Goal: Task Accomplishment & Management: Manage account settings

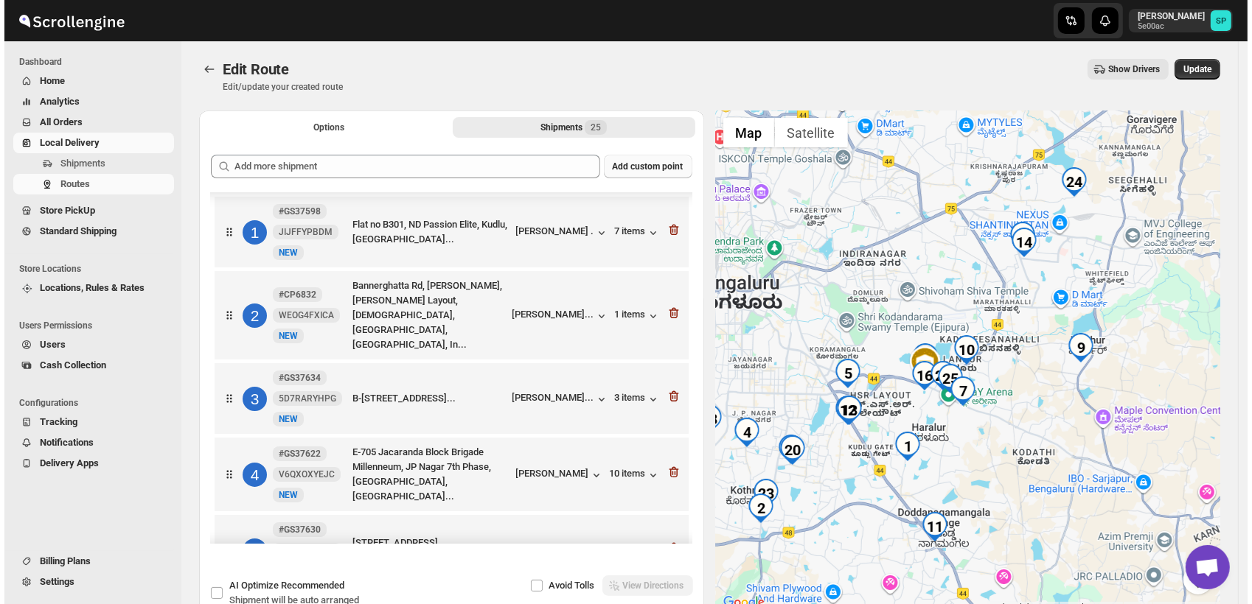
scroll to position [491, 0]
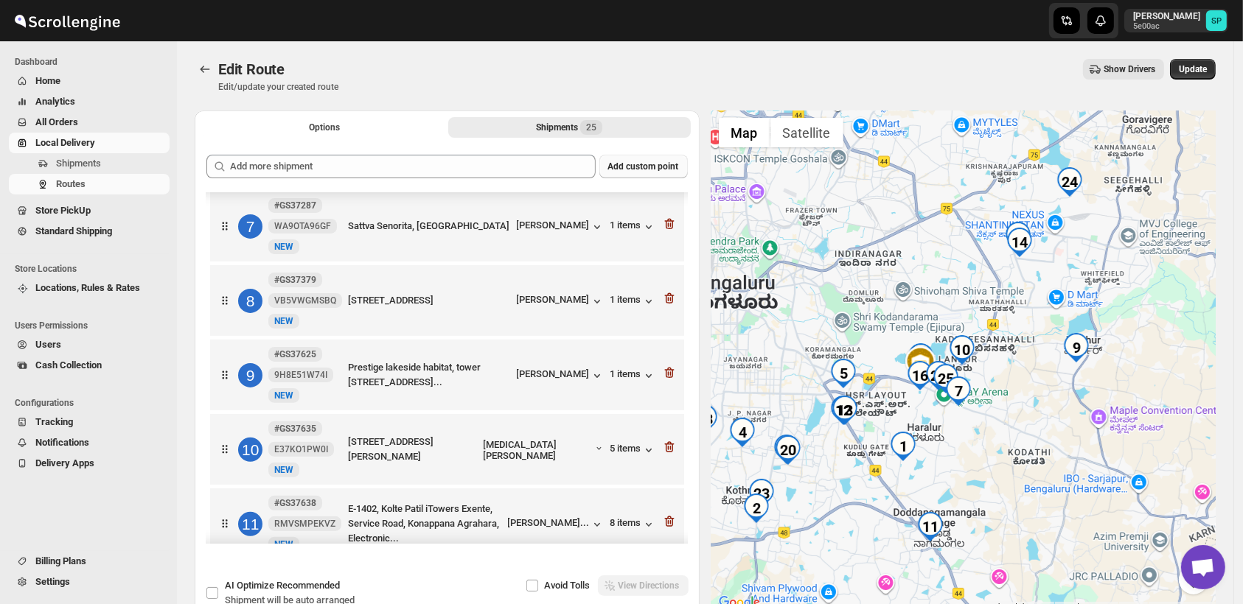
click at [649, 166] on span "Add custom point" at bounding box center [643, 167] width 71 height 12
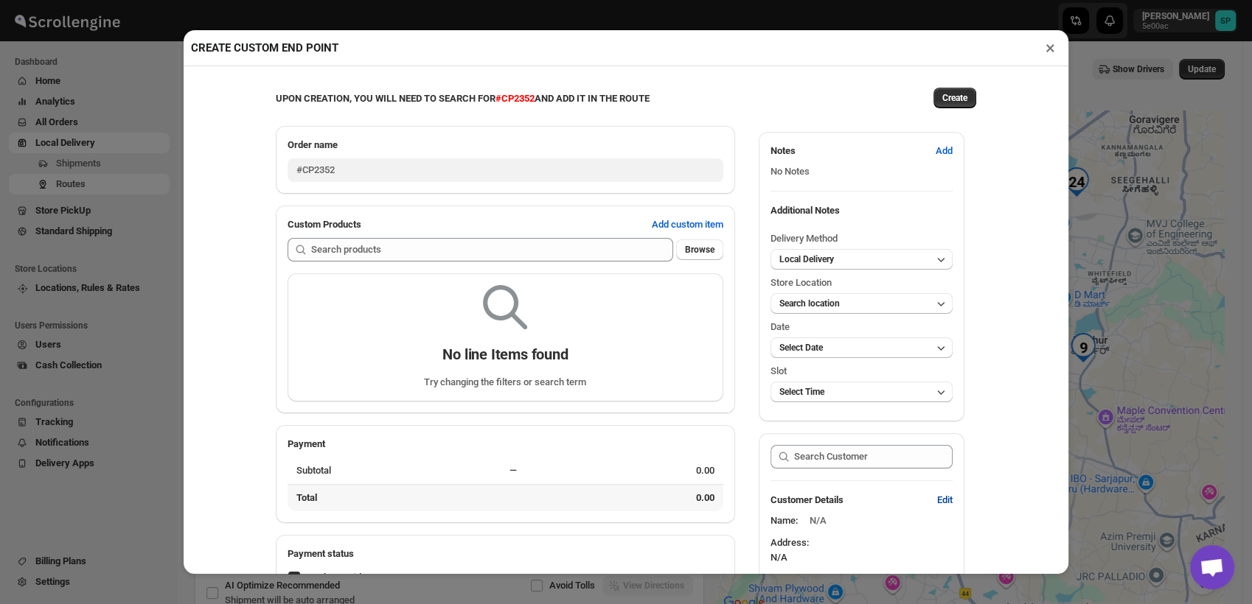
click at [937, 503] on span "Edit" at bounding box center [944, 500] width 15 height 15
select select "US"
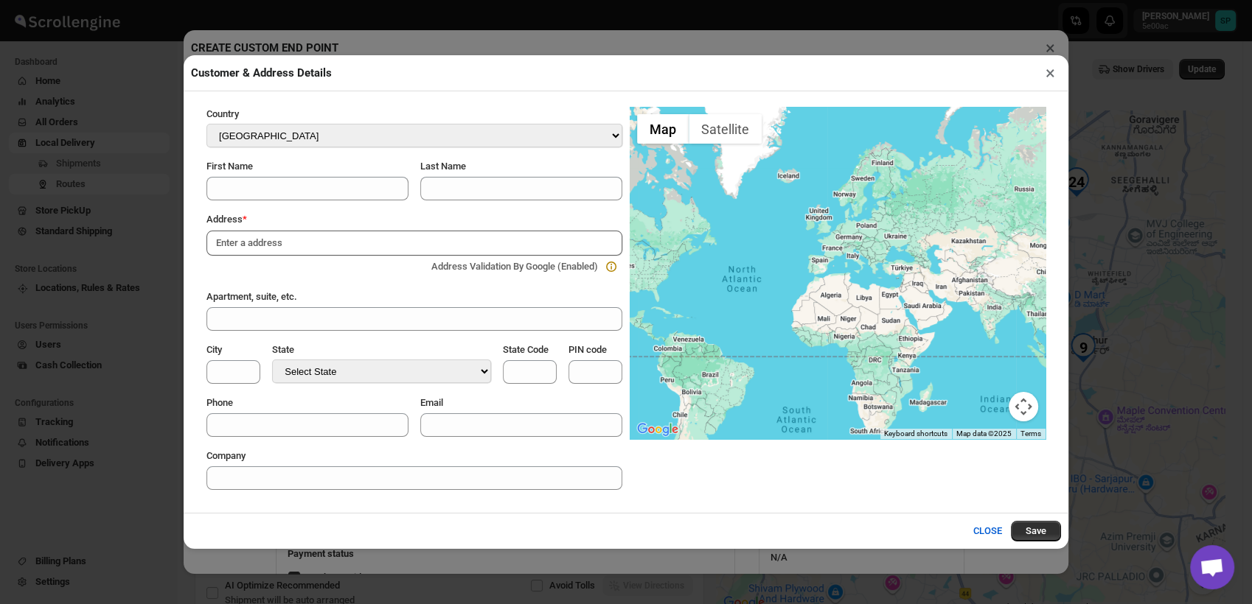
paste input "Brigade [GEOGRAPHIC_DATA], [STREET_ADDRESS][PERSON_NAME][PERSON_NAME]"
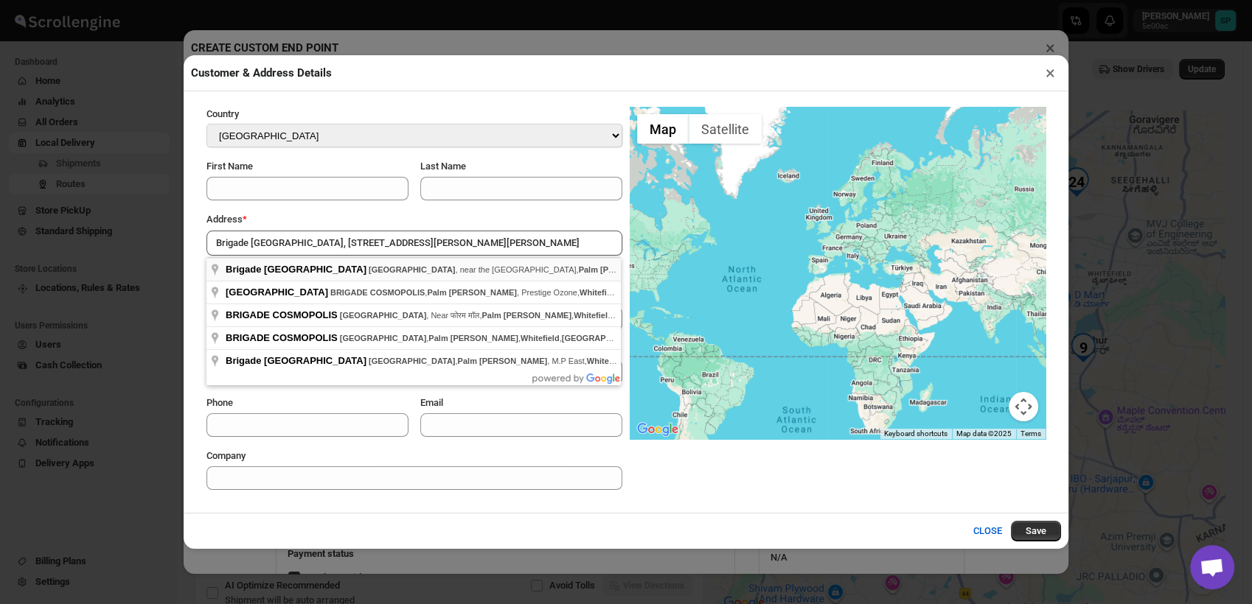
type input "Brigade [GEOGRAPHIC_DATA], [GEOGRAPHIC_DATA], near the [GEOGRAPHIC_DATA], [GEOG…"
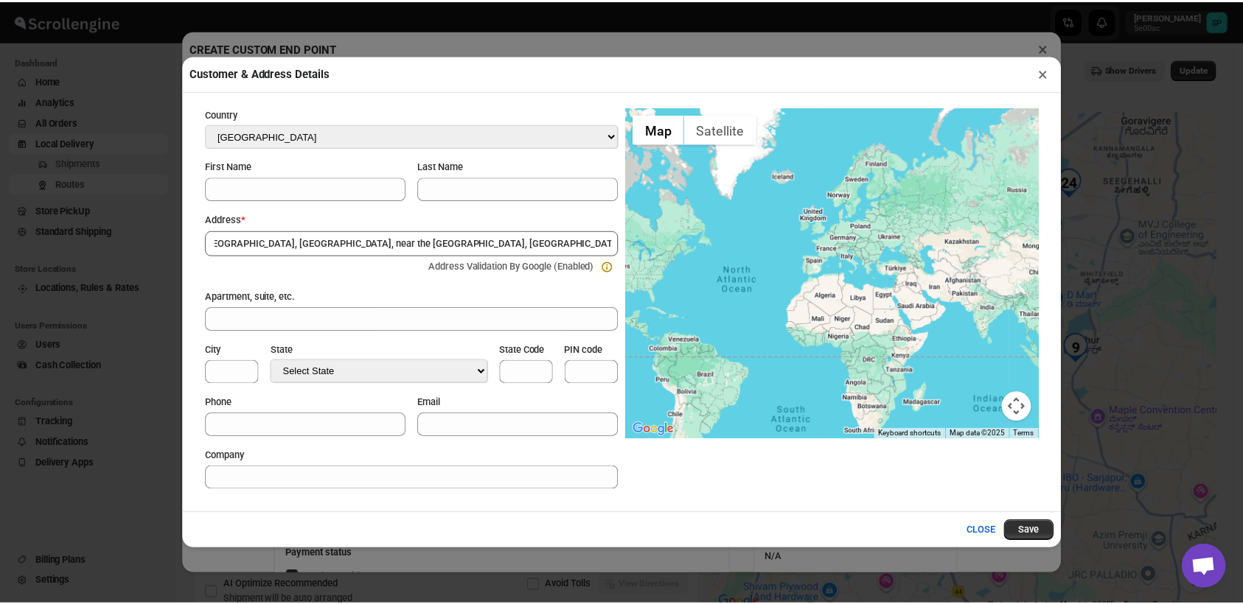
scroll to position [0, 0]
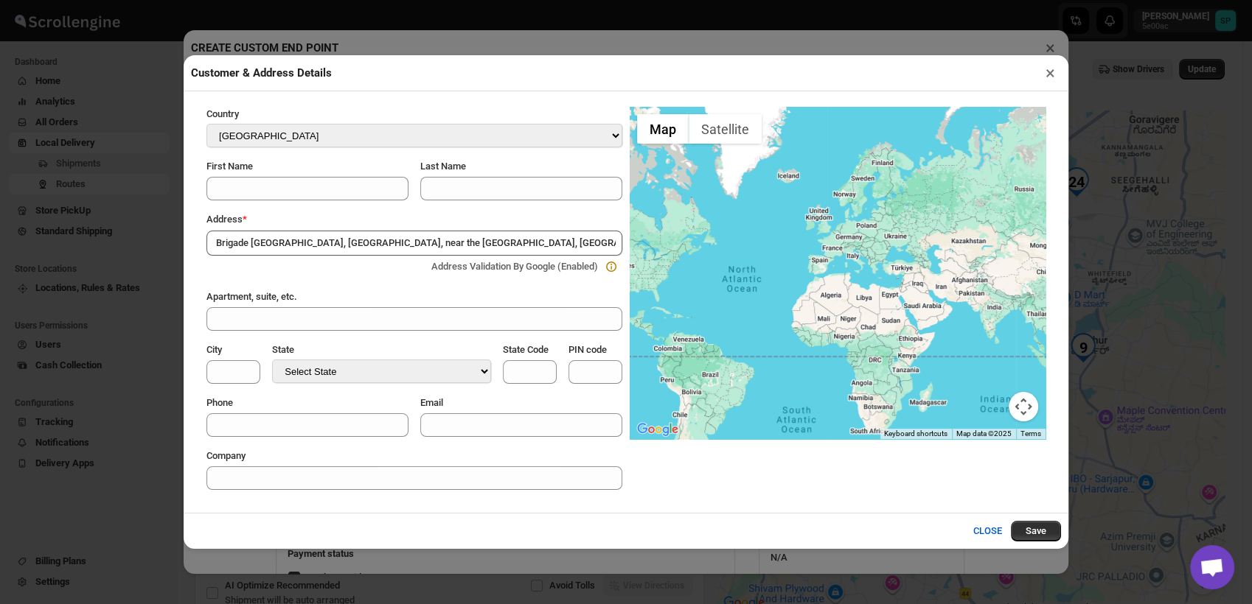
select select "IN"
type input "Bangalore Division"
type input "KA"
type input "560066"
select select "[GEOGRAPHIC_DATA]"
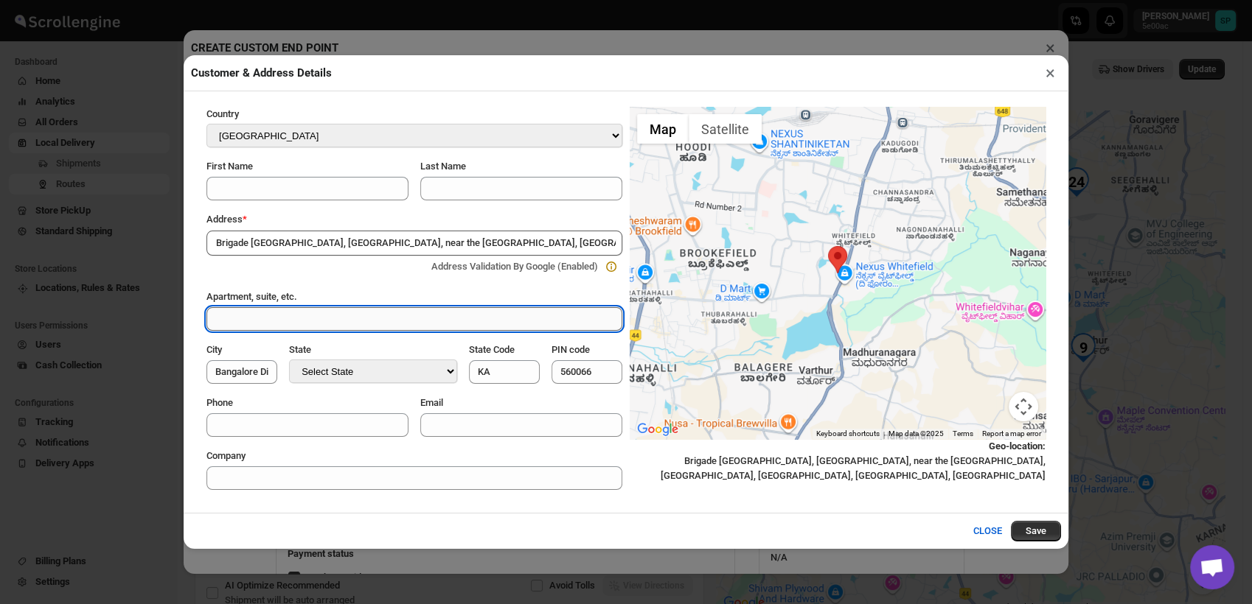
drag, startPoint x: 266, startPoint y: 315, endPoint x: 268, endPoint y: 326, distance: 10.6
click at [266, 315] on input "Apartment, suite, etc." at bounding box center [414, 319] width 416 height 24
paste input "E- [STREET_ADDRESS],"
type input "E- [STREET_ADDRESS],"
click at [229, 430] on input "Phone" at bounding box center [307, 426] width 202 height 24
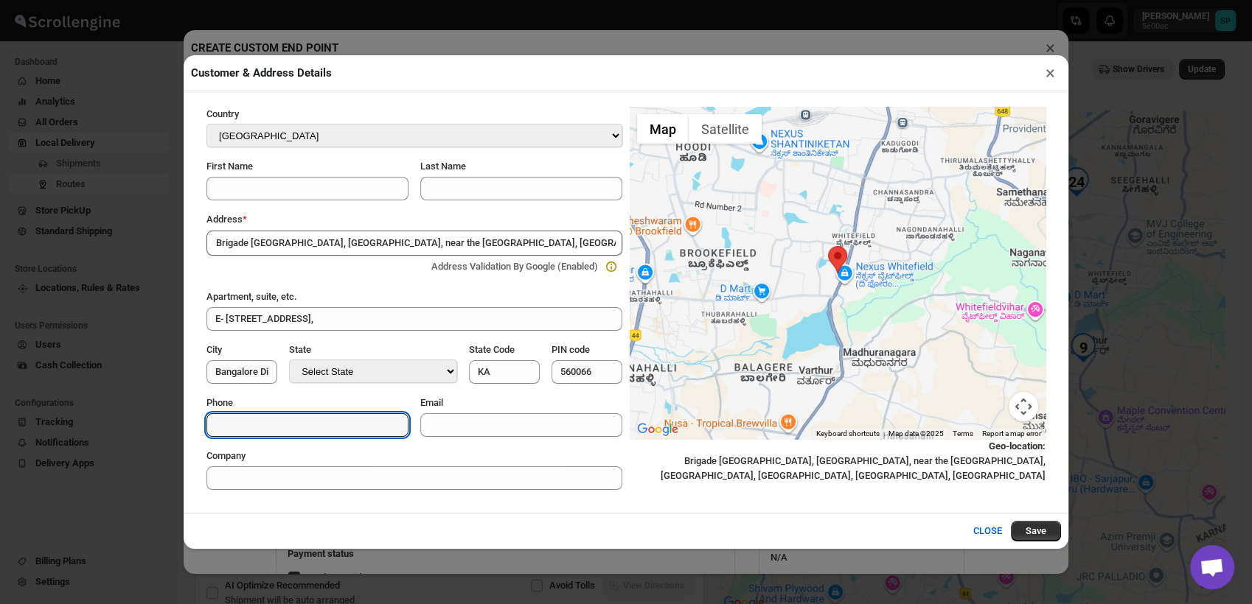
paste input "8412887302"
type input "8412887302"
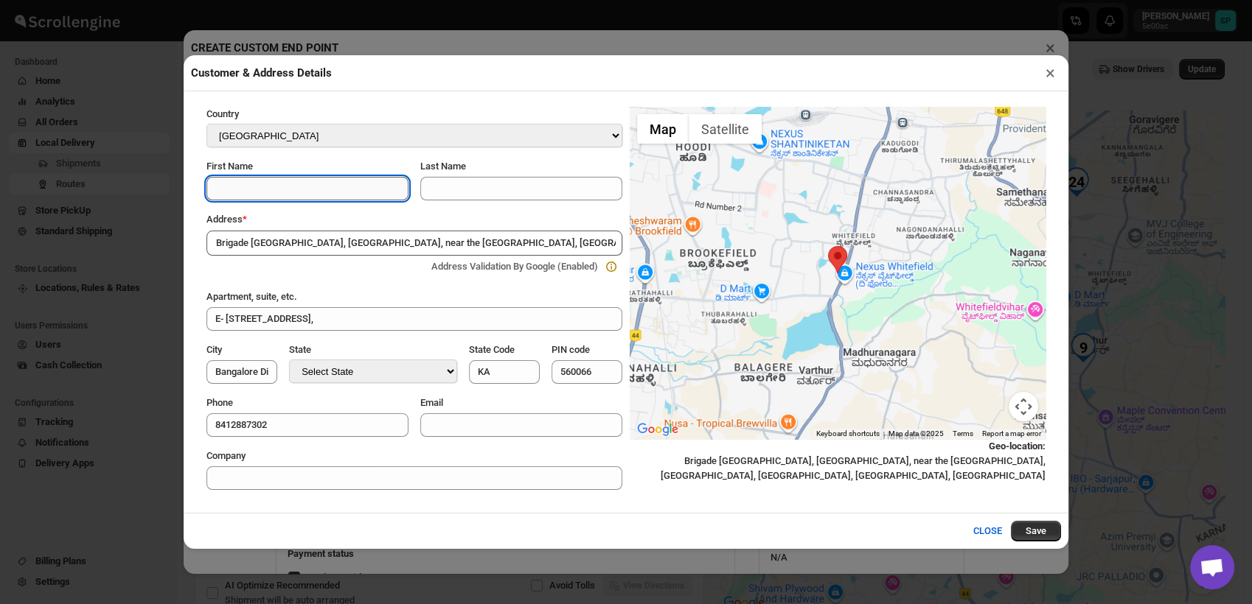
click at [366, 192] on input "First Name" at bounding box center [307, 189] width 202 height 24
paste input "[PERSON_NAME]"
type input "[PERSON_NAME]"
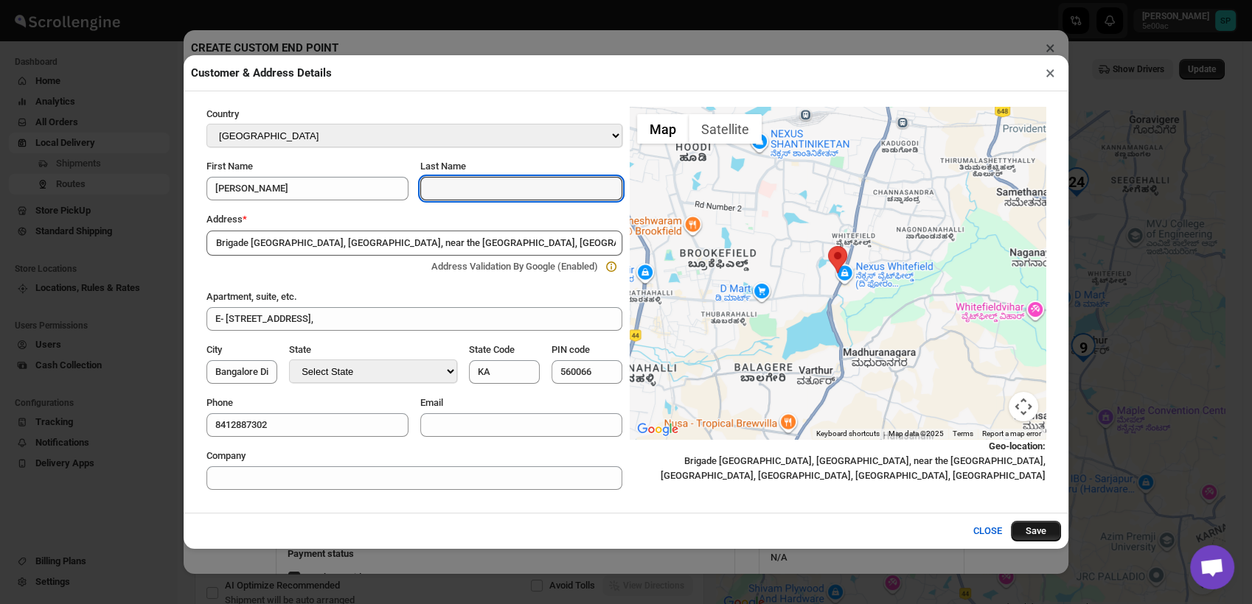
click at [1025, 528] on button "Save" at bounding box center [1036, 531] width 50 height 21
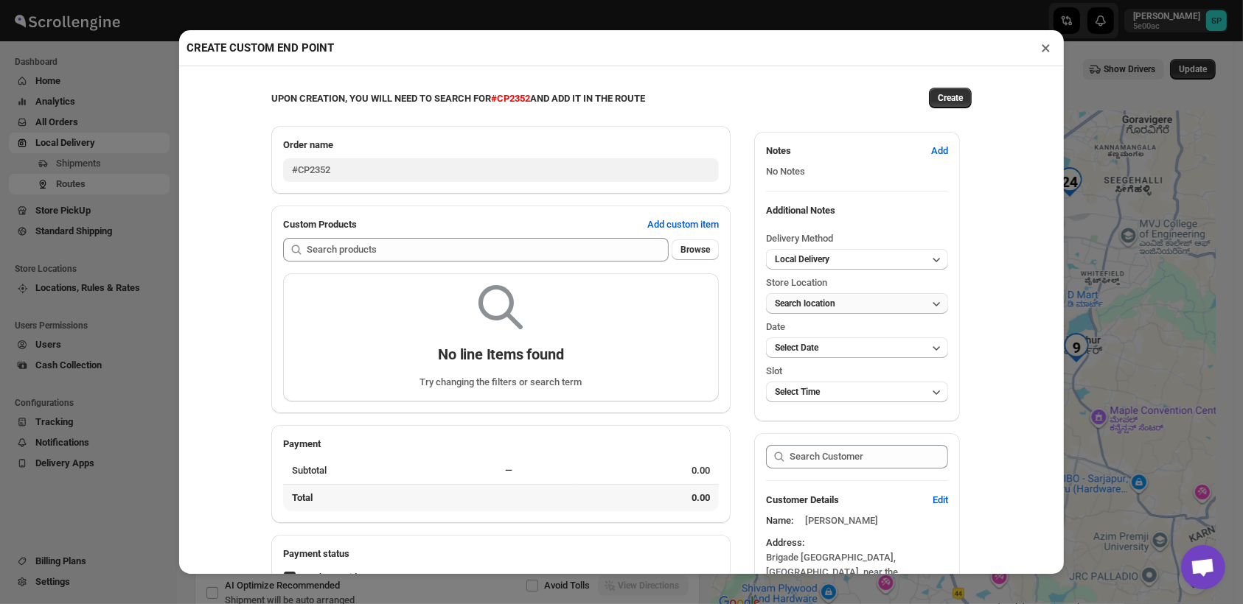
click at [831, 306] on button "Search location" at bounding box center [857, 303] width 182 height 21
click at [802, 352] on button "Shop" at bounding box center [850, 359] width 173 height 24
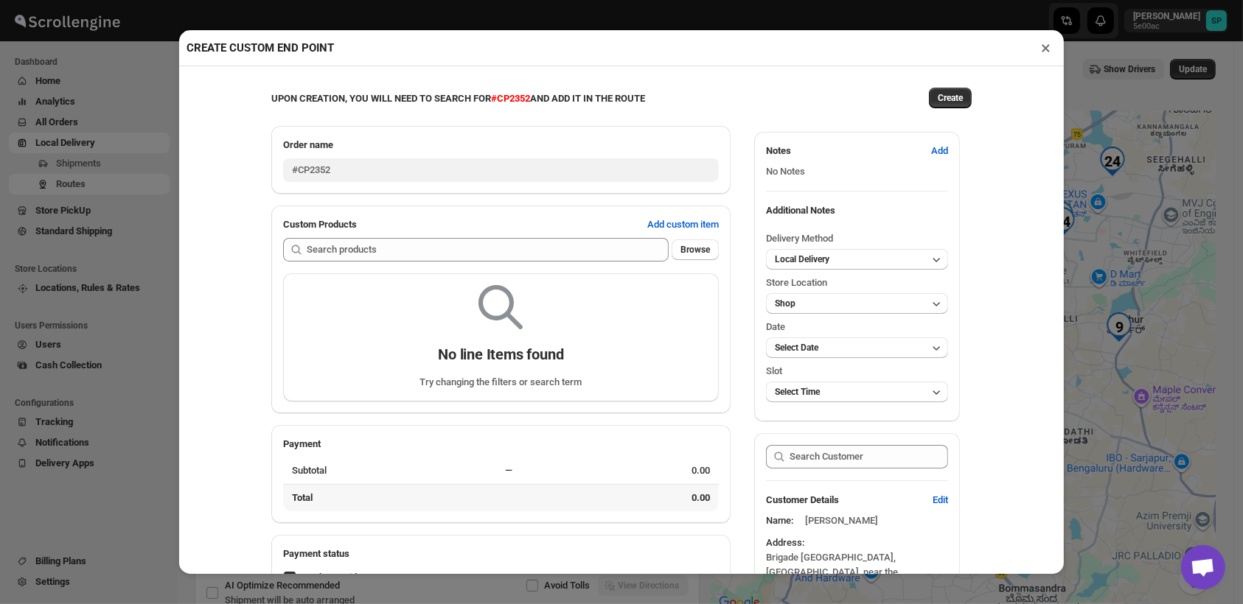
click at [1007, 428] on div "UPON CREATION, YOU WILL NEED TO SEARCH FOR #CP2352 AND ADD IT IN THE ROUTE Crea…" at bounding box center [621, 320] width 885 height 508
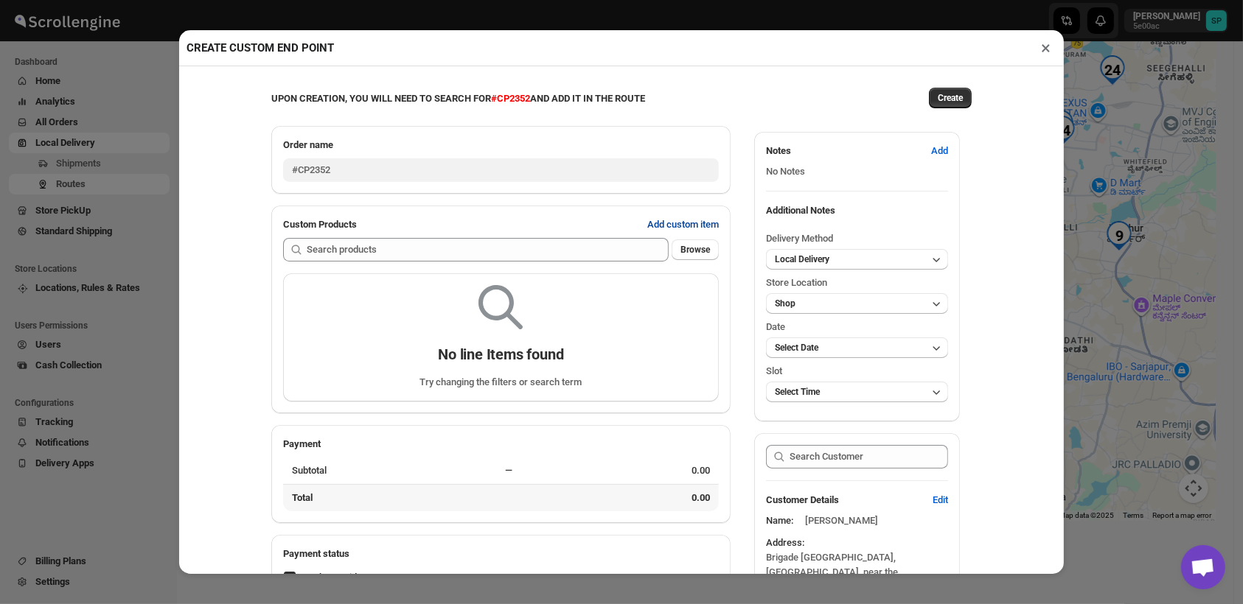
click at [695, 237] on button "Add custom item" at bounding box center [682, 225] width 89 height 24
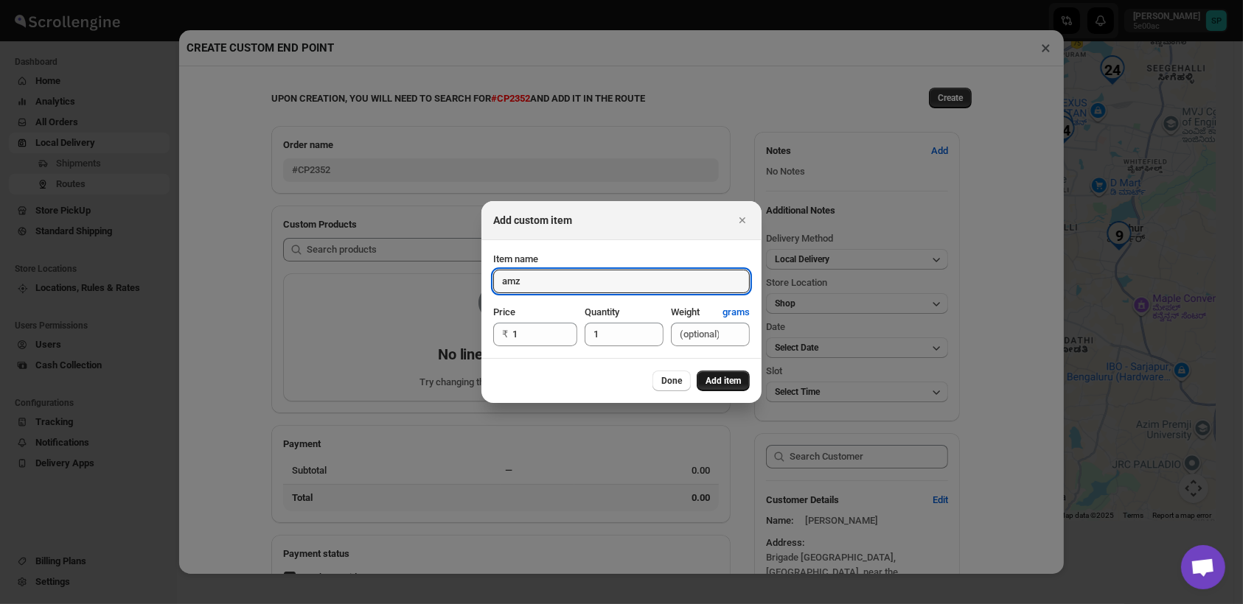
type input "amz"
click at [740, 387] on button "Add item" at bounding box center [723, 381] width 53 height 21
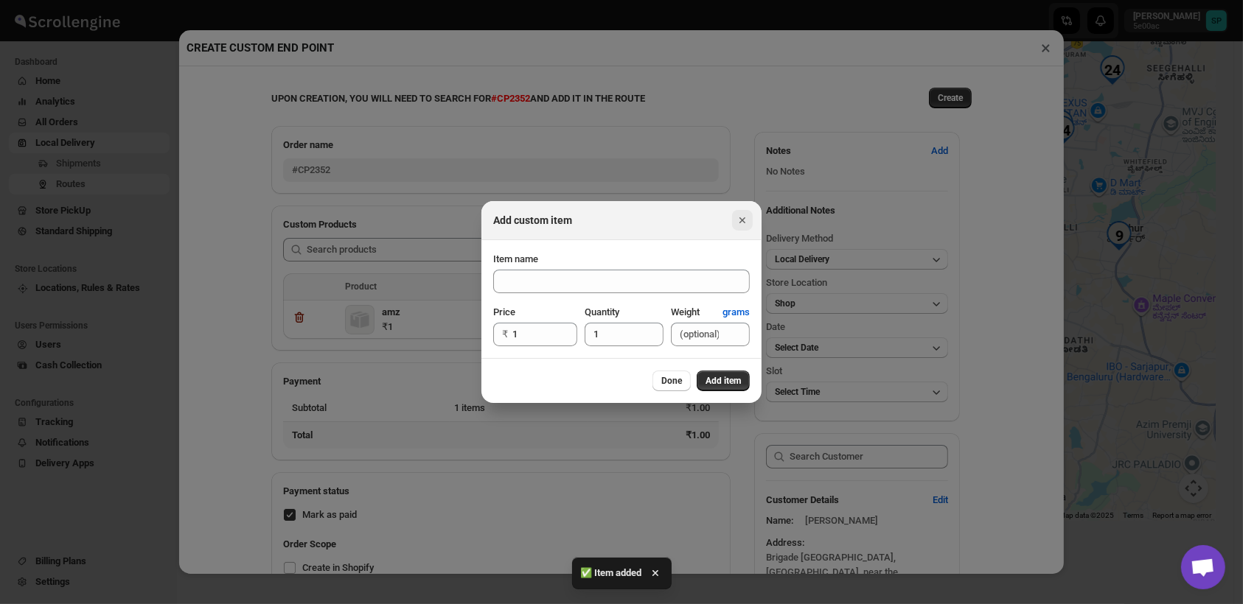
click at [743, 216] on icon "Close" at bounding box center [742, 220] width 15 height 15
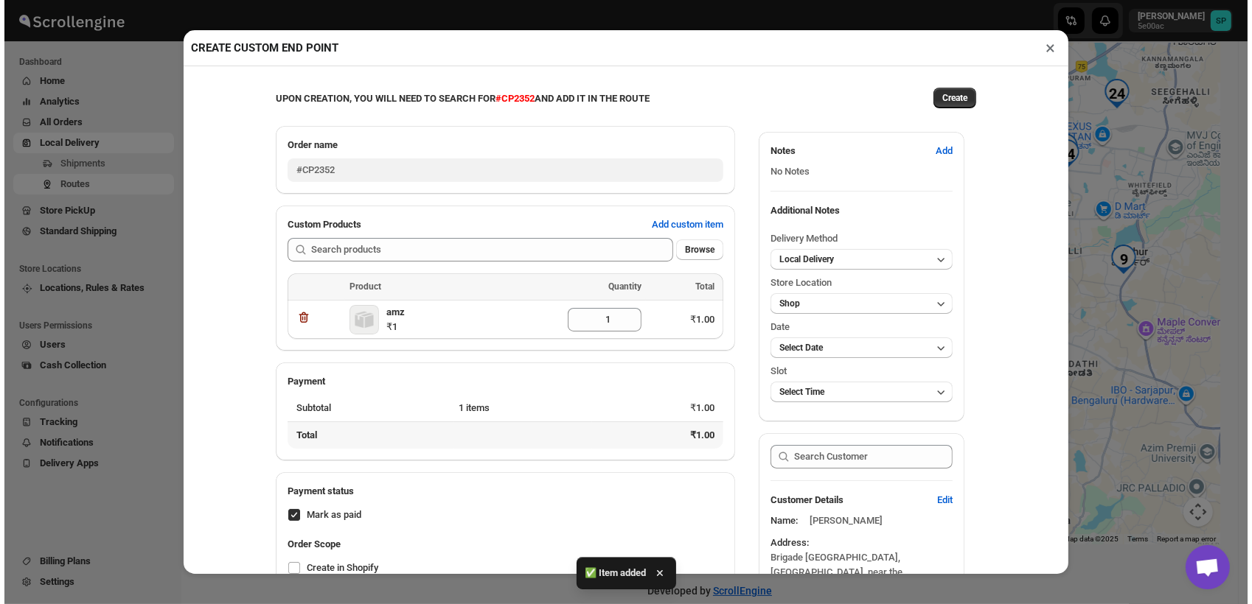
scroll to position [10, 0]
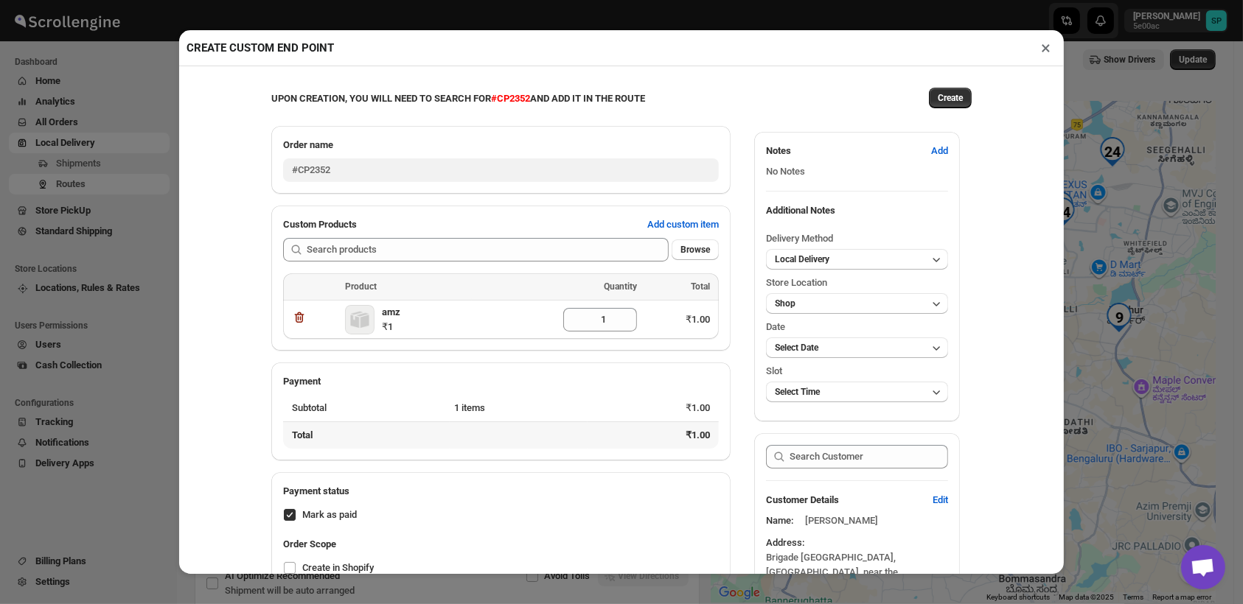
click at [1048, 50] on button "×" at bounding box center [1045, 48] width 21 height 21
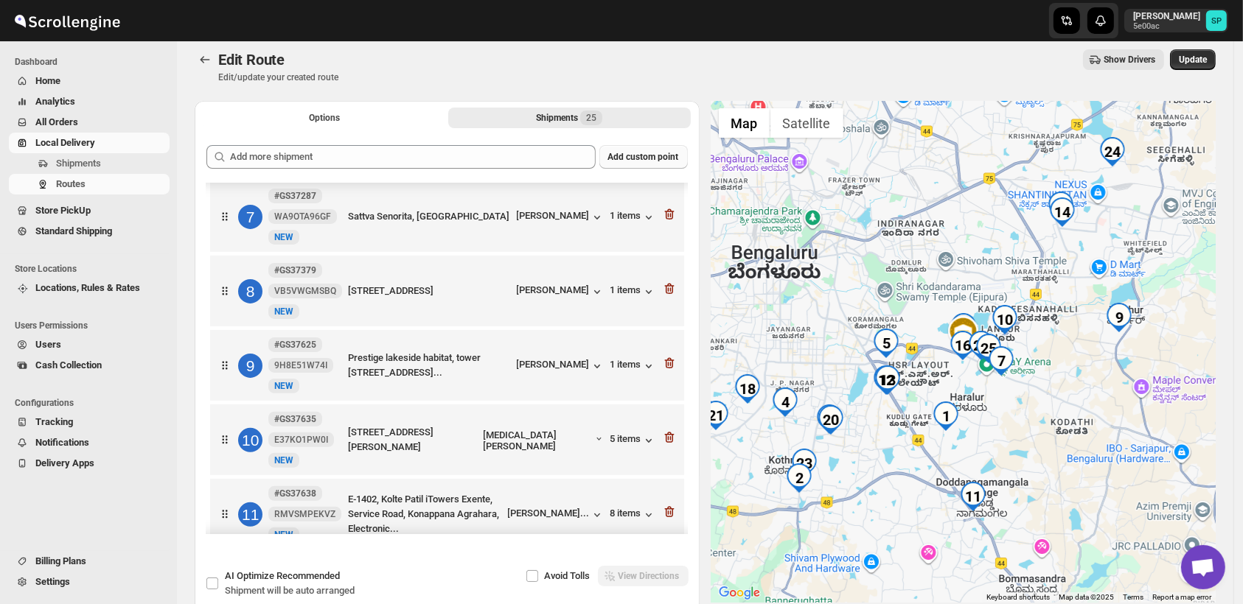
click at [660, 161] on span "Add custom point" at bounding box center [643, 157] width 71 height 12
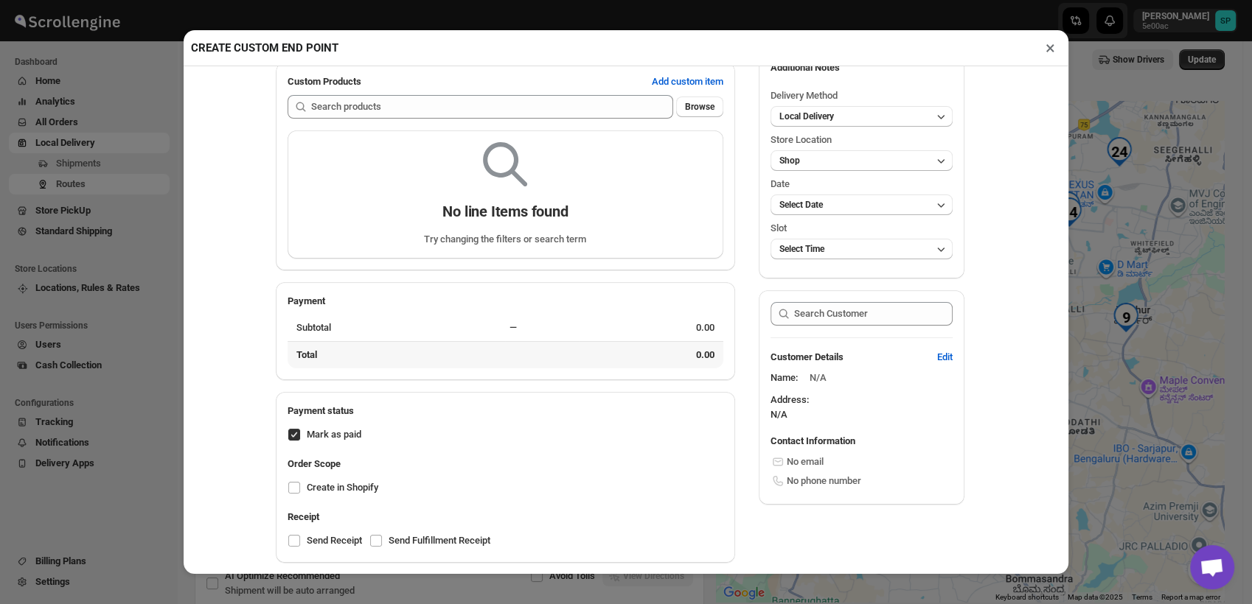
scroll to position [144, 0]
click at [938, 354] on span "Edit" at bounding box center [944, 357] width 15 height 15
select select "US"
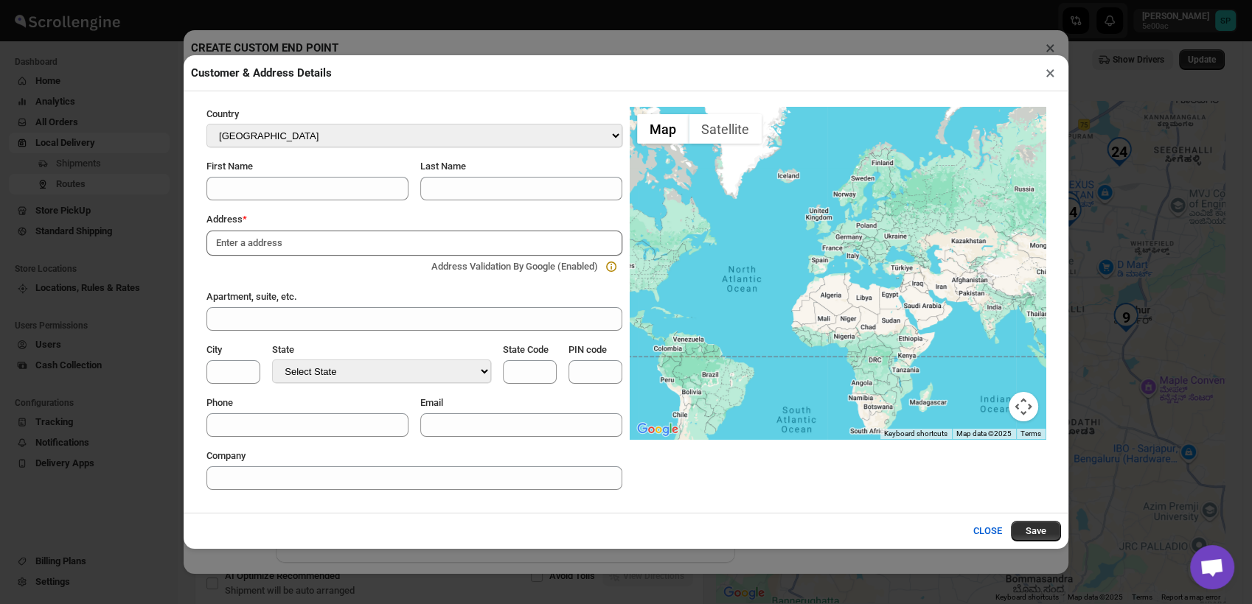
click at [333, 245] on input at bounding box center [414, 243] width 416 height 25
paste input "[STREET_ADDRESS][PERSON_NAME]"
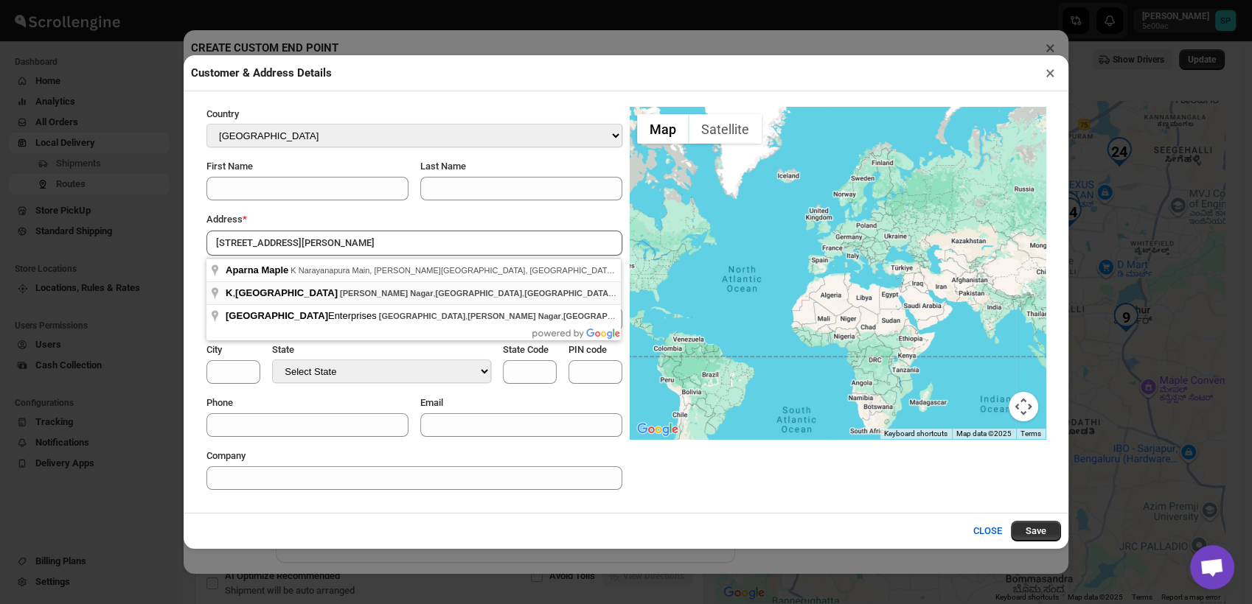
type input "[STREET_ADDRESS][PERSON_NAME]"
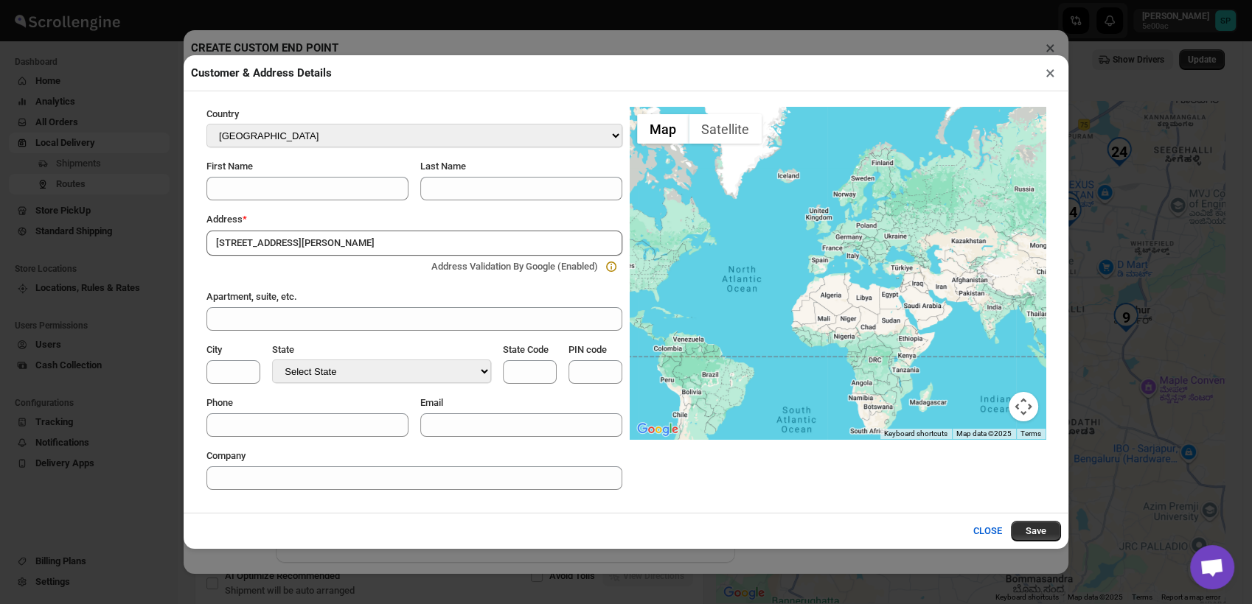
select select "IN"
type input "3J8Q+RJ4"
type input "Bangalore Division"
type input "KA"
type input "560077"
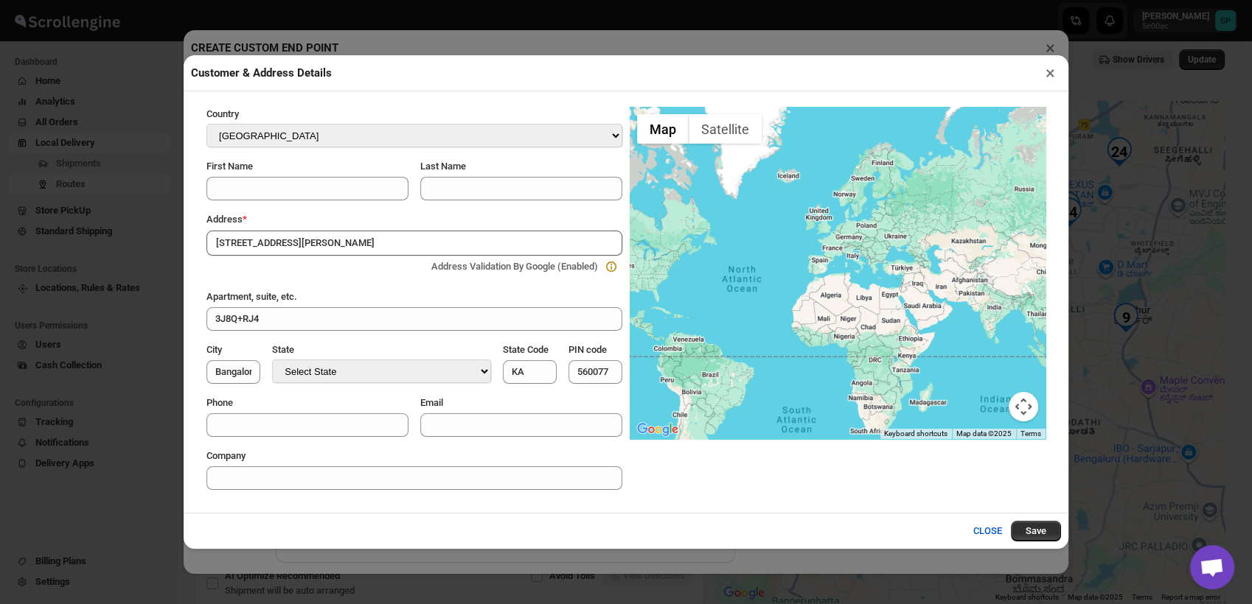
select select "[GEOGRAPHIC_DATA]"
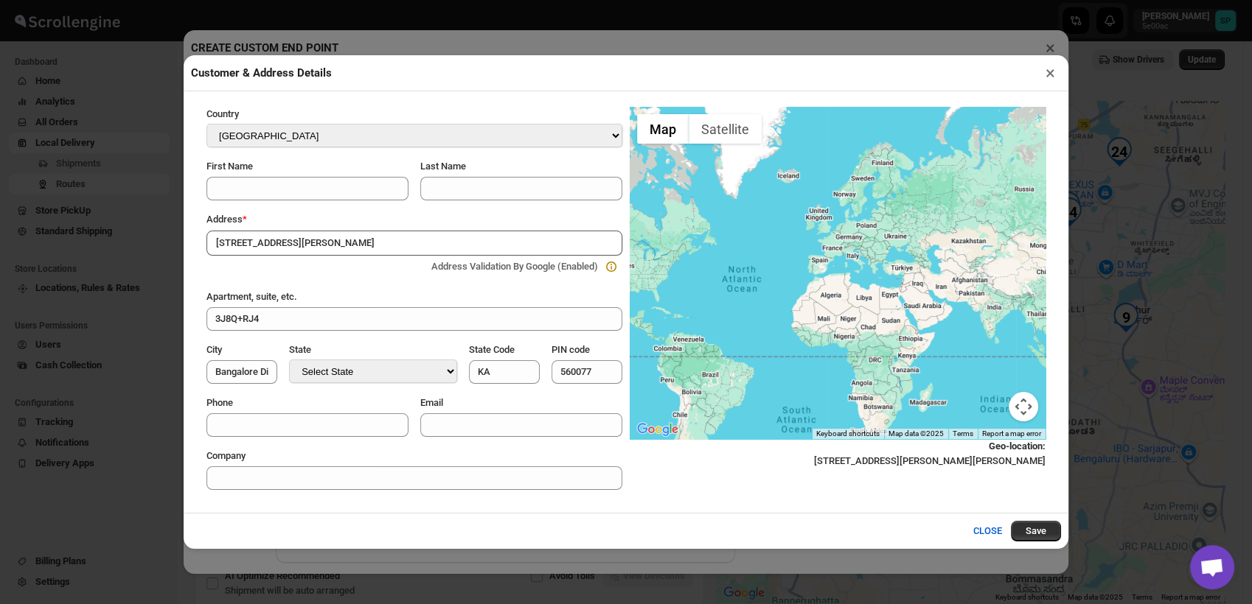
scroll to position [0, 0]
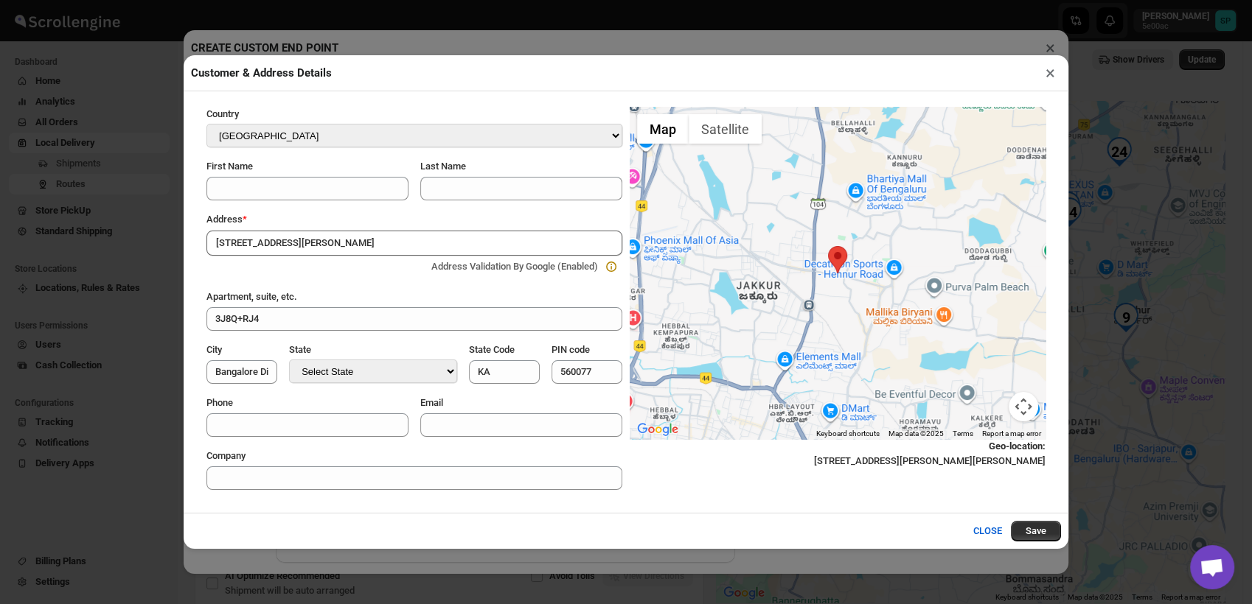
click at [292, 246] on input "[STREET_ADDRESS][PERSON_NAME]" at bounding box center [414, 243] width 416 height 25
paste input "[STREET_ADDRESS][PERSON_NAME]"
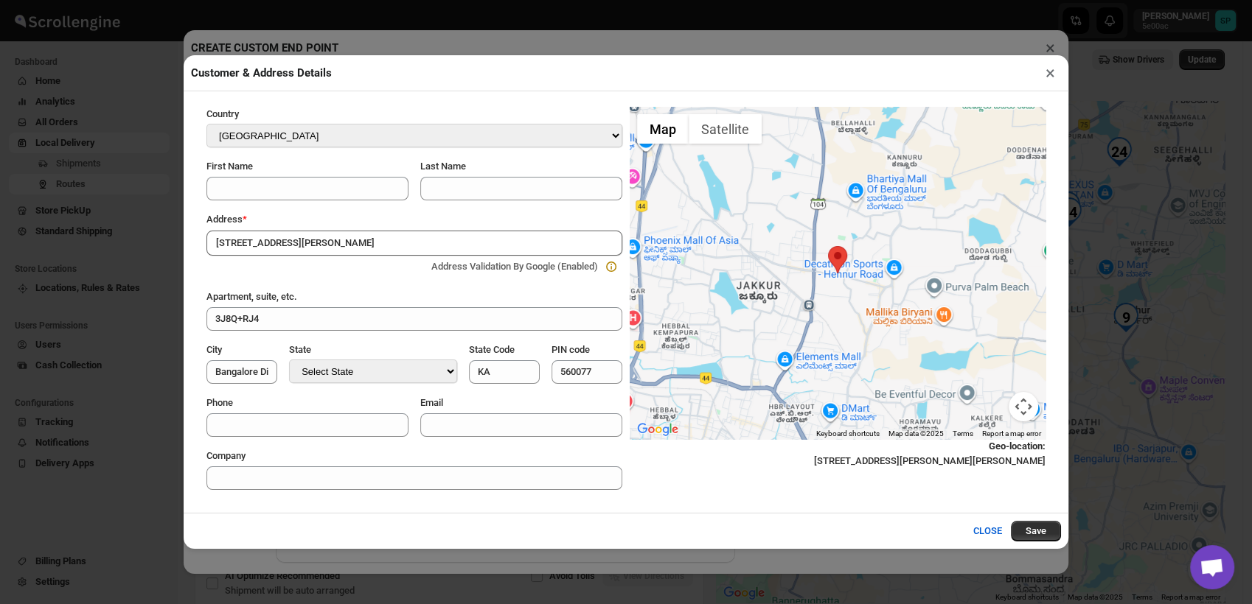
drag, startPoint x: 280, startPoint y: 245, endPoint x: 758, endPoint y: 286, distance: 479.4
click at [758, 286] on div "Country Select Country [GEOGRAPHIC_DATA] [GEOGRAPHIC_DATA] [GEOGRAPHIC_DATA] [G…" at bounding box center [625, 298] width 839 height 383
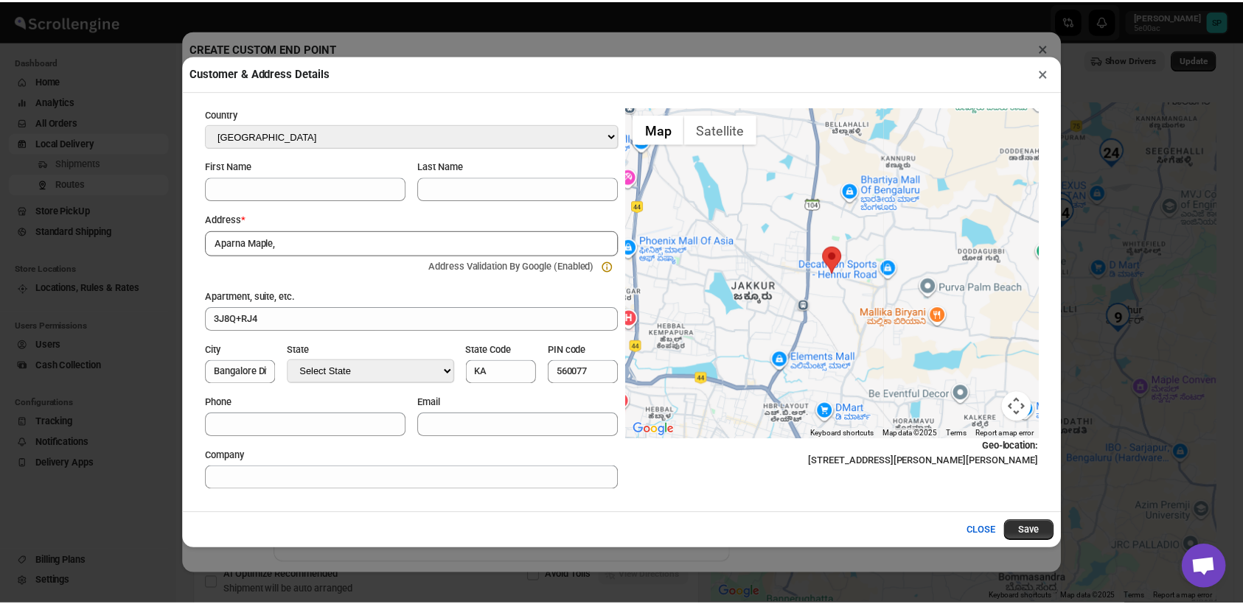
scroll to position [0, 0]
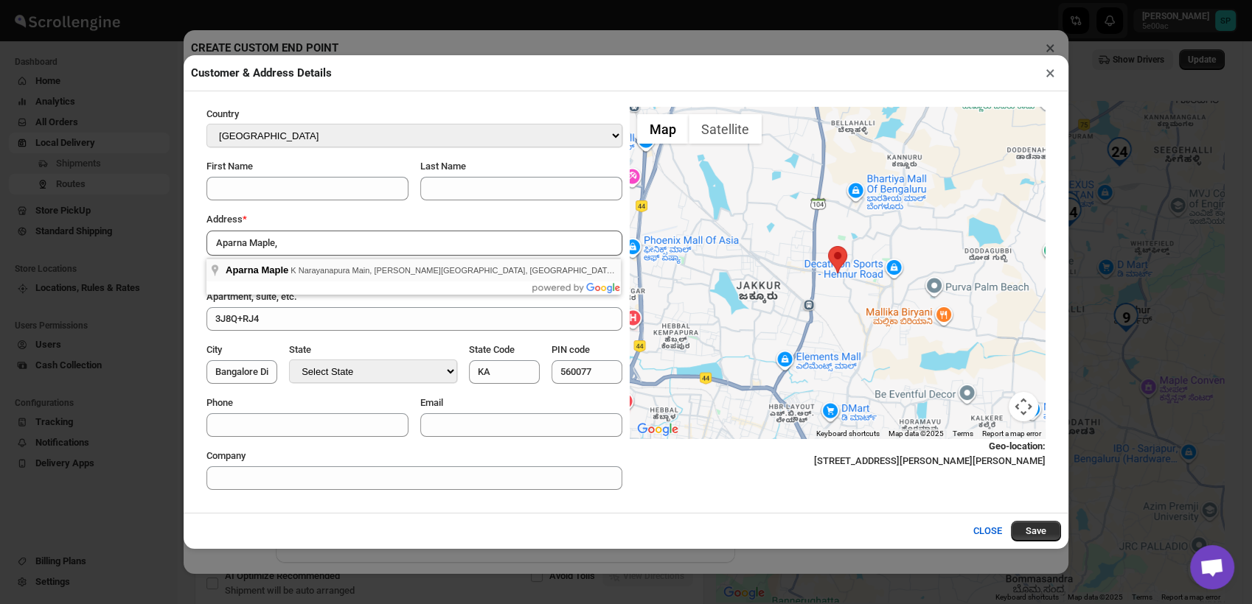
type input "Aparna Maple, K Narayanapura Main, [PERSON_NAME][GEOGRAPHIC_DATA], [GEOGRAPHIC_…"
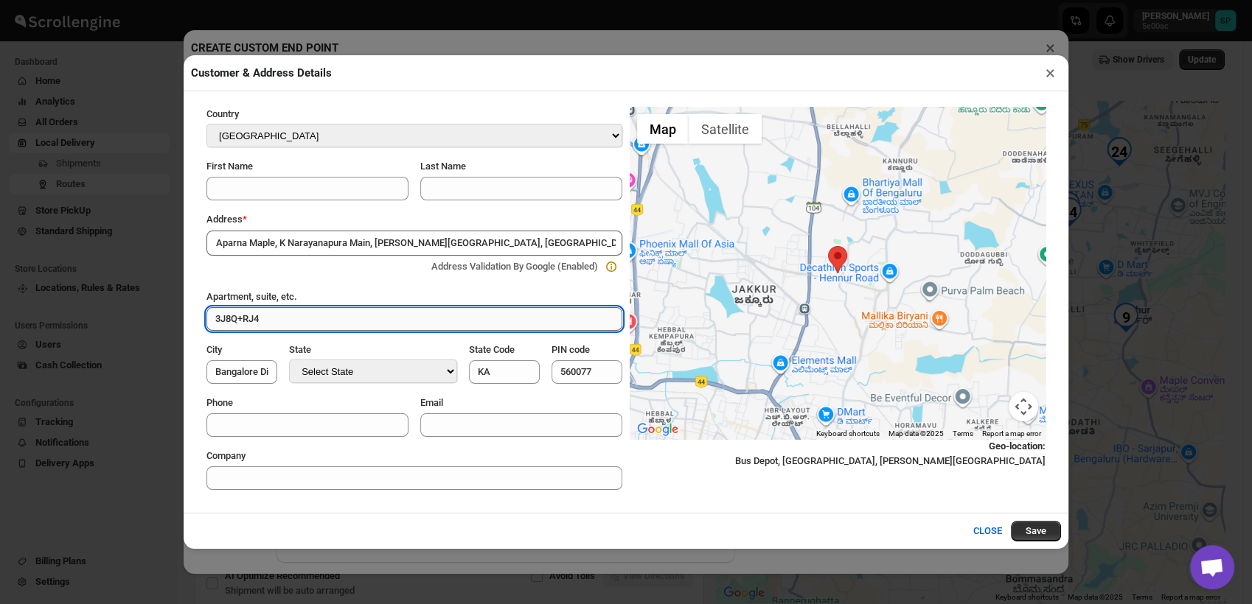
click at [240, 329] on input "3J8Q+RJ4" at bounding box center [414, 319] width 416 height 24
paste input "B708"
paste input "9900129483"
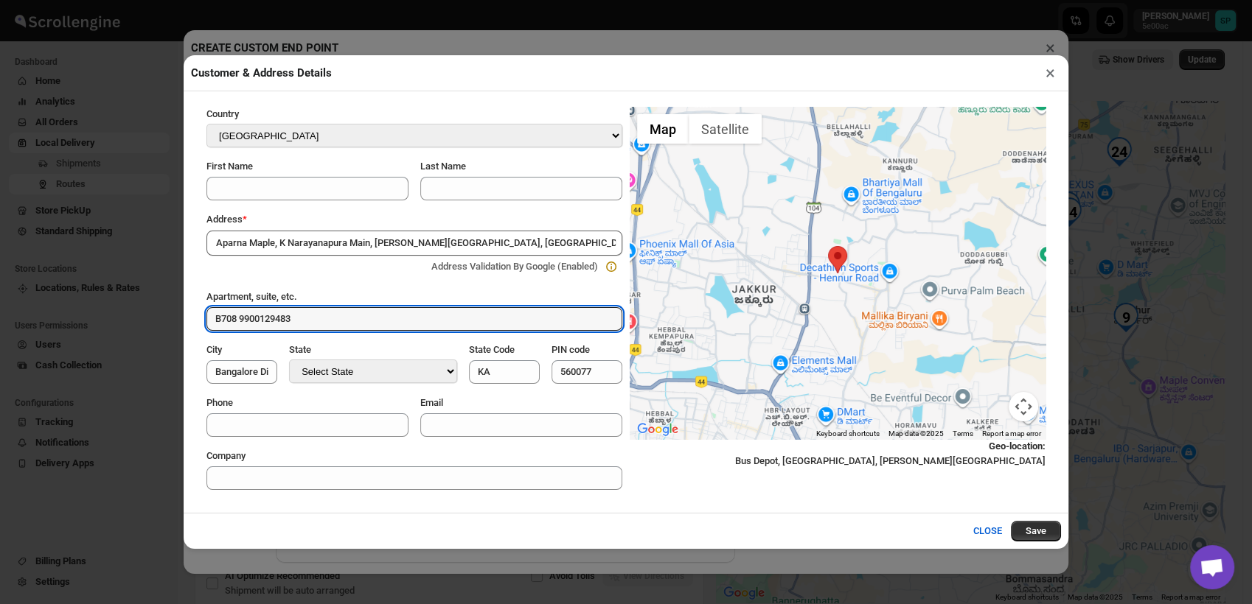
type input "B708"
click at [338, 425] on input "Phone" at bounding box center [307, 426] width 202 height 24
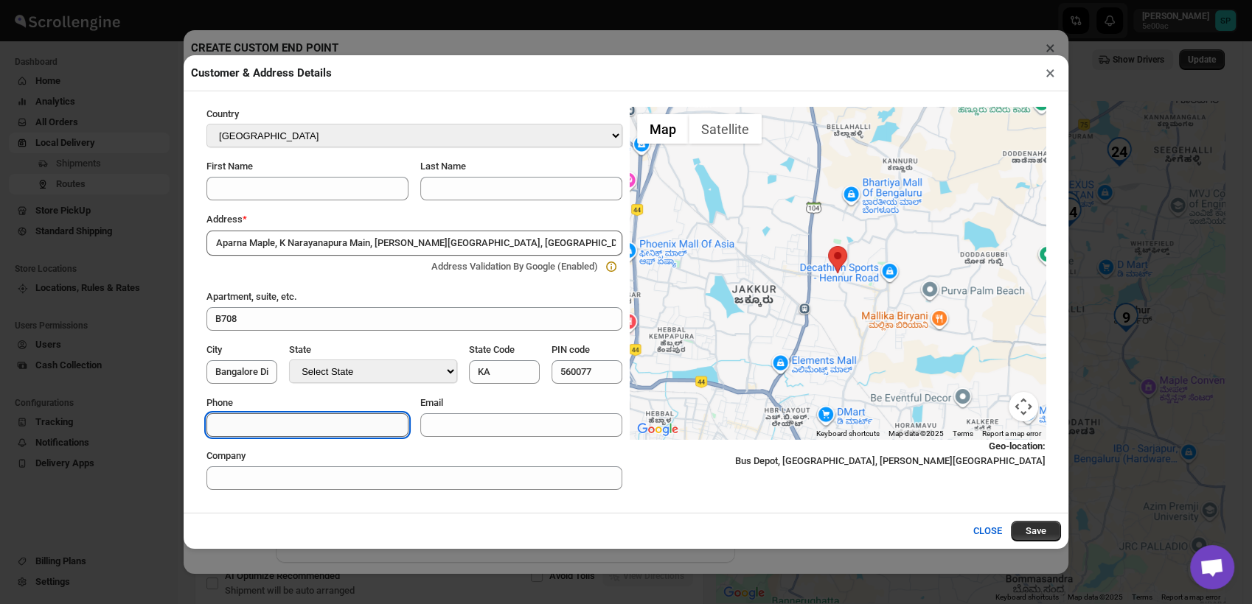
paste input "9900129483"
type input "9900129483"
click at [307, 198] on input "First Name" at bounding box center [307, 189] width 202 height 24
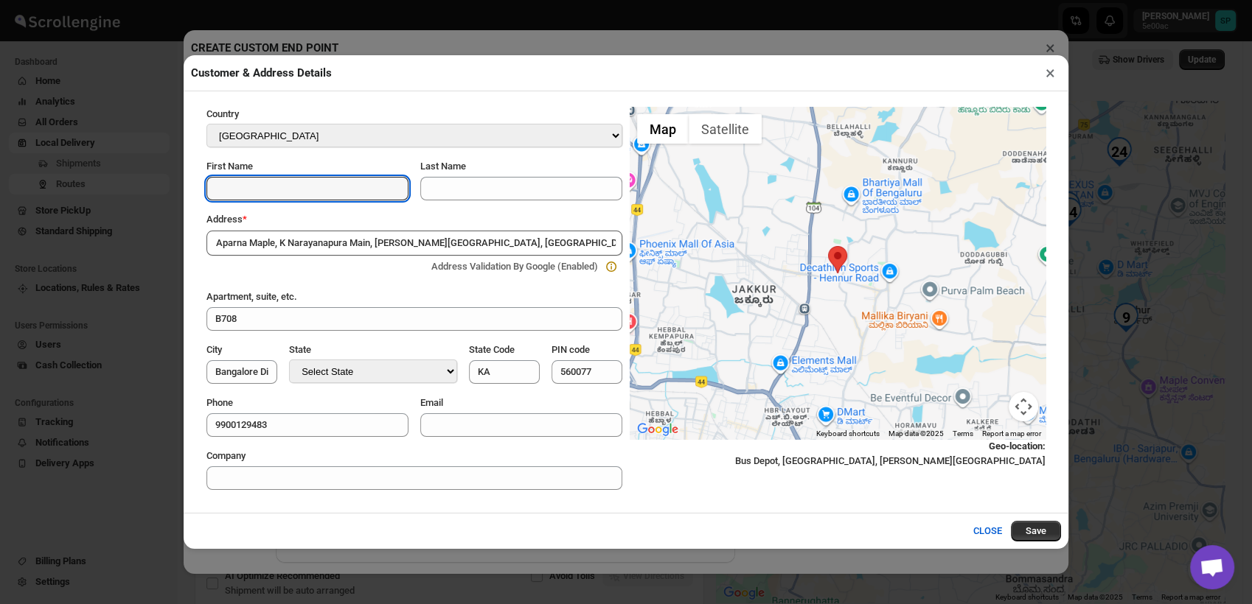
paste input "[PERSON_NAME]"
type input "[PERSON_NAME]"
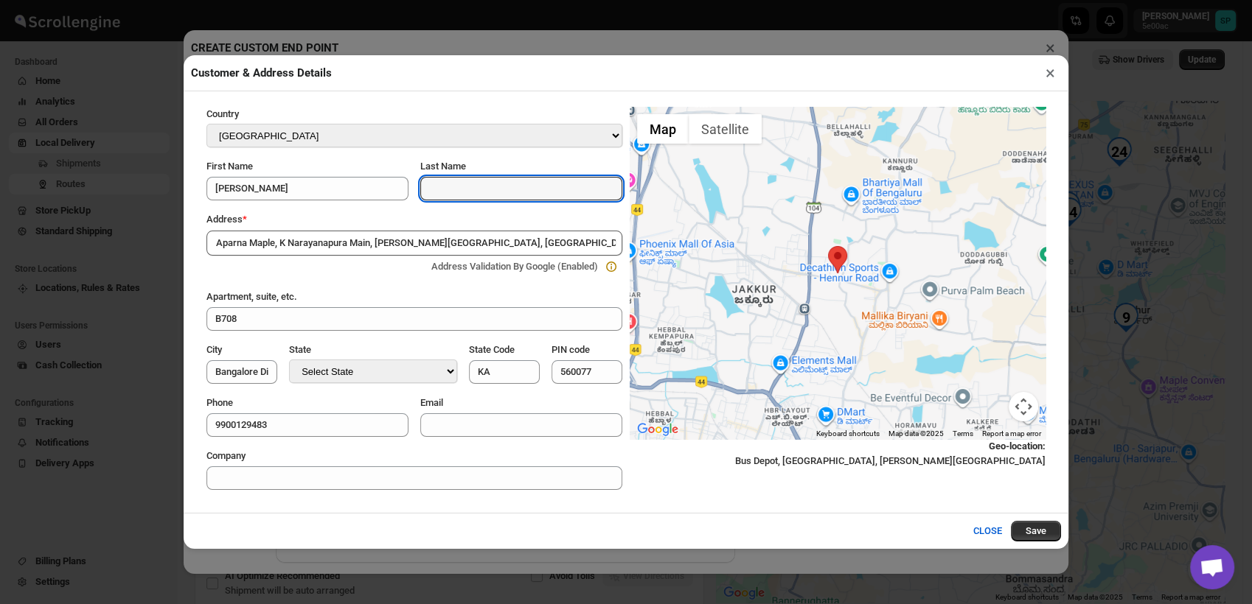
paste input "[PERSON_NAME]"
type input "[PERSON_NAME]"
click at [1036, 530] on button "Save" at bounding box center [1036, 531] width 50 height 21
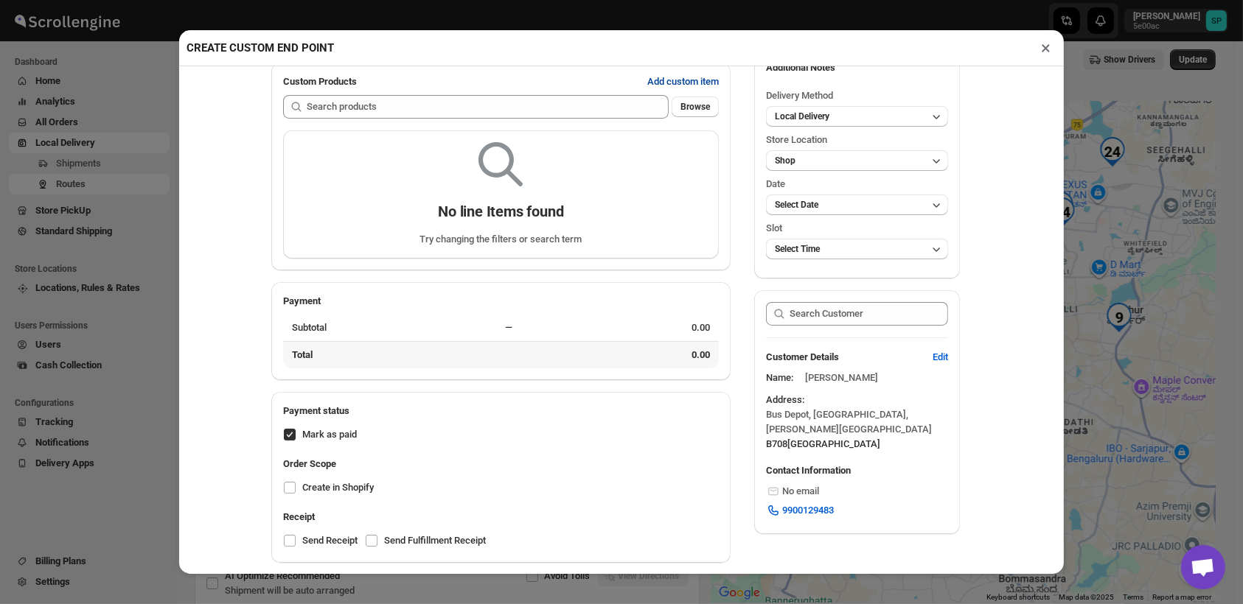
click at [689, 82] on span "Add custom item" at bounding box center [683, 81] width 72 height 15
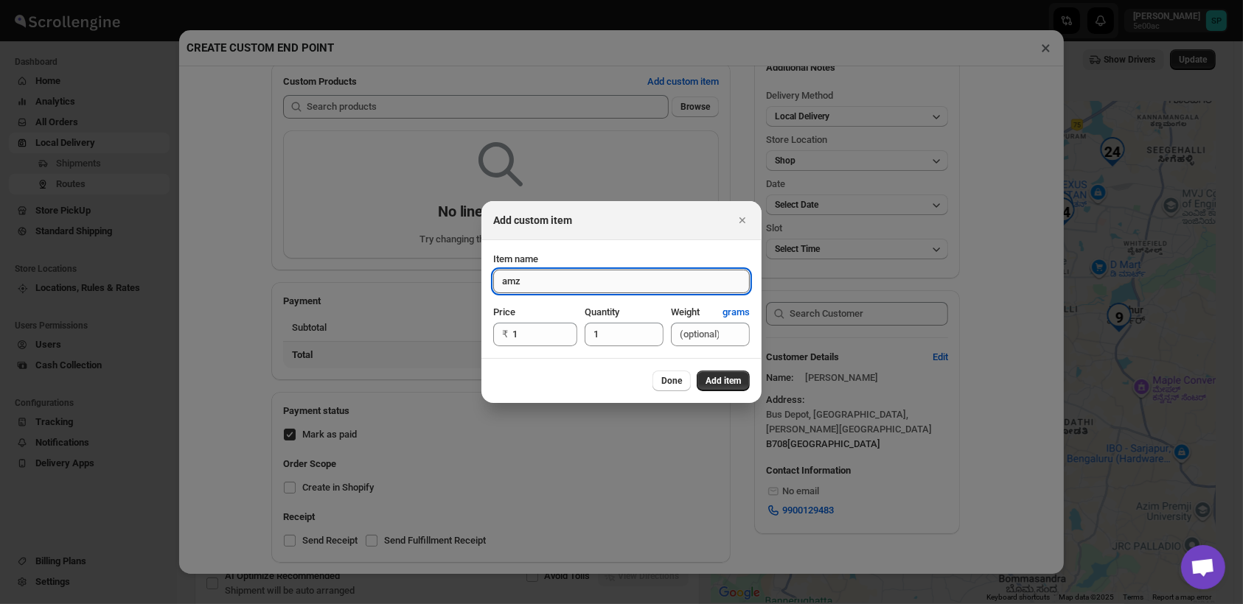
click at [545, 285] on input "amz" at bounding box center [621, 282] width 257 height 24
type input "amz"
click at [725, 379] on span "Add item" at bounding box center [722, 381] width 35 height 12
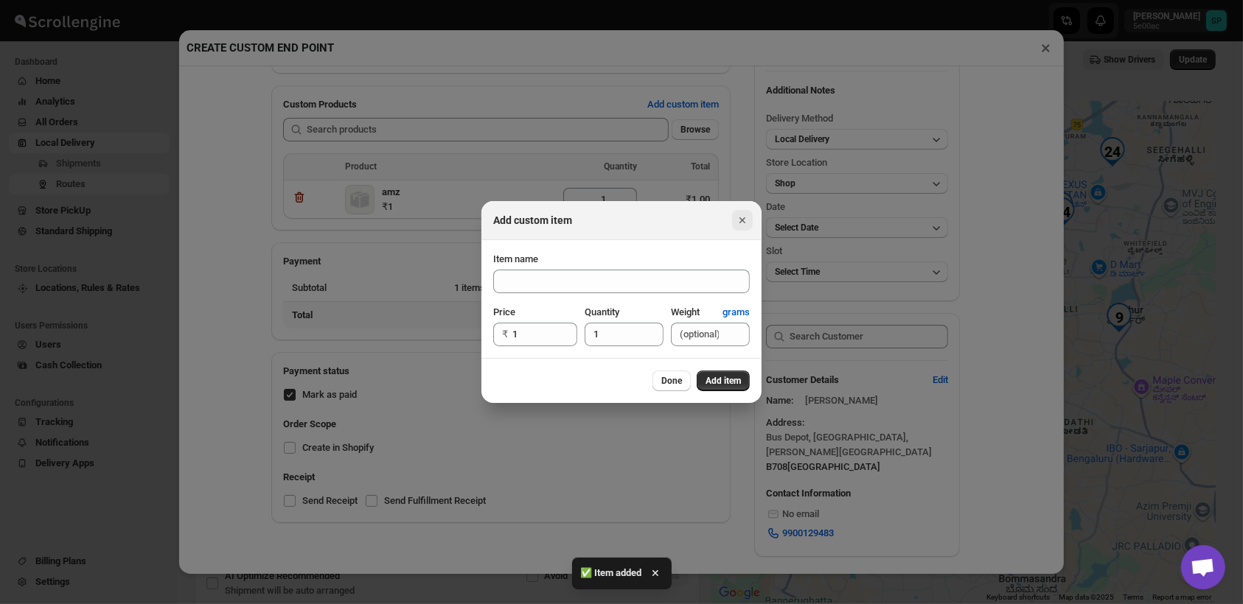
click at [740, 220] on icon "Close" at bounding box center [742, 220] width 15 height 15
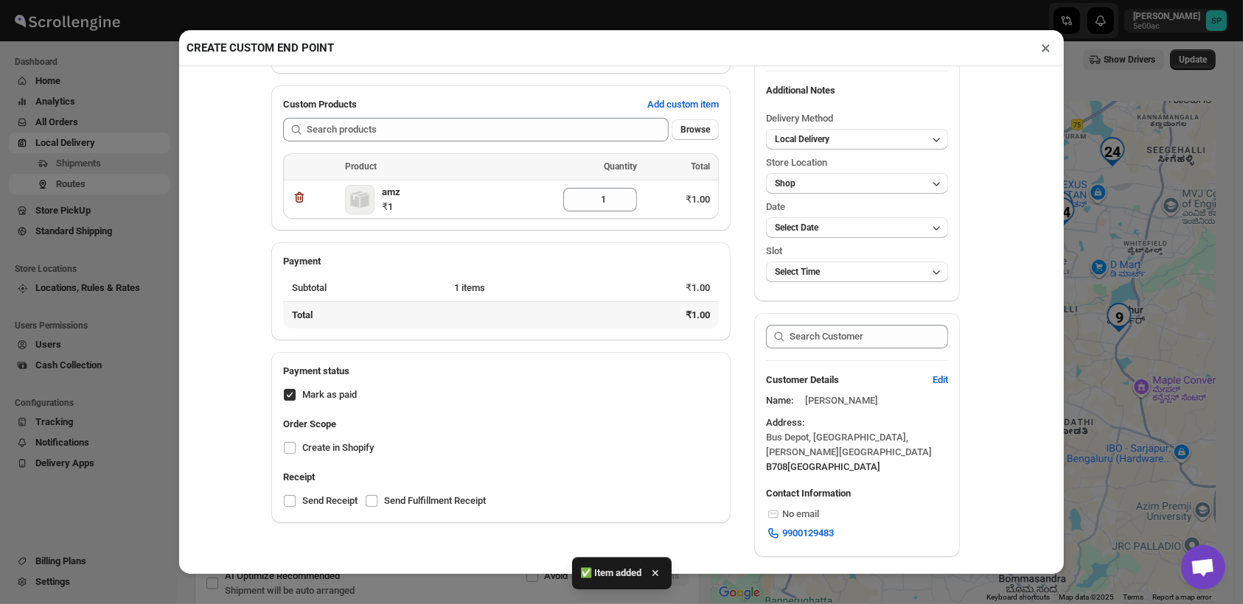
click at [1042, 55] on button "×" at bounding box center [1045, 48] width 21 height 21
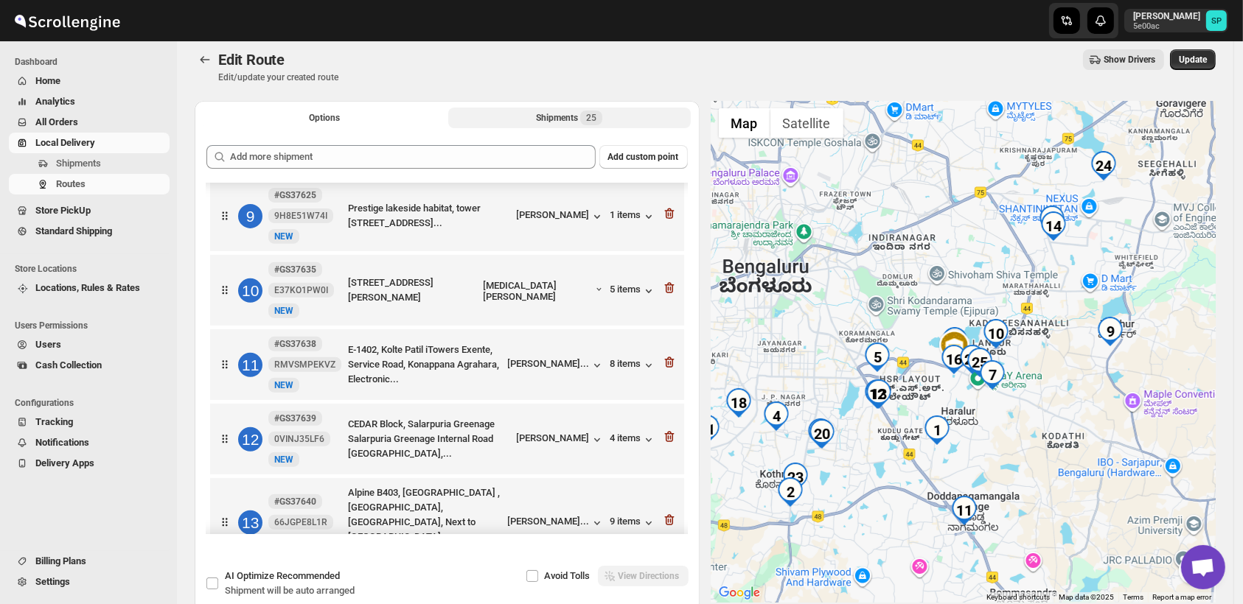
scroll to position [491, 0]
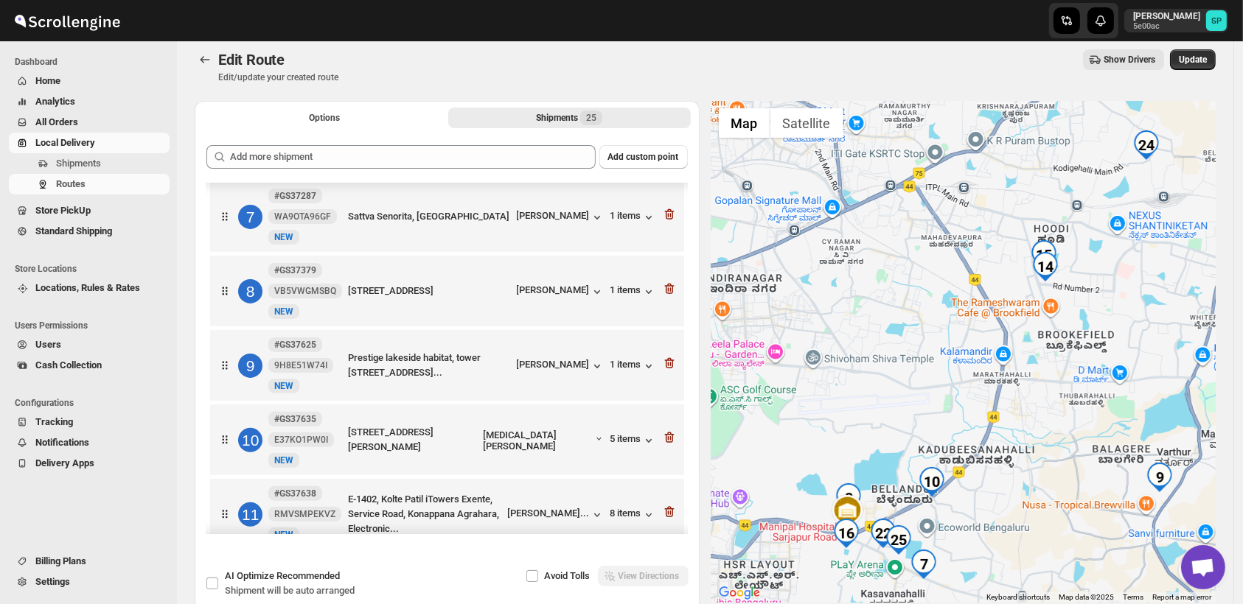
click at [1061, 320] on div at bounding box center [963, 352] width 505 height 502
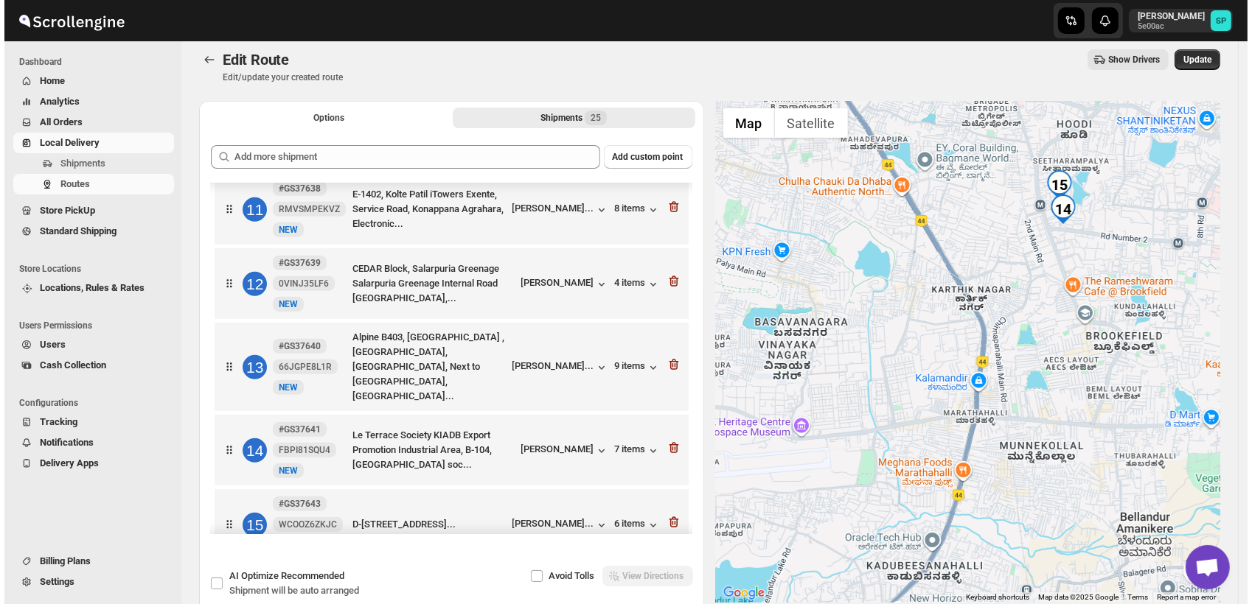
scroll to position [983, 0]
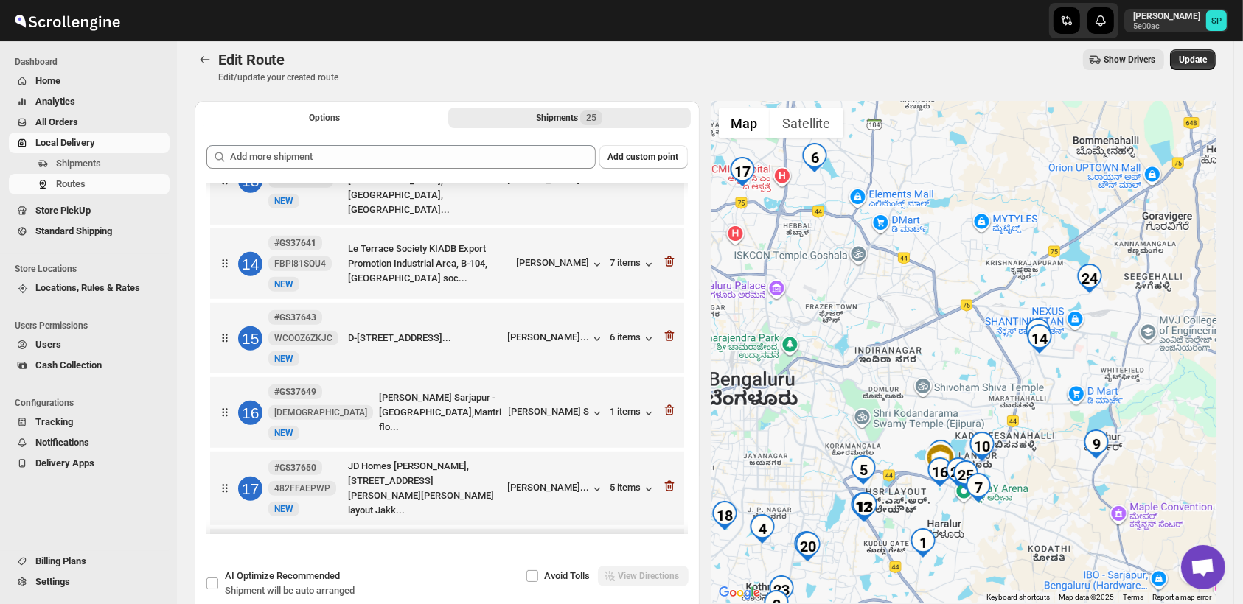
drag, startPoint x: 1111, startPoint y: 386, endPoint x: 979, endPoint y: 407, distance: 133.6
click at [979, 407] on div at bounding box center [963, 352] width 505 height 502
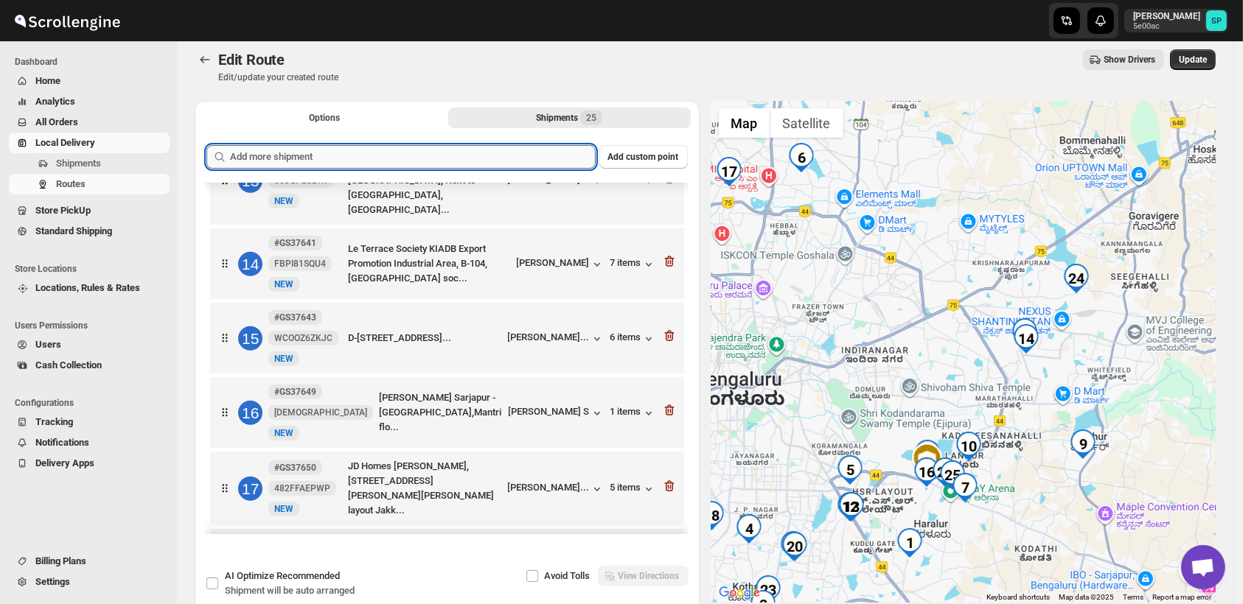
click at [411, 145] on input "text" at bounding box center [413, 157] width 366 height 24
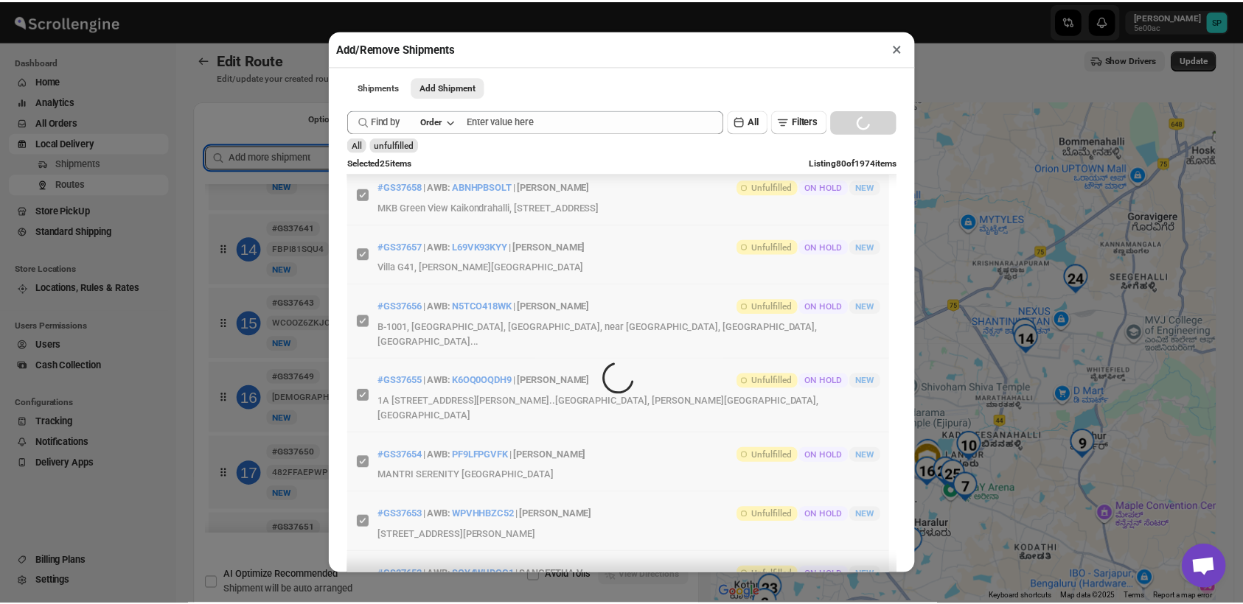
scroll to position [0, 0]
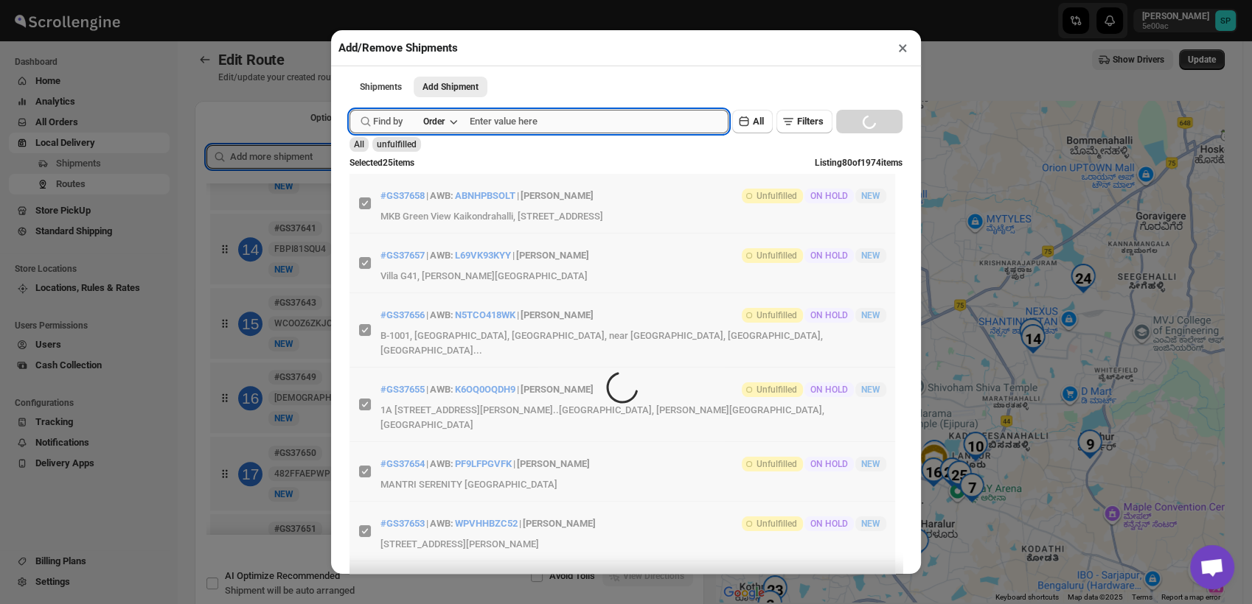
click at [519, 127] on input "text" at bounding box center [599, 122] width 259 height 24
paste input "GS37598"
type input "GS37598"
click at [349, 0] on button "Submit" at bounding box center [370, 7] width 42 height 15
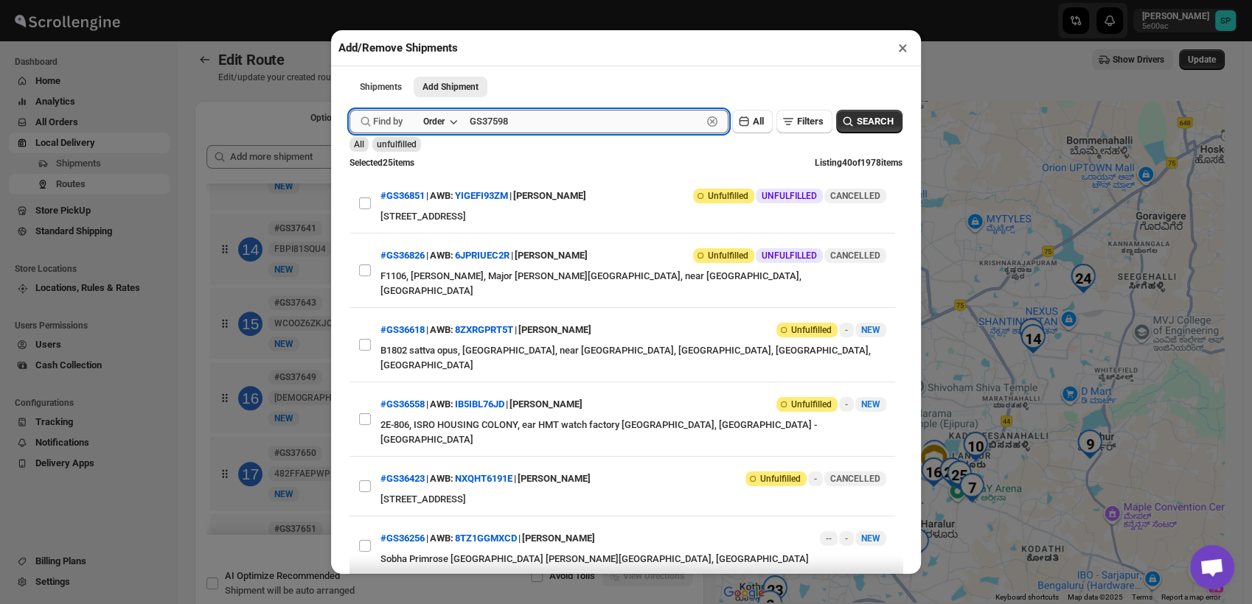
click at [349, 0] on button "Submit" at bounding box center [370, 7] width 42 height 15
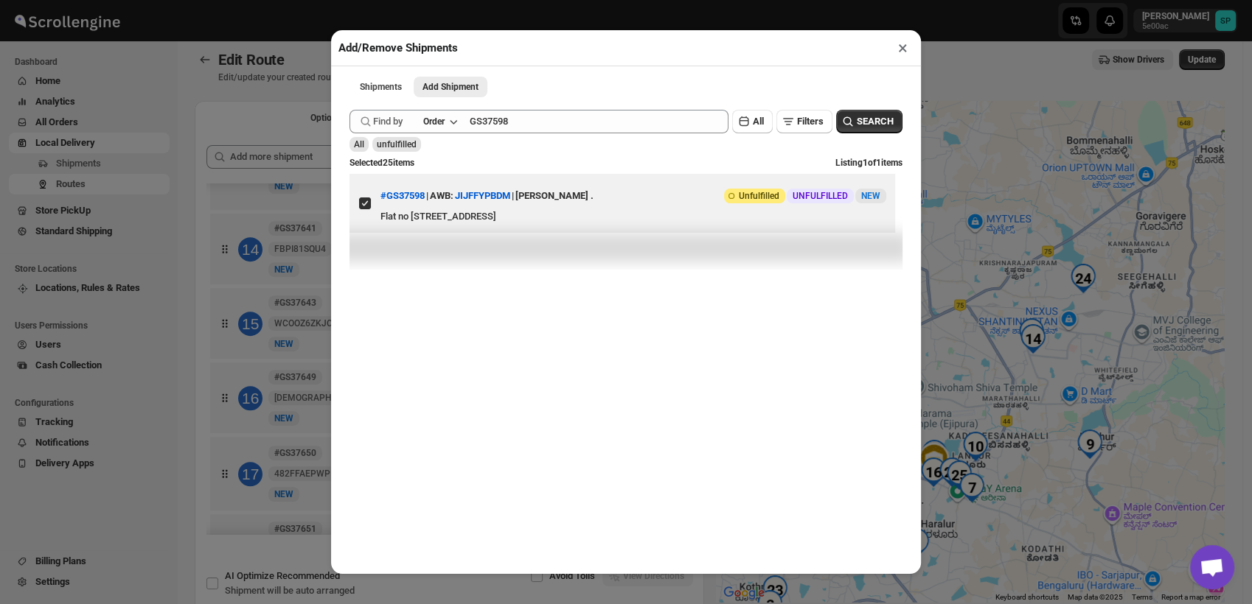
click at [902, 46] on button "×" at bounding box center [902, 48] width 21 height 21
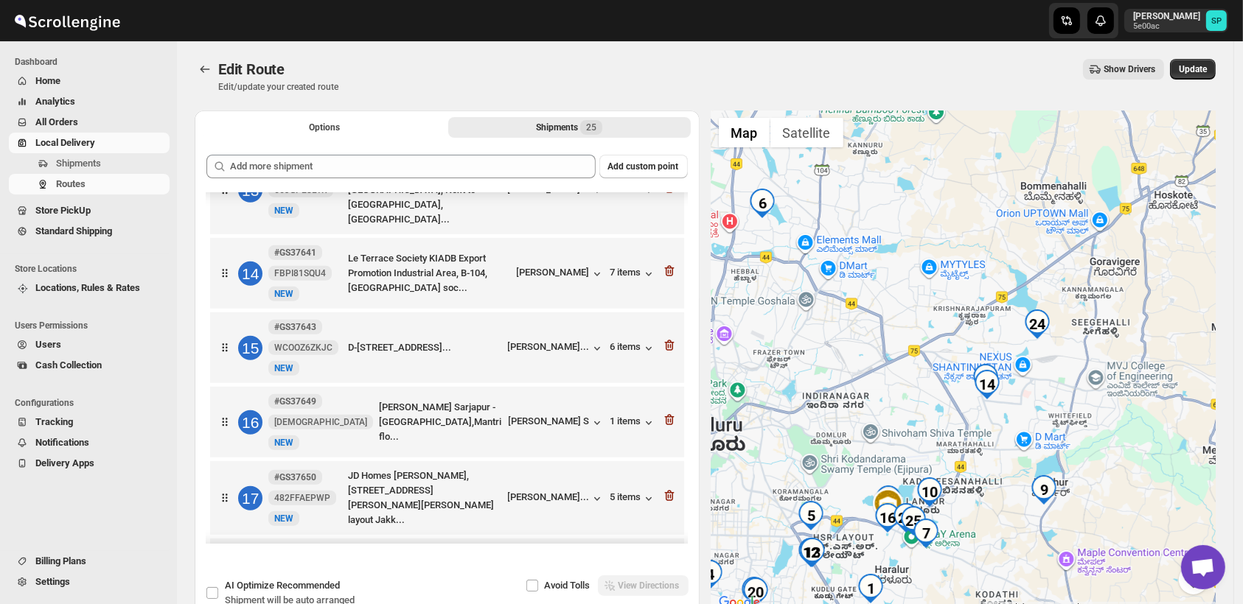
drag, startPoint x: 1038, startPoint y: 421, endPoint x: 997, endPoint y: 461, distance: 57.3
click at [997, 461] on div at bounding box center [963, 362] width 505 height 502
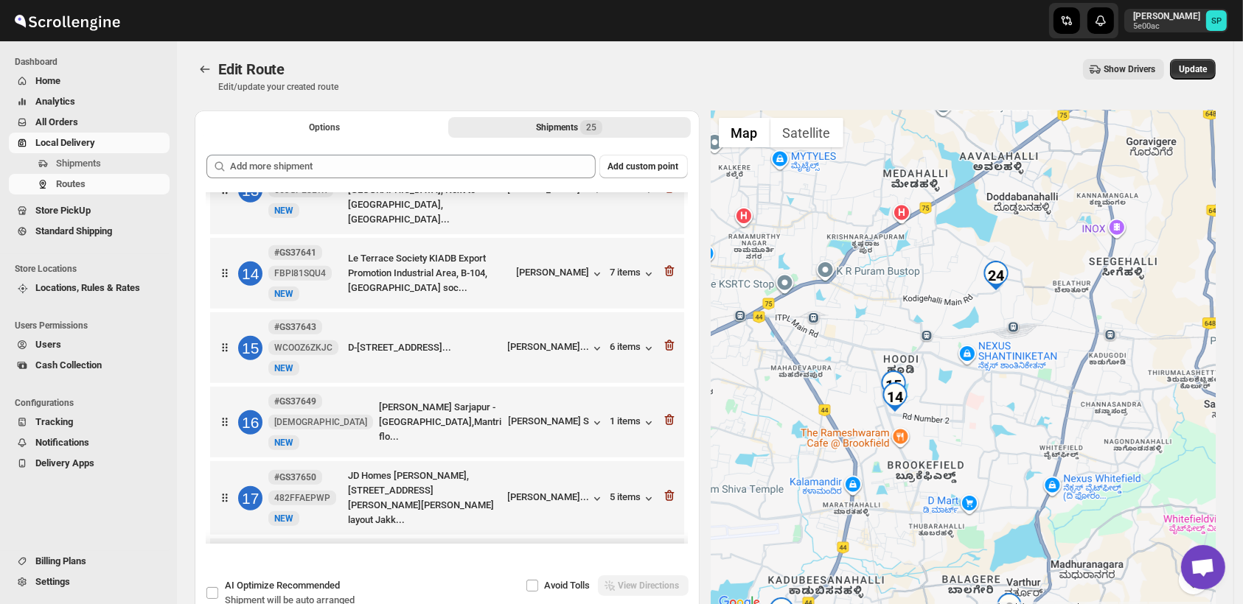
drag, startPoint x: 939, startPoint y: 409, endPoint x: 1031, endPoint y: 373, distance: 99.0
click at [1031, 373] on div at bounding box center [963, 362] width 505 height 502
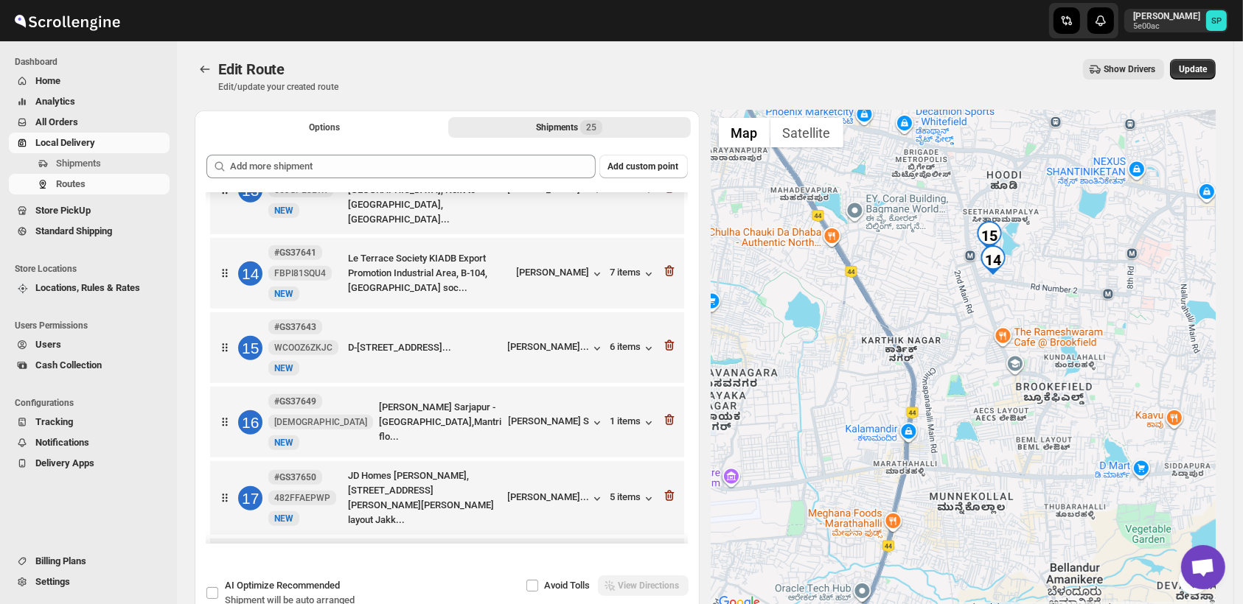
drag, startPoint x: 1147, startPoint y: 390, endPoint x: 889, endPoint y: 405, distance: 258.4
click at [889, 405] on div at bounding box center [963, 362] width 505 height 502
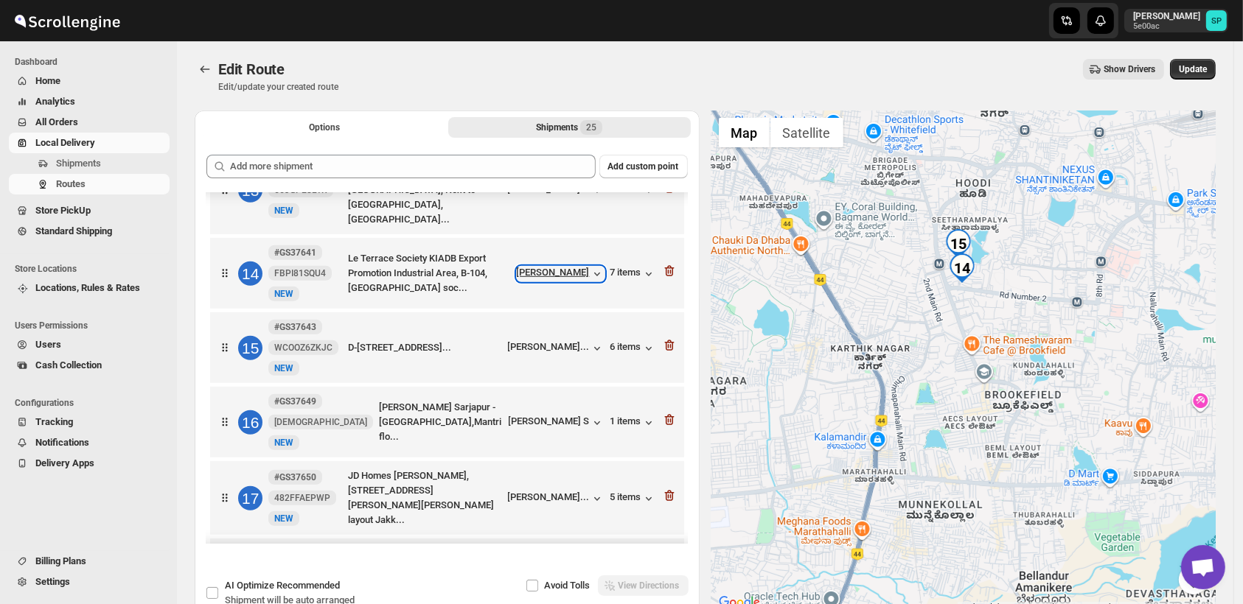
click at [579, 267] on div "[PERSON_NAME]" at bounding box center [561, 274] width 88 height 15
click at [548, 341] on div "[PERSON_NAME]..." at bounding box center [549, 346] width 82 height 11
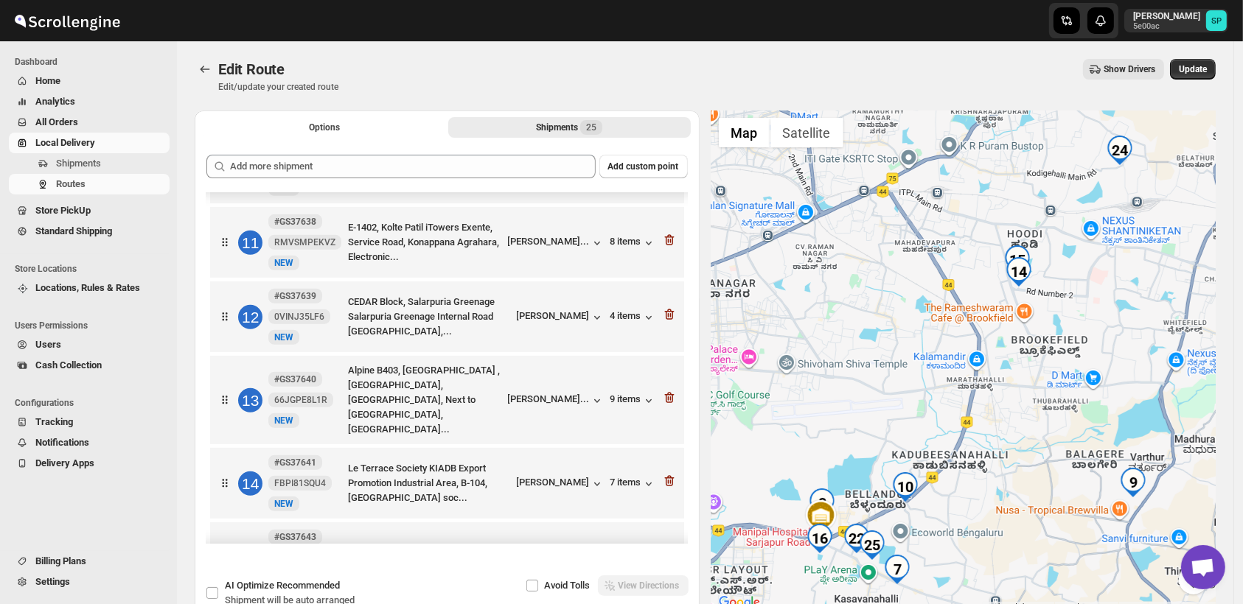
scroll to position [798, 0]
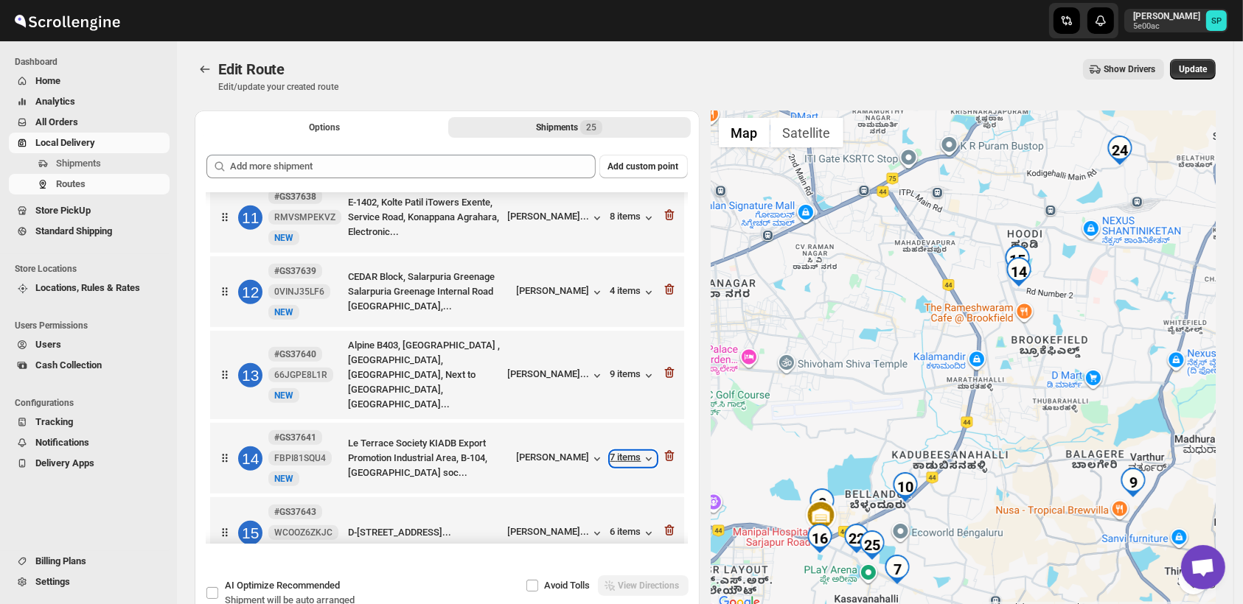
click at [631, 452] on div "7 items" at bounding box center [633, 459] width 46 height 15
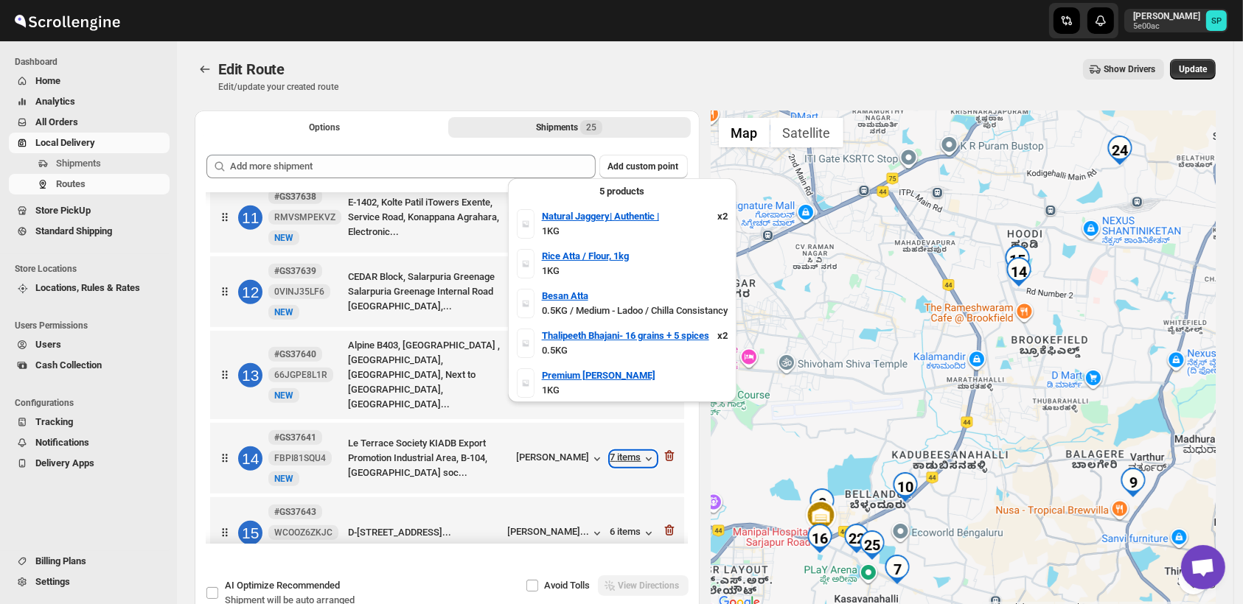
click at [631, 452] on div "7 items" at bounding box center [633, 459] width 46 height 15
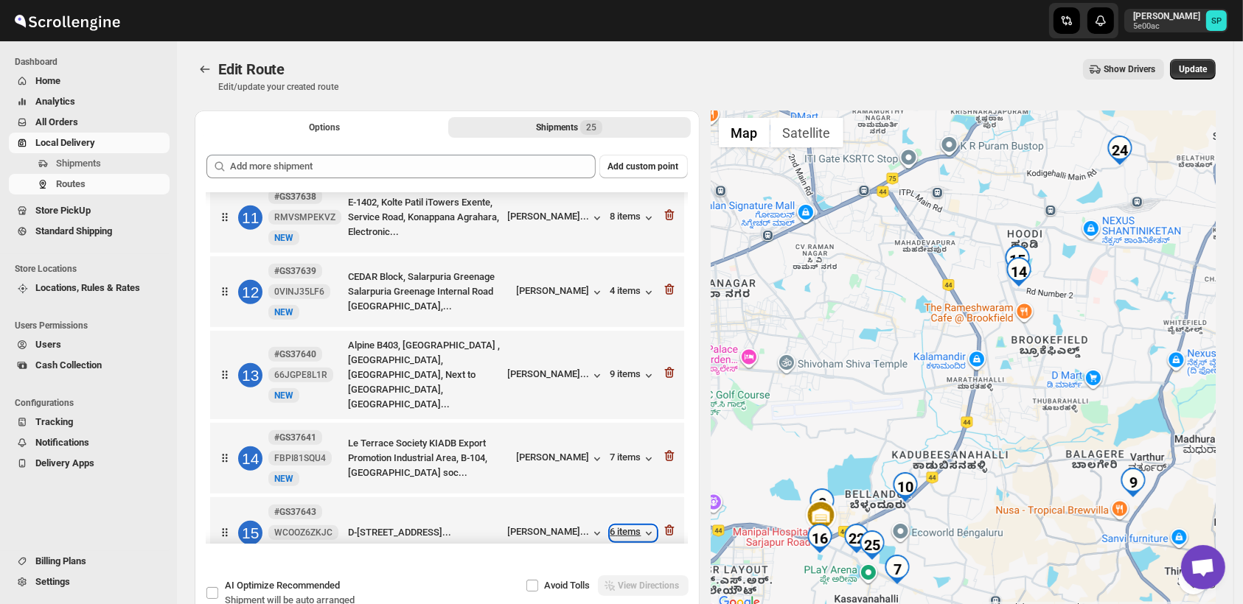
click at [625, 526] on div "6 items" at bounding box center [633, 533] width 46 height 15
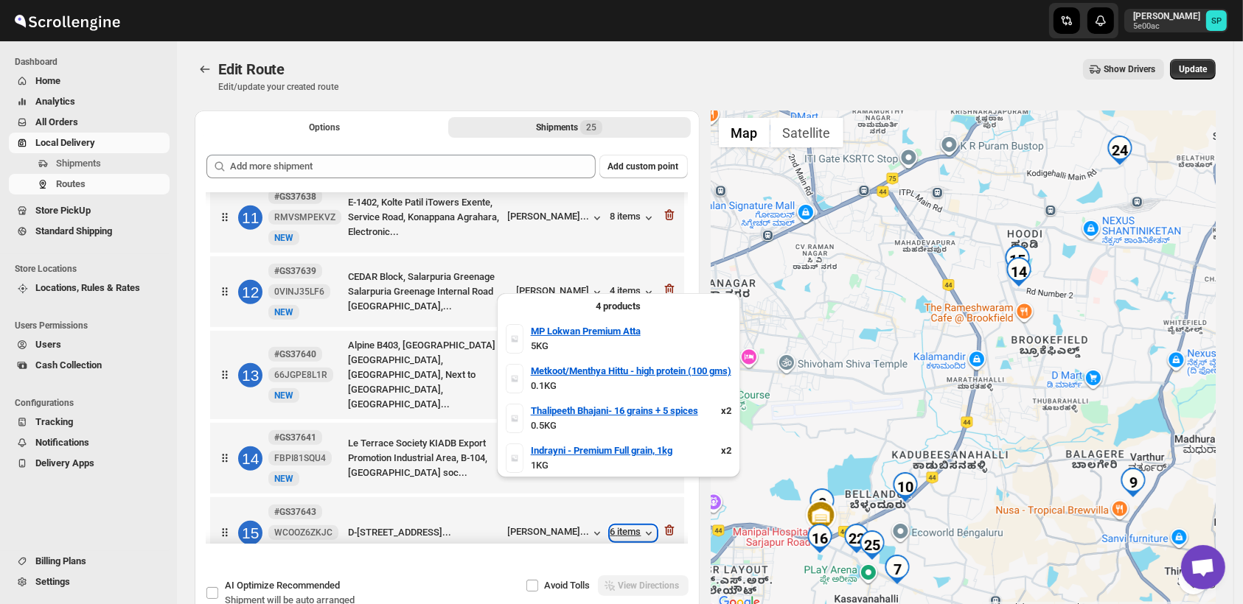
click at [625, 526] on div "6 items" at bounding box center [633, 533] width 46 height 15
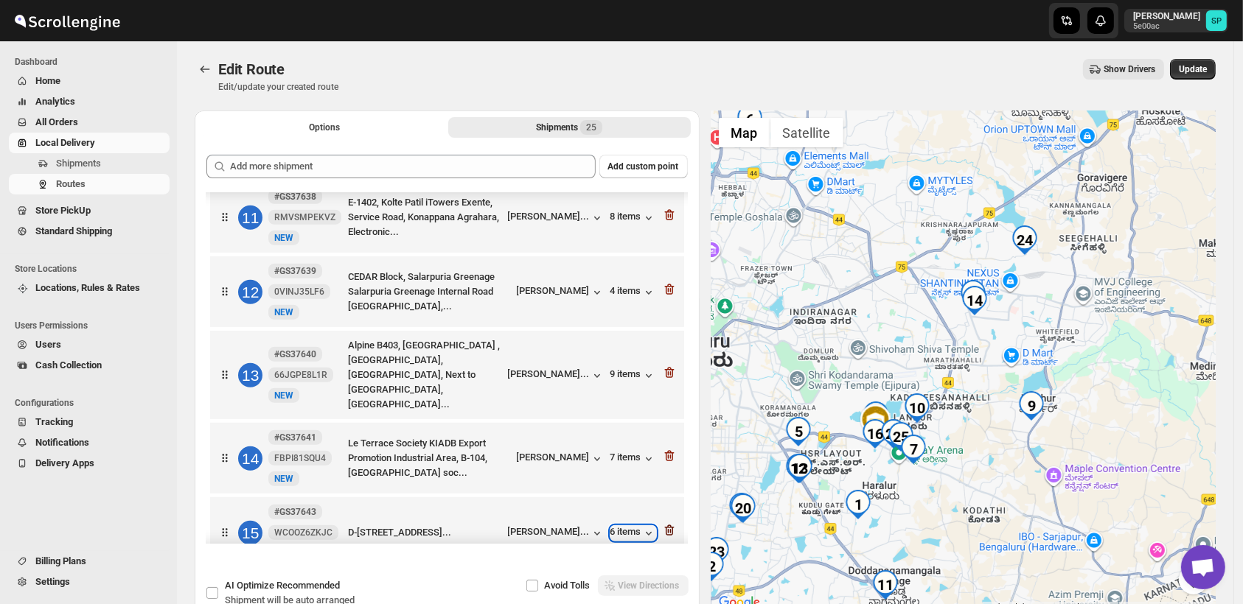
click at [664, 523] on icon "button" at bounding box center [669, 530] width 15 height 15
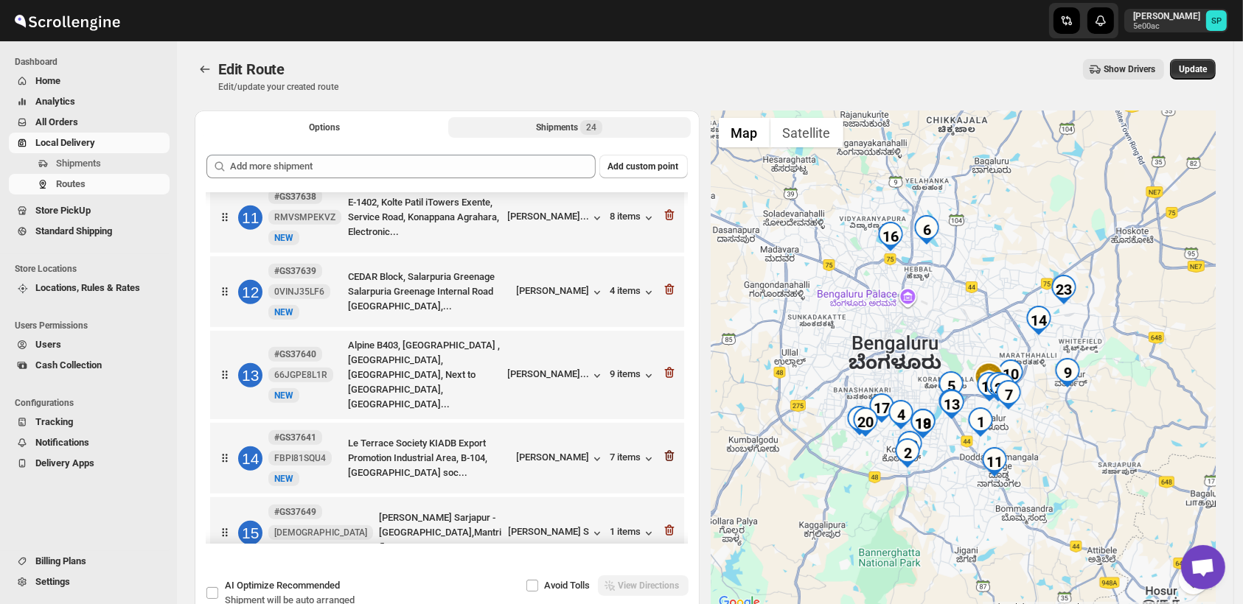
click at [663, 449] on icon "button" at bounding box center [669, 456] width 15 height 15
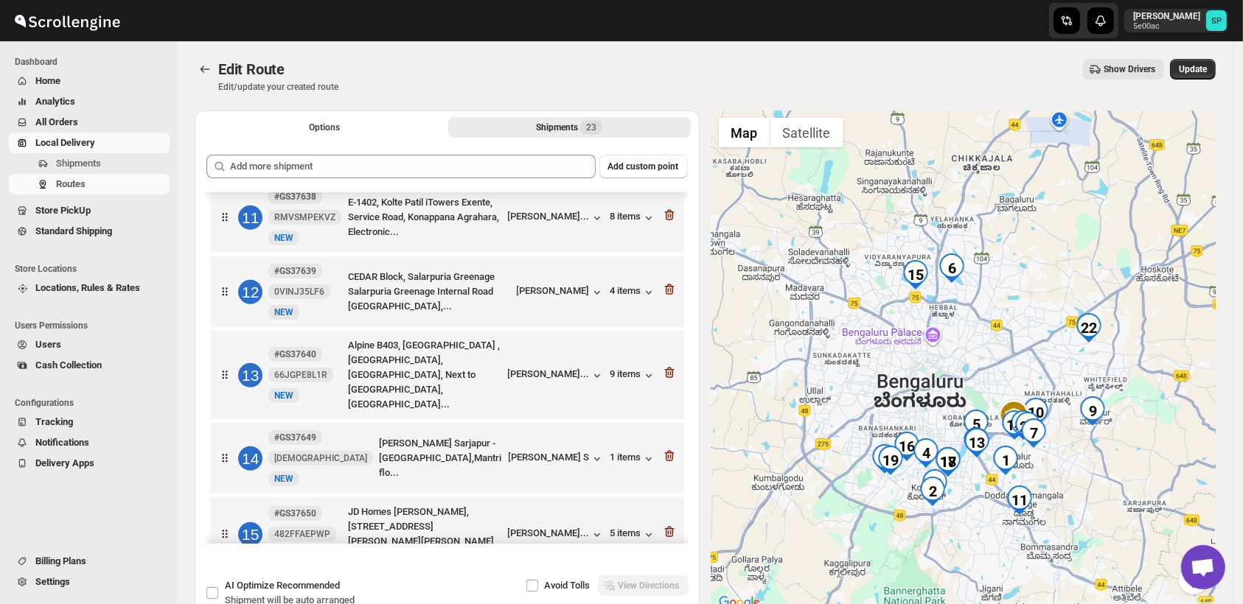
drag, startPoint x: 949, startPoint y: 330, endPoint x: 976, endPoint y: 356, distance: 37.0
click at [976, 356] on div at bounding box center [963, 362] width 505 height 502
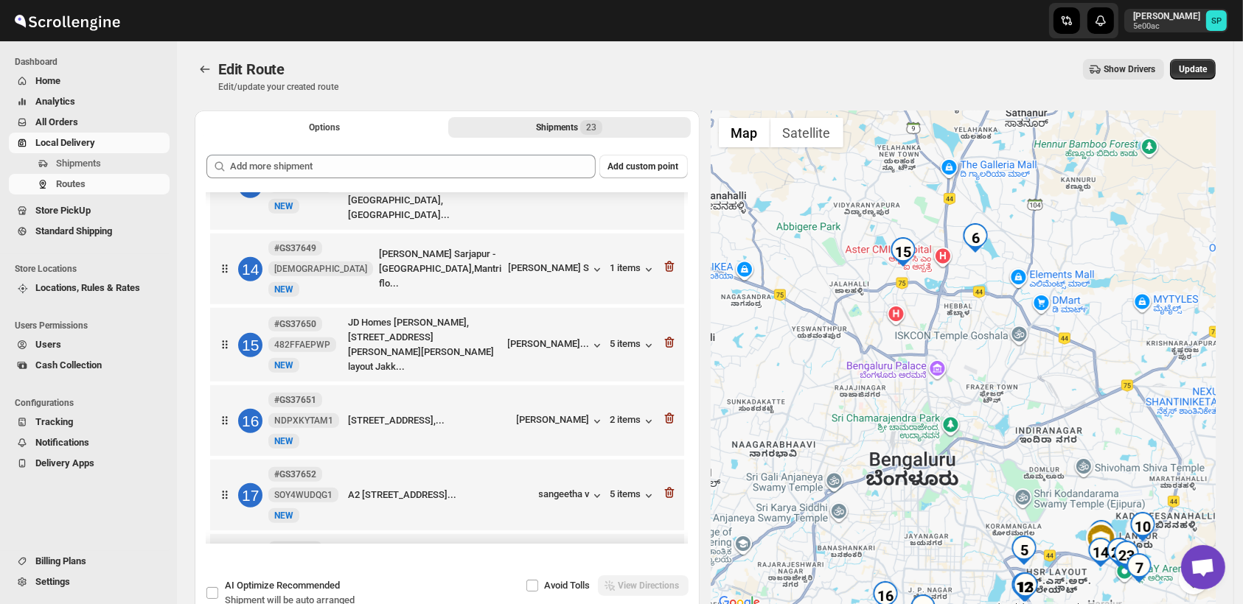
scroll to position [961, 0]
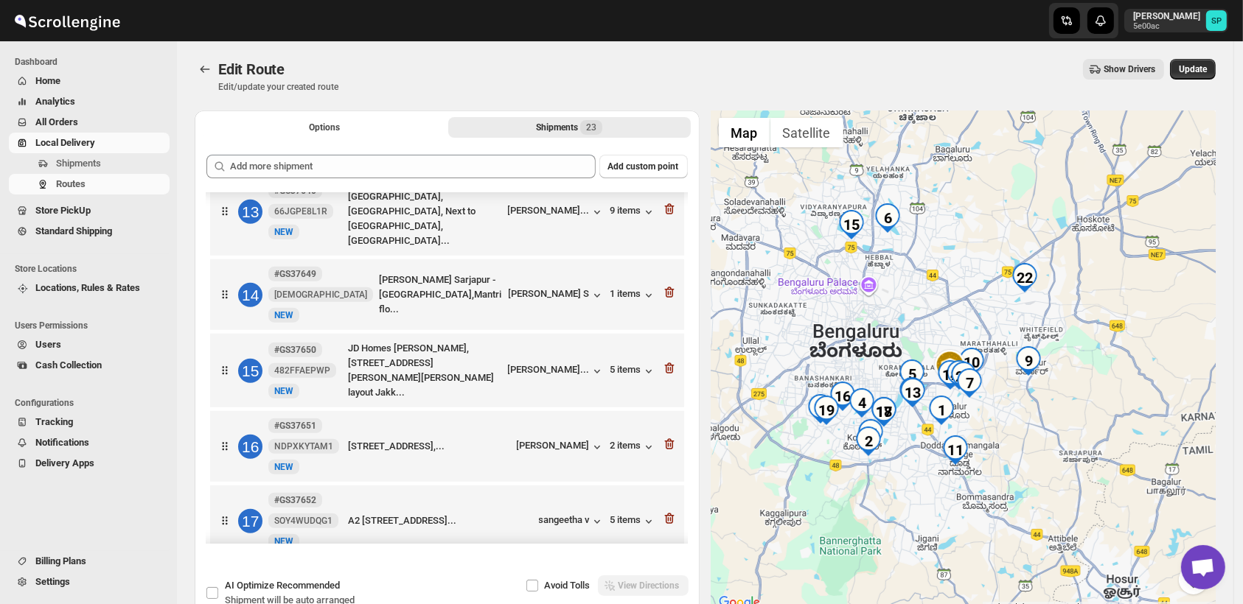
drag, startPoint x: 1026, startPoint y: 428, endPoint x: 924, endPoint y: 361, distance: 121.4
click at [929, 354] on div at bounding box center [963, 362] width 505 height 502
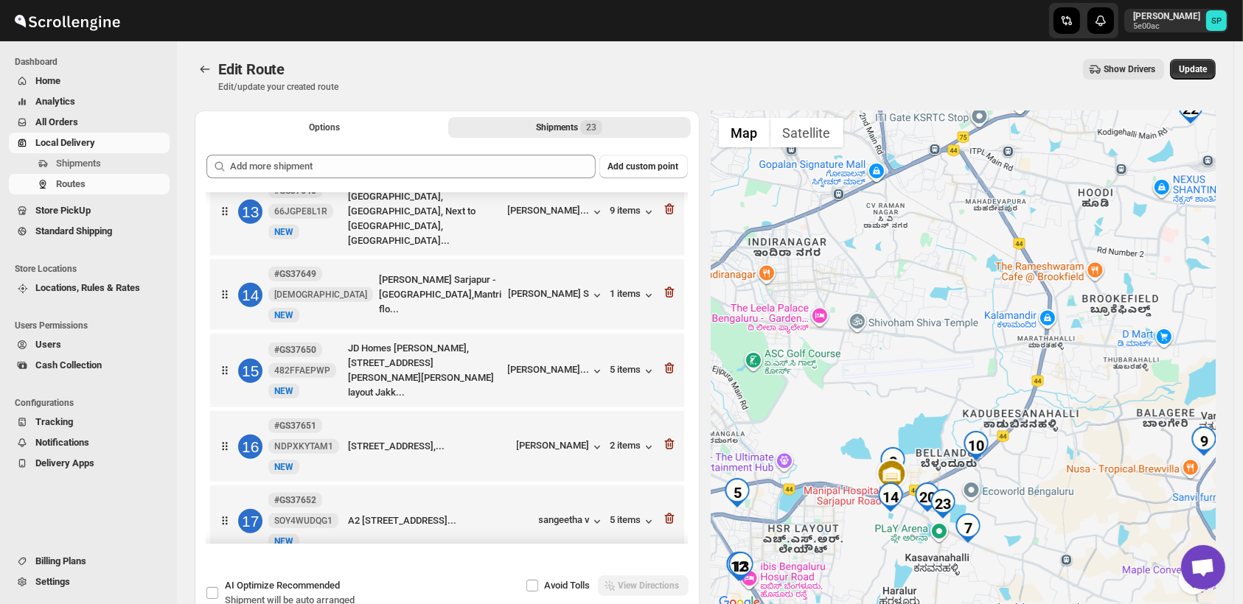
drag, startPoint x: 977, startPoint y: 492, endPoint x: 985, endPoint y: 453, distance: 39.9
click at [984, 462] on div at bounding box center [963, 362] width 505 height 502
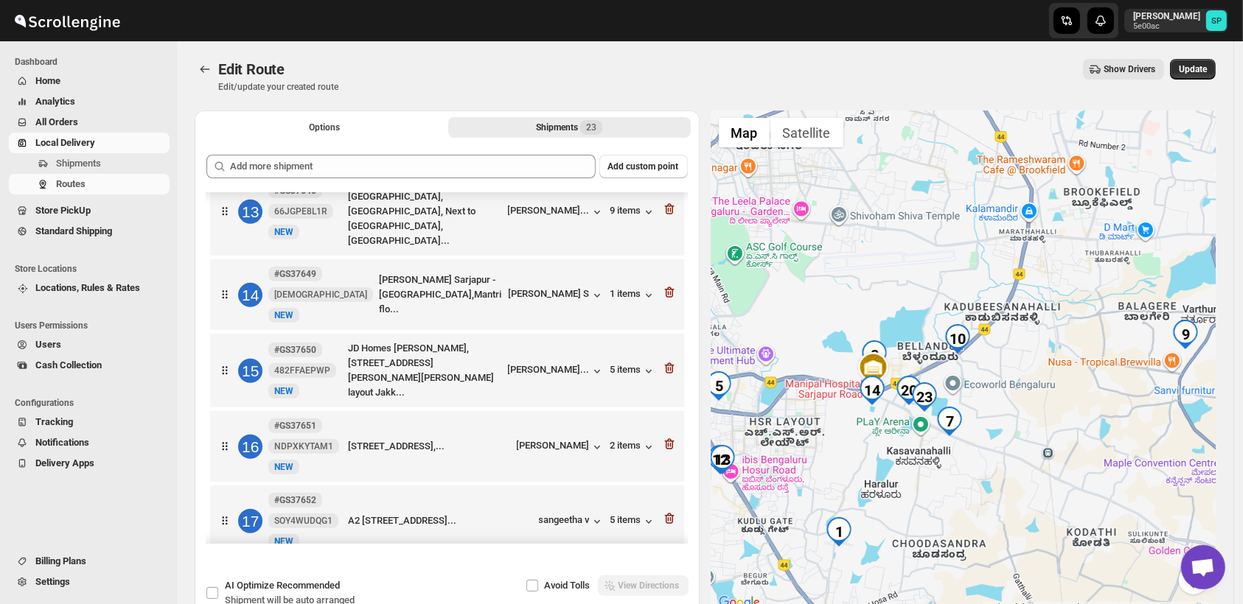
drag, startPoint x: 985, startPoint y: 453, endPoint x: 944, endPoint y: 428, distance: 48.1
click at [944, 428] on img "7" at bounding box center [949, 421] width 29 height 29
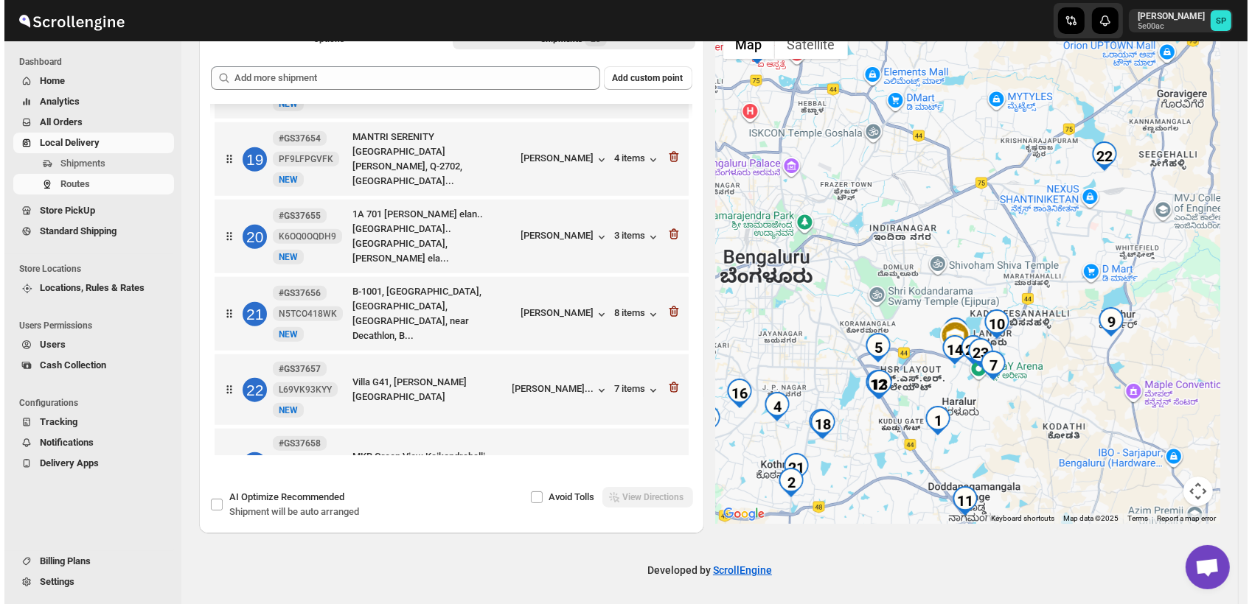
scroll to position [91, 0]
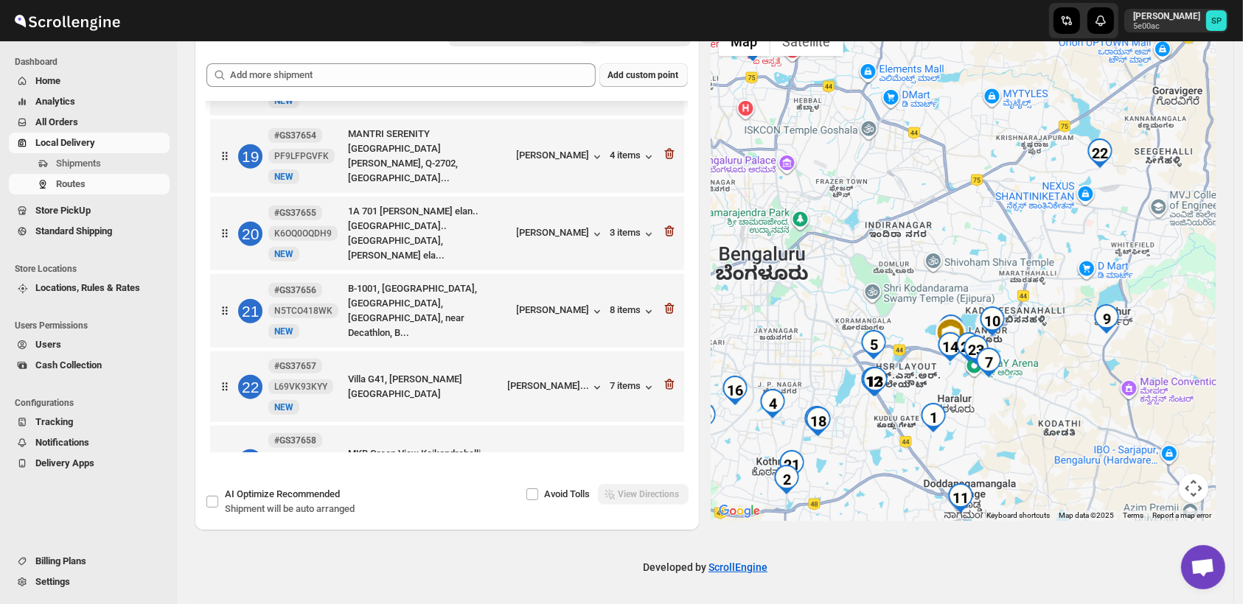
click at [637, 71] on span "Add custom point" at bounding box center [643, 75] width 71 height 12
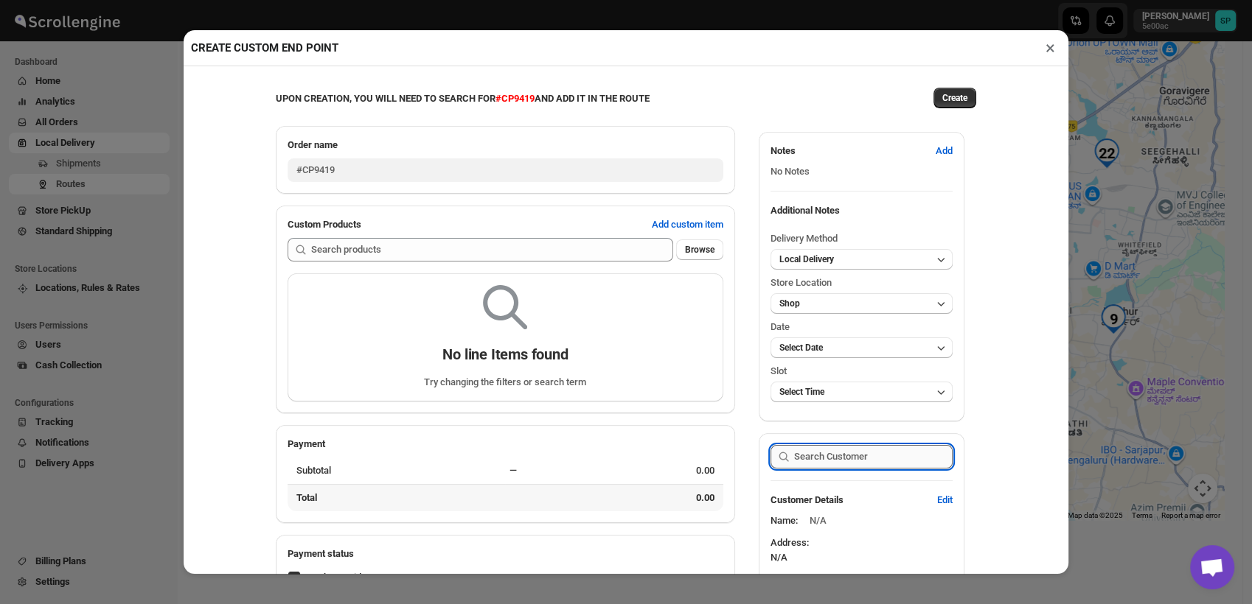
click at [838, 466] on input "text" at bounding box center [873, 457] width 158 height 24
click at [937, 500] on span "Edit" at bounding box center [944, 500] width 15 height 15
select select "US"
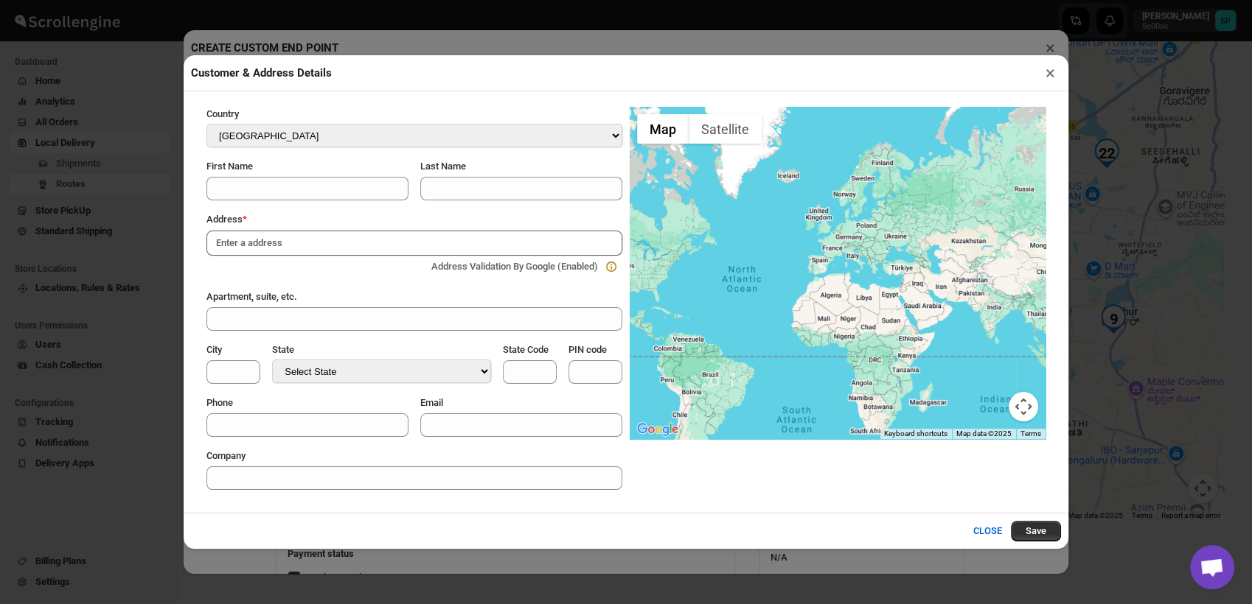
click at [292, 240] on input at bounding box center [414, 243] width 416 height 25
paste input "Brigade [GEOGRAPHIC_DATA], [STREET_ADDRESS][PERSON_NAME][PERSON_NAME]"
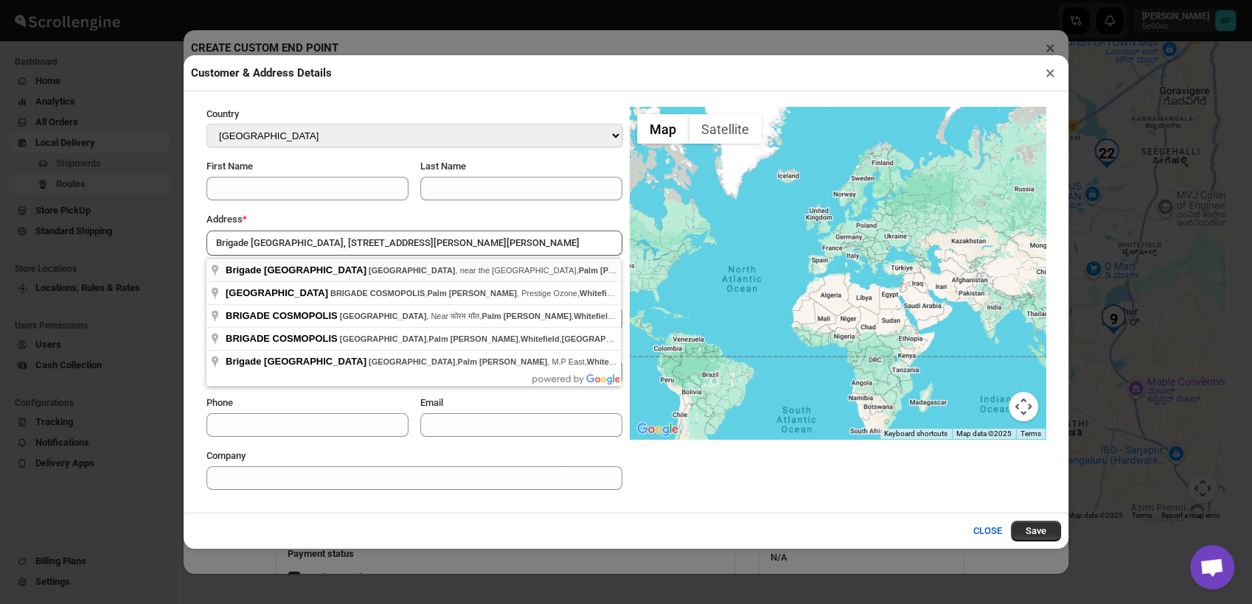
type input "Brigade [GEOGRAPHIC_DATA], [GEOGRAPHIC_DATA], near the [GEOGRAPHIC_DATA], [GEOG…"
select select "IN"
type input "Bangalore Division"
type input "KA"
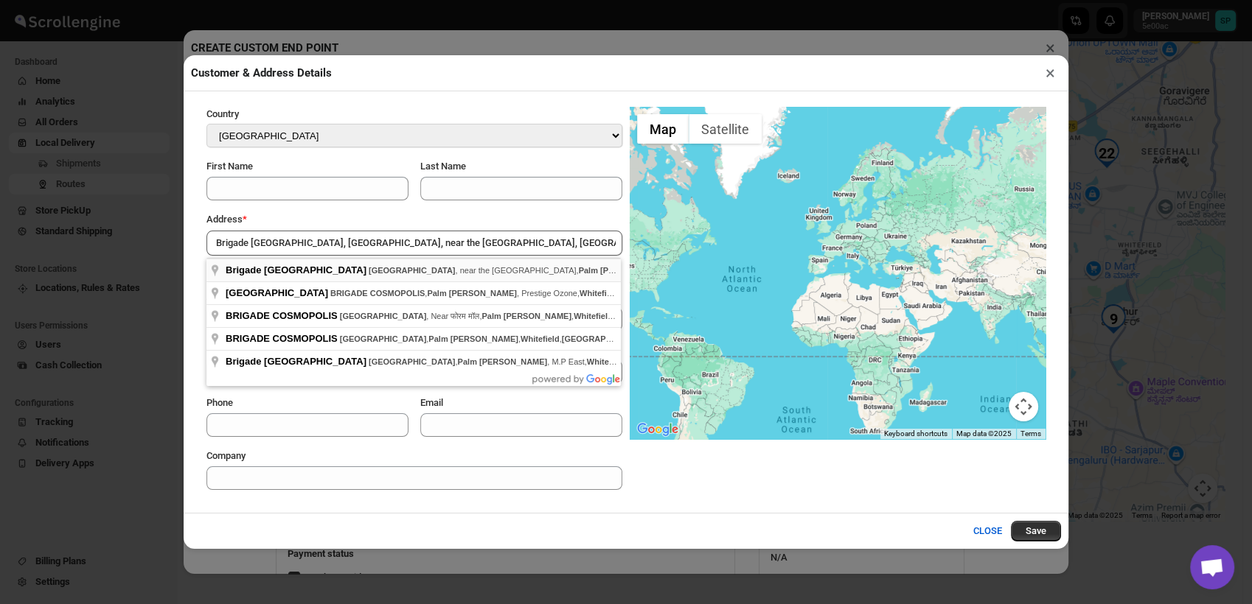
type input "560066"
select select "[GEOGRAPHIC_DATA]"
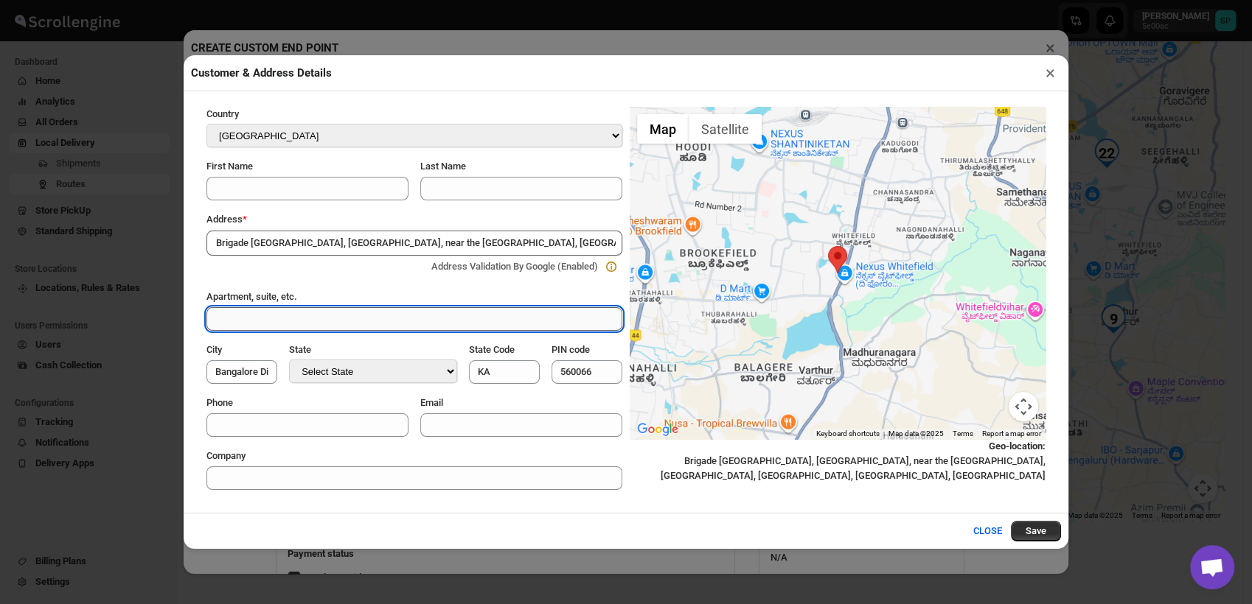
click at [254, 326] on input "Apartment, suite, etc." at bounding box center [414, 319] width 416 height 24
paste input "E- [STREET_ADDRESS][PERSON_NAME][PERSON_NAME]"
type input "E- [STREET_ADDRESS][PERSON_NAME][PERSON_NAME]"
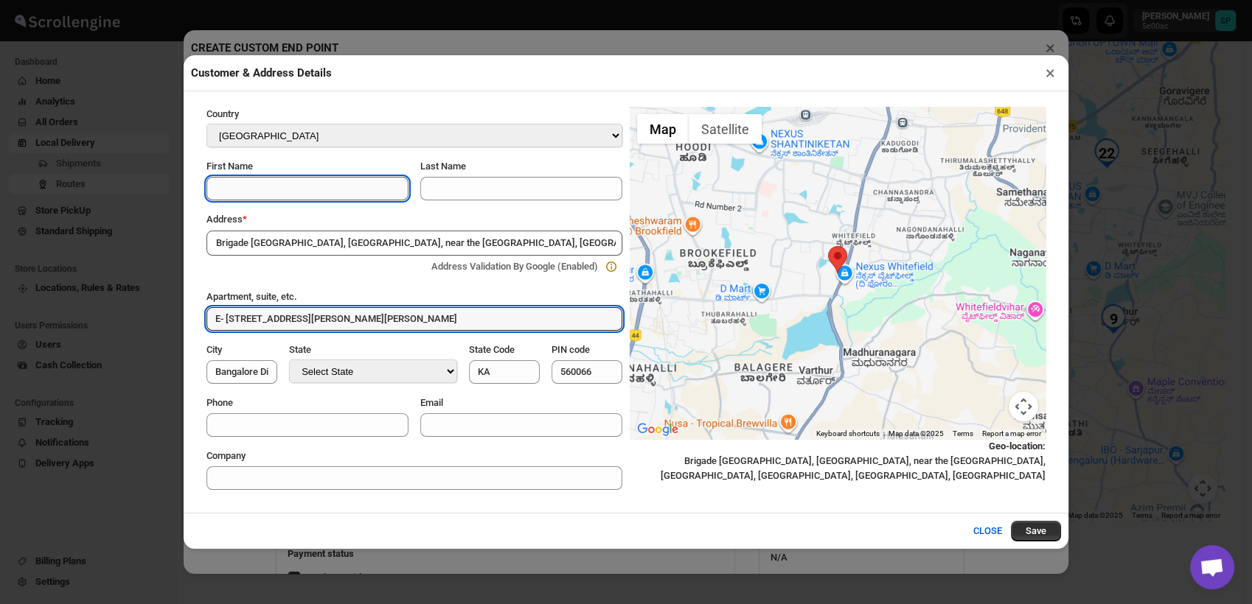
click at [253, 195] on input "First Name" at bounding box center [307, 189] width 202 height 24
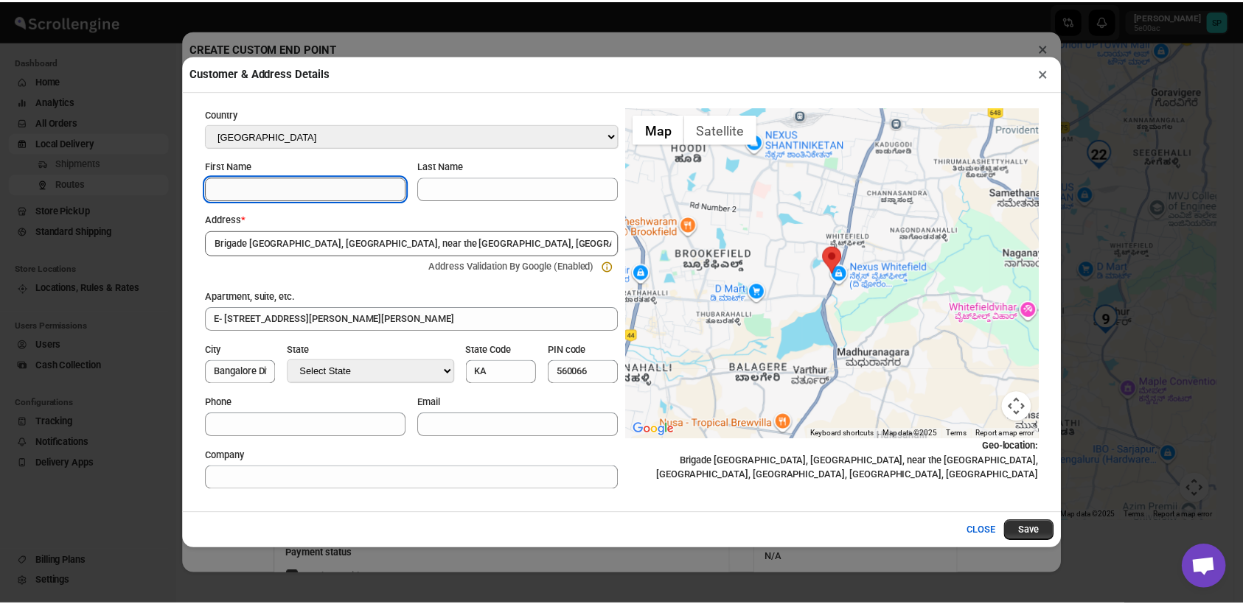
scroll to position [0, 0]
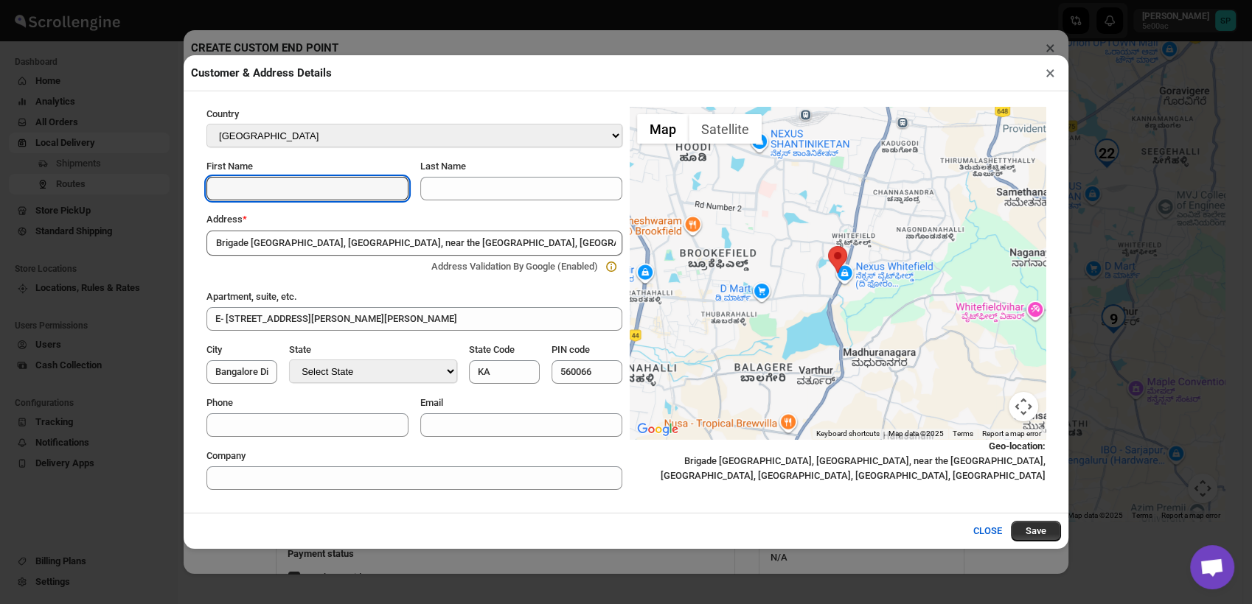
paste input "[PERSON_NAME]"
type input "[PERSON_NAME]"
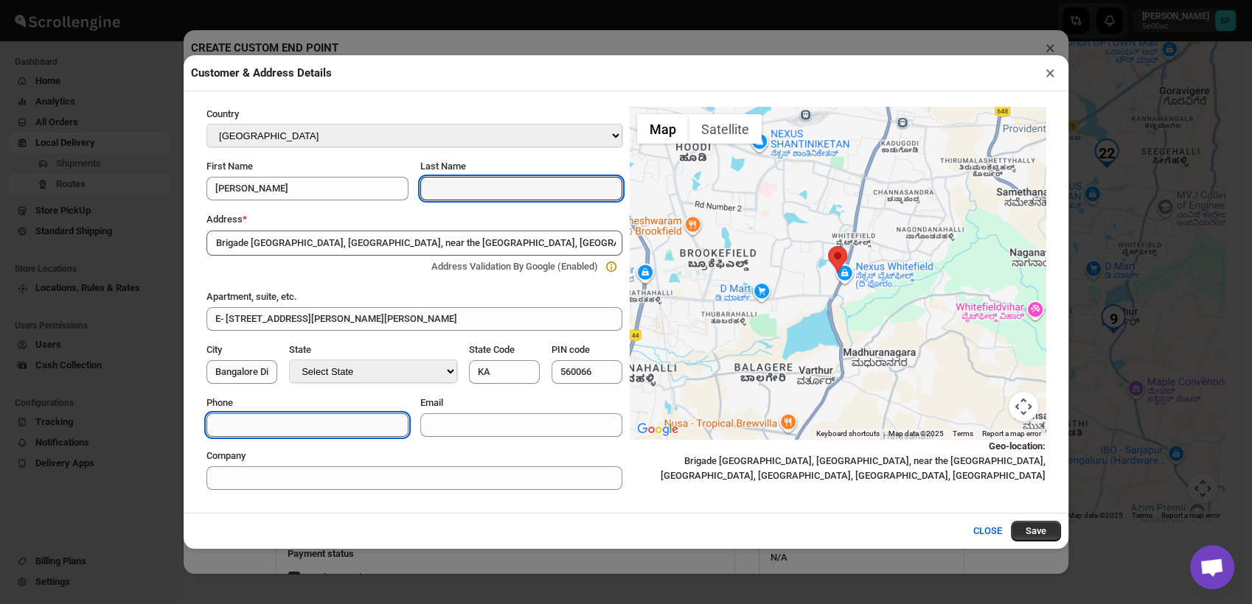
click at [259, 429] on input "Phone" at bounding box center [307, 426] width 202 height 24
paste input "8412887302"
type input "8412887302"
click at [1047, 533] on button "Save" at bounding box center [1036, 531] width 50 height 21
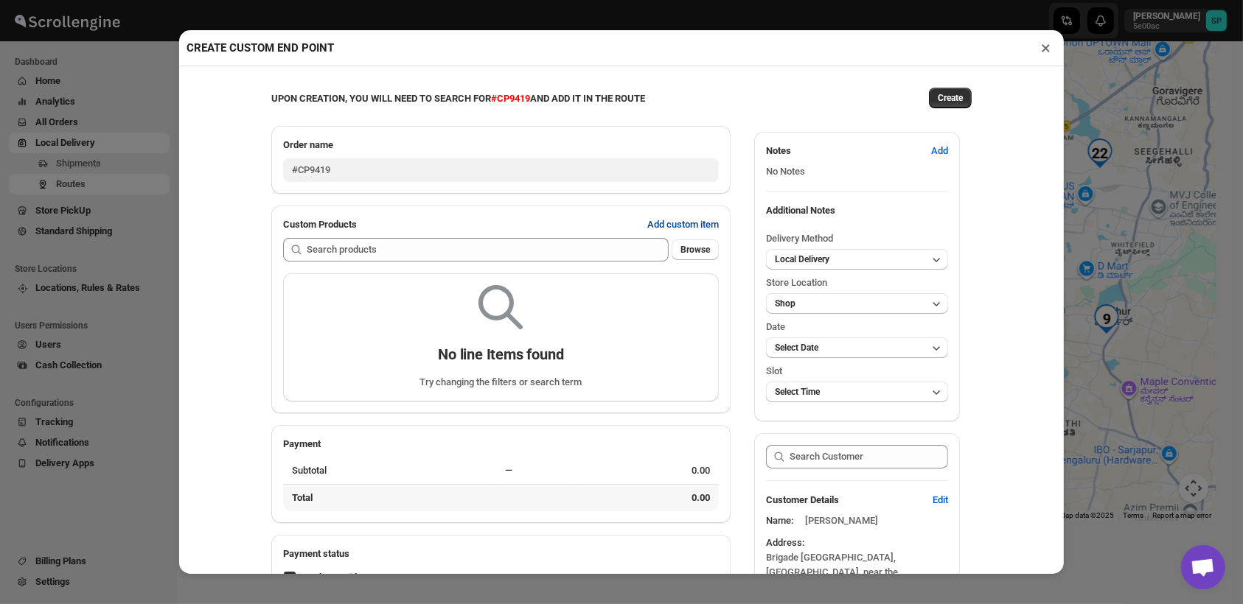
click at [656, 220] on span "Add custom item" at bounding box center [683, 224] width 72 height 15
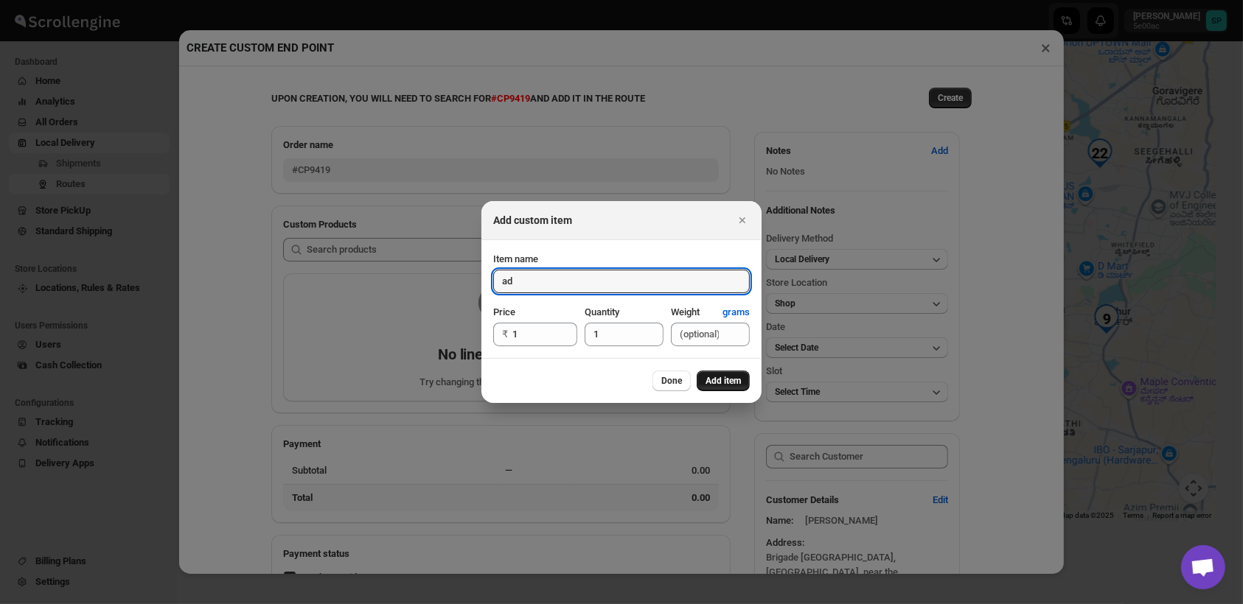
type input "ad"
click at [724, 383] on span "Add item" at bounding box center [722, 381] width 35 height 12
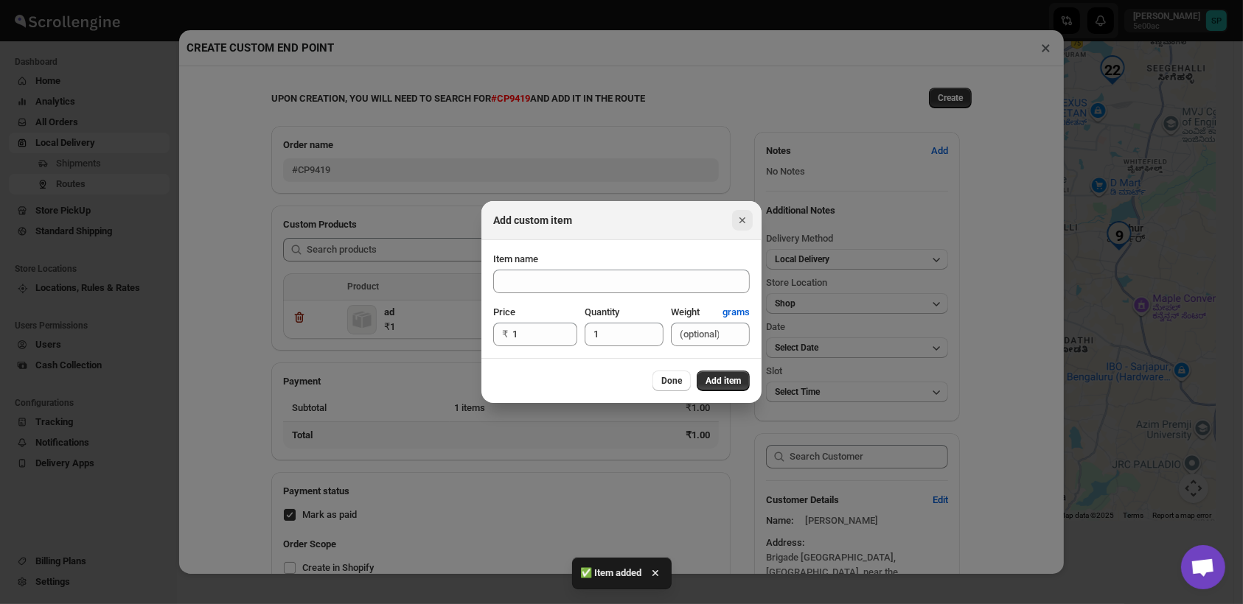
click at [742, 223] on icon "Close" at bounding box center [742, 220] width 15 height 15
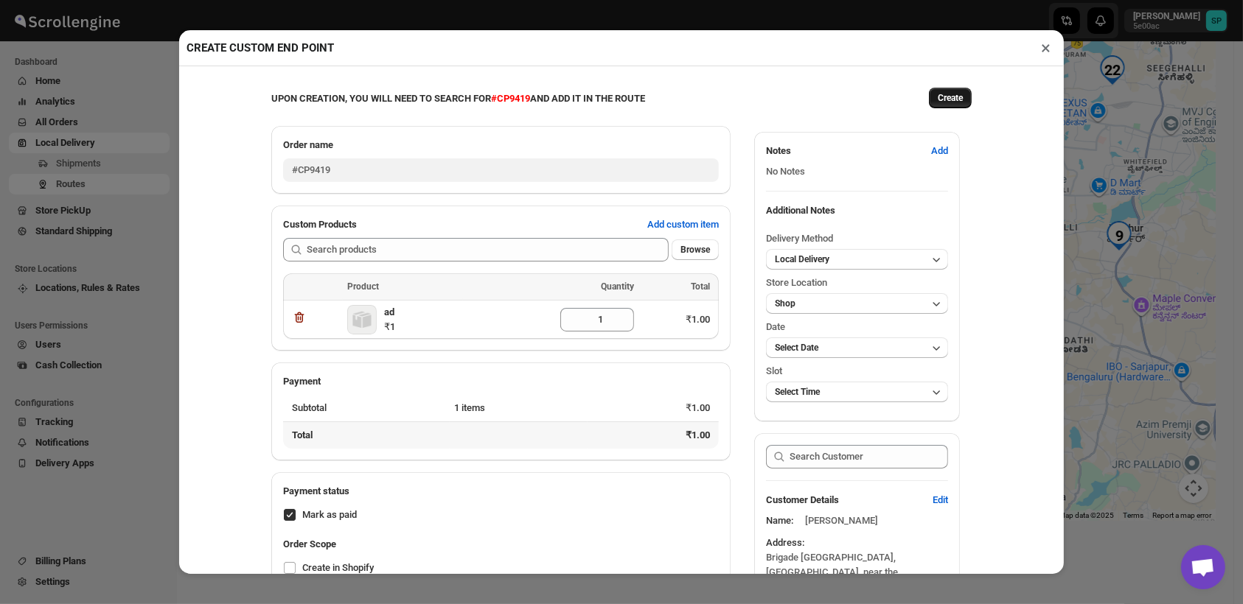
click at [942, 108] on button "Create" at bounding box center [950, 98] width 43 height 21
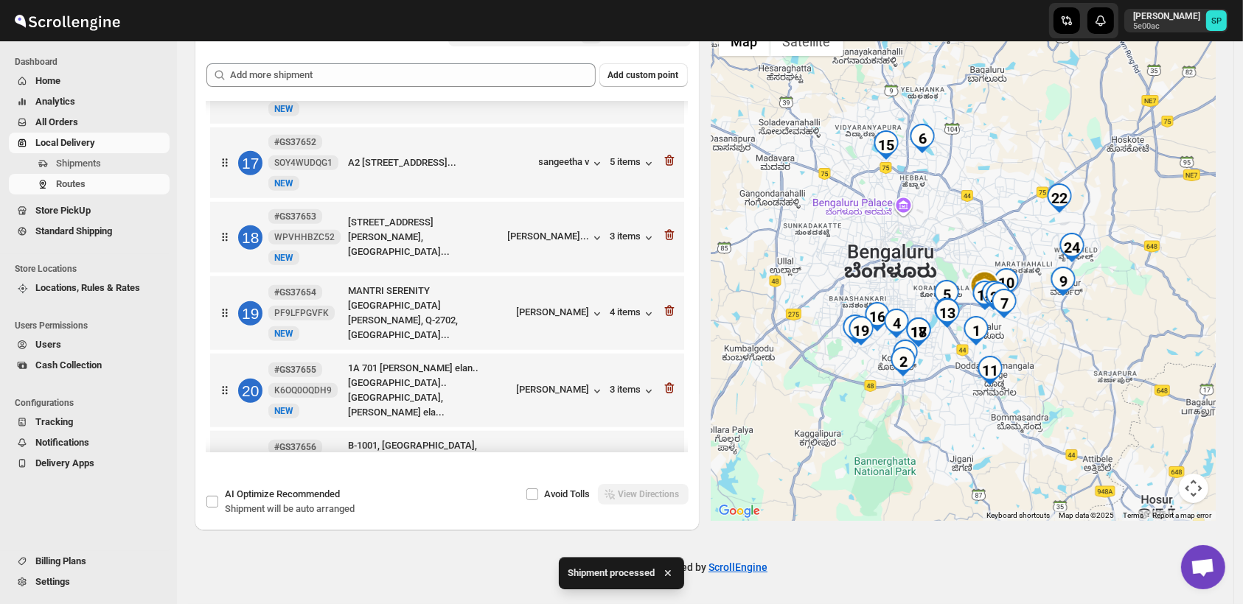
scroll to position [1460, 0]
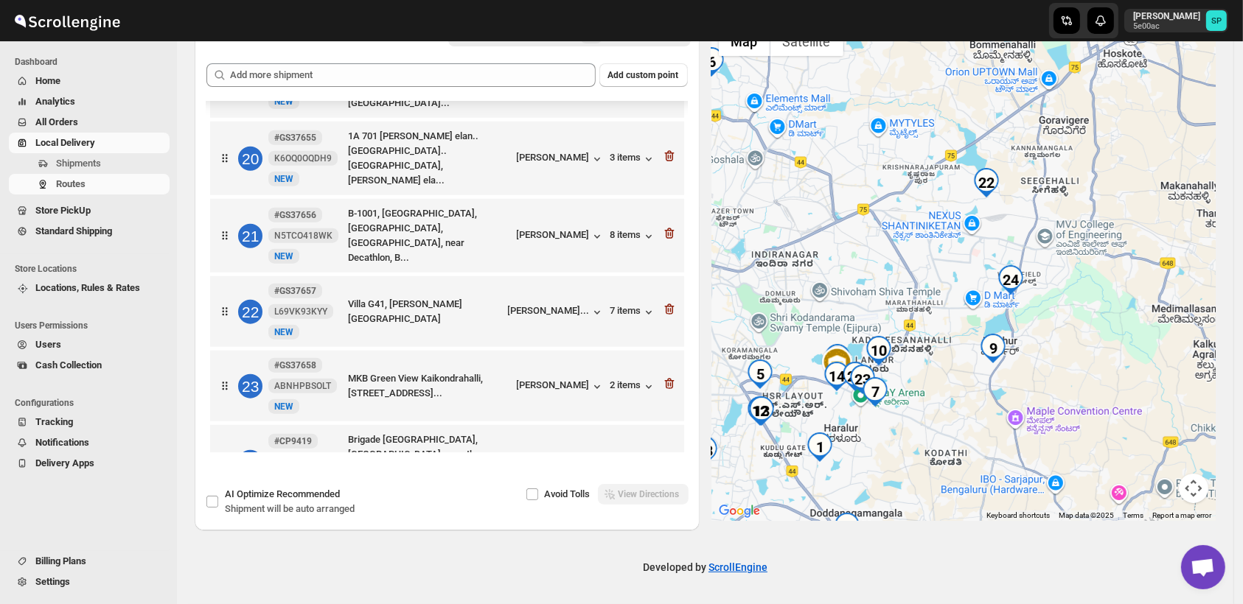
drag, startPoint x: 1073, startPoint y: 297, endPoint x: 945, endPoint y: 414, distance: 173.7
click at [945, 414] on div at bounding box center [963, 270] width 505 height 502
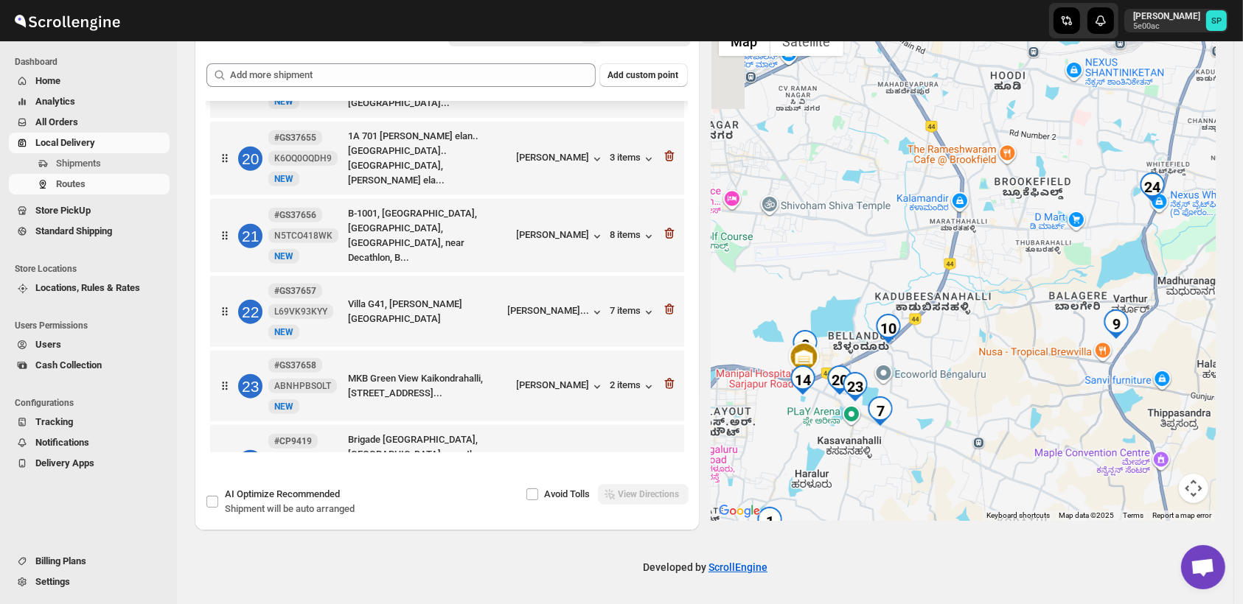
drag, startPoint x: 840, startPoint y: 380, endPoint x: 910, endPoint y: 380, distance: 70.8
click at [910, 380] on div at bounding box center [963, 270] width 505 height 502
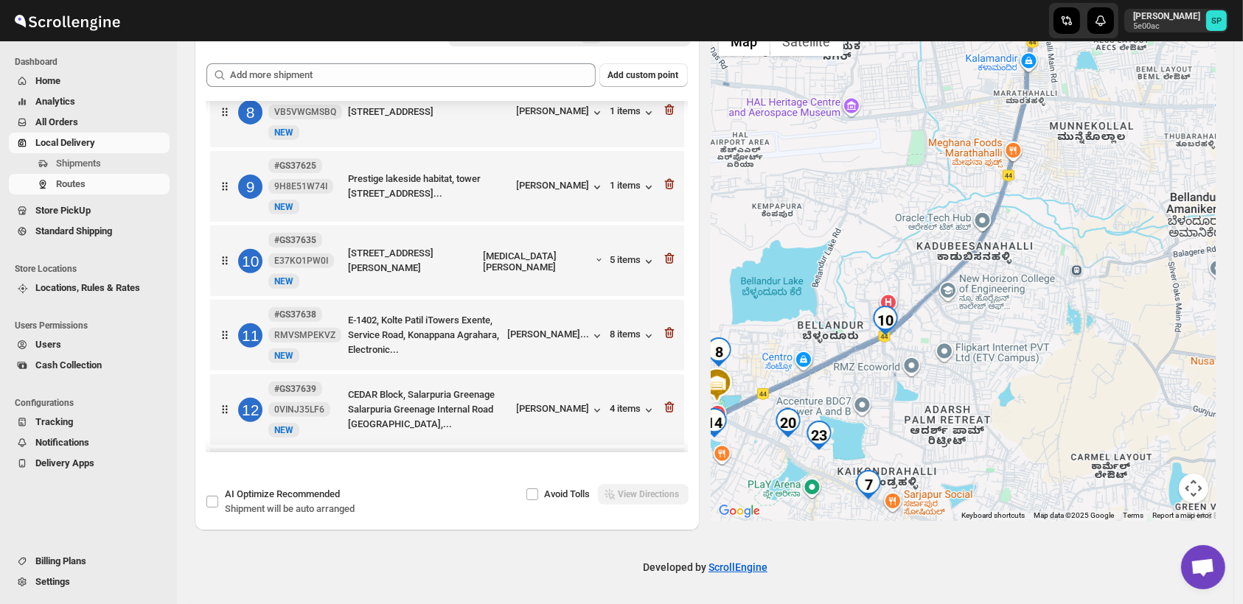
scroll to position [559, 0]
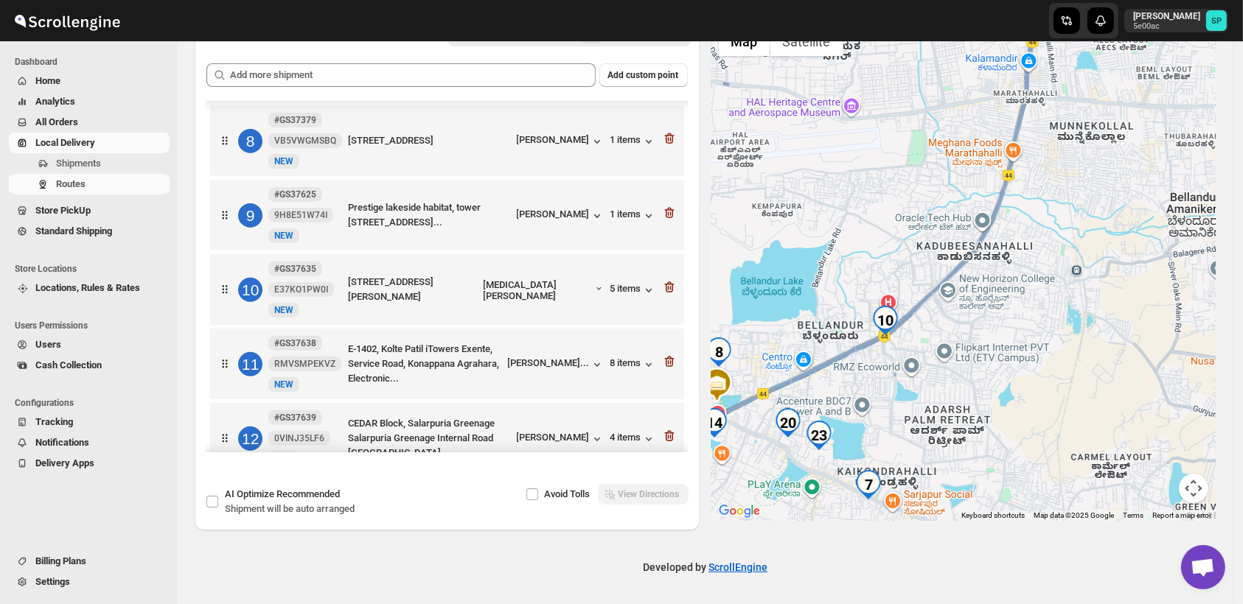
click at [547, 266] on div "10 #GS37635 E37KO1PW0I New NEW [STREET_ADDRESS][PERSON_NAME] [MEDICAL_DATA][PER…" at bounding box center [444, 287] width 465 height 62
click at [559, 279] on div "[MEDICAL_DATA][PERSON_NAME]" at bounding box center [544, 290] width 121 height 22
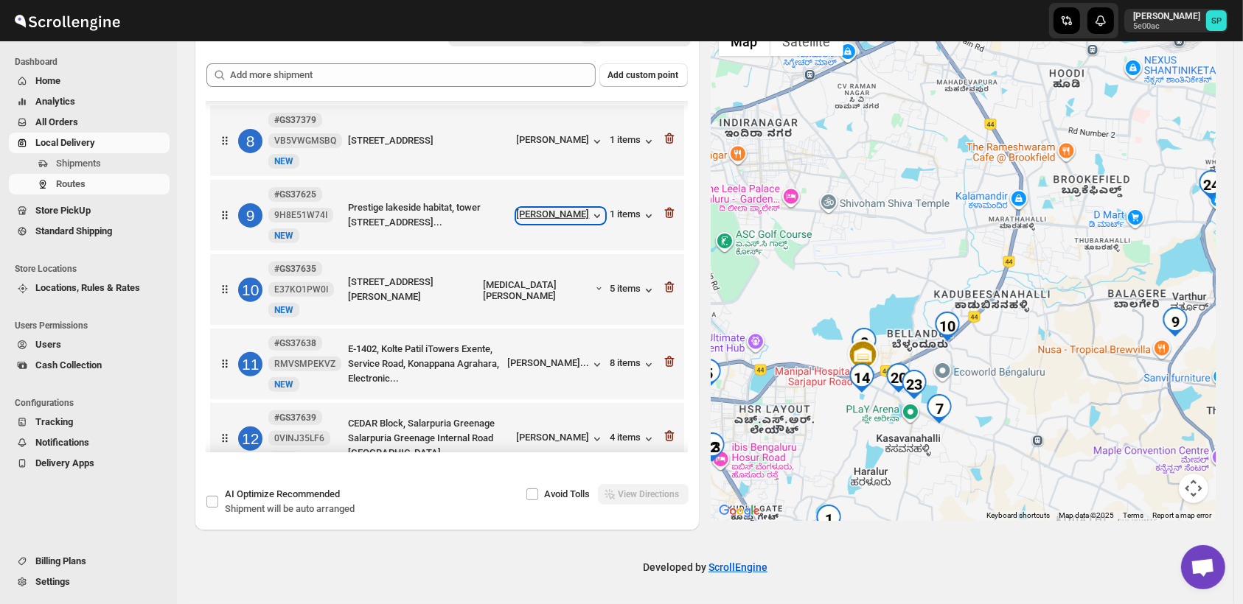
click at [559, 209] on div "[PERSON_NAME]" at bounding box center [561, 216] width 88 height 15
click at [633, 209] on div "1 items" at bounding box center [633, 216] width 46 height 15
click at [625, 266] on div "10 #GS37635 E37KO1PW0I New NEW [STREET_ADDRESS][PERSON_NAME] [MEDICAL_DATA][PER…" at bounding box center [444, 287] width 465 height 62
click at [625, 283] on div "5 items" at bounding box center [633, 290] width 46 height 15
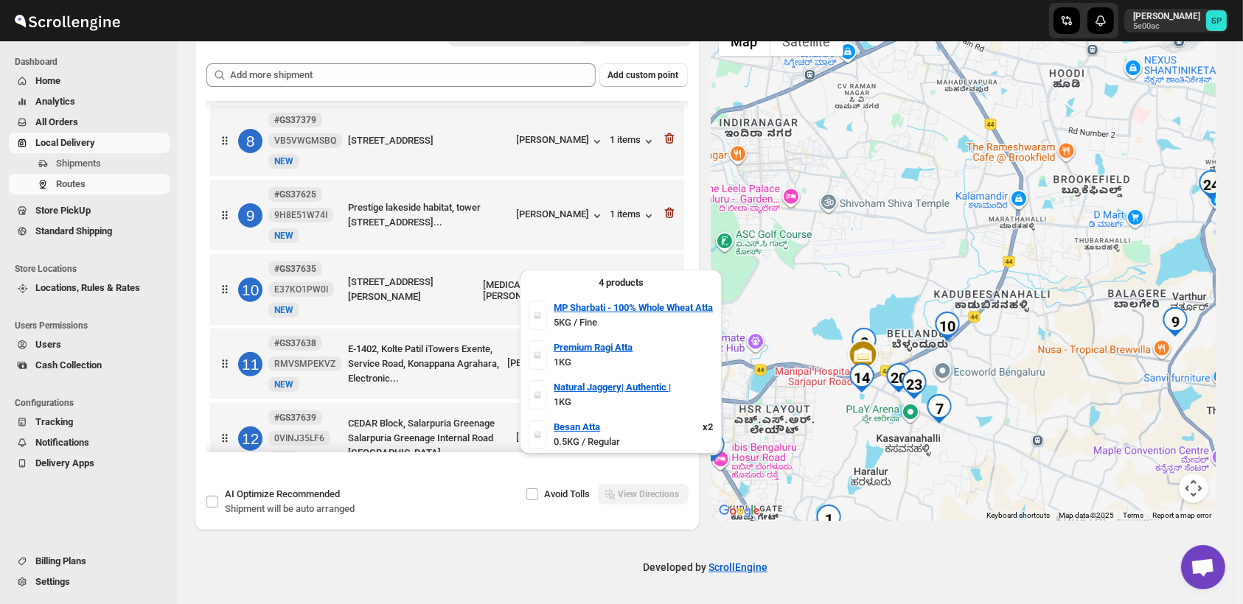
click at [625, 283] on div "5 items" at bounding box center [633, 290] width 46 height 15
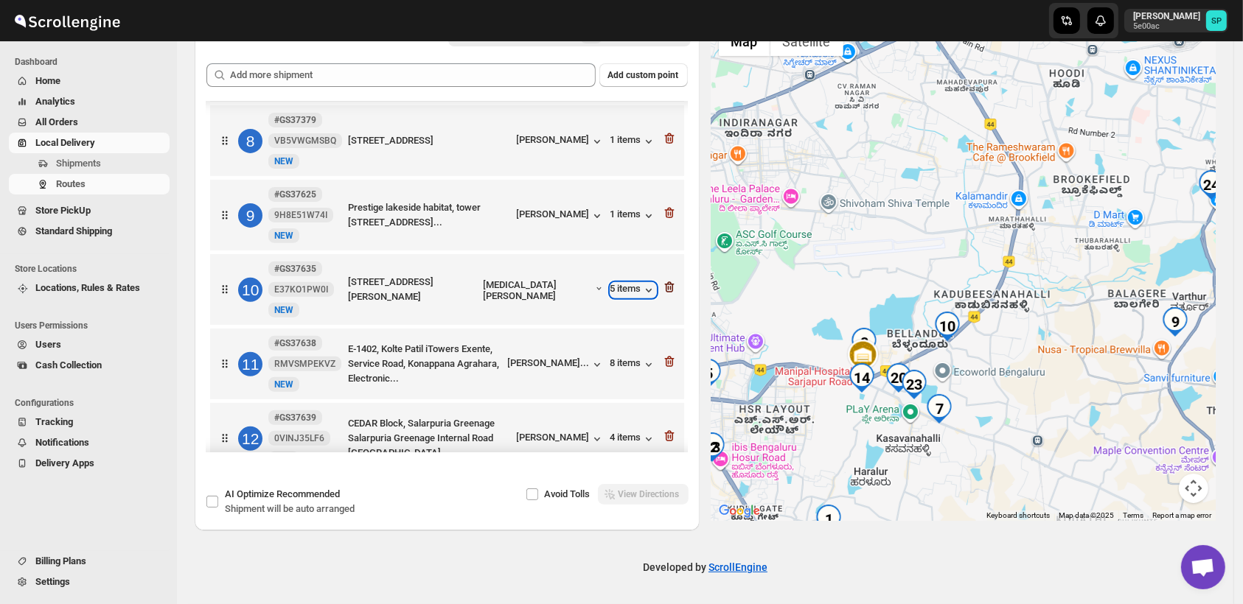
click at [669, 286] on icon "button" at bounding box center [669, 288] width 1 height 4
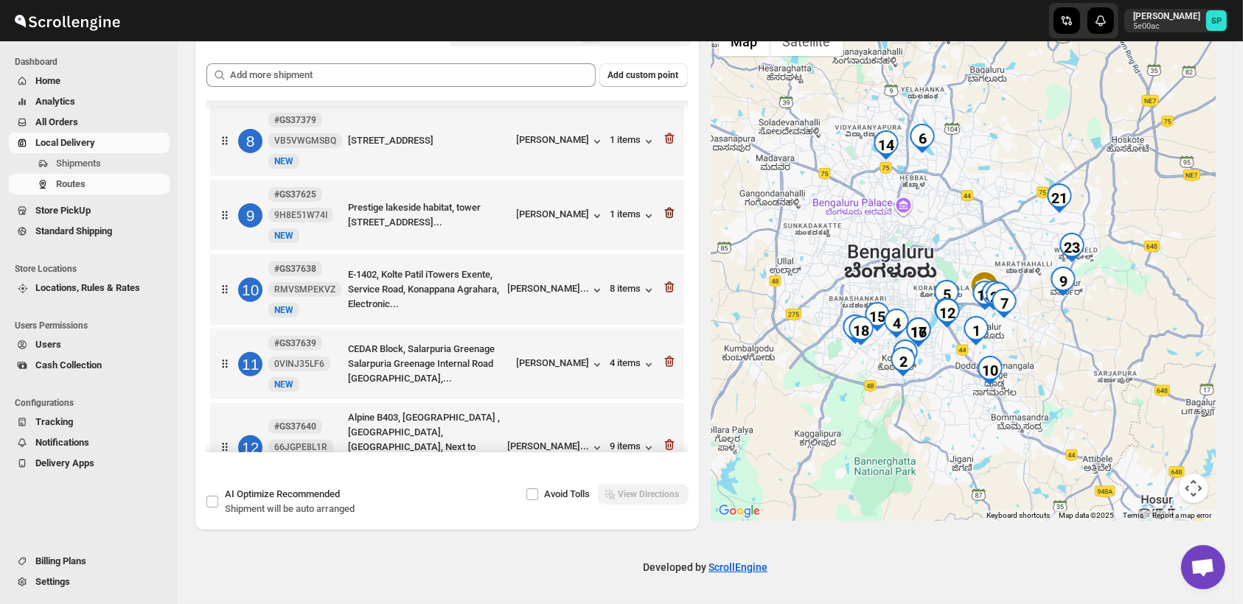
click at [666, 206] on icon "button" at bounding box center [669, 213] width 15 height 15
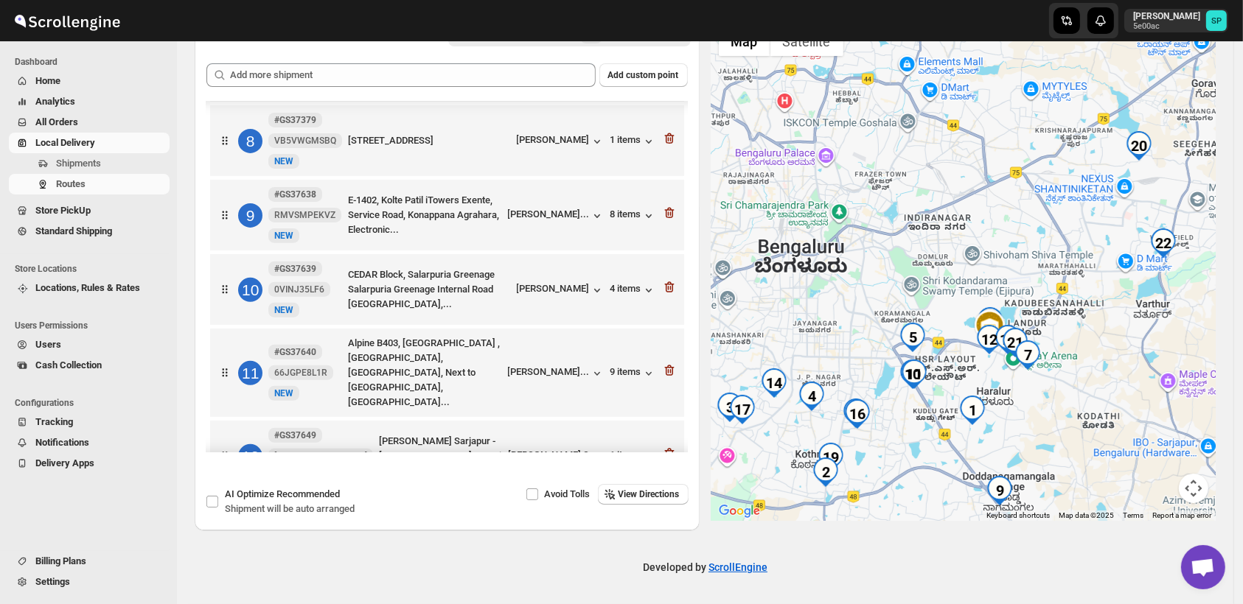
drag, startPoint x: 960, startPoint y: 315, endPoint x: 1078, endPoint y: 402, distance: 146.4
click at [1078, 402] on div at bounding box center [963, 270] width 505 height 502
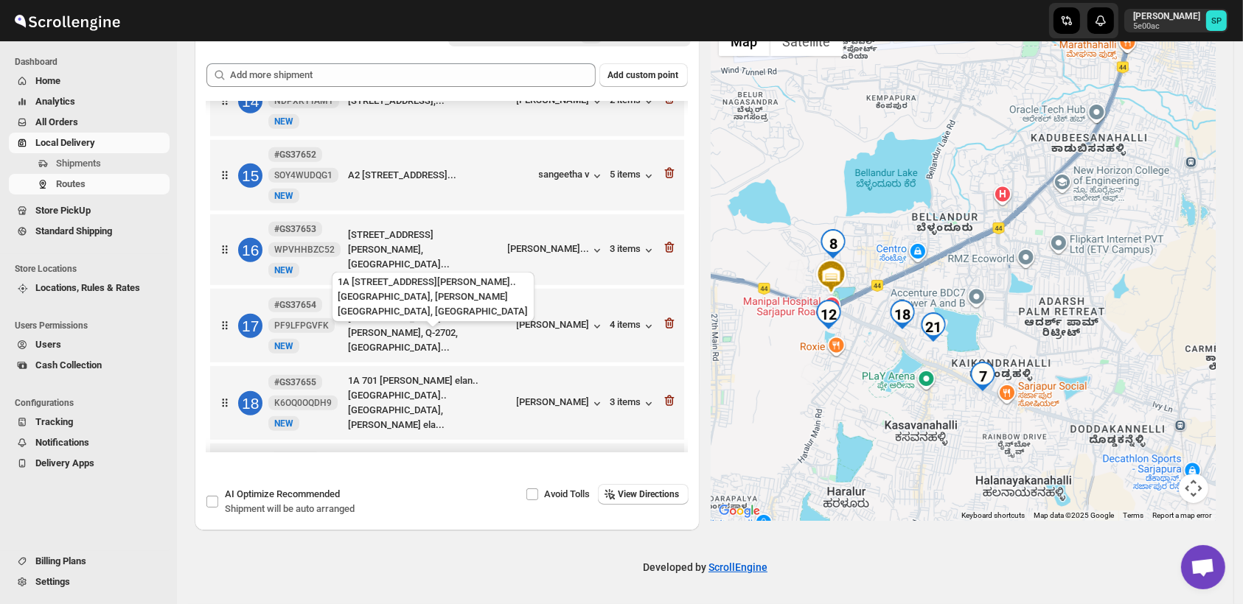
scroll to position [1146, 0]
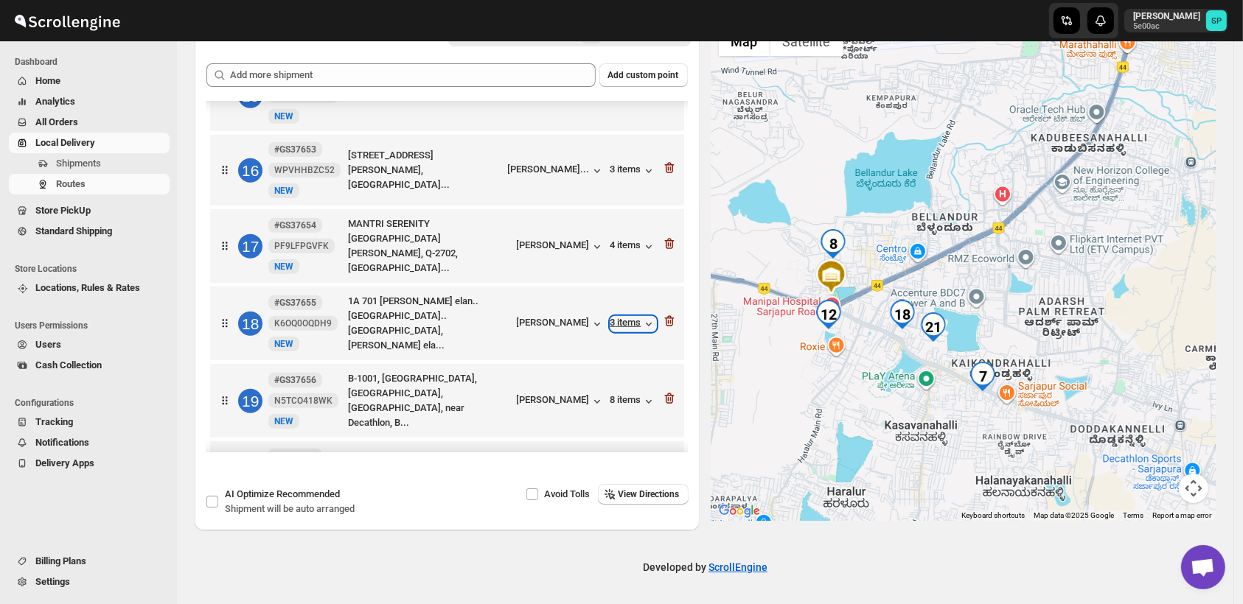
click at [619, 317] on div "3 items" at bounding box center [633, 324] width 46 height 15
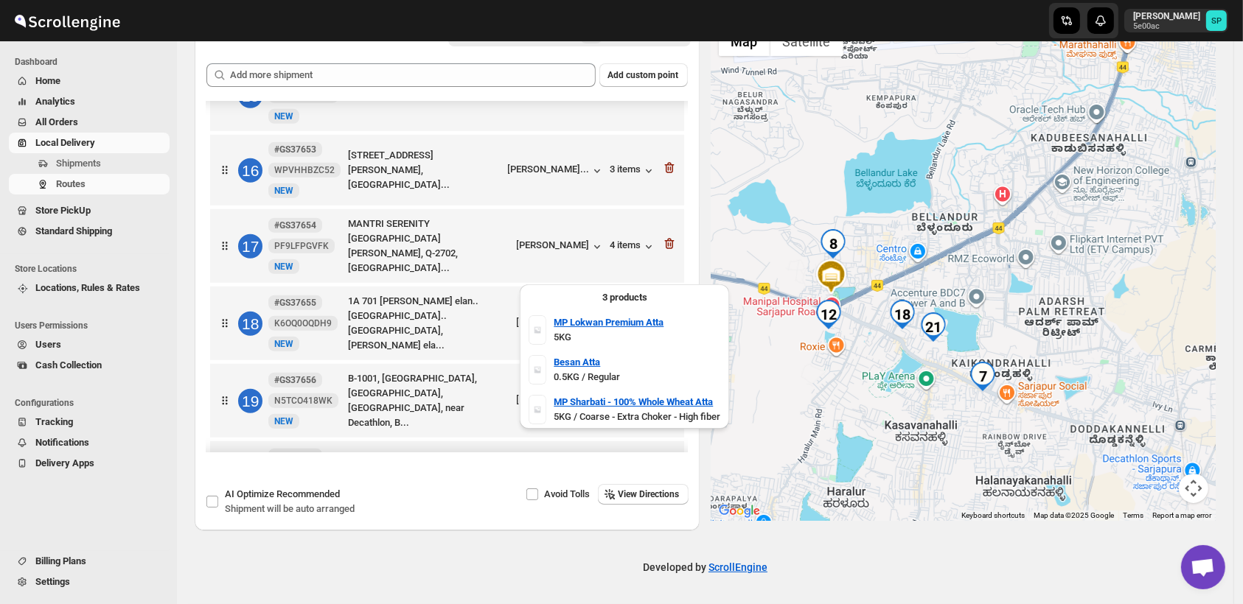
click at [619, 317] on div "3 items" at bounding box center [633, 324] width 46 height 15
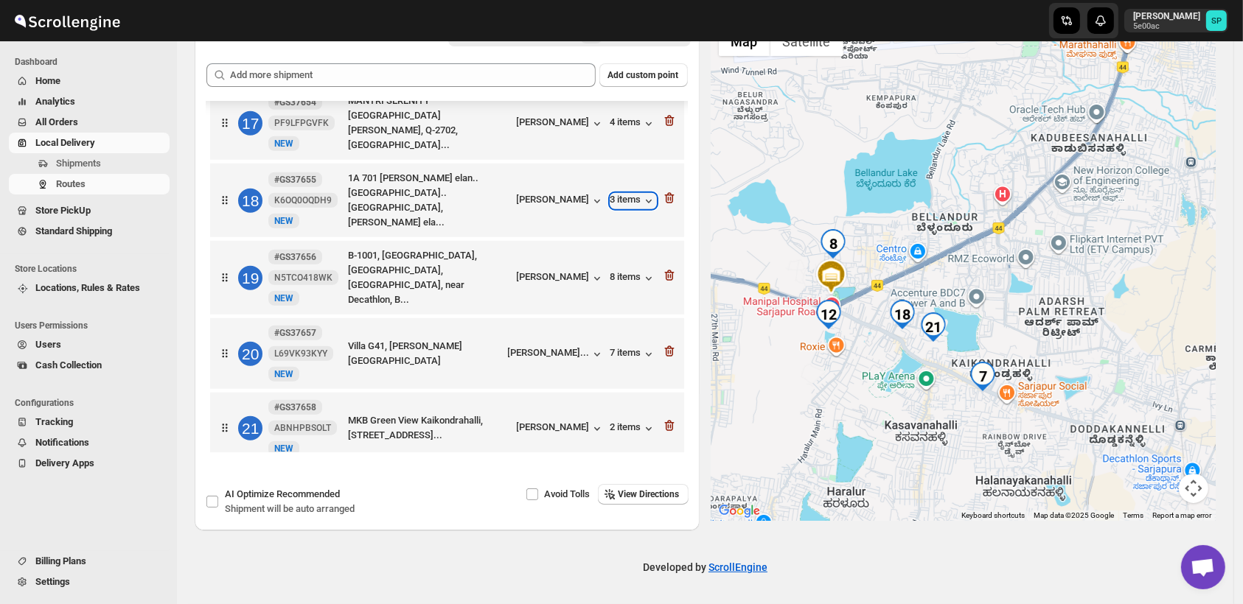
scroll to position [1310, 0]
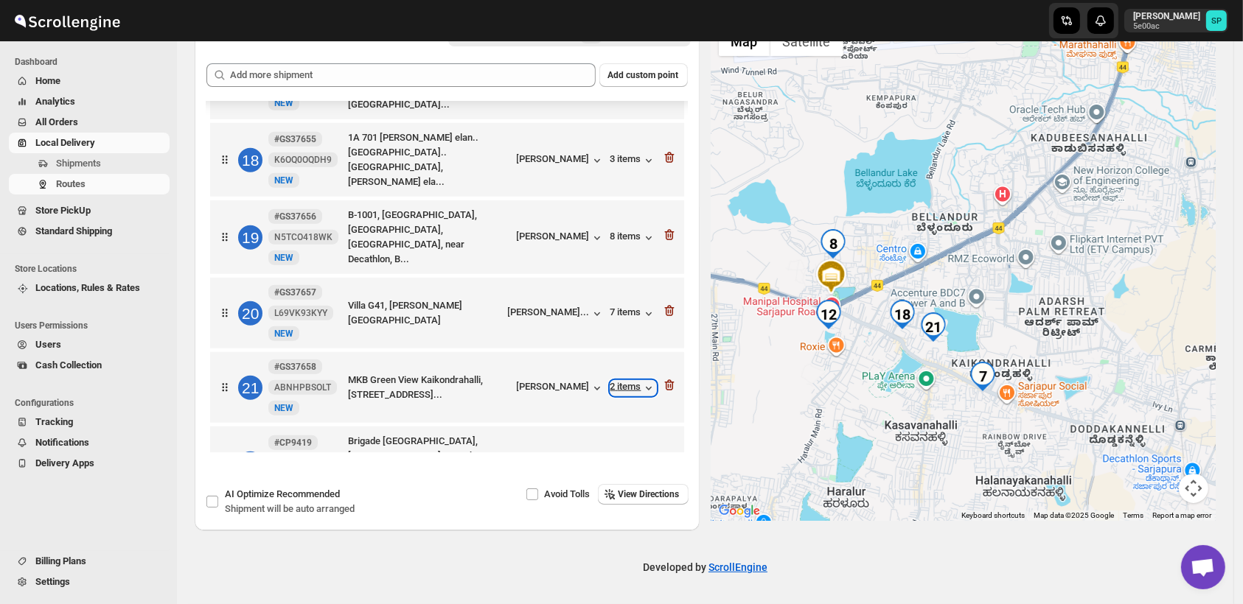
click at [612, 381] on div "2 items" at bounding box center [633, 388] width 46 height 15
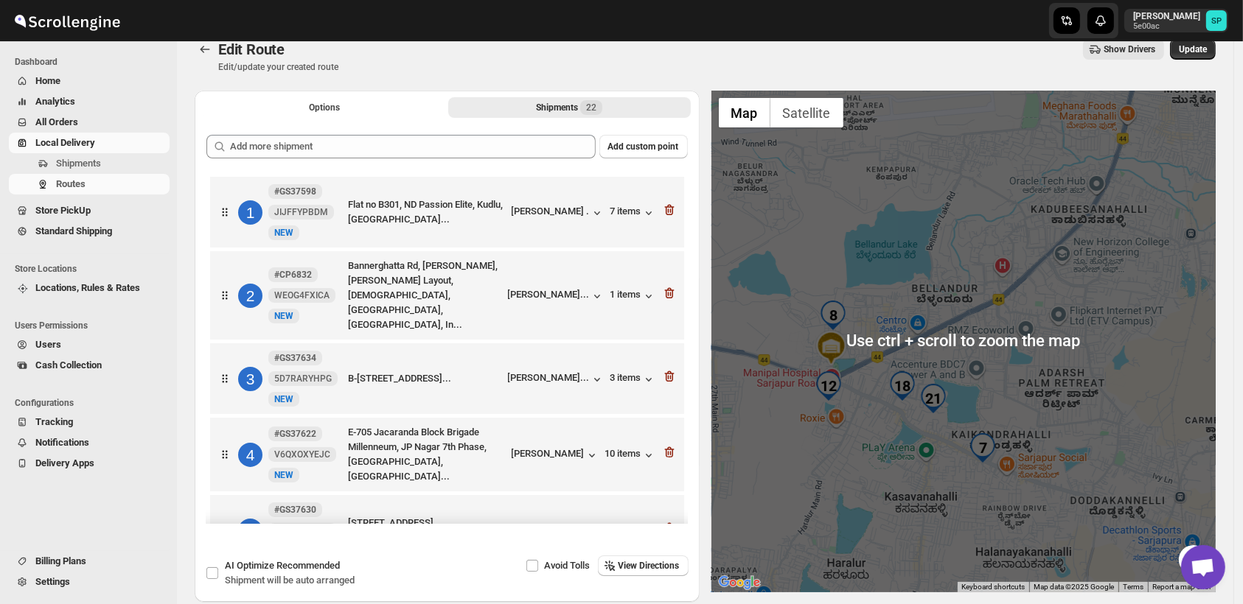
scroll to position [0, 0]
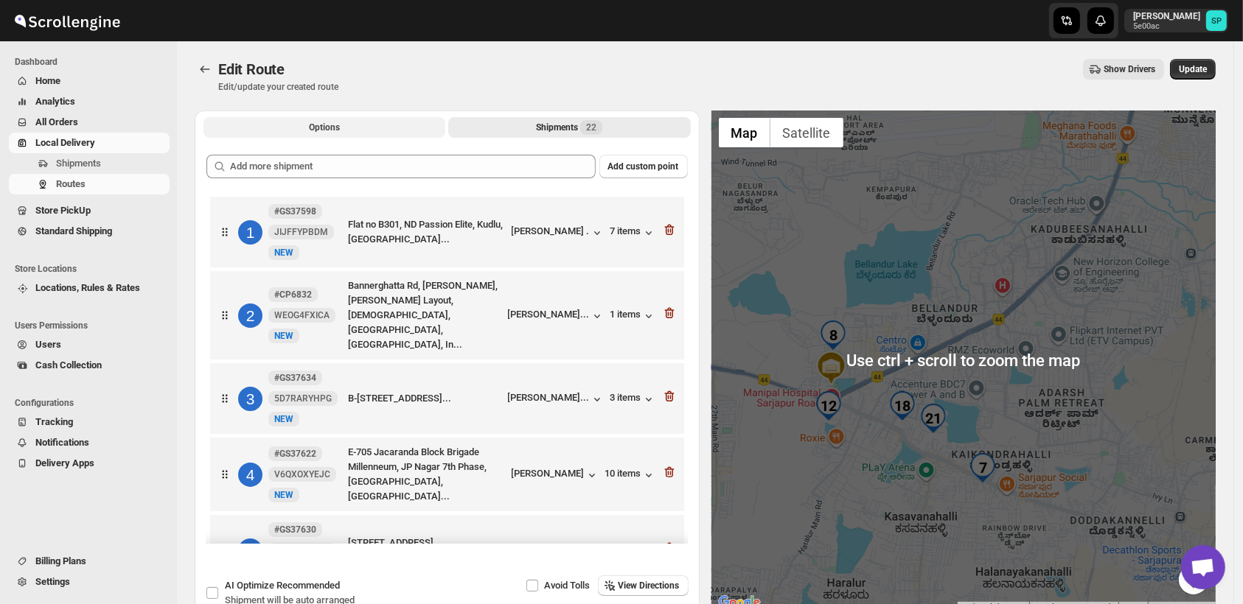
click at [318, 125] on span "Options" at bounding box center [324, 128] width 31 height 12
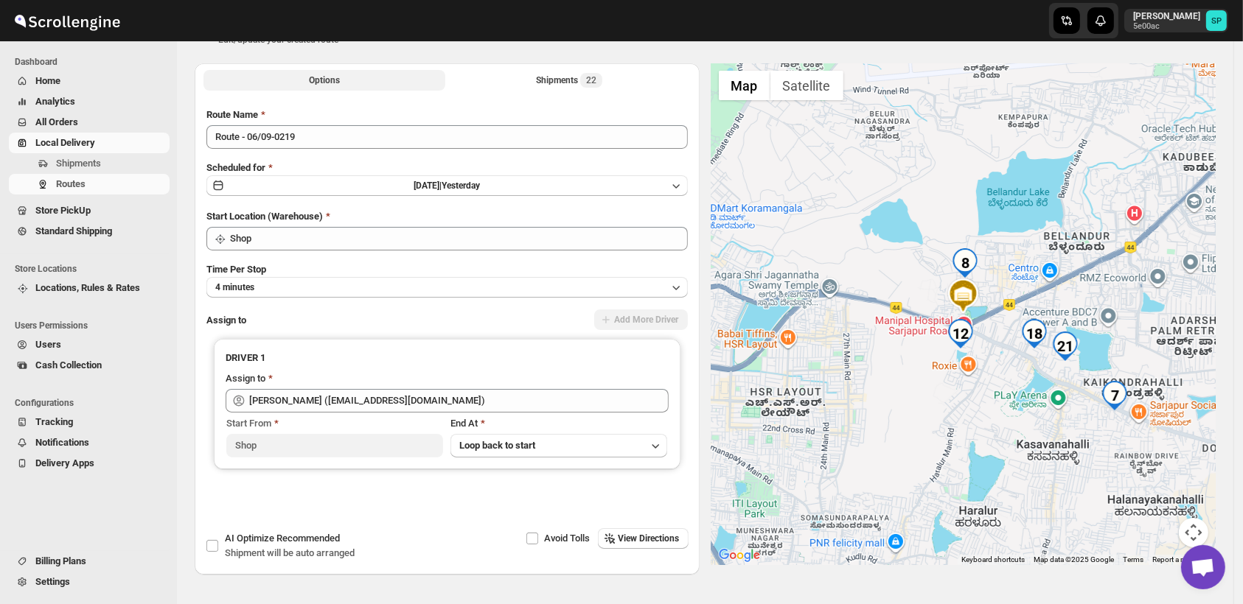
scroll to position [91, 0]
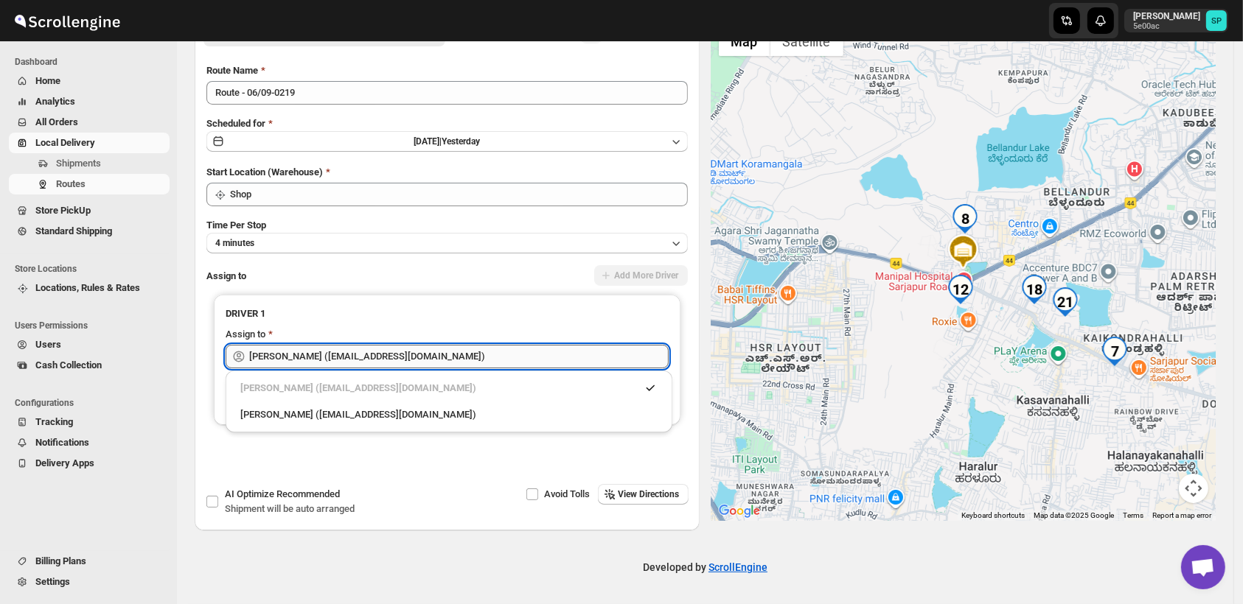
click at [372, 357] on input "[PERSON_NAME] ([EMAIL_ADDRESS][DOMAIN_NAME])" at bounding box center [458, 357] width 419 height 24
click at [346, 416] on div "[PERSON_NAME] ([EMAIL_ADDRESS][DOMAIN_NAME])" at bounding box center [448, 415] width 417 height 15
type input "[PERSON_NAME] ([EMAIL_ADDRESS][DOMAIN_NAME])"
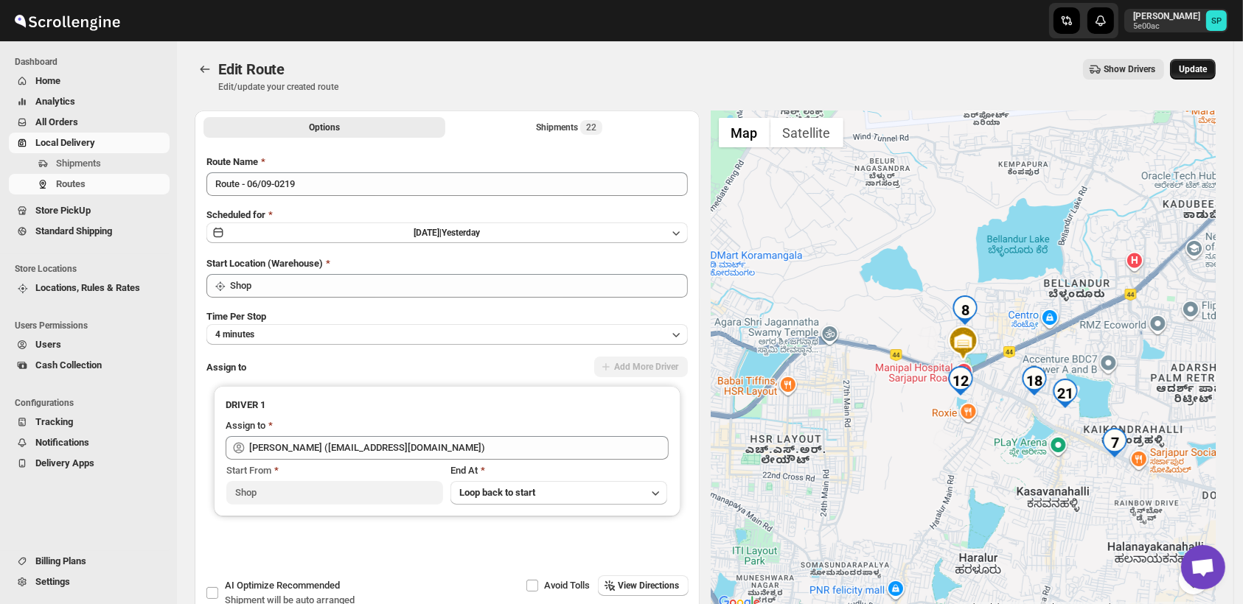
click at [1200, 71] on span "Update" at bounding box center [1193, 69] width 28 height 12
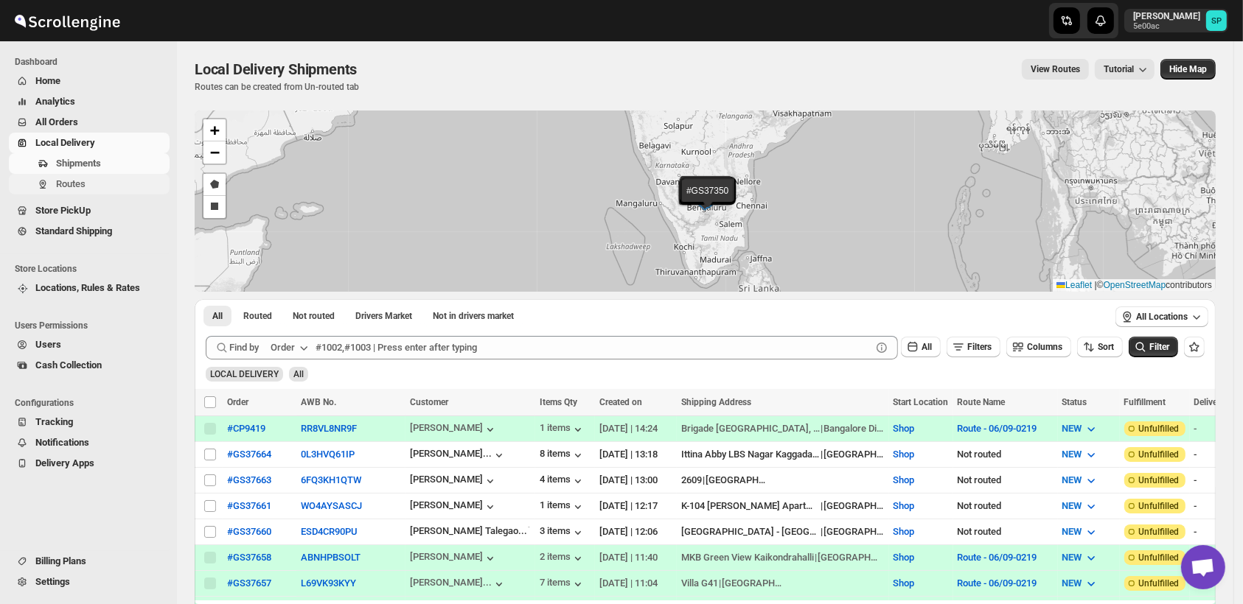
click at [81, 185] on span "Routes" at bounding box center [70, 183] width 29 height 11
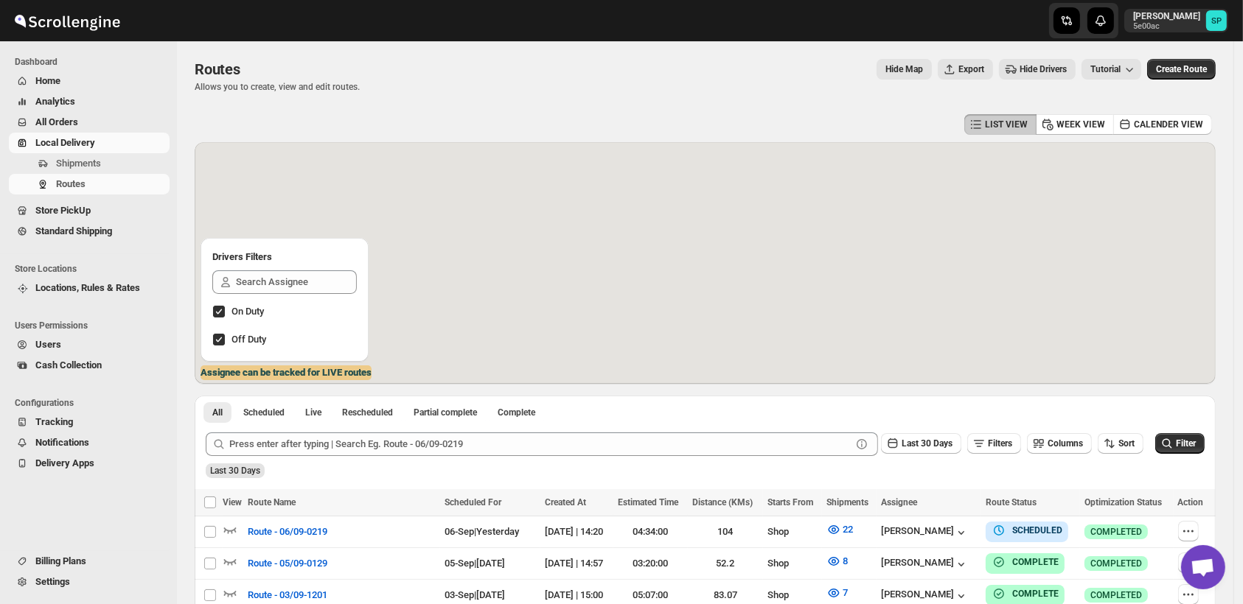
scroll to position [82, 0]
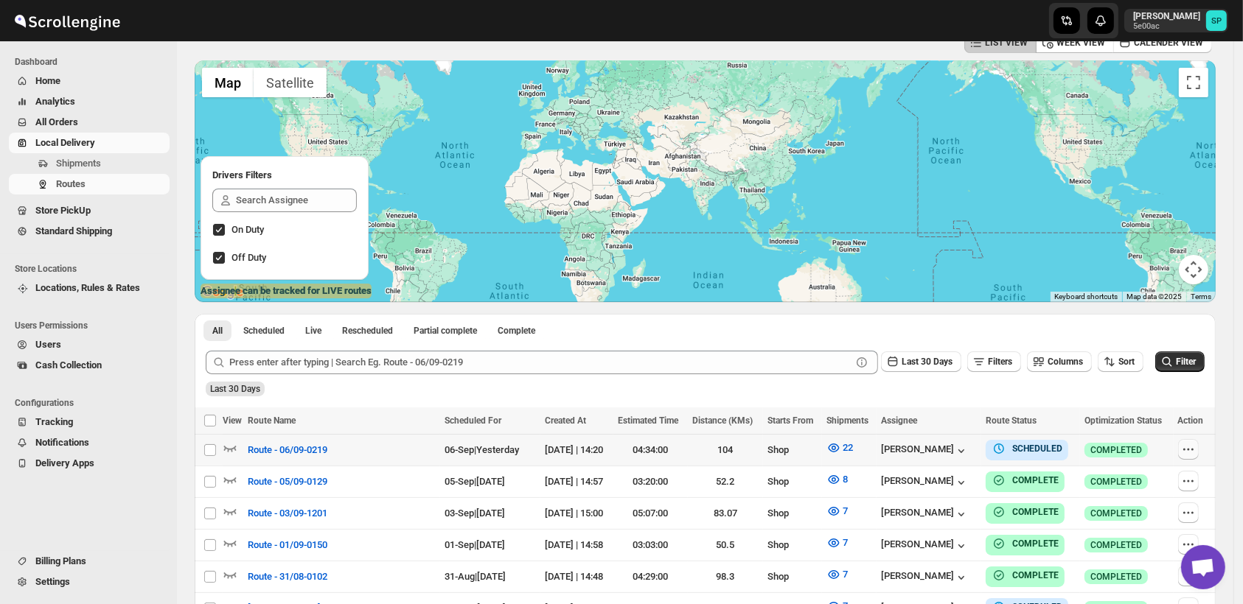
click at [1195, 452] on icon "button" at bounding box center [1188, 449] width 15 height 15
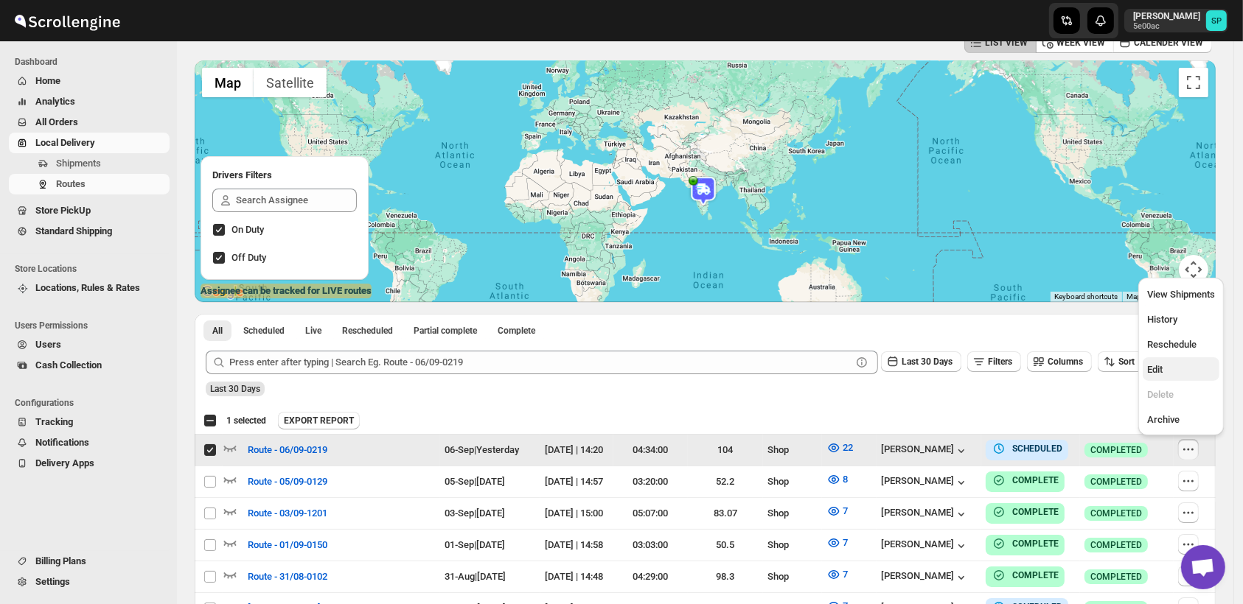
click at [1155, 374] on span "Edit" at bounding box center [1154, 369] width 15 height 11
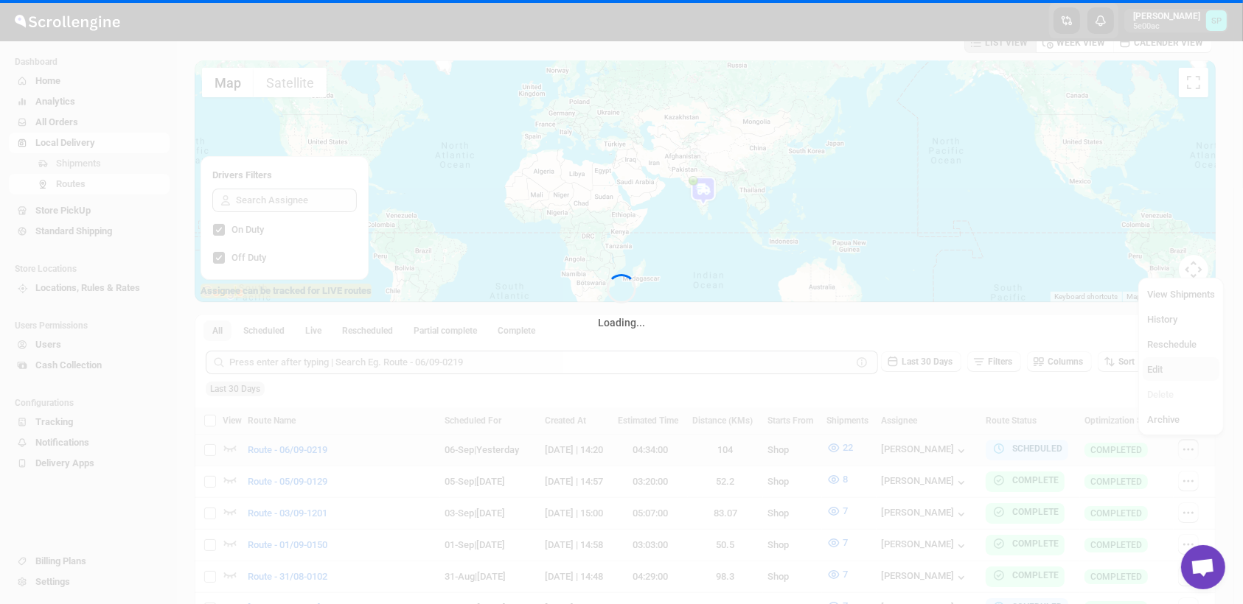
checkbox input "false"
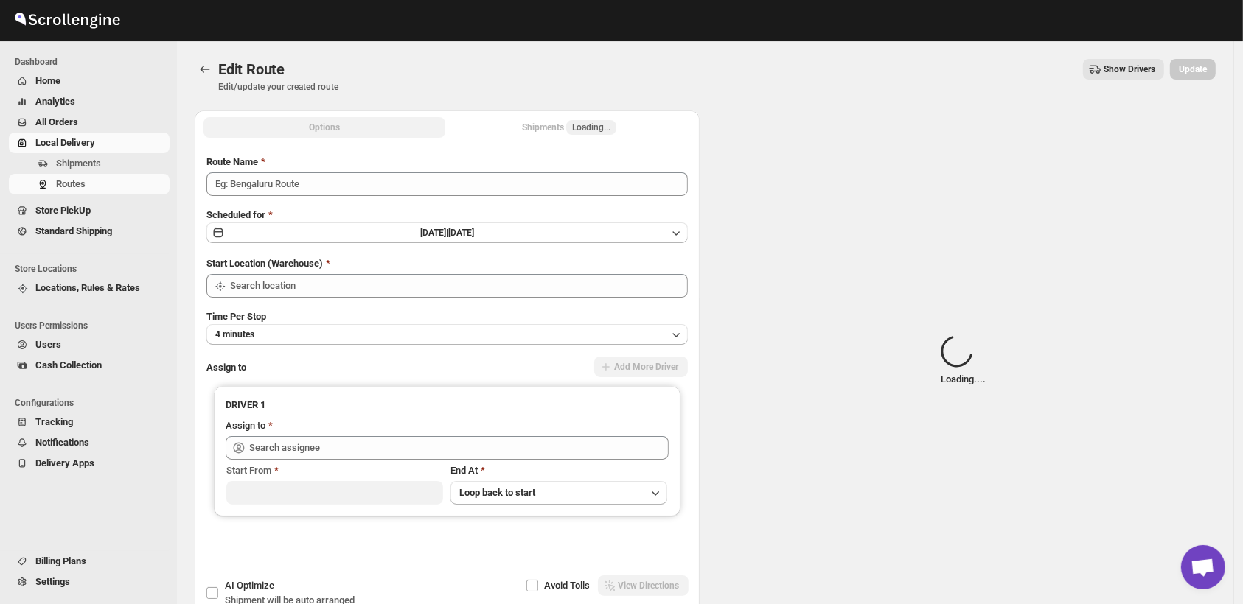
type input "Route - 06/09-0219"
type input "Shop"
type input "[PERSON_NAME] ([EMAIL_ADDRESS][DOMAIN_NAME])"
type input "Shop"
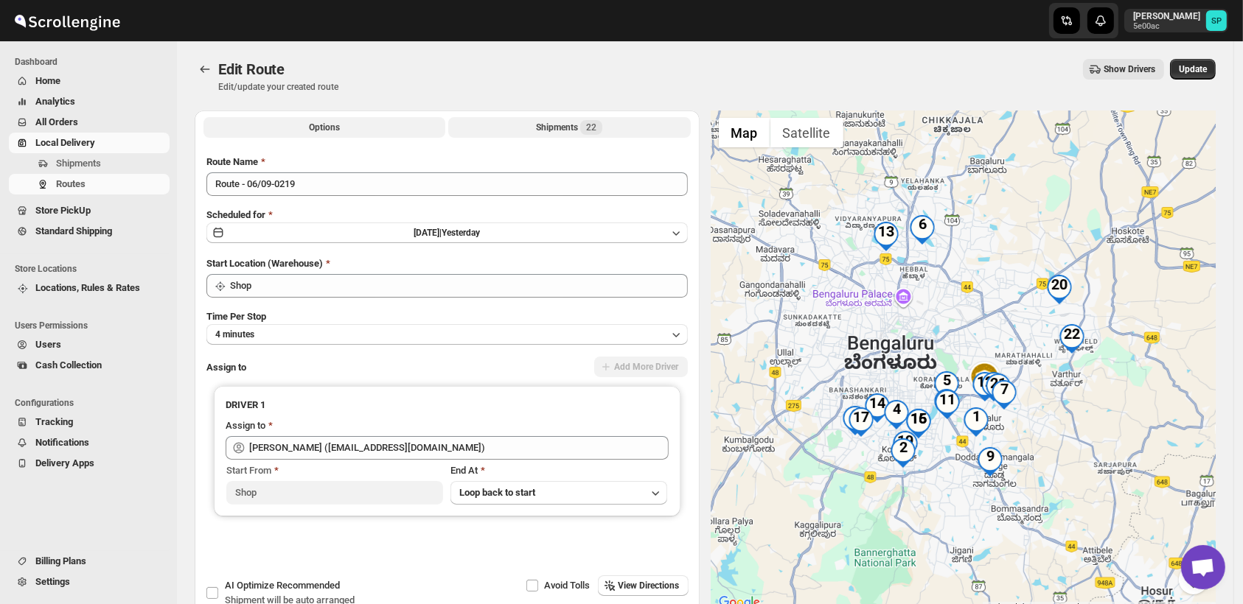
click at [571, 134] on div "Shipments 22" at bounding box center [569, 127] width 66 height 15
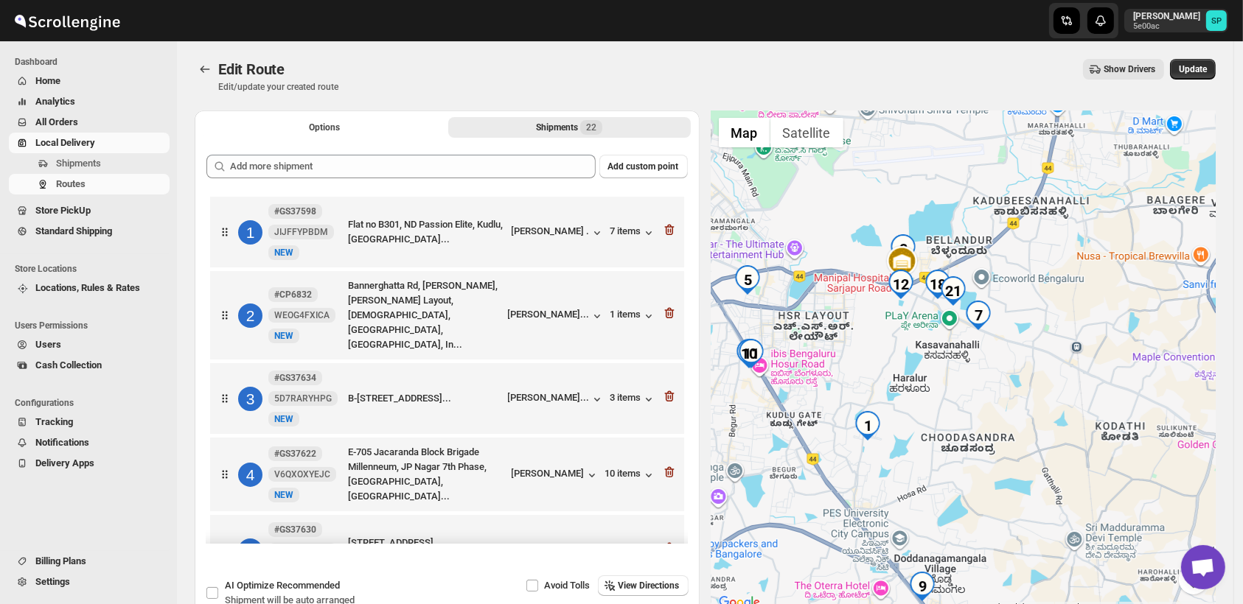
drag, startPoint x: 921, startPoint y: 386, endPoint x: 1030, endPoint y: 438, distance: 121.0
click at [1030, 438] on div at bounding box center [963, 362] width 505 height 502
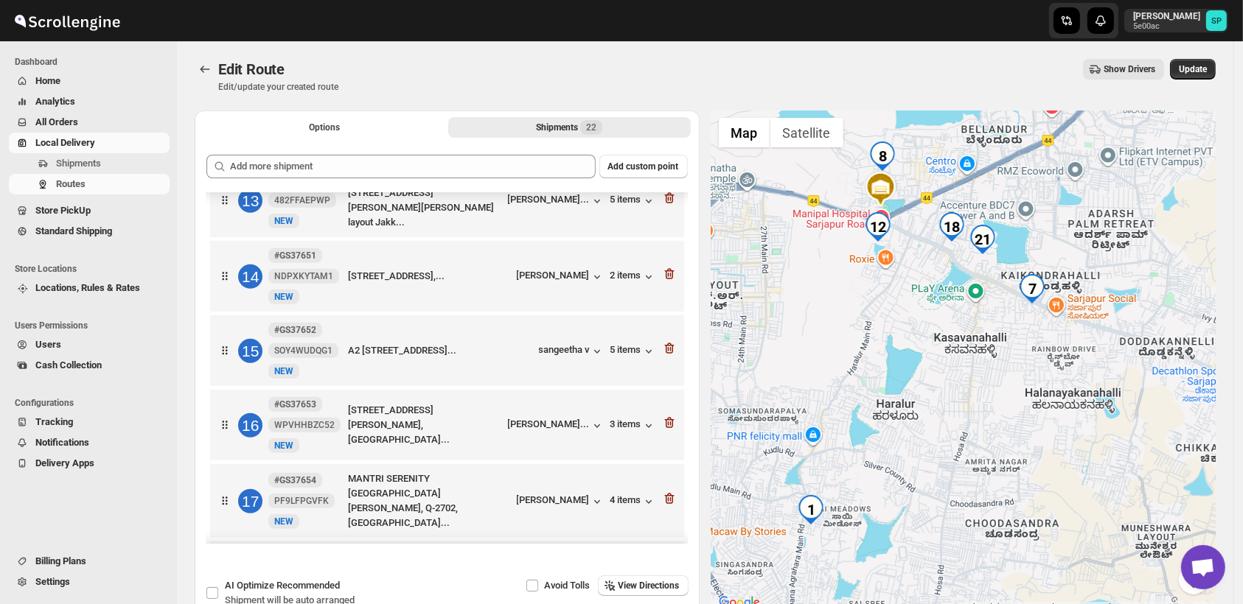
scroll to position [1064, 0]
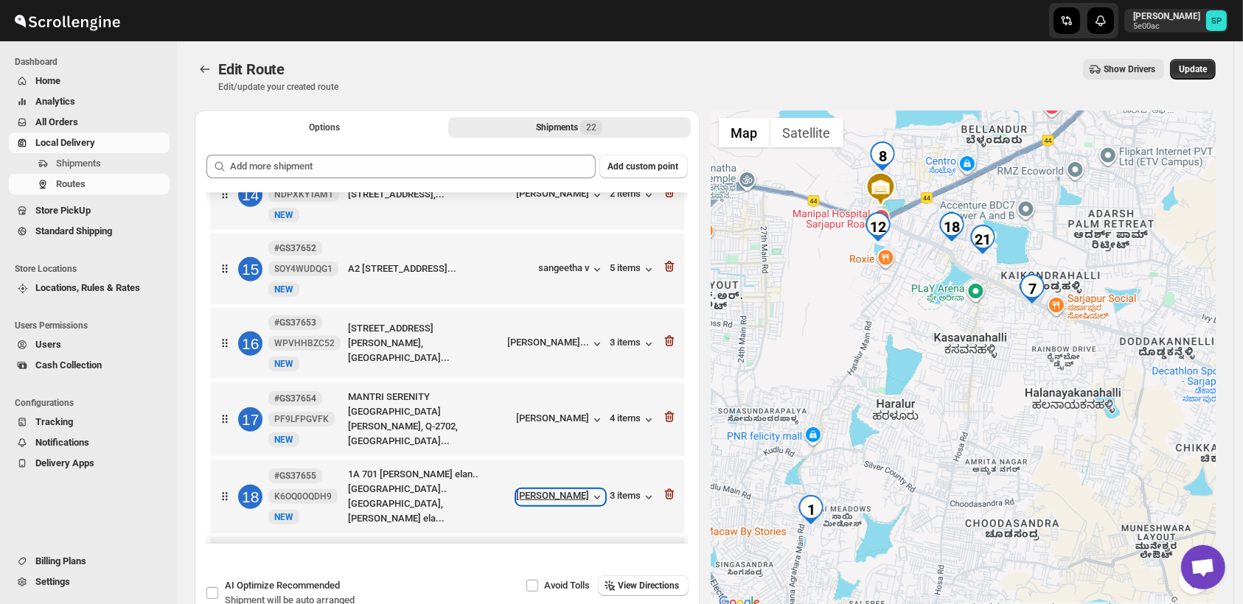
click at [539, 490] on div "[PERSON_NAME]" at bounding box center [561, 497] width 88 height 15
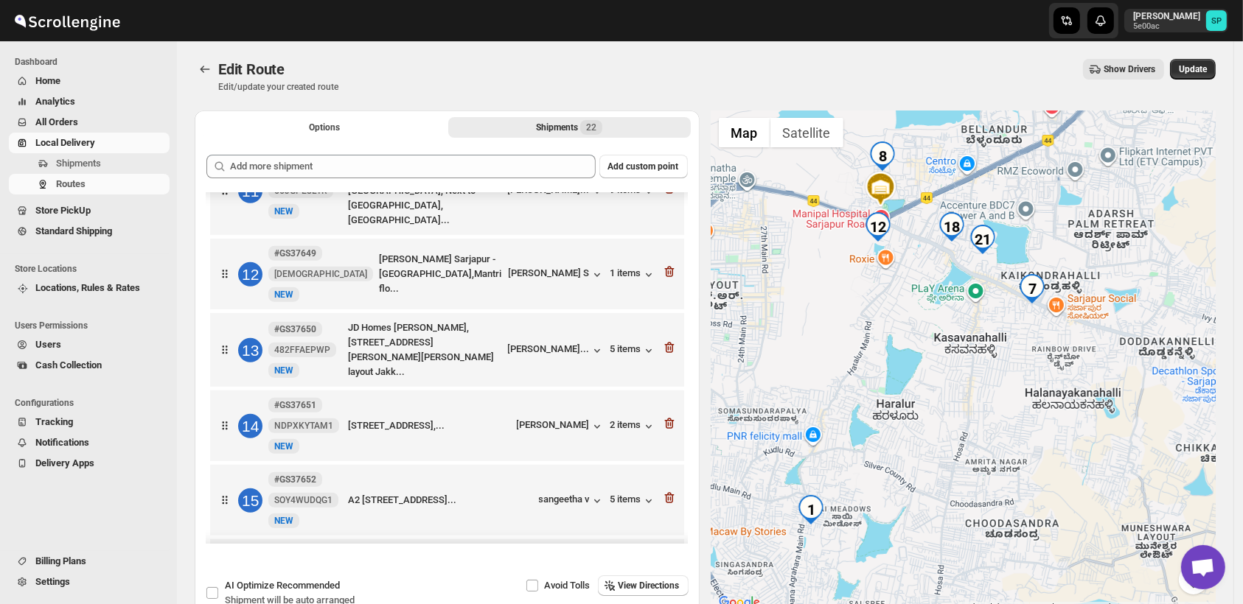
scroll to position [737, 0]
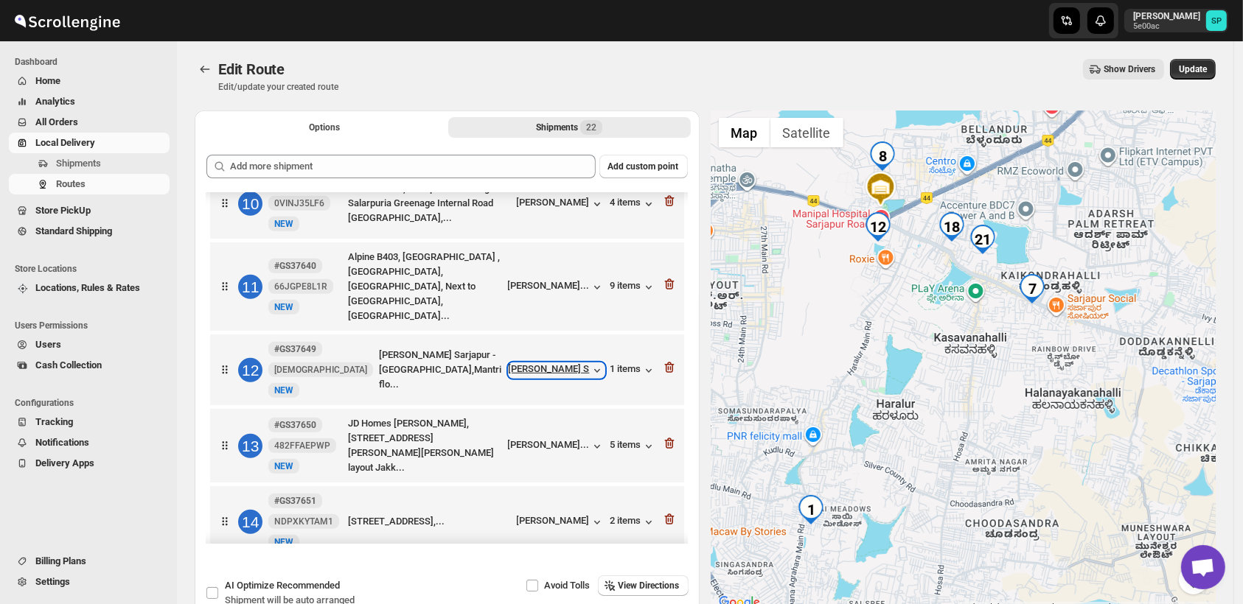
click at [569, 363] on div "[PERSON_NAME] S" at bounding box center [557, 370] width 96 height 15
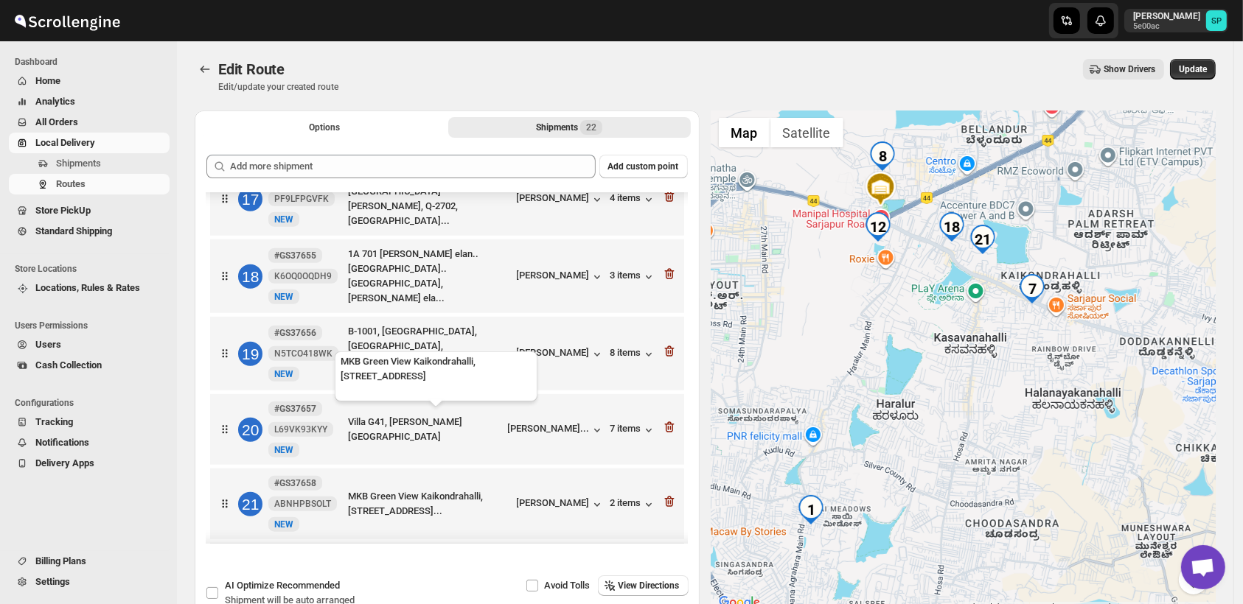
scroll to position [1310, 0]
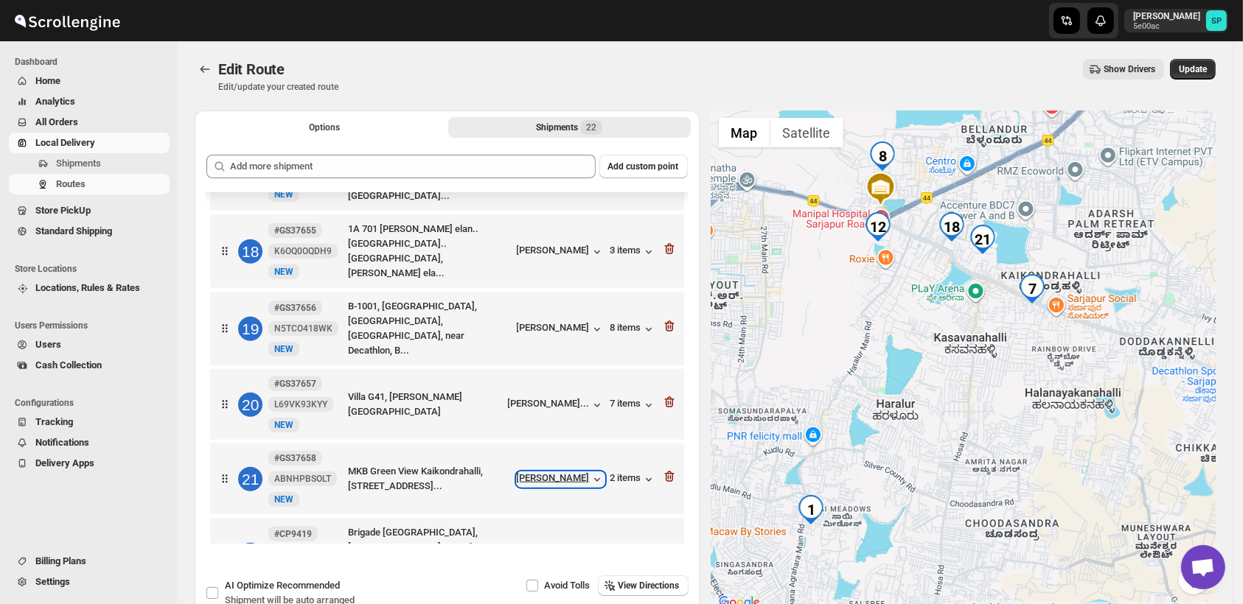
click at [540, 473] on div "[PERSON_NAME]" at bounding box center [561, 480] width 88 height 15
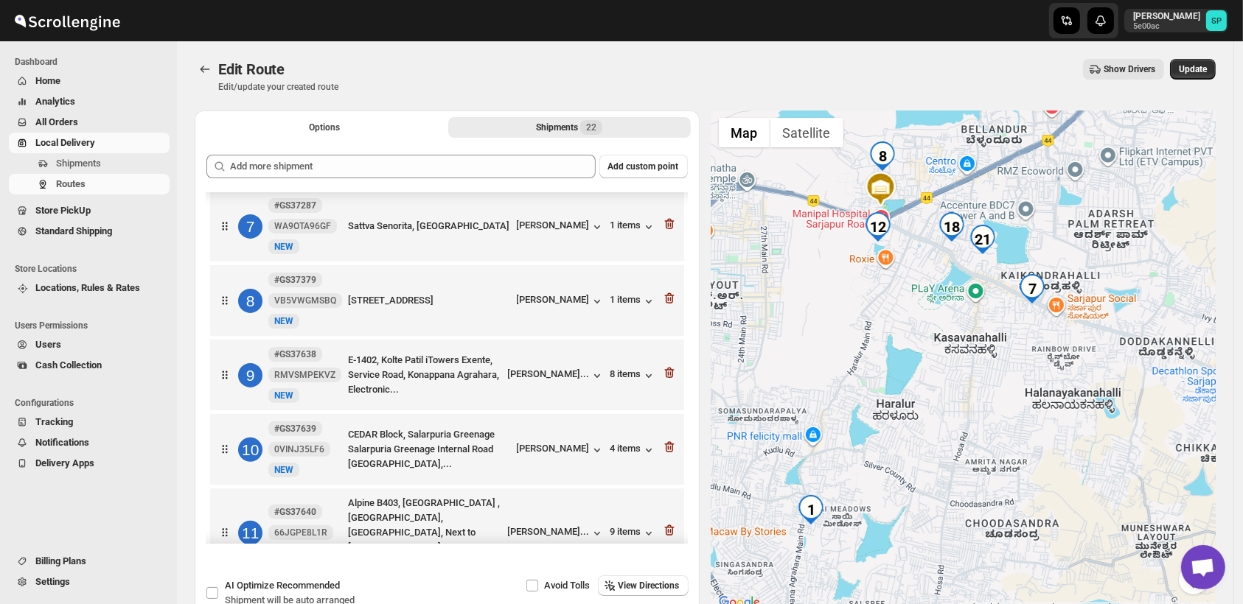
scroll to position [409, 0]
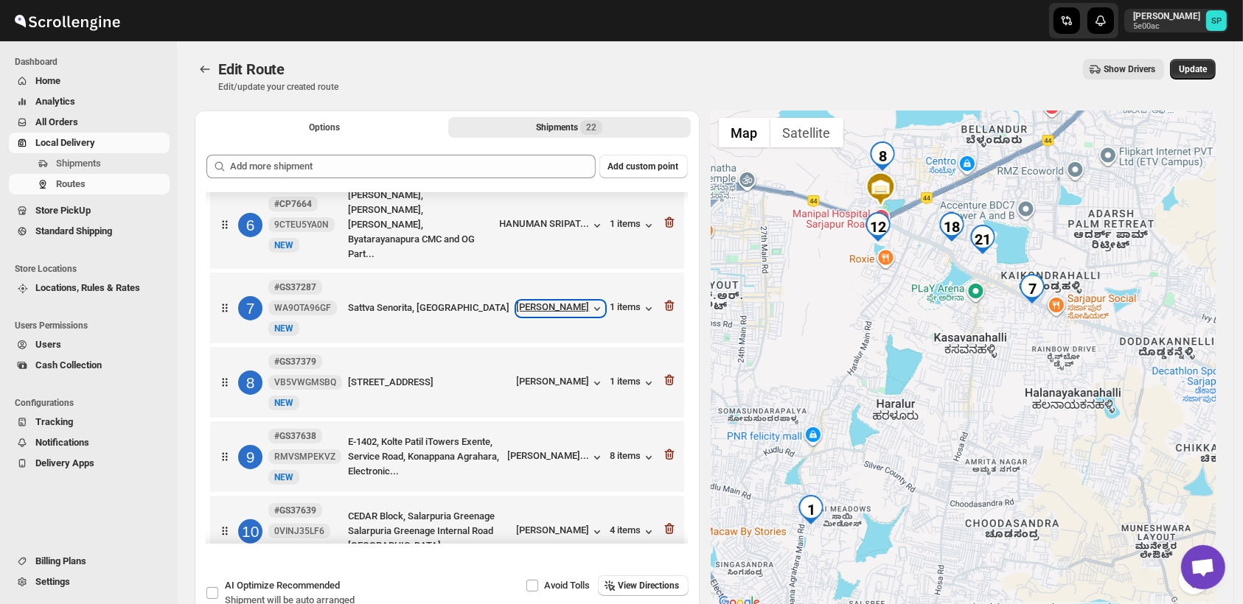
click at [578, 301] on div "[PERSON_NAME]" at bounding box center [561, 308] width 88 height 15
click at [667, 304] on icon "button" at bounding box center [667, 306] width 1 height 4
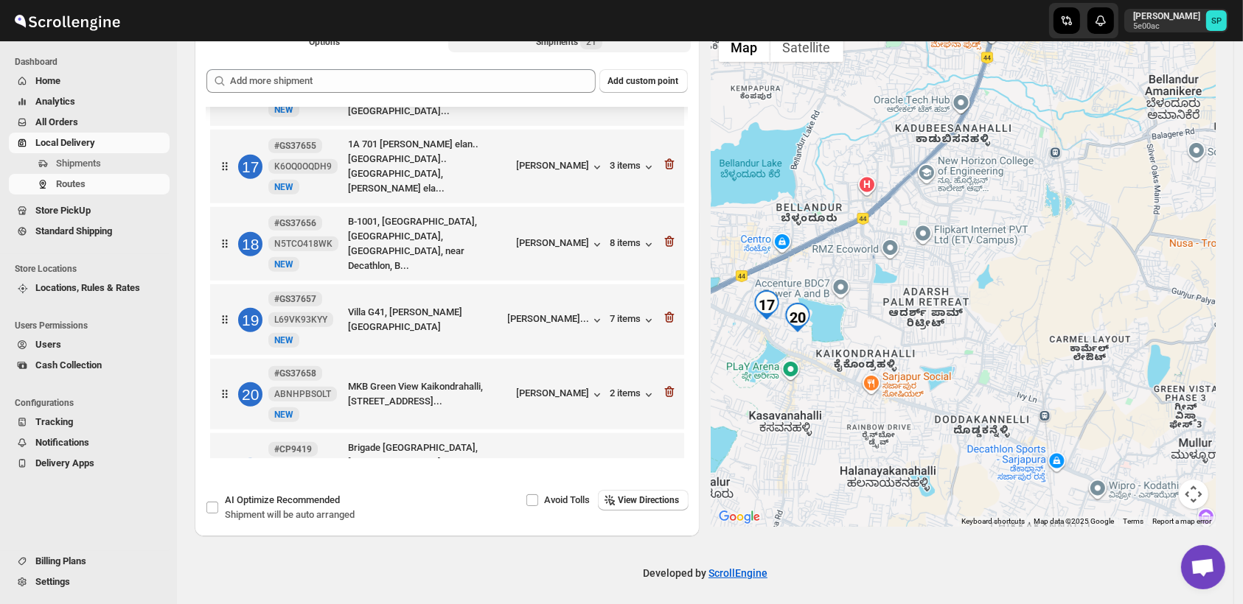
scroll to position [91, 0]
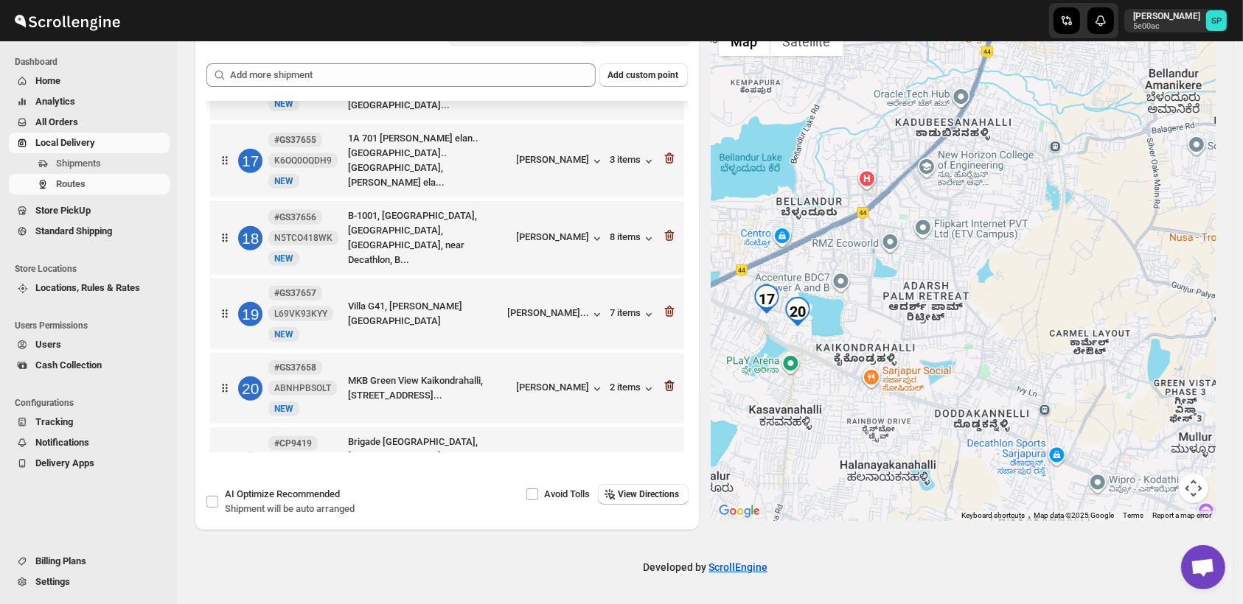
click at [665, 379] on icon "button" at bounding box center [669, 386] width 15 height 15
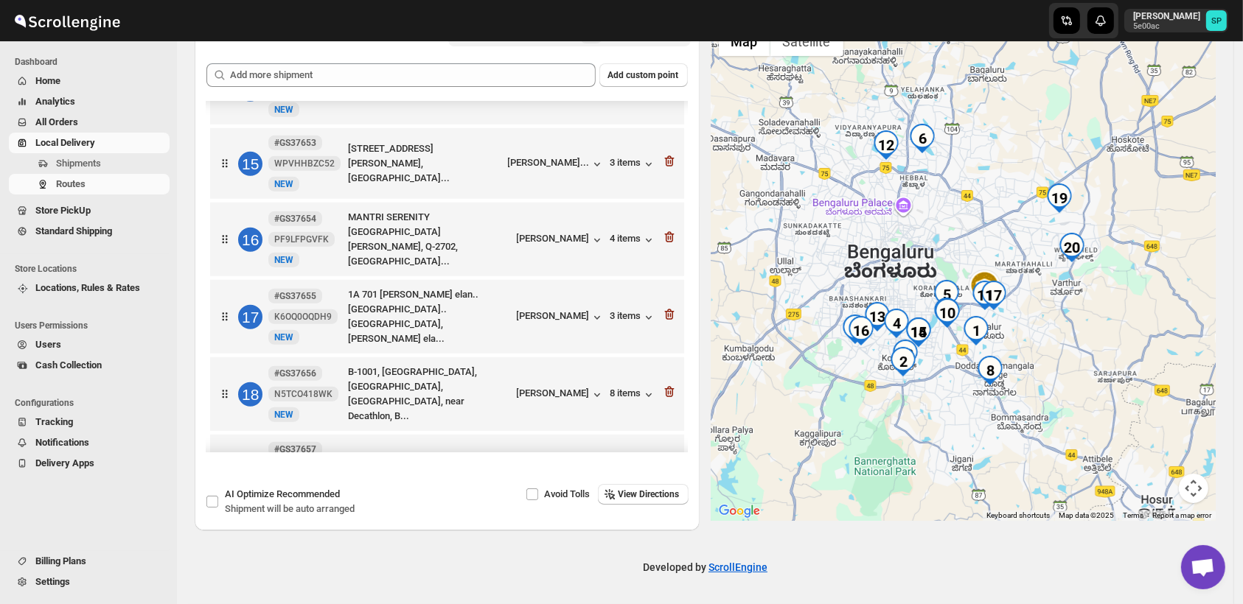
scroll to position [997, 0]
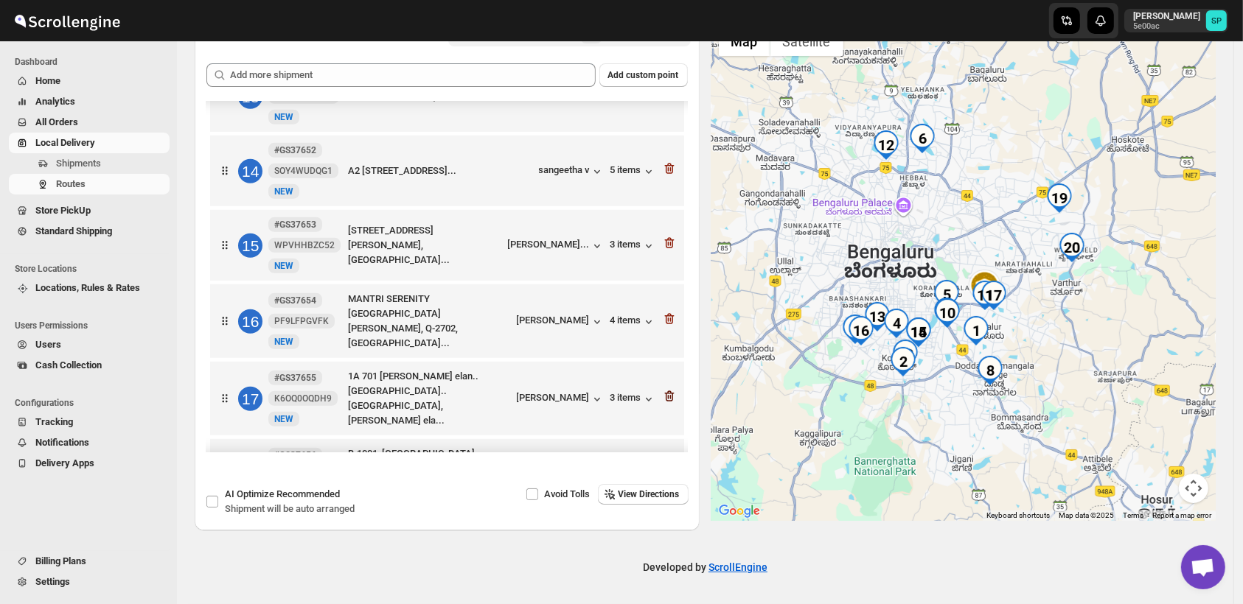
click at [663, 389] on icon "button" at bounding box center [669, 396] width 15 height 15
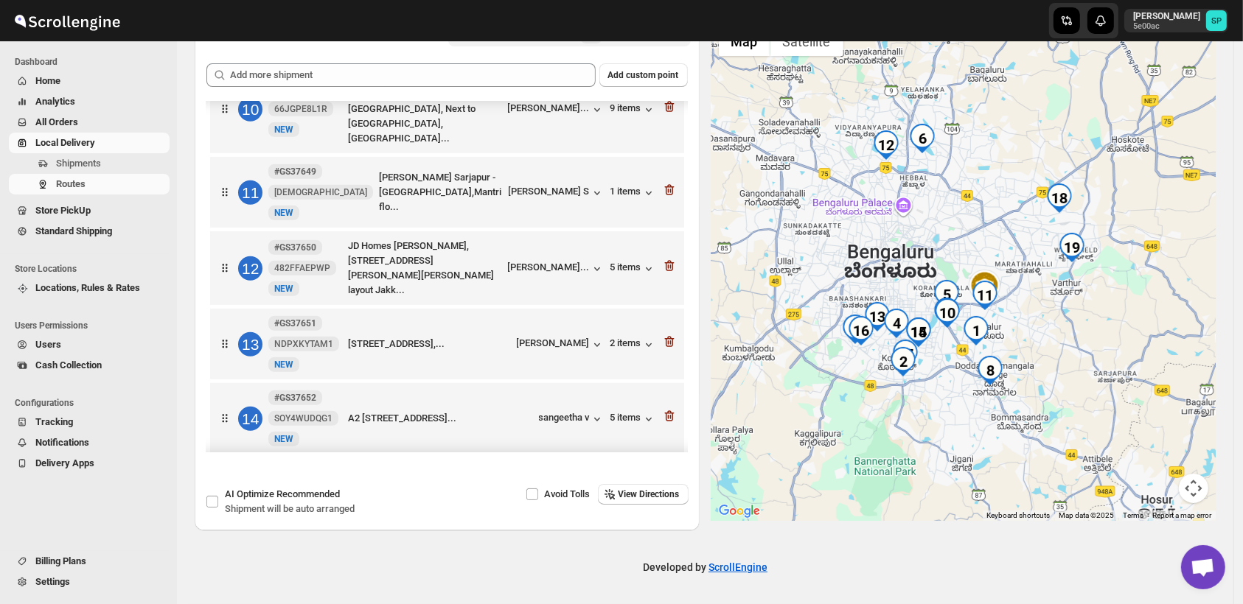
scroll to position [669, 0]
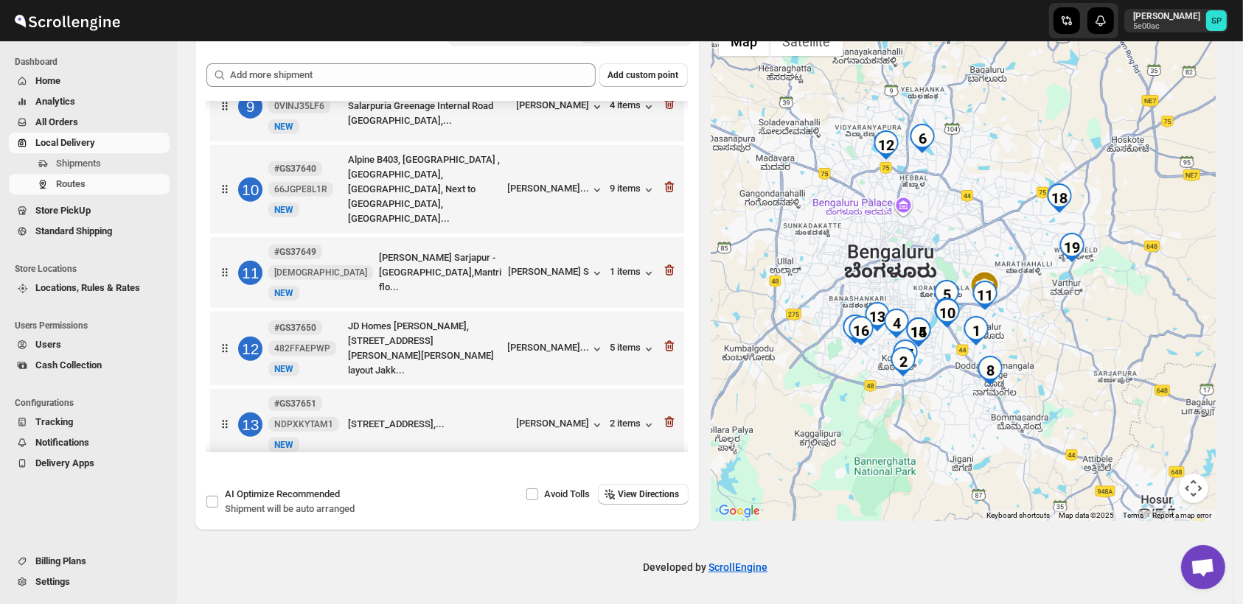
click at [666, 263] on icon "button" at bounding box center [669, 270] width 15 height 15
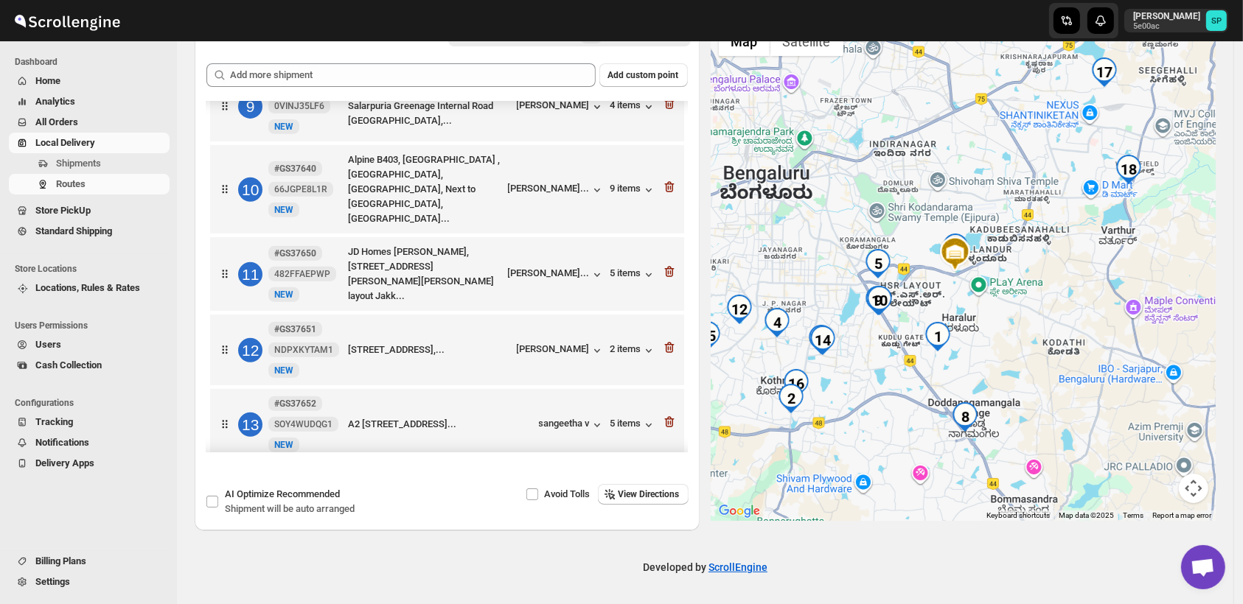
drag, startPoint x: 1024, startPoint y: 372, endPoint x: 1082, endPoint y: 324, distance: 75.4
click at [1082, 324] on div at bounding box center [963, 270] width 505 height 502
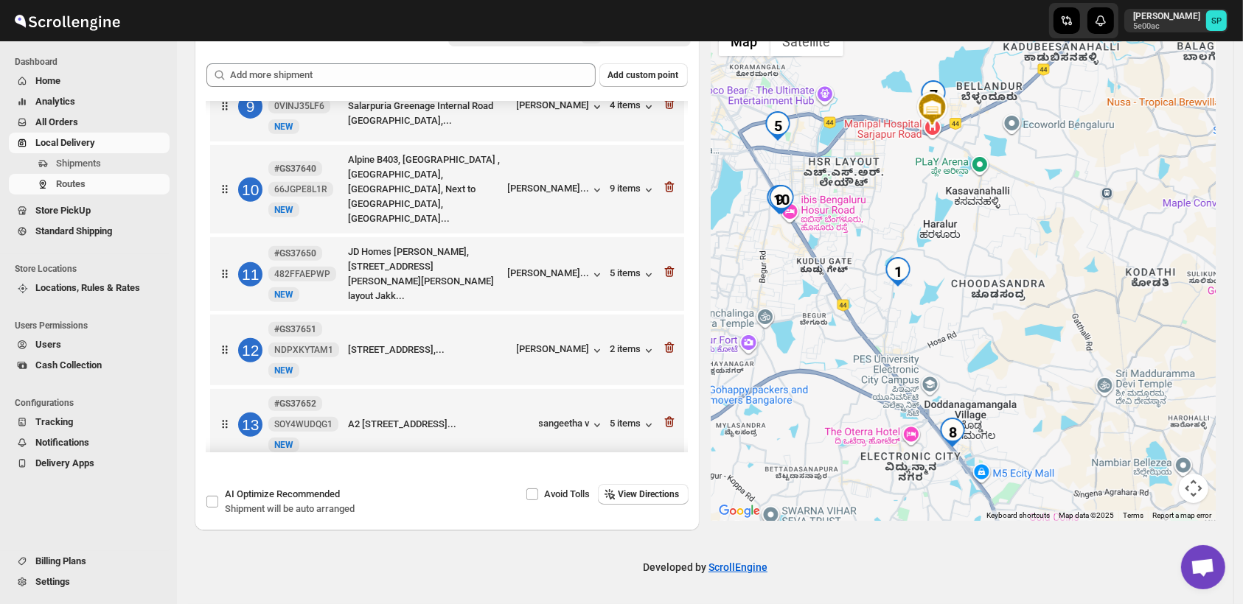
drag, startPoint x: 1070, startPoint y: 322, endPoint x: 1132, endPoint y: 305, distance: 64.2
click at [1132, 305] on div at bounding box center [963, 270] width 505 height 502
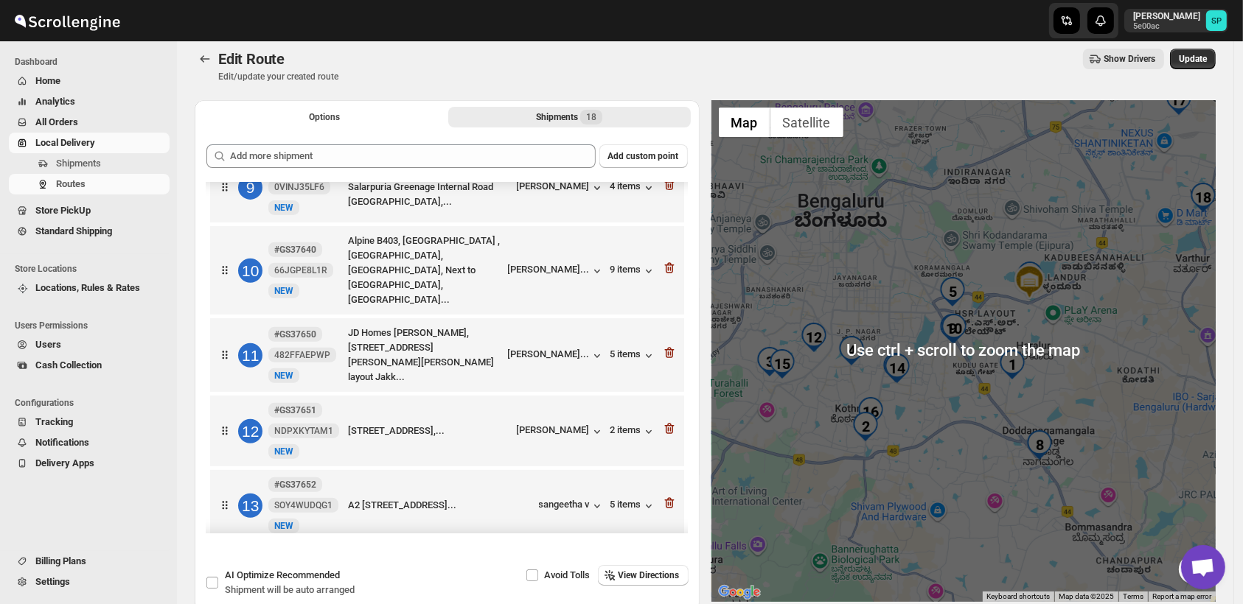
scroll to position [10, 0]
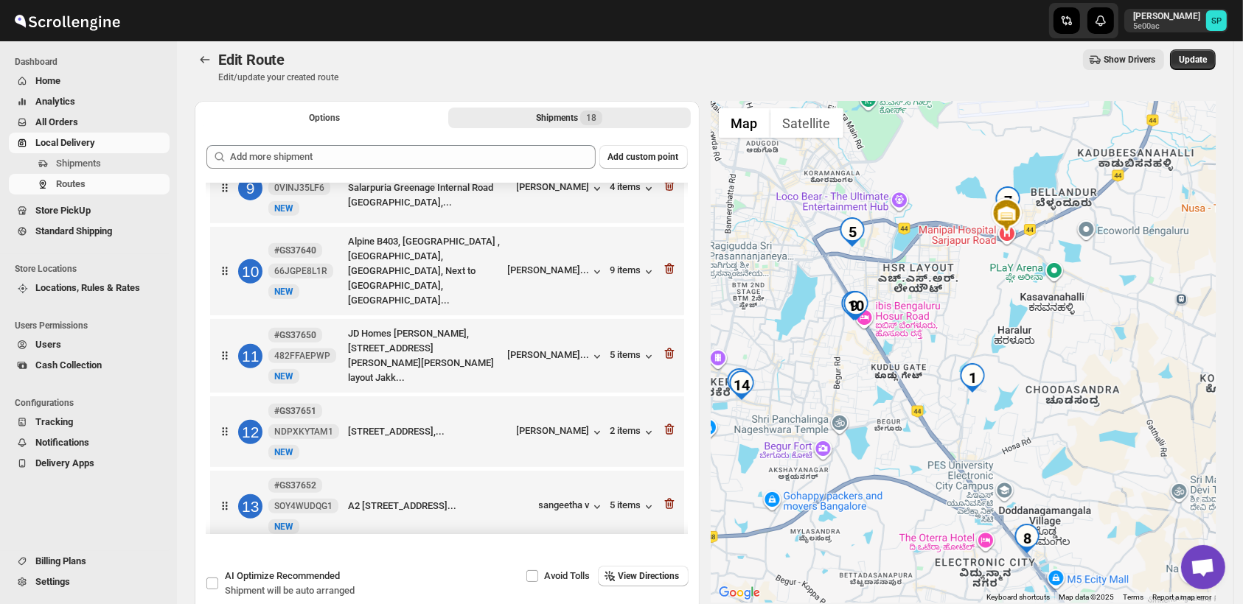
click at [1029, 286] on div at bounding box center [963, 352] width 505 height 502
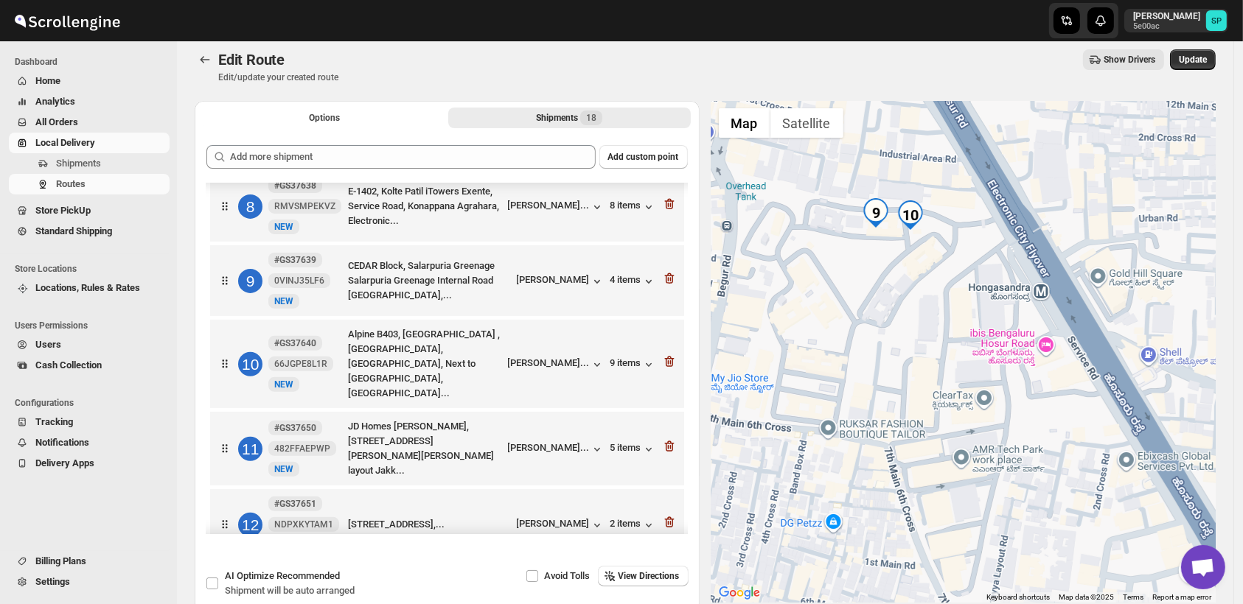
scroll to position [519, 0]
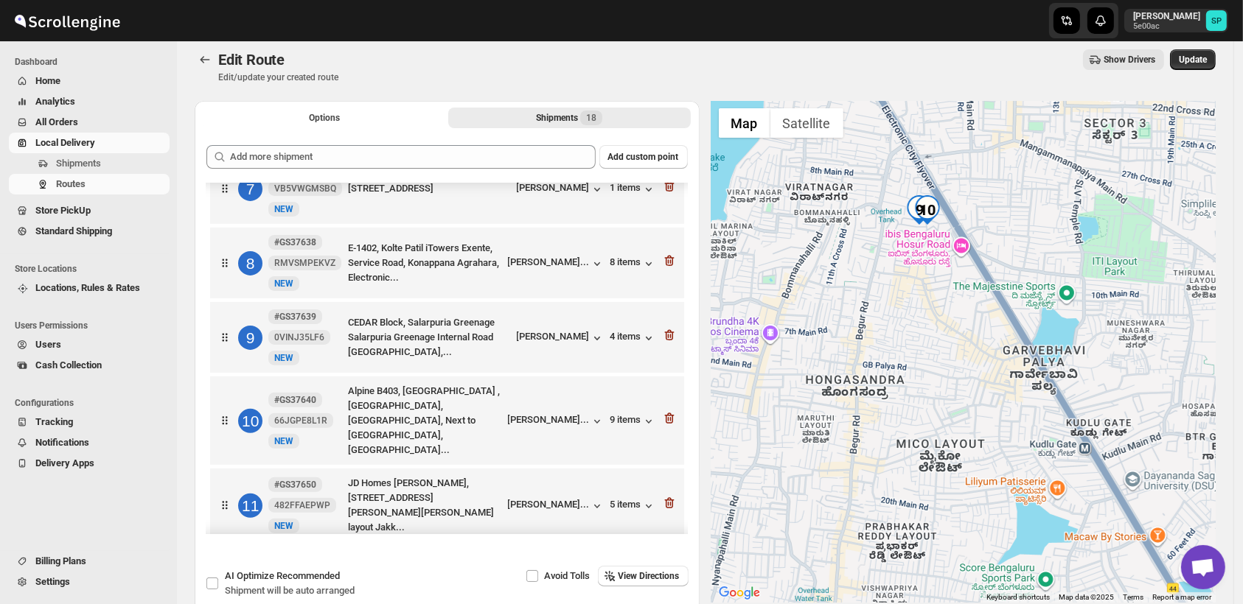
drag, startPoint x: 955, startPoint y: 387, endPoint x: 961, endPoint y: 321, distance: 66.7
click at [963, 318] on div at bounding box center [963, 352] width 505 height 502
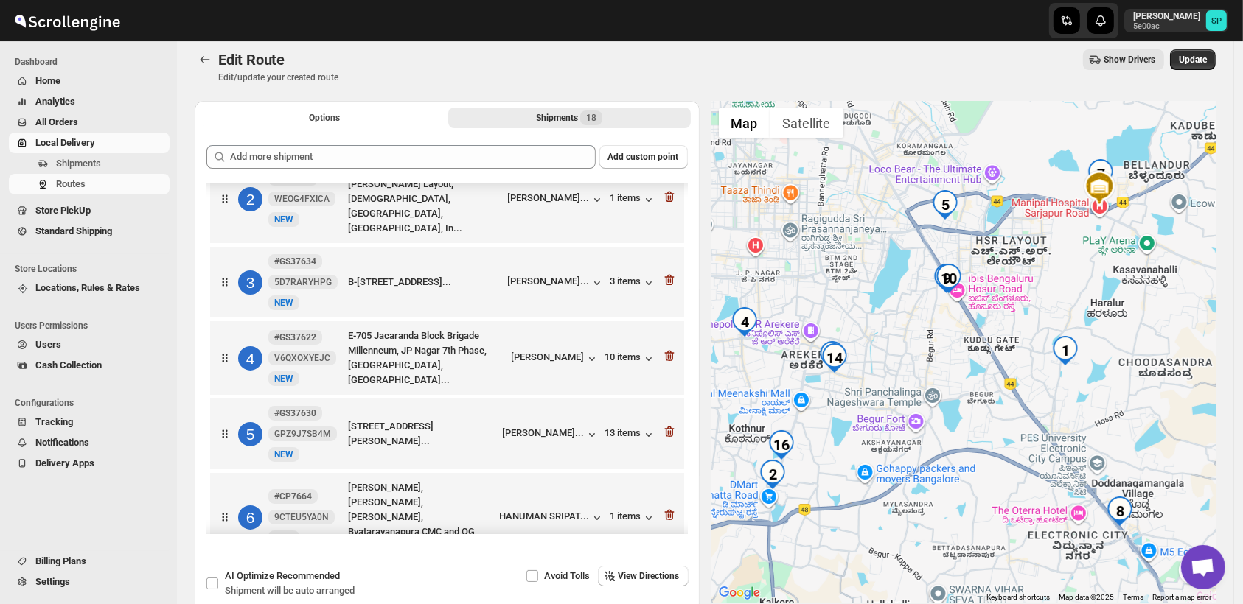
scroll to position [0, 0]
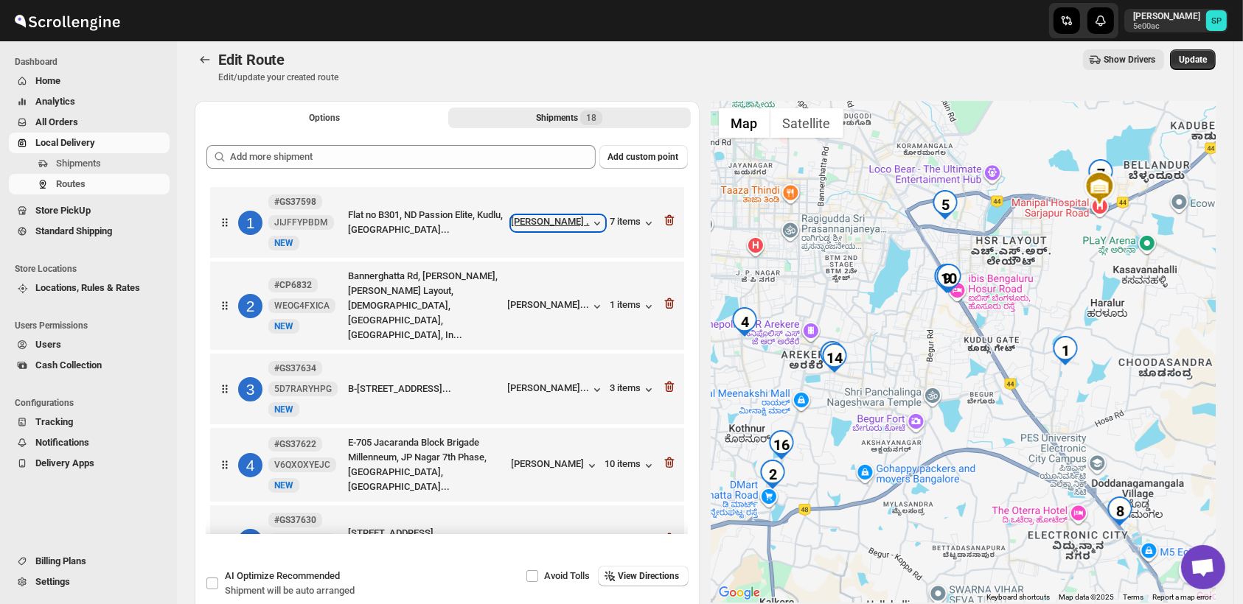
click at [578, 220] on div "[PERSON_NAME] ." at bounding box center [558, 223] width 93 height 15
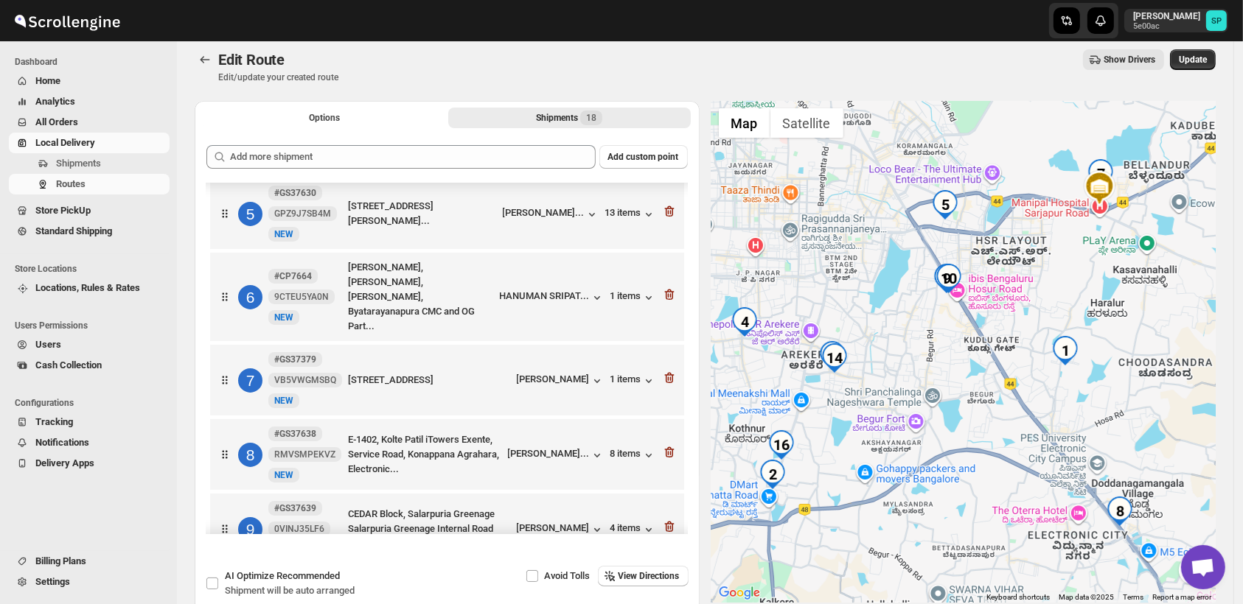
scroll to position [409, 0]
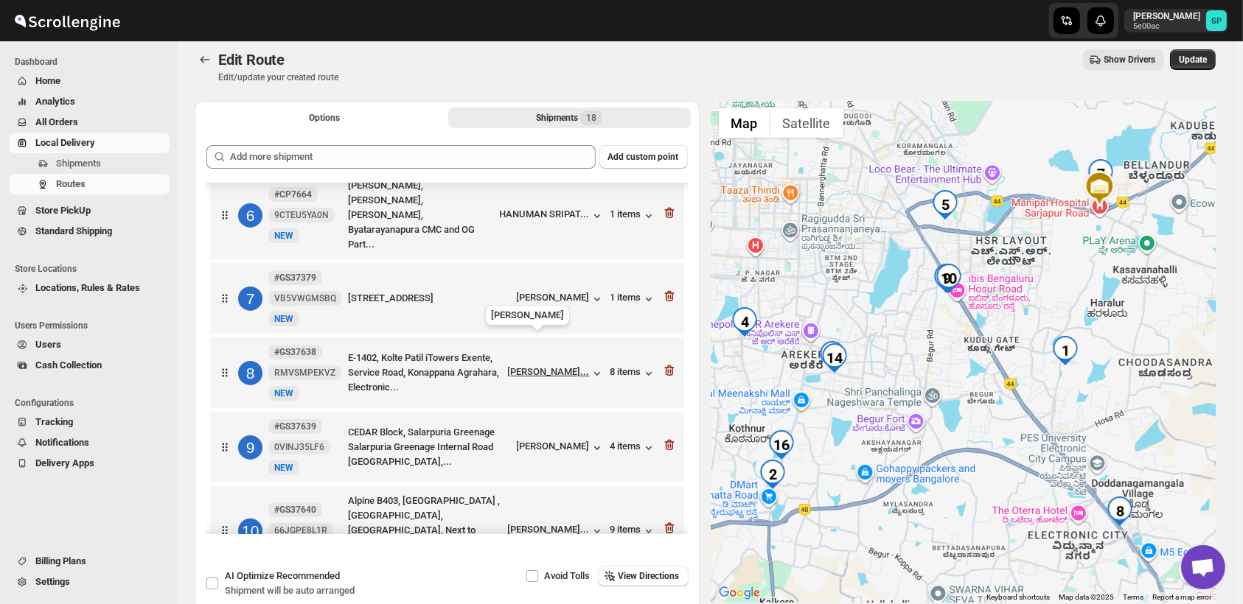
click at [577, 366] on div "[PERSON_NAME]..." at bounding box center [549, 371] width 82 height 11
click at [618, 366] on div "8 items" at bounding box center [633, 373] width 46 height 15
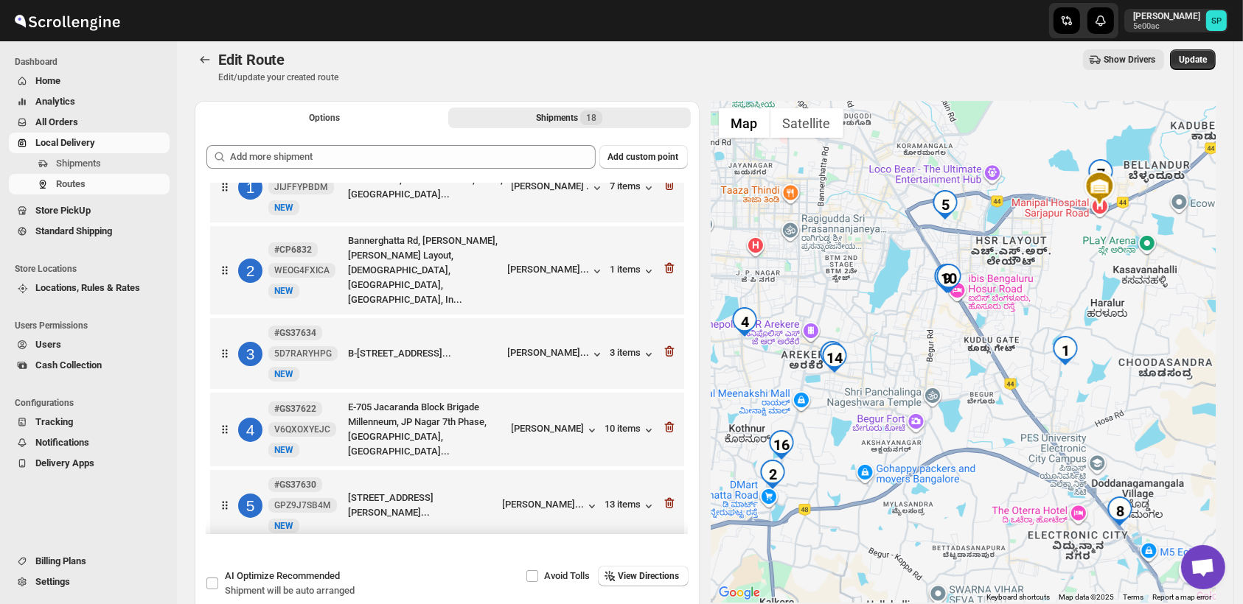
scroll to position [0, 0]
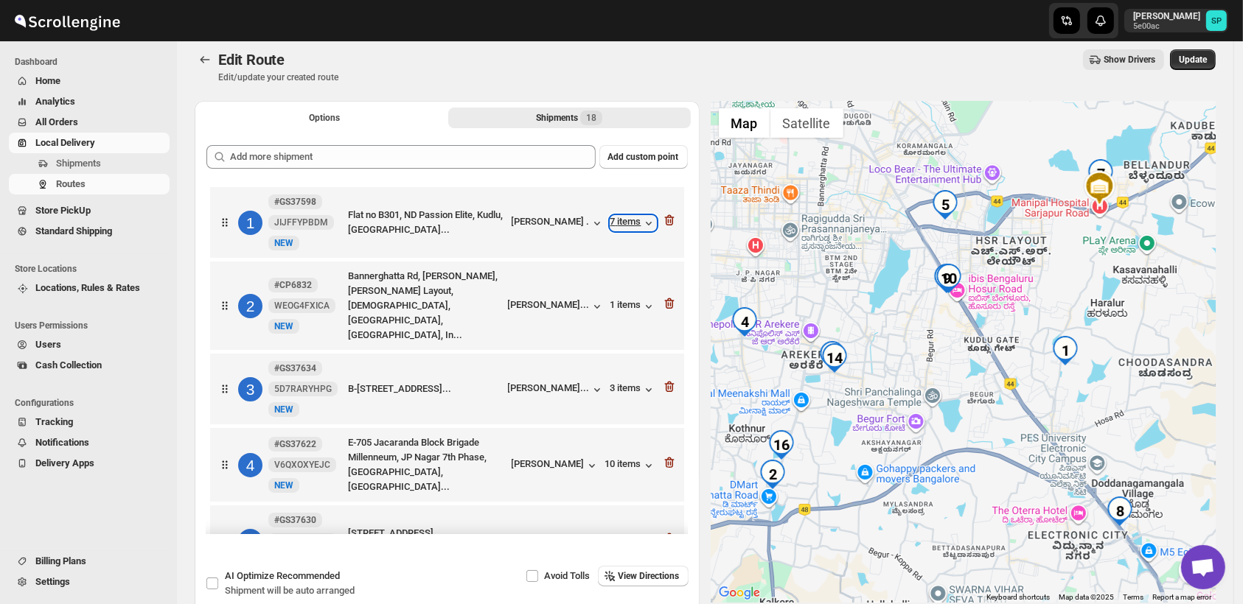
click at [614, 227] on div "7 items" at bounding box center [633, 223] width 46 height 15
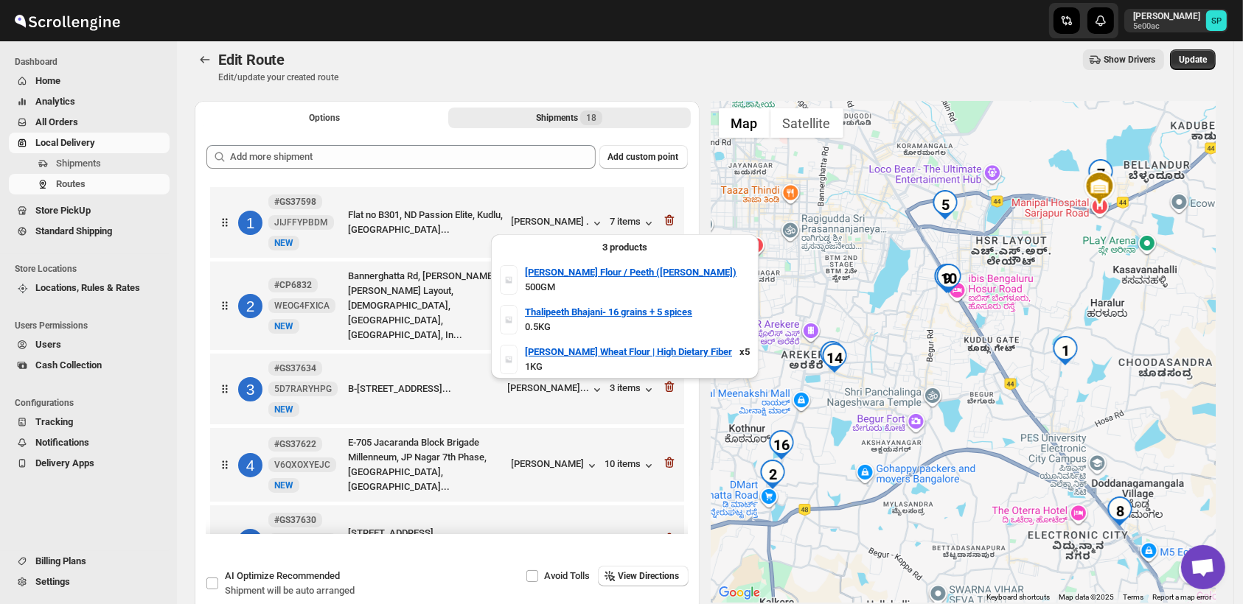
scroll to position [91, 0]
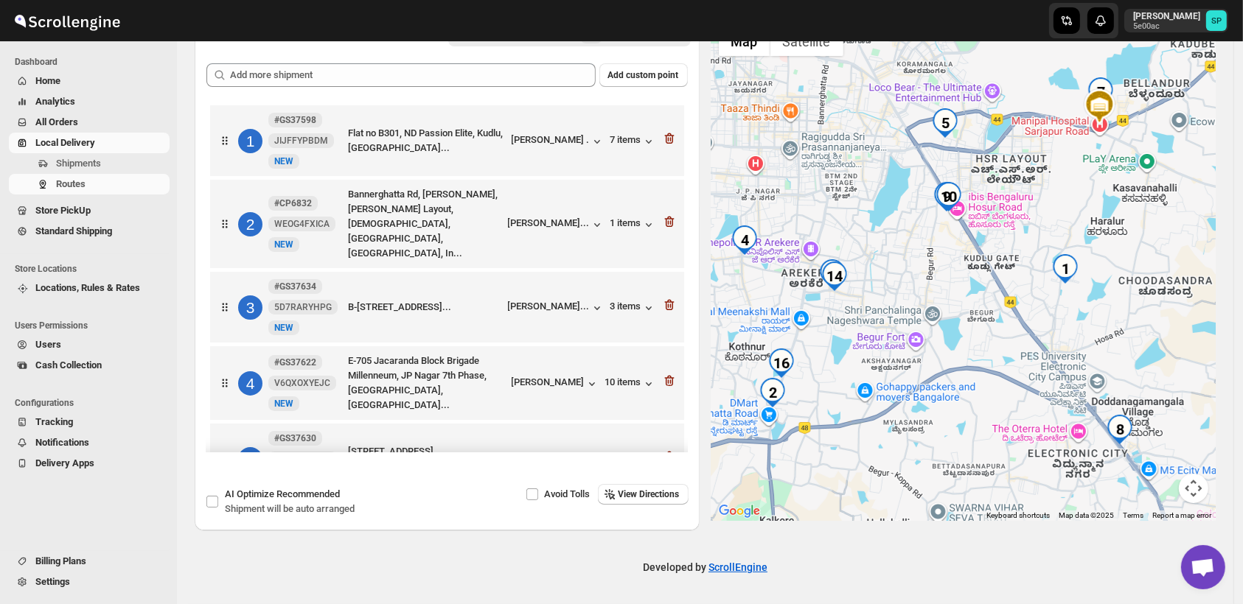
click at [666, 146] on div at bounding box center [669, 140] width 15 height 19
click at [666, 135] on icon "button" at bounding box center [669, 138] width 10 height 11
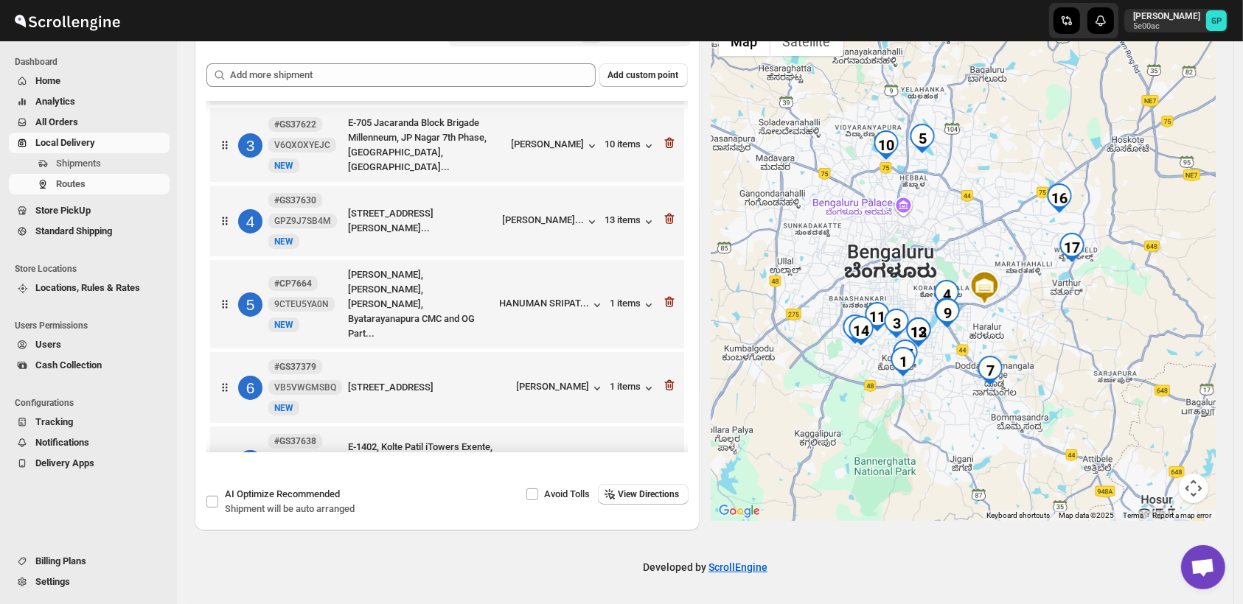
scroll to position [327, 0]
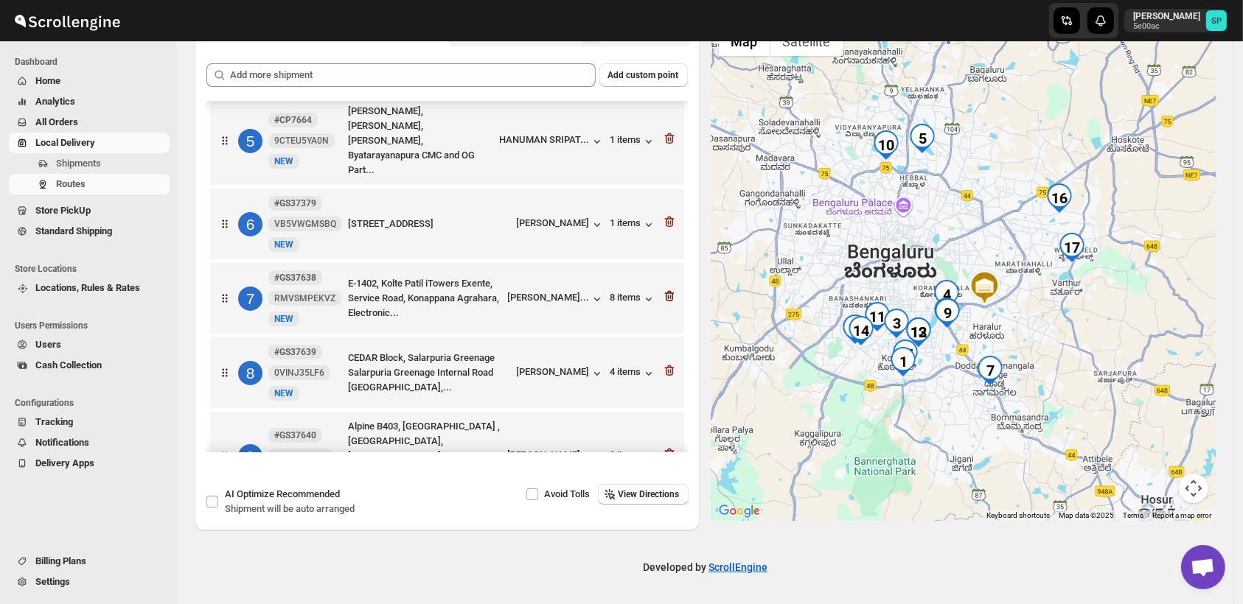
click at [669, 291] on icon "button" at bounding box center [669, 296] width 10 height 11
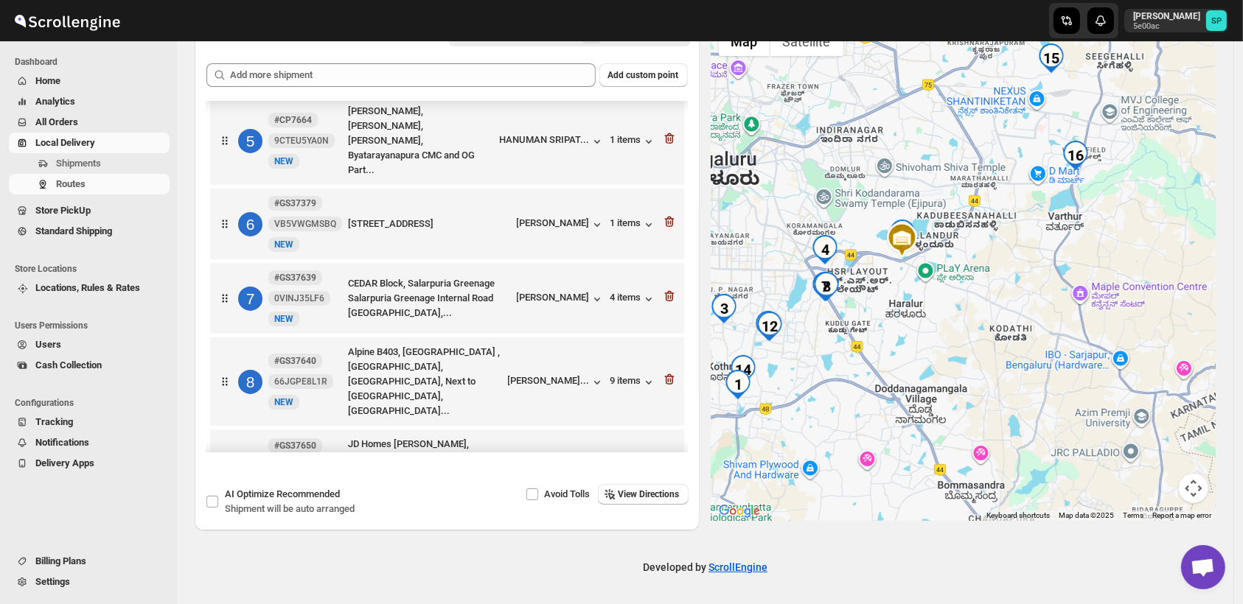
drag, startPoint x: 938, startPoint y: 333, endPoint x: 1067, endPoint y: 379, distance: 136.2
click at [1067, 379] on div at bounding box center [963, 270] width 505 height 502
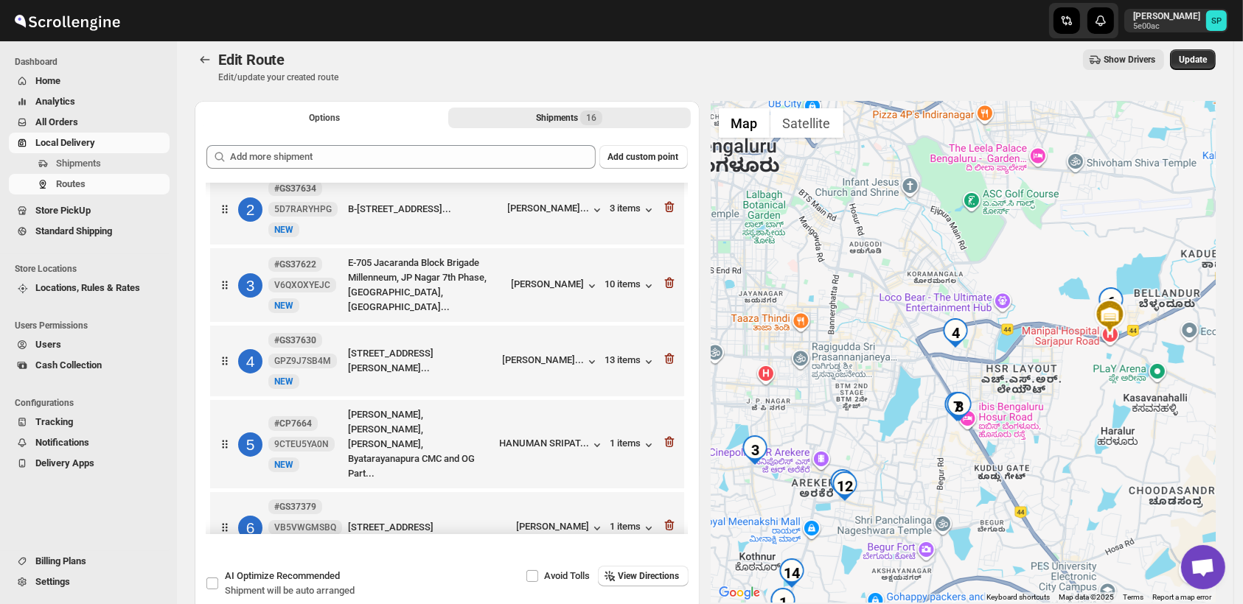
scroll to position [82, 0]
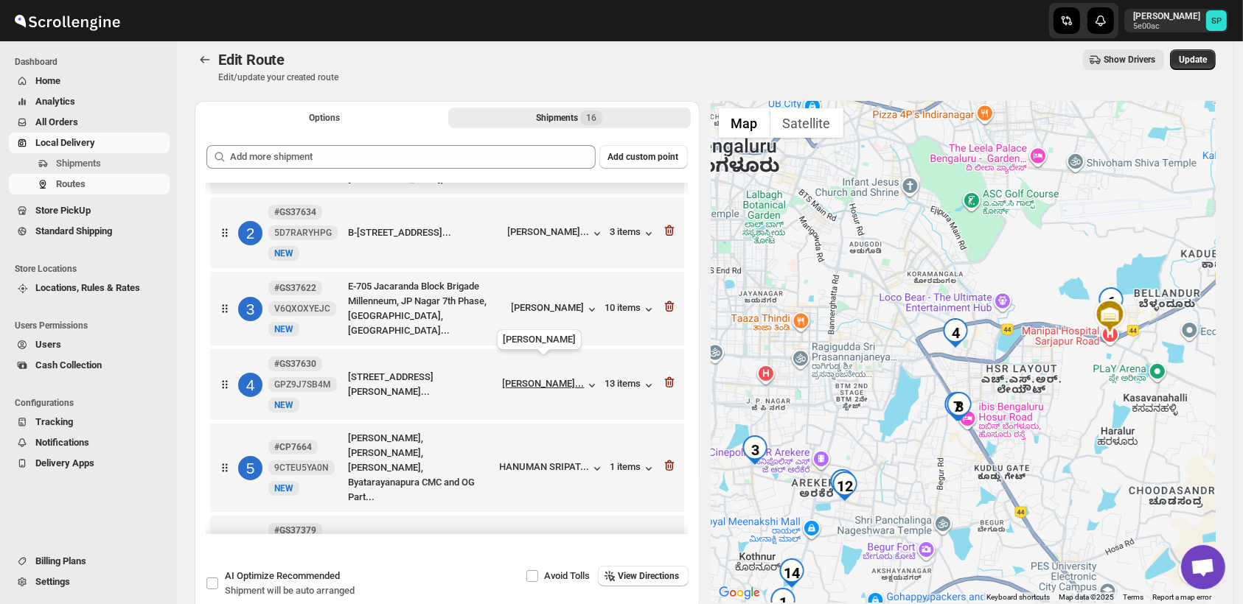
click at [557, 378] on div "[PERSON_NAME]..." at bounding box center [544, 383] width 82 height 11
click at [664, 377] on icon "button" at bounding box center [669, 382] width 10 height 11
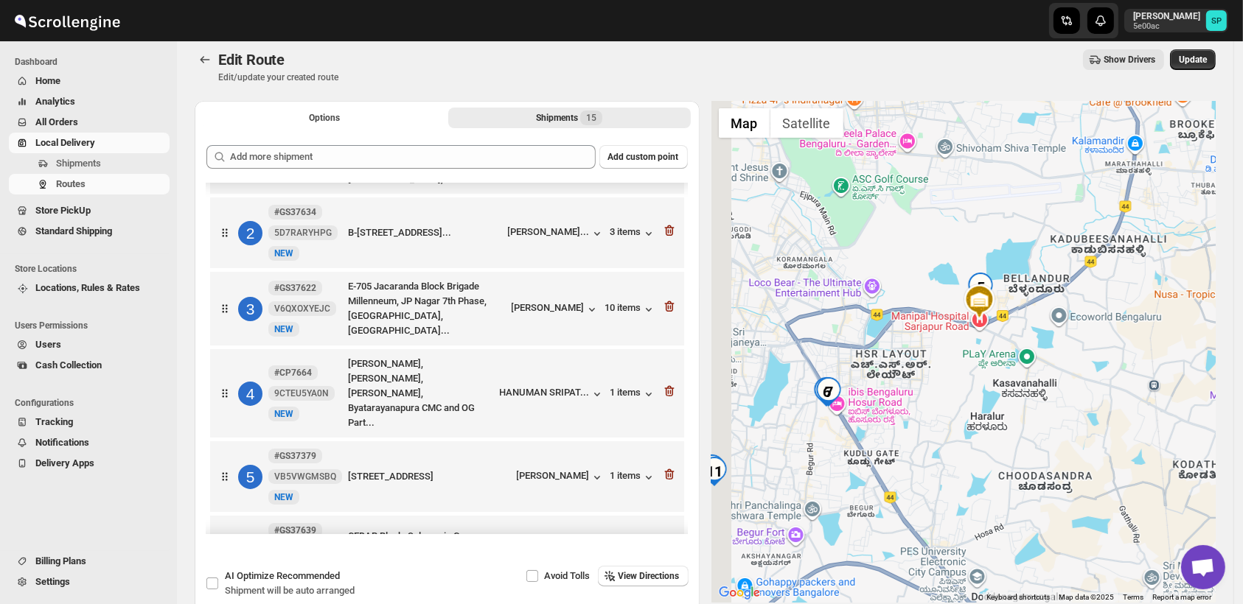
drag, startPoint x: 913, startPoint y: 425, endPoint x: 902, endPoint y: 440, distance: 19.5
click at [1008, 425] on div at bounding box center [963, 352] width 505 height 502
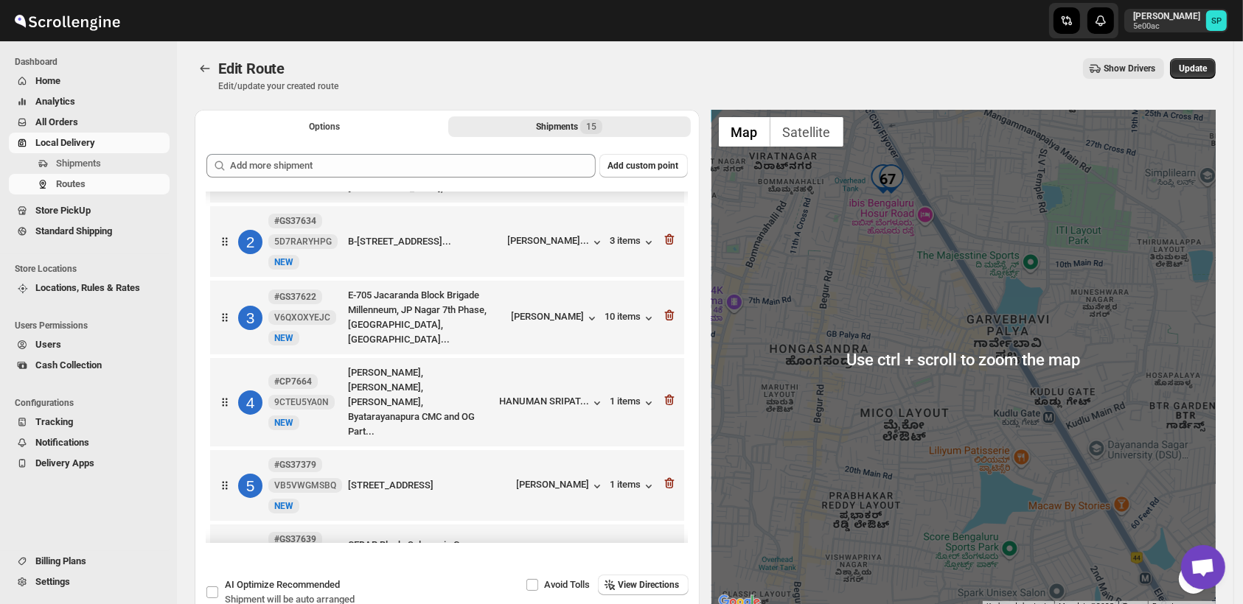
scroll to position [0, 0]
drag, startPoint x: 899, startPoint y: 430, endPoint x: 901, endPoint y: 453, distance: 23.7
click at [901, 453] on div at bounding box center [963, 362] width 505 height 502
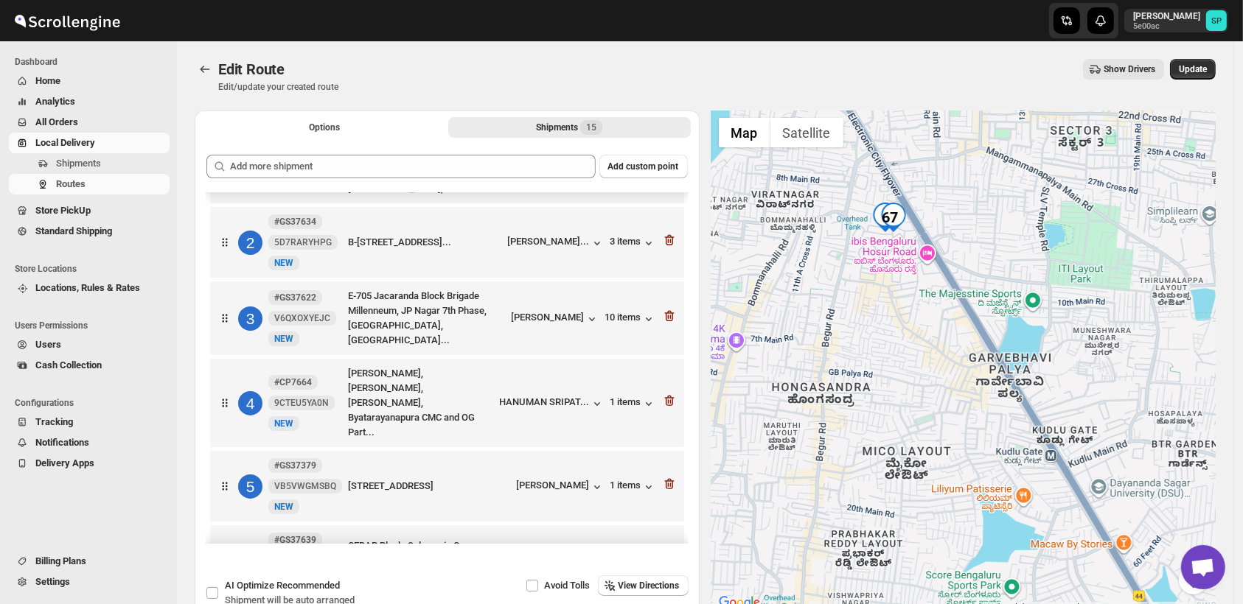
drag, startPoint x: 885, startPoint y: 304, endPoint x: 890, endPoint y: 391, distance: 87.9
click at [890, 391] on div at bounding box center [963, 362] width 505 height 502
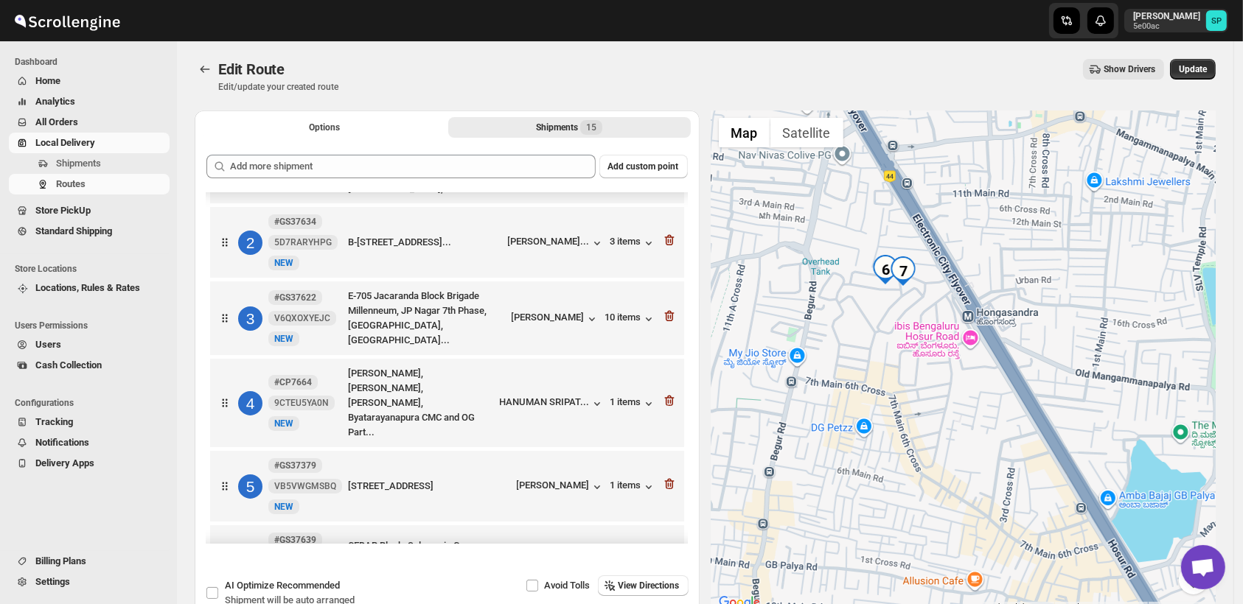
scroll to position [164, 0]
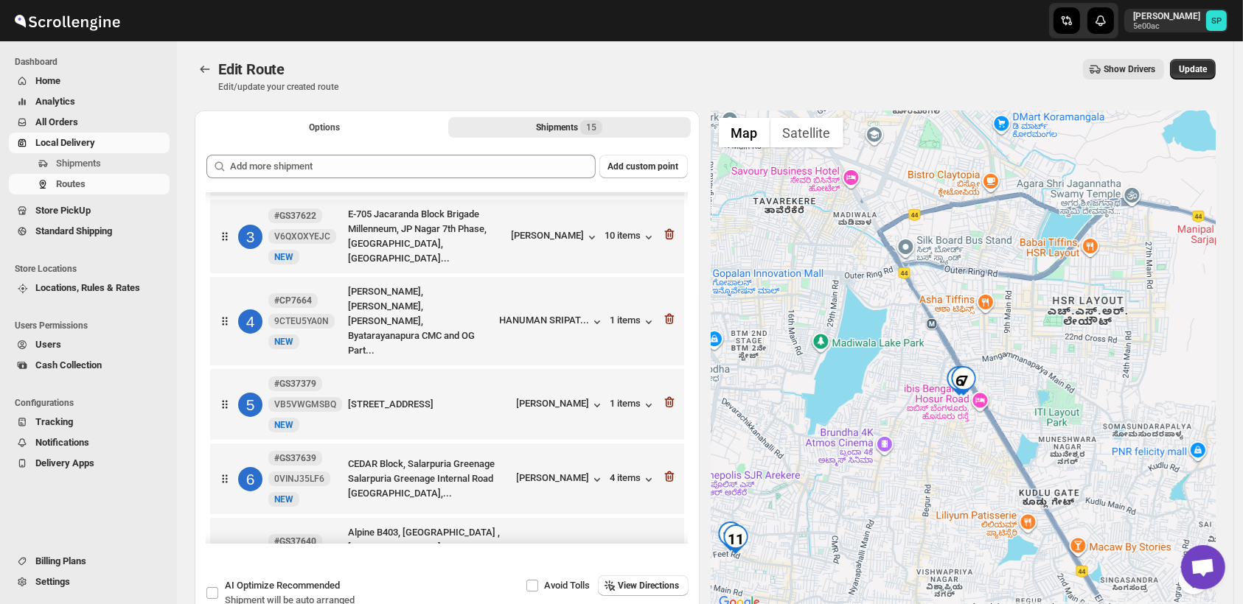
drag, startPoint x: 1138, startPoint y: 381, endPoint x: 1129, endPoint y: 428, distance: 47.3
click at [1129, 428] on div at bounding box center [963, 362] width 505 height 502
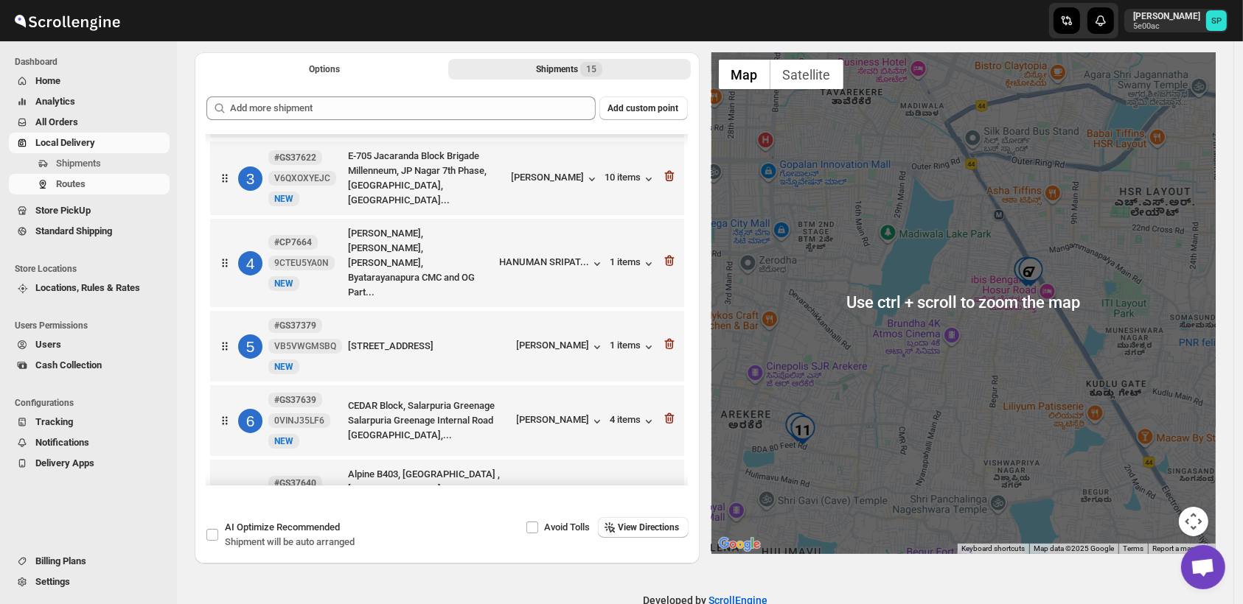
scroll to position [57, 0]
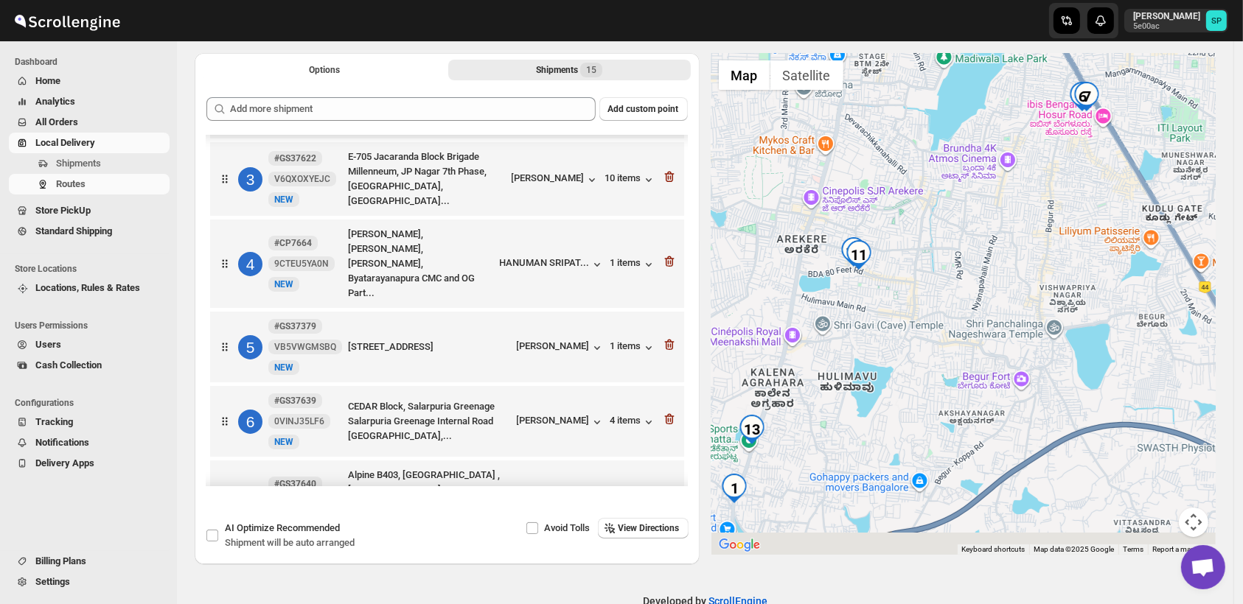
drag, startPoint x: 1075, startPoint y: 383, endPoint x: 1130, endPoint y: 192, distance: 197.9
click at [1130, 192] on div at bounding box center [963, 304] width 505 height 502
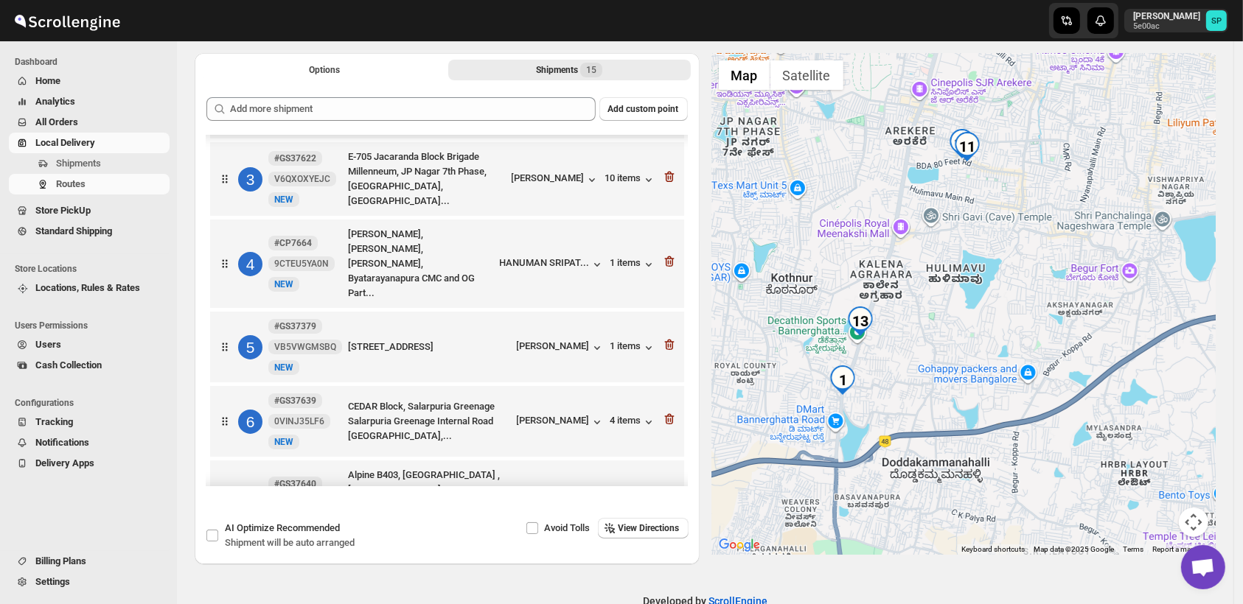
drag, startPoint x: 932, startPoint y: 369, endPoint x: 1039, endPoint y: 265, distance: 149.1
click at [1039, 265] on div at bounding box center [963, 304] width 505 height 502
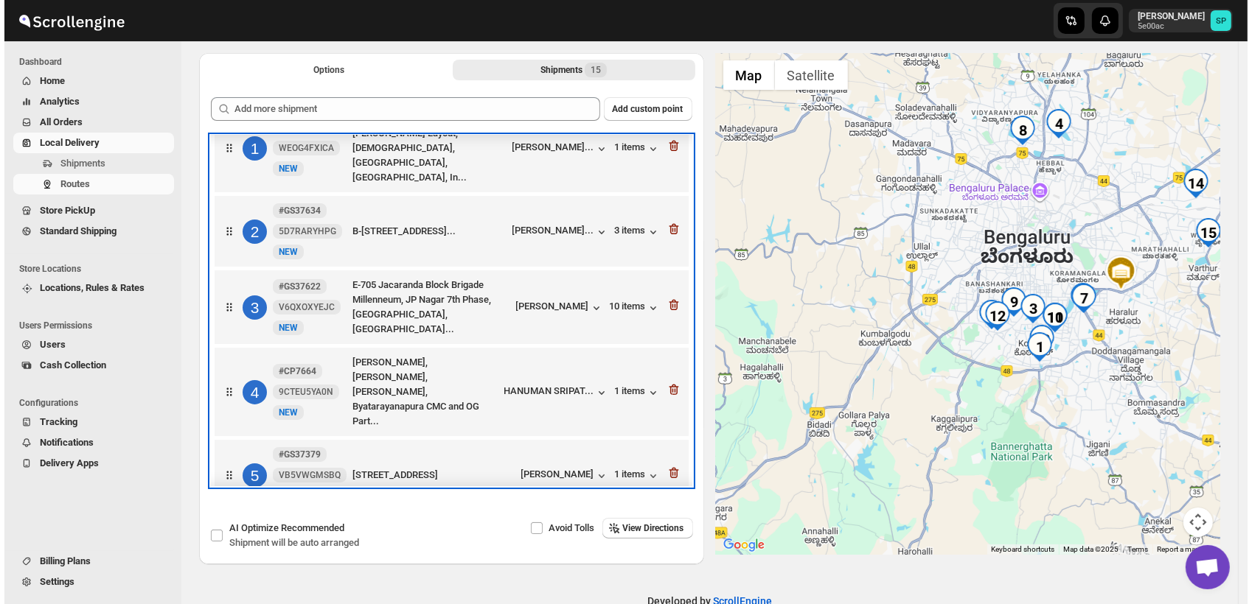
scroll to position [0, 0]
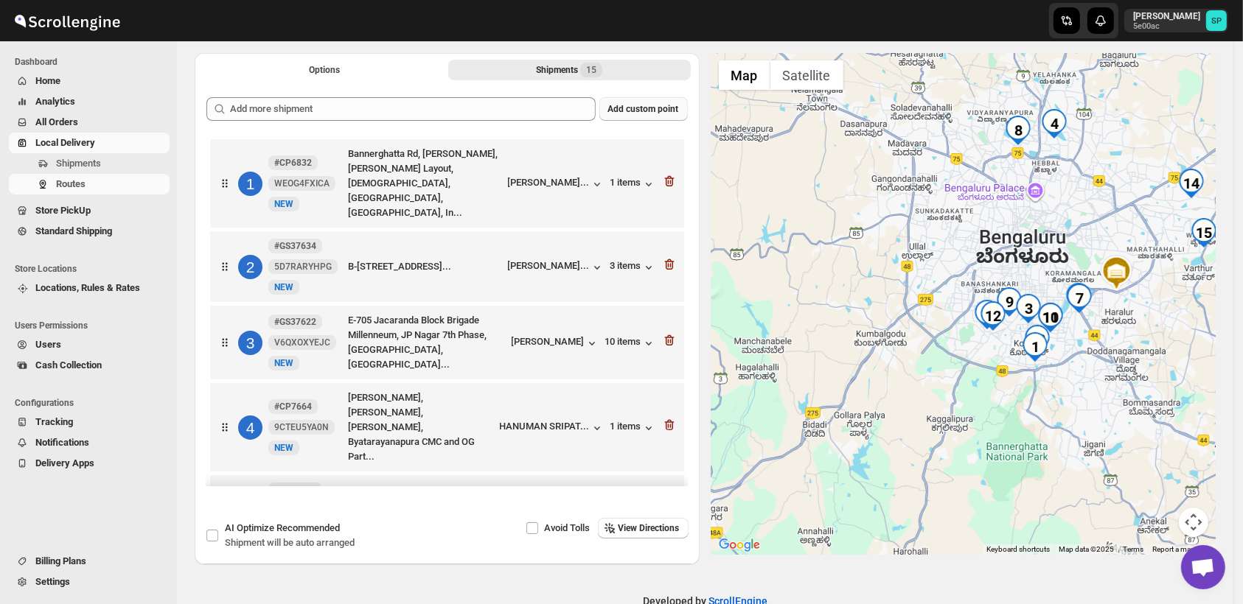
click at [636, 111] on span "Add custom point" at bounding box center [643, 109] width 71 height 12
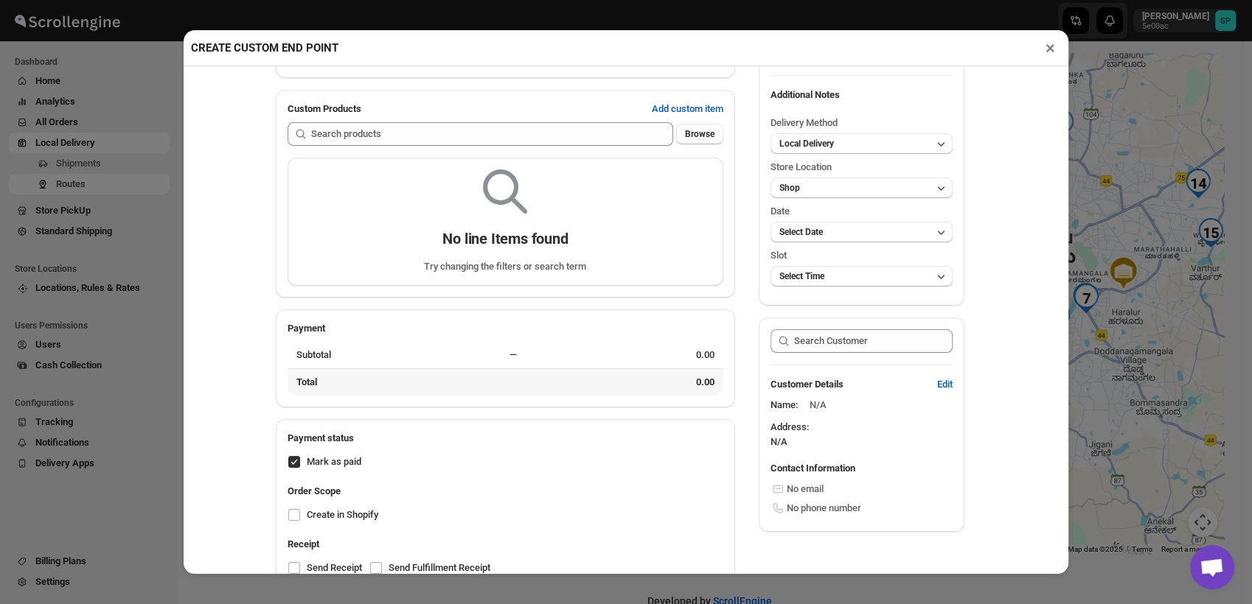
scroll to position [144, 0]
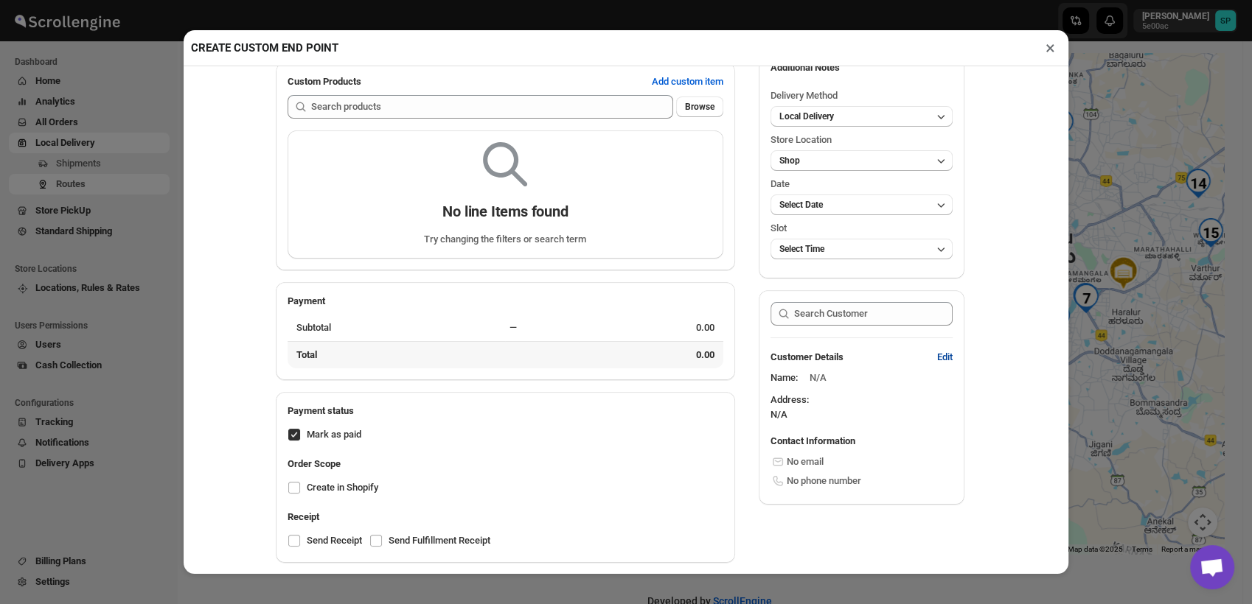
click at [943, 359] on span "Edit" at bounding box center [944, 357] width 15 height 15
select select "US"
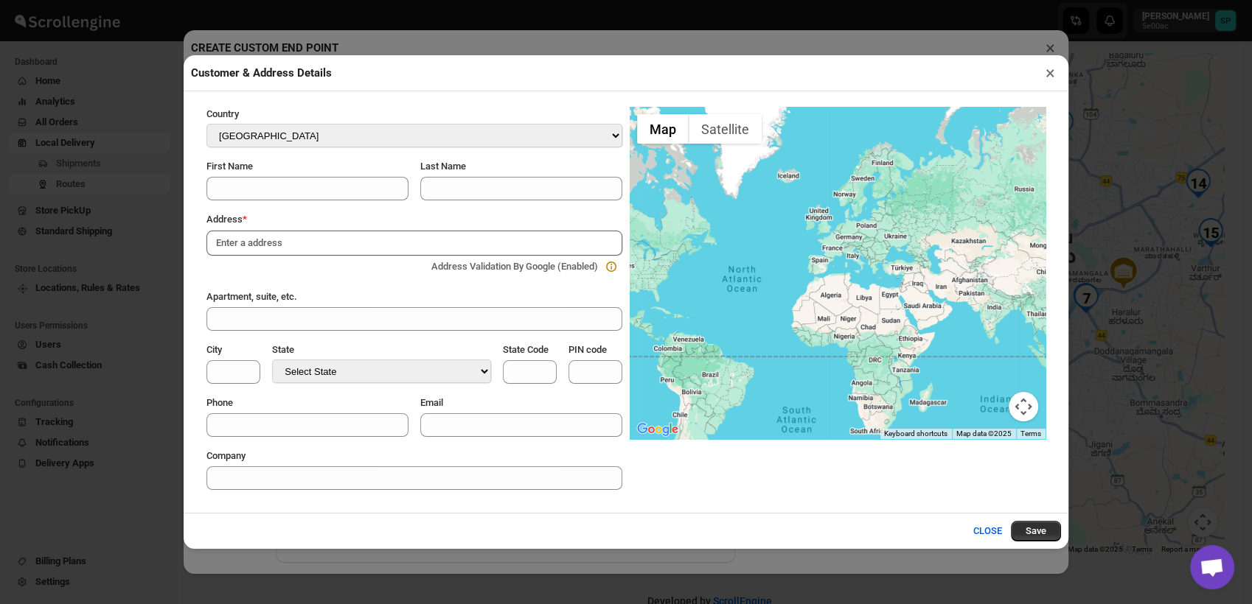
paste input "[STREET_ADDRESS][PERSON_NAME]"
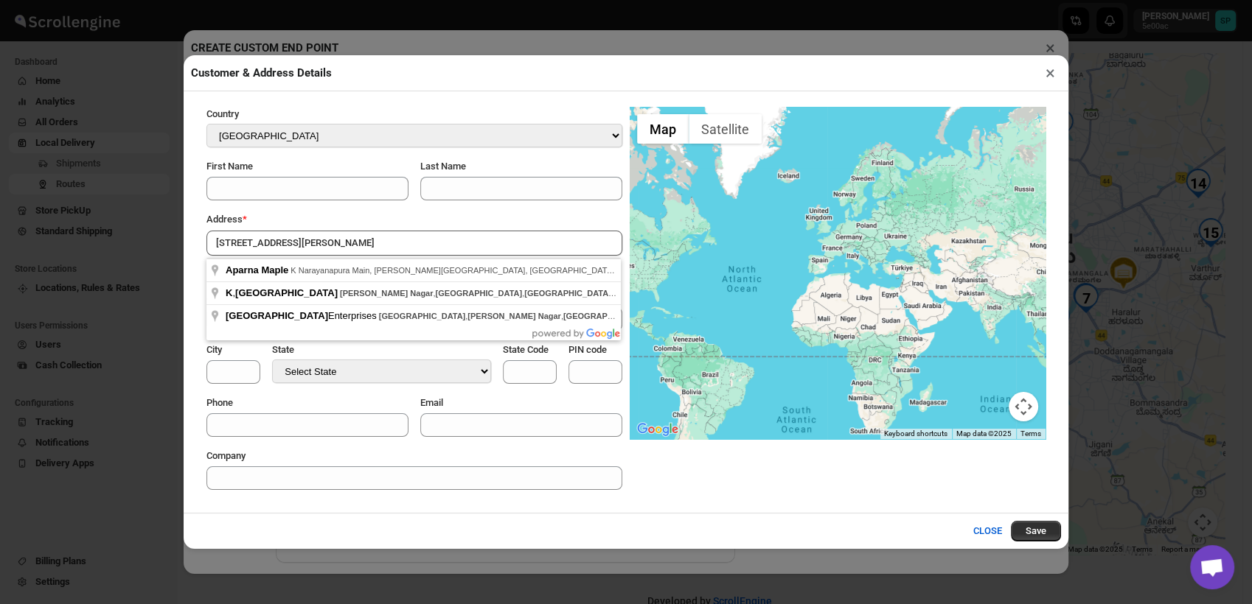
type input "[STREET_ADDRESS][PERSON_NAME]"
click at [1044, 74] on button "×" at bounding box center [1049, 73] width 21 height 21
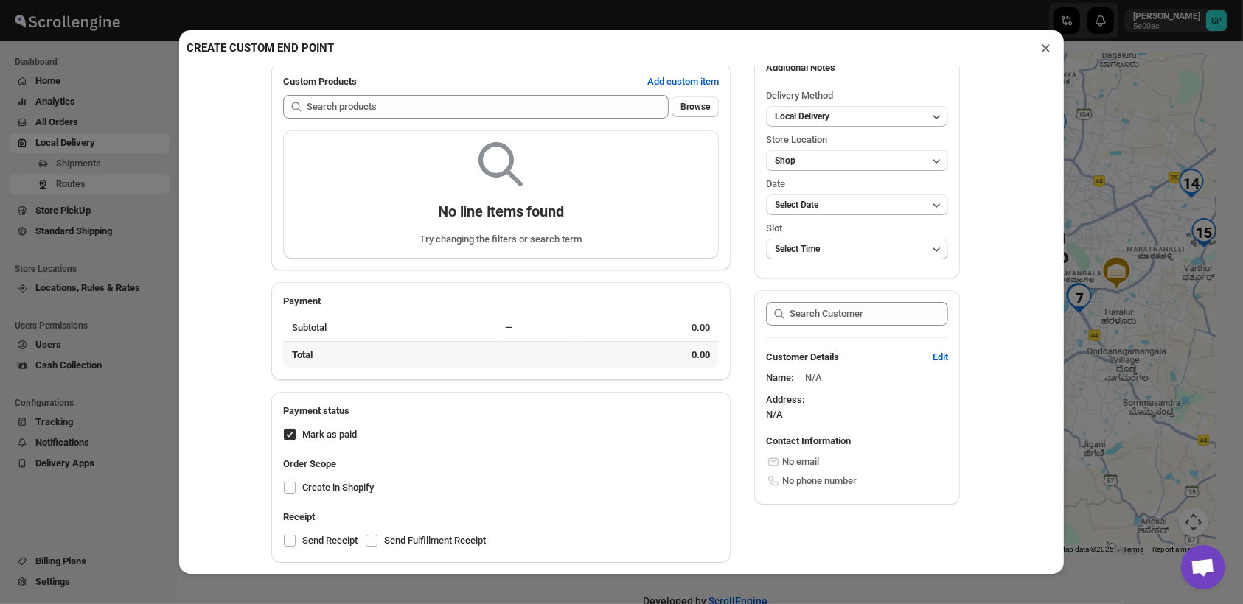
click at [1044, 52] on button "×" at bounding box center [1045, 48] width 21 height 21
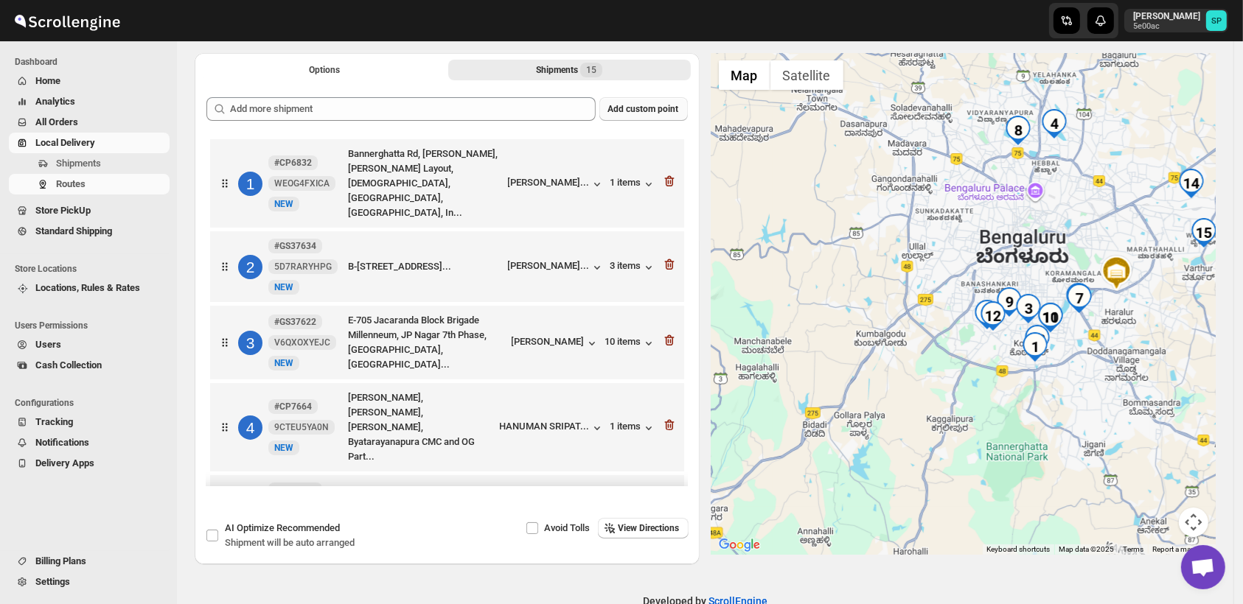
click at [656, 107] on span "Add custom point" at bounding box center [643, 109] width 71 height 12
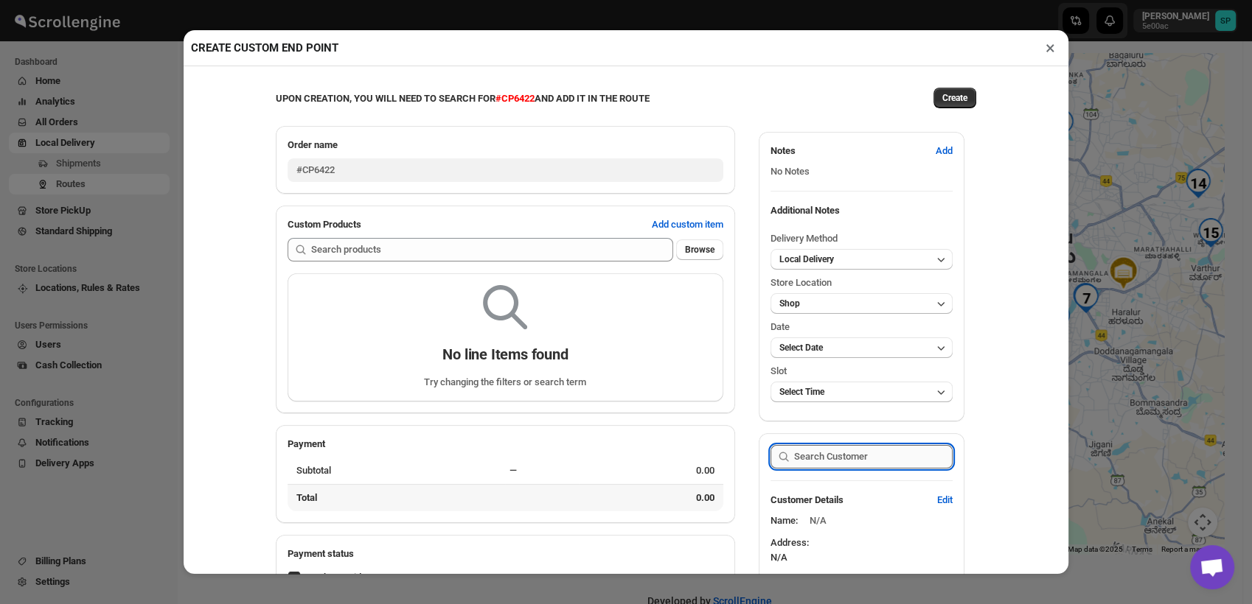
drag, startPoint x: 816, startPoint y: 459, endPoint x: 805, endPoint y: 459, distance: 11.1
click at [816, 459] on input "text" at bounding box center [873, 457] width 158 height 24
click at [937, 501] on span "Edit" at bounding box center [944, 500] width 15 height 15
select select "US"
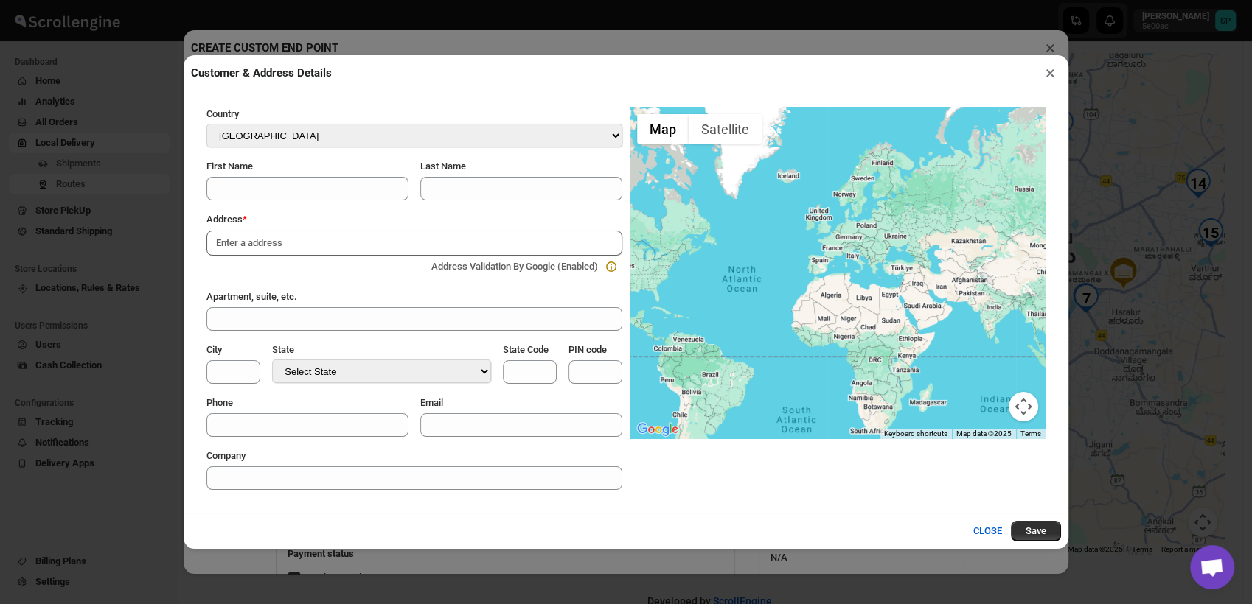
paste input "[STREET_ADDRESS][PERSON_NAME]"
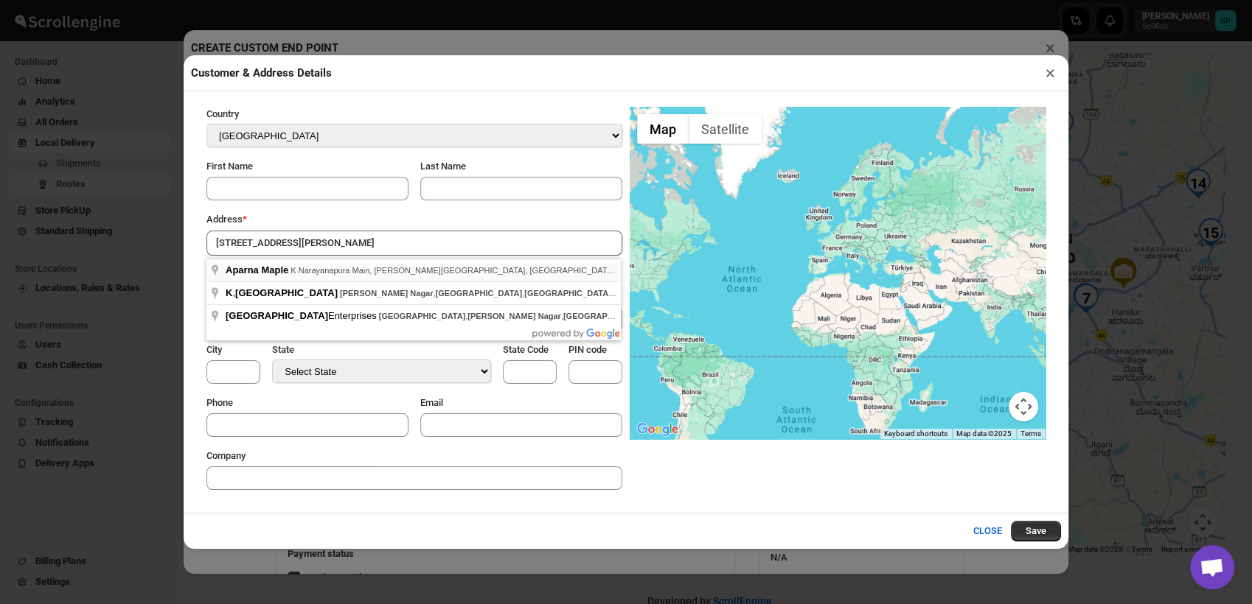
type input "Aparna Maple, K Narayanapura Main, [PERSON_NAME][GEOGRAPHIC_DATA], [GEOGRAPHIC_…"
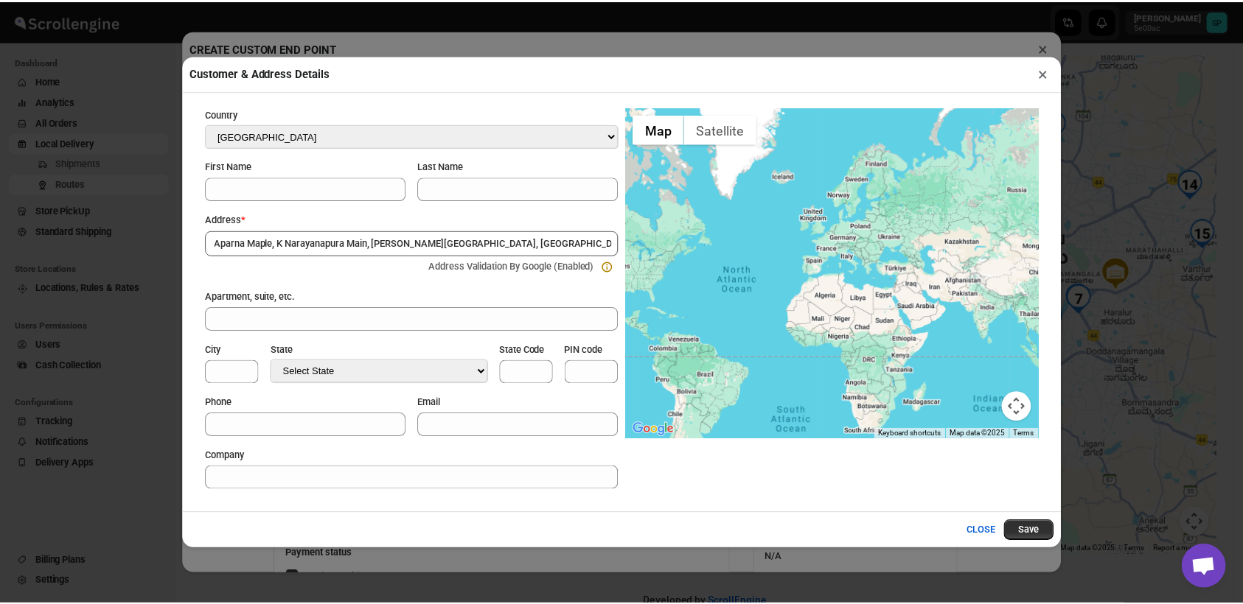
scroll to position [0, 0]
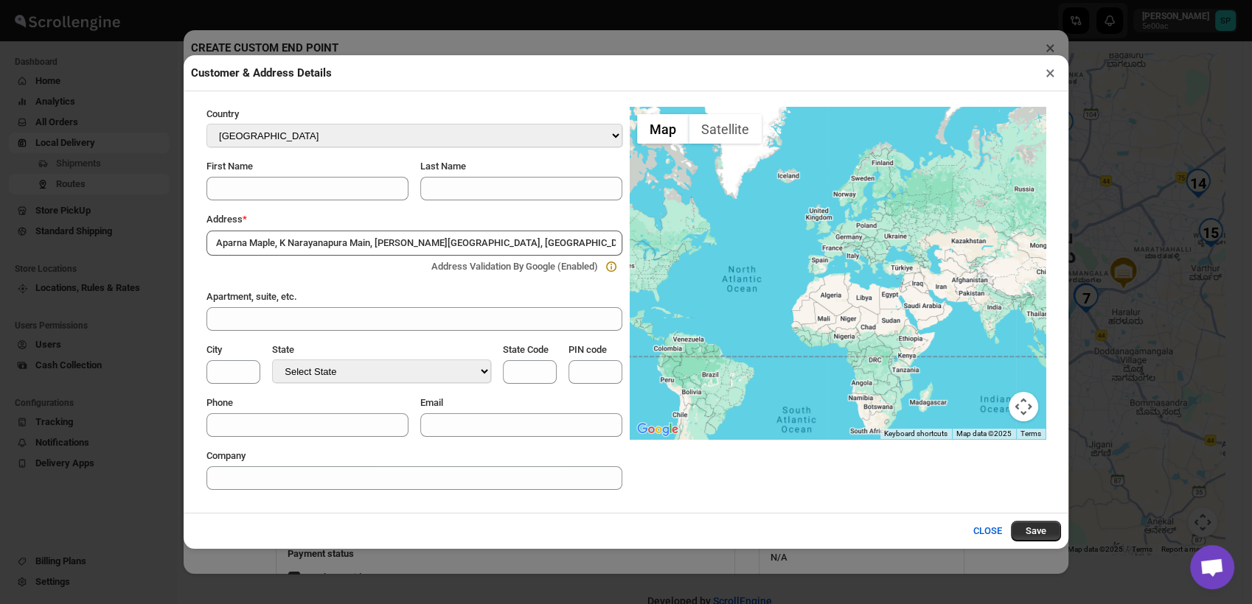
select select "IN"
type input "Bangalore Division"
type input "KA"
type input "560077"
select select "[GEOGRAPHIC_DATA]"
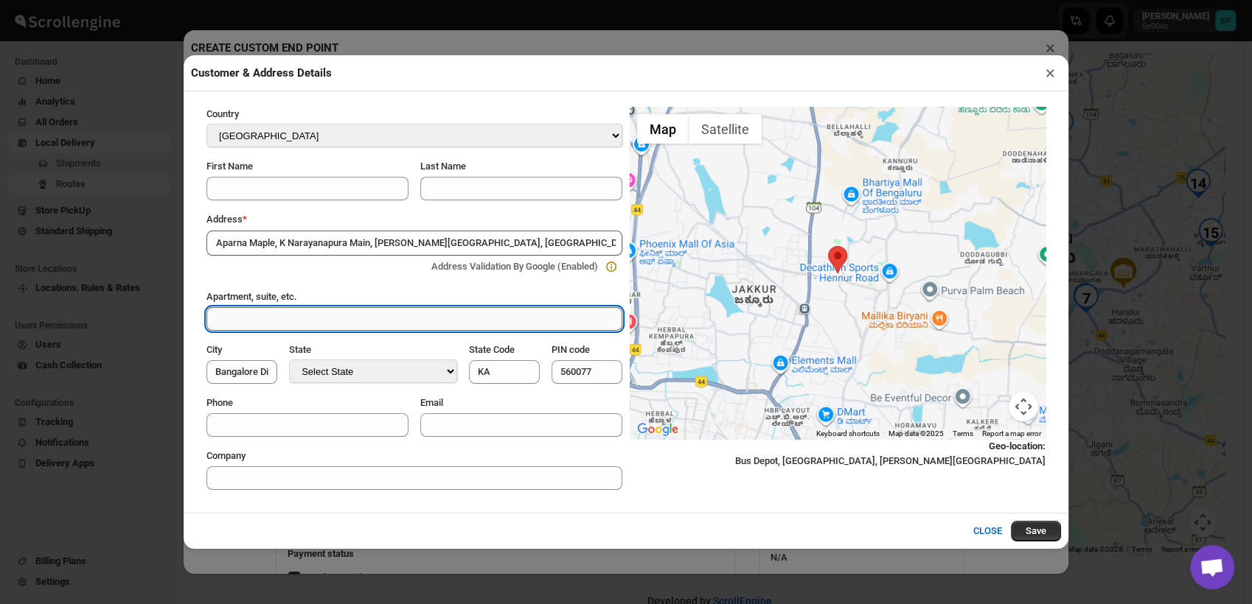
click at [296, 318] on input "Apartment, suite, etc." at bounding box center [414, 319] width 416 height 24
paste input "B708, Aparna Maple, [PERSON_NAME][GEOGRAPHIC_DATA], [GEOGRAPHIC_DATA]"
type input "B708, Aparna Maple, [PERSON_NAME][GEOGRAPHIC_DATA], [GEOGRAPHIC_DATA]"
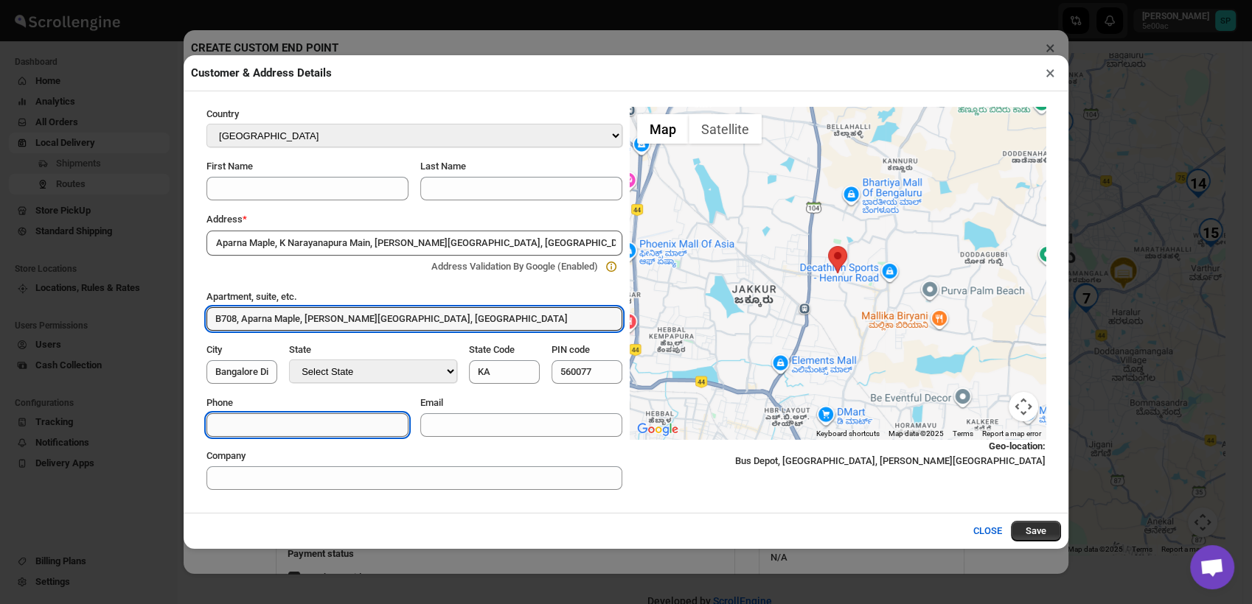
click at [264, 434] on input "Phone" at bounding box center [307, 426] width 202 height 24
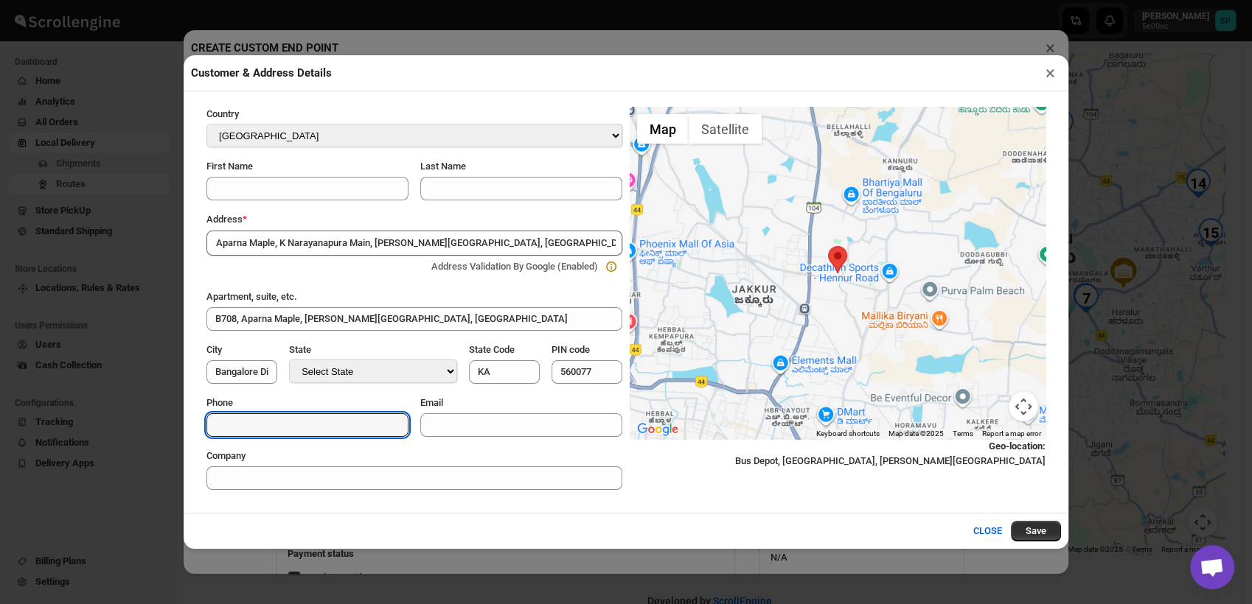
paste input "9900129483"
type input "9900129483"
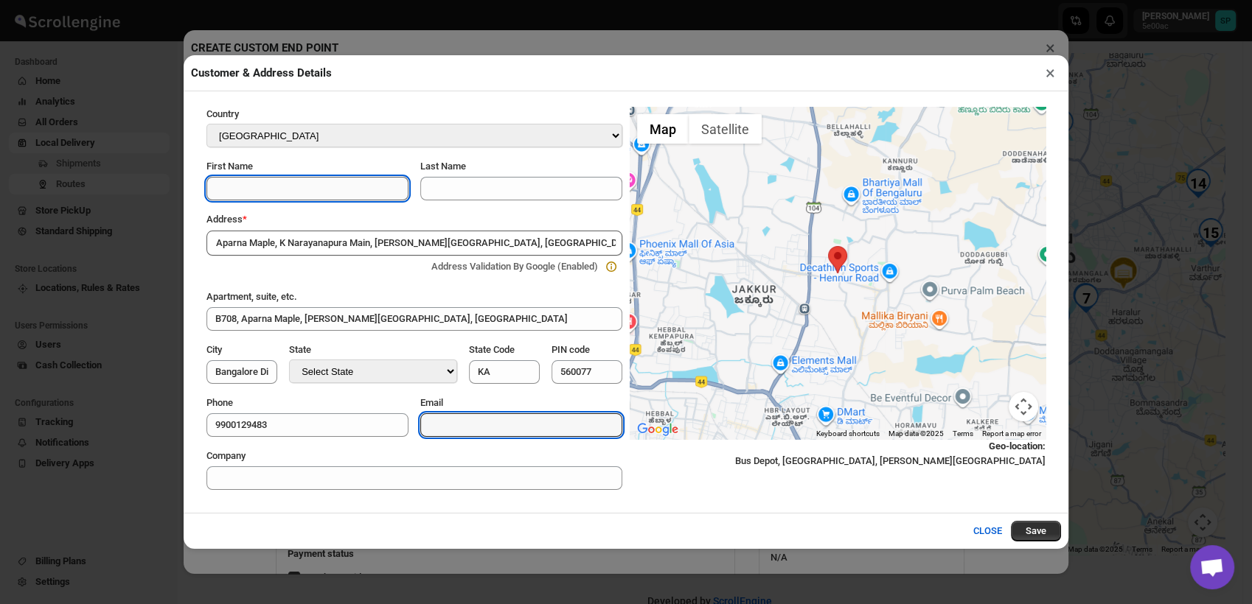
click at [236, 197] on input "First Name" at bounding box center [307, 189] width 202 height 24
paste input "[PERSON_NAME]"
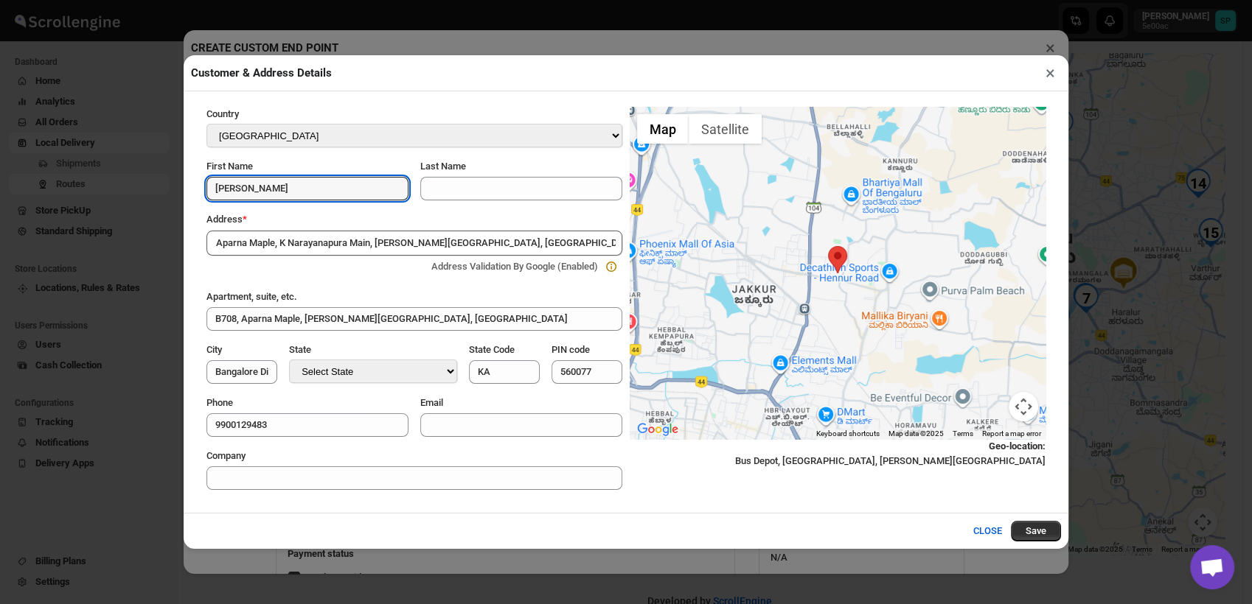
type input "[PERSON_NAME]"
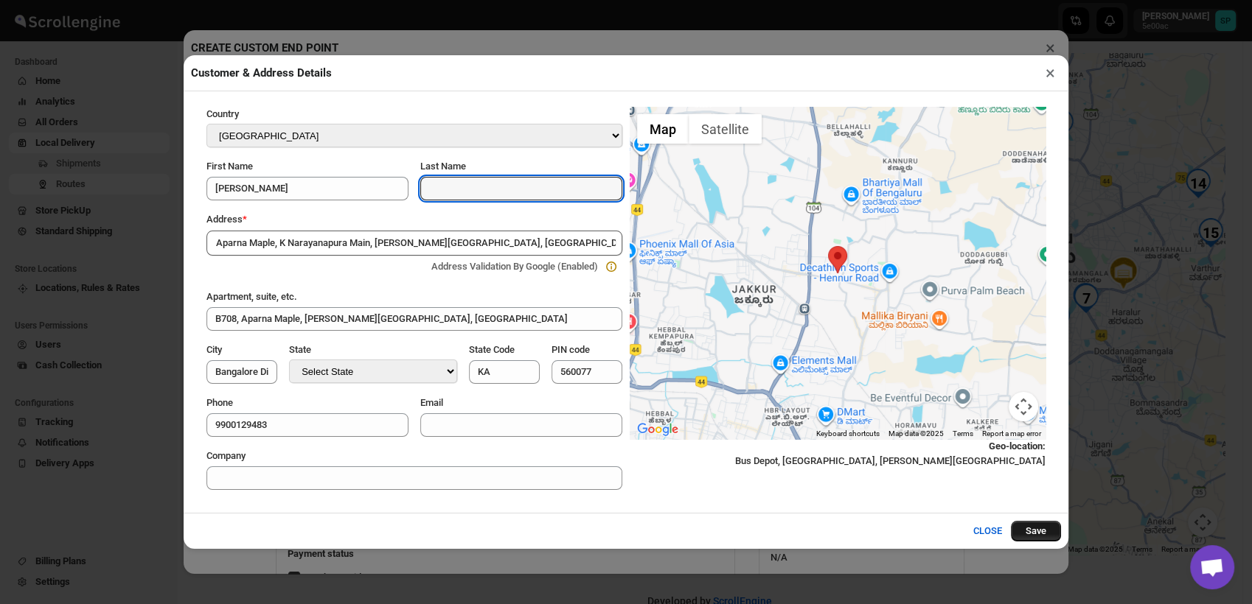
click at [1046, 534] on button "Save" at bounding box center [1036, 531] width 50 height 21
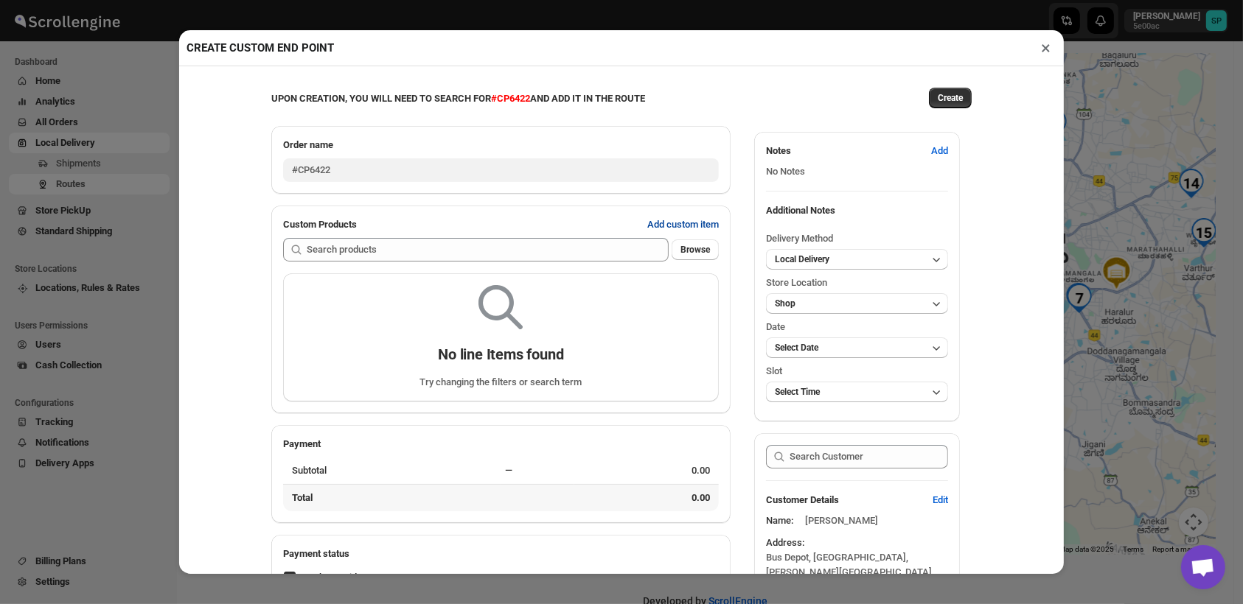
click at [667, 232] on span "Add custom item" at bounding box center [683, 224] width 72 height 15
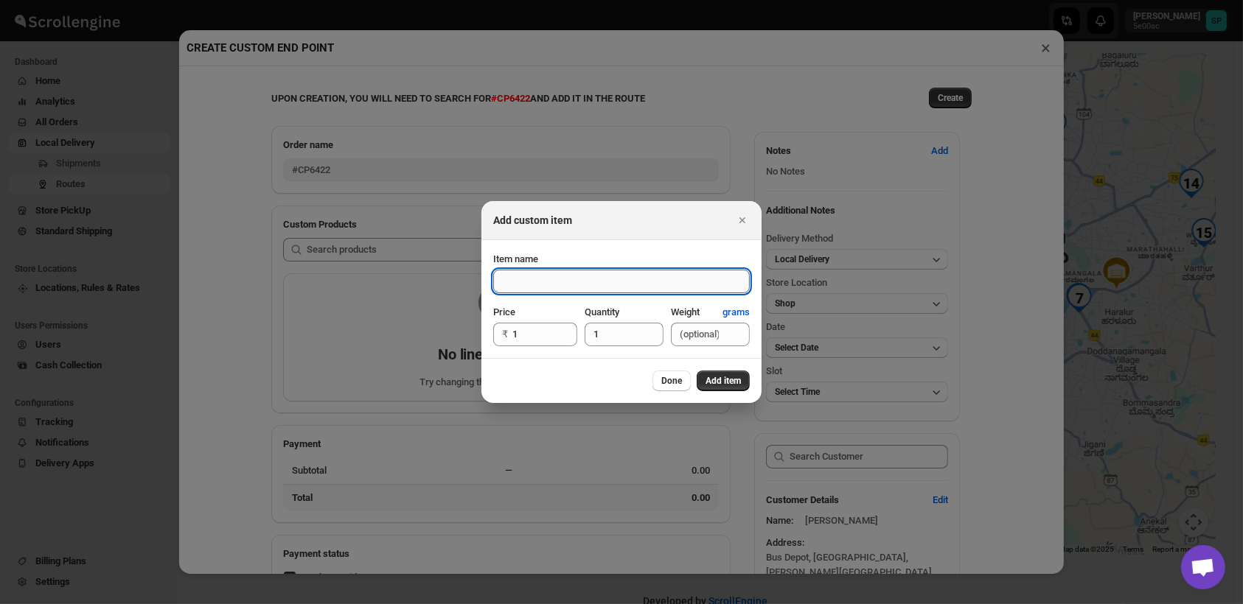
click at [607, 284] on input "Item name" at bounding box center [621, 282] width 257 height 24
type input "ax"
click at [725, 390] on button "Add item" at bounding box center [723, 381] width 53 height 21
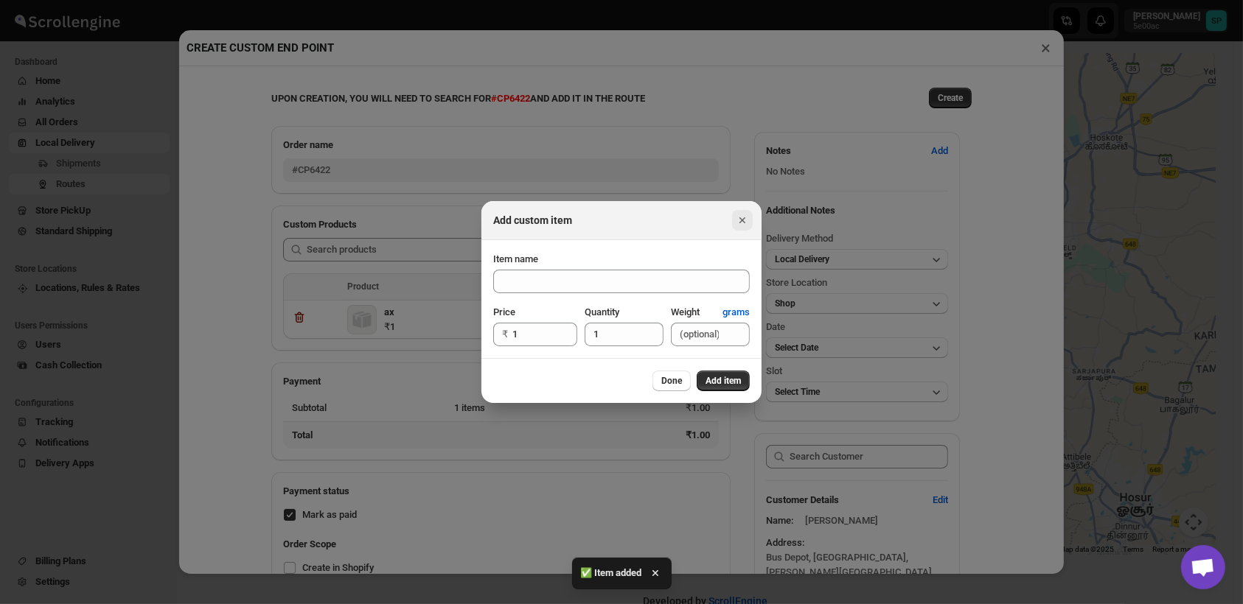
click at [742, 220] on icon "Close" at bounding box center [742, 220] width 6 height 6
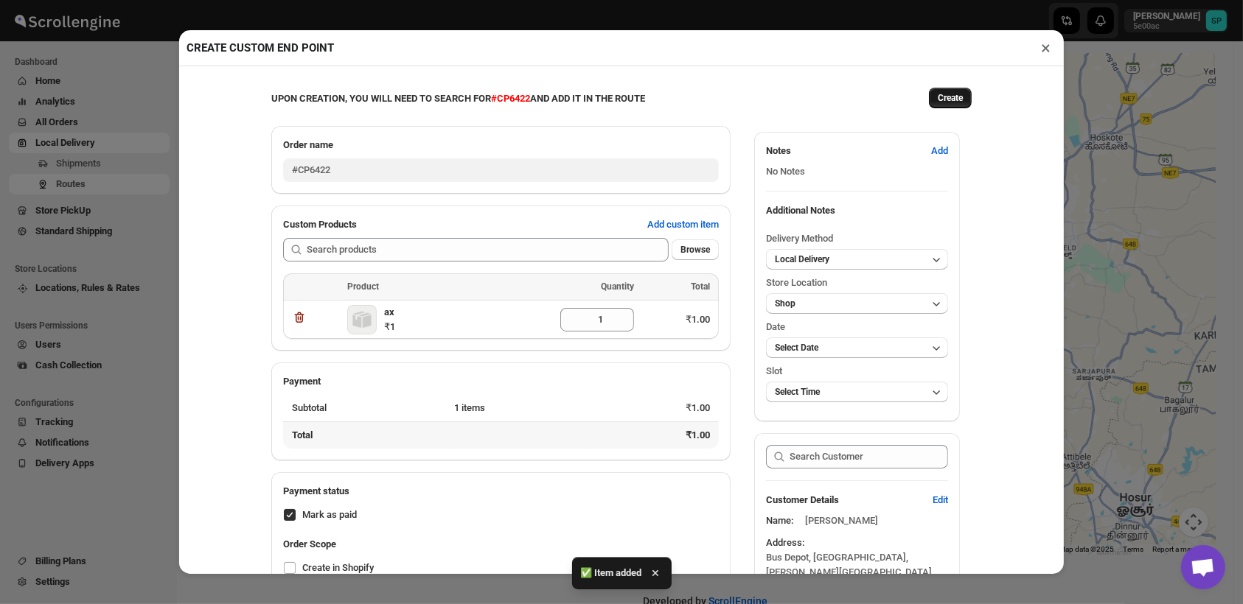
click at [950, 101] on span "Create" at bounding box center [950, 98] width 25 height 12
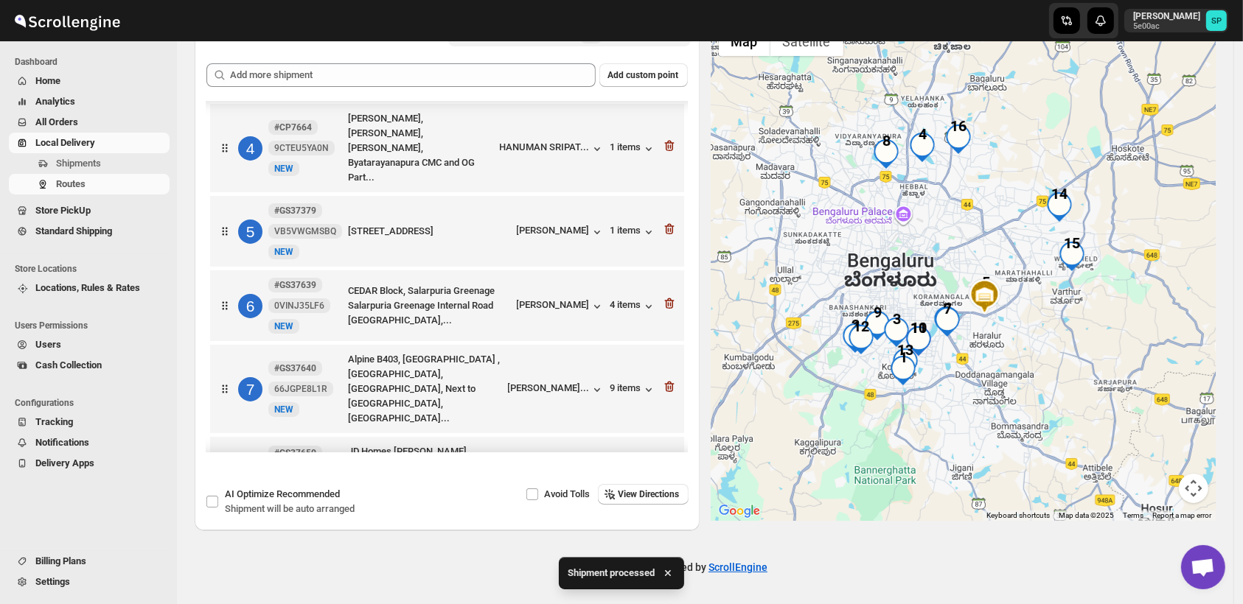
scroll to position [573, 0]
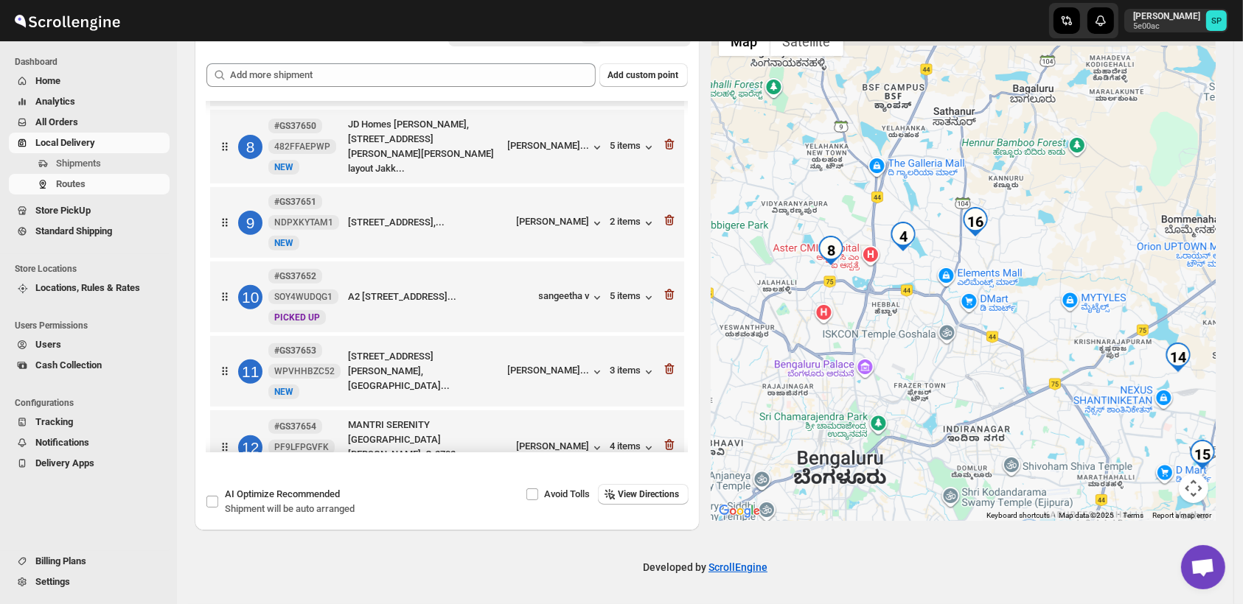
drag, startPoint x: 1044, startPoint y: 396, endPoint x: 1045, endPoint y: 404, distance: 8.1
click at [1045, 404] on div at bounding box center [963, 270] width 505 height 502
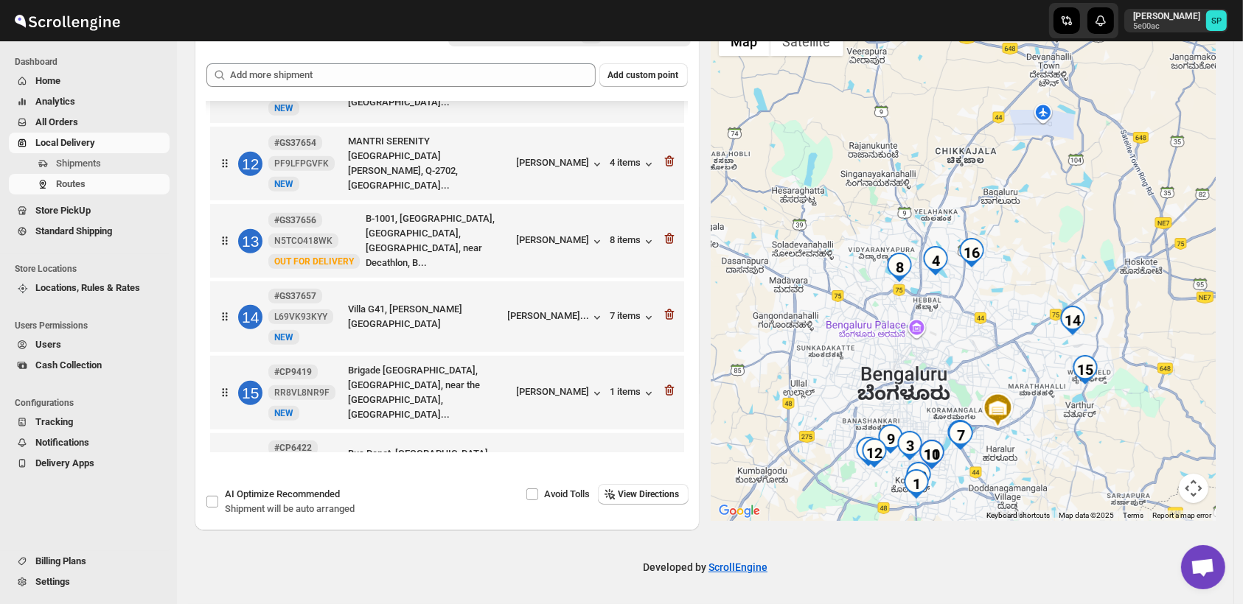
scroll to position [858, 0]
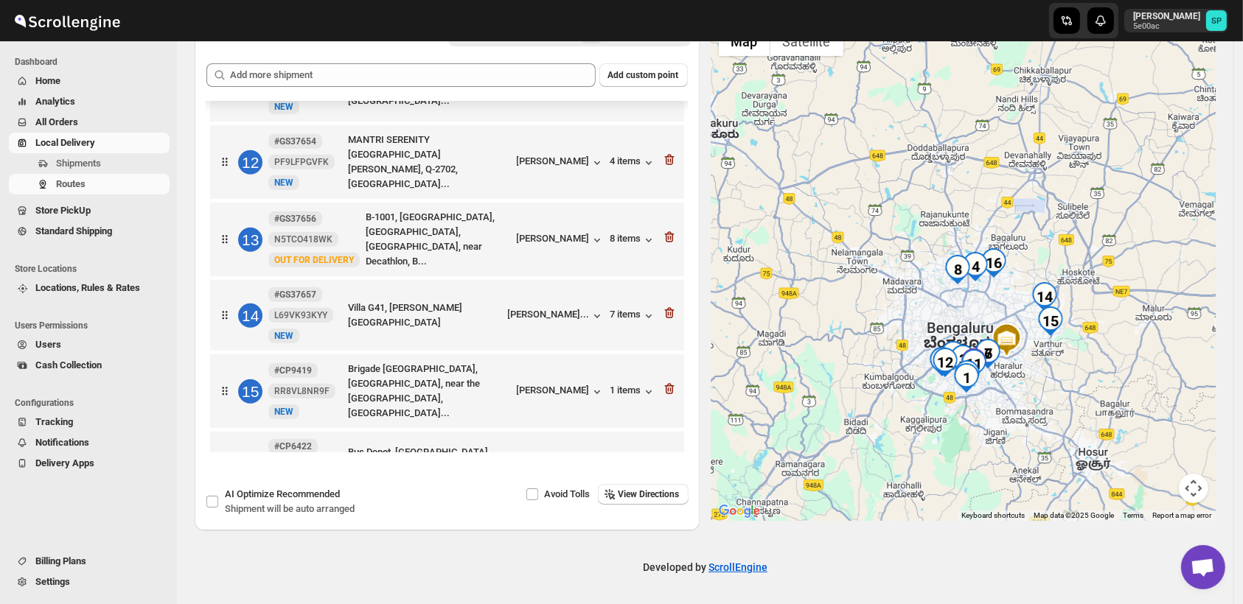
drag, startPoint x: 1095, startPoint y: 437, endPoint x: 1070, endPoint y: 374, distance: 68.4
click at [1070, 374] on div at bounding box center [963, 270] width 505 height 502
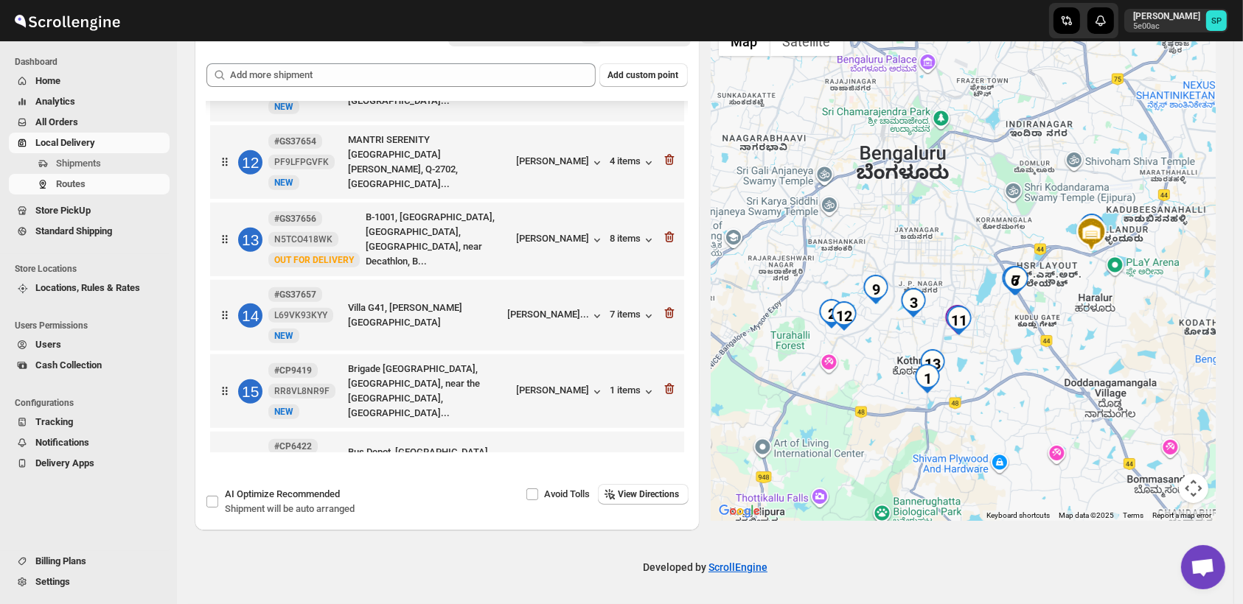
drag, startPoint x: 957, startPoint y: 402, endPoint x: 1192, endPoint y: 351, distance: 240.6
click at [1192, 351] on div at bounding box center [963, 270] width 505 height 502
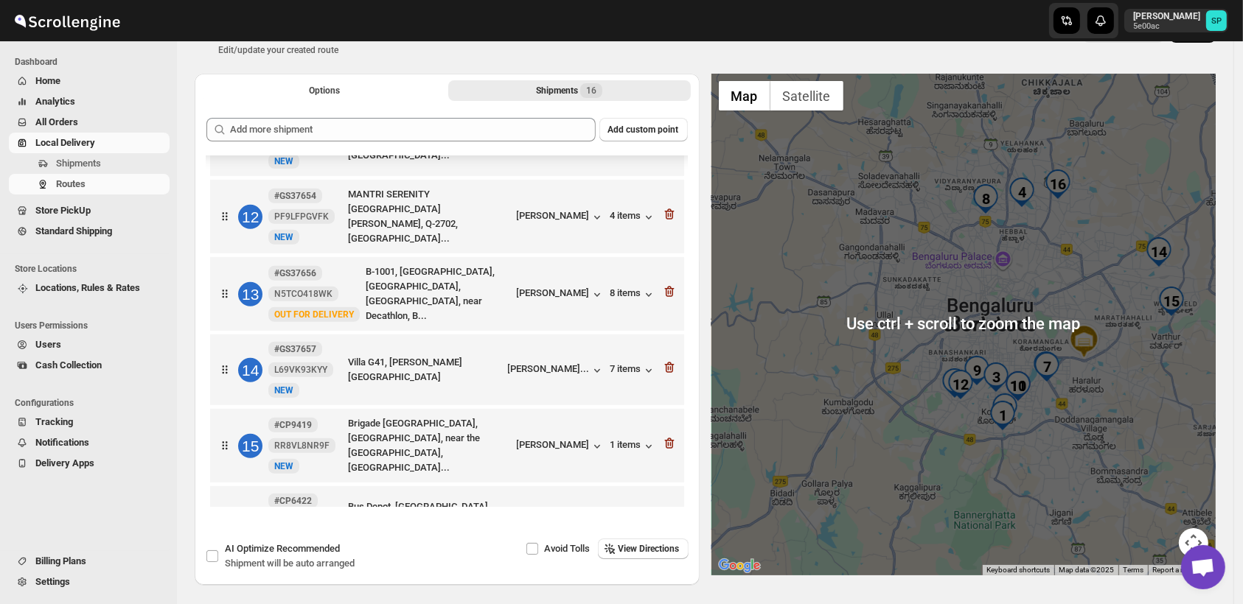
scroll to position [10, 0]
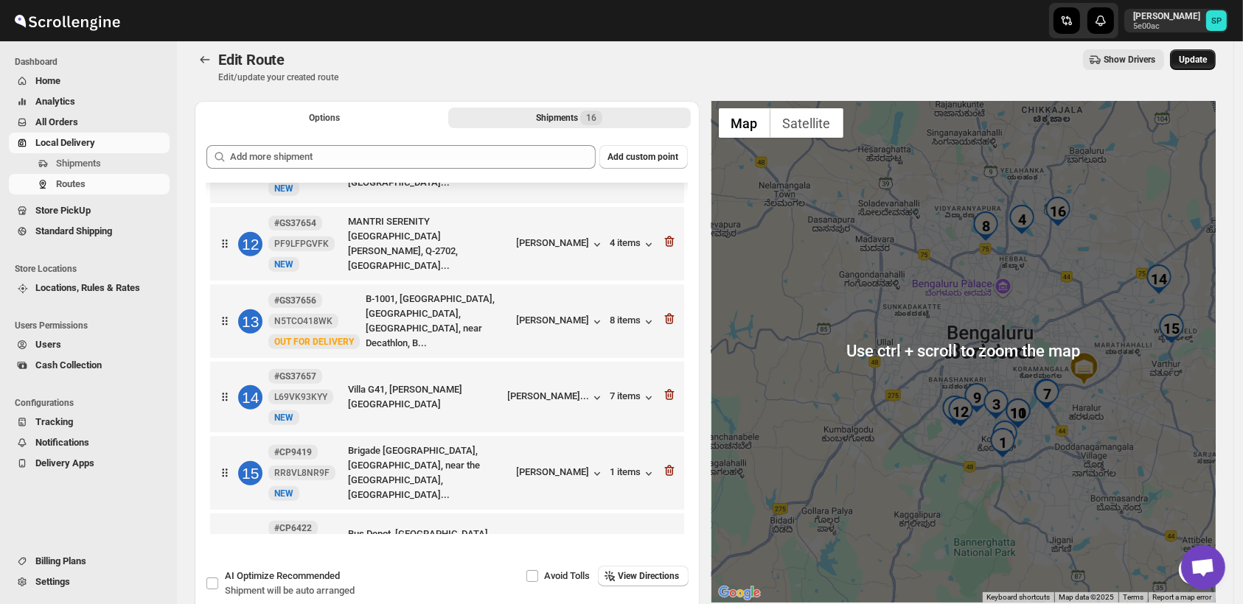
click at [1207, 63] on span "Update" at bounding box center [1193, 60] width 28 height 12
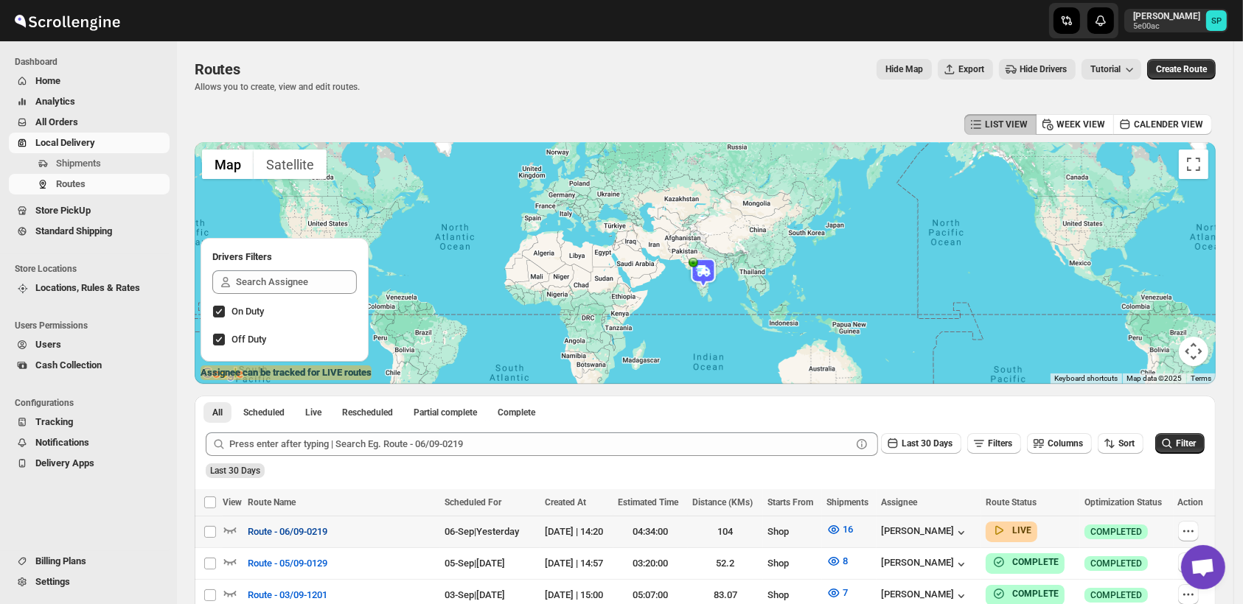
click at [309, 527] on span "Route - 06/09-0219" at bounding box center [288, 532] width 80 height 15
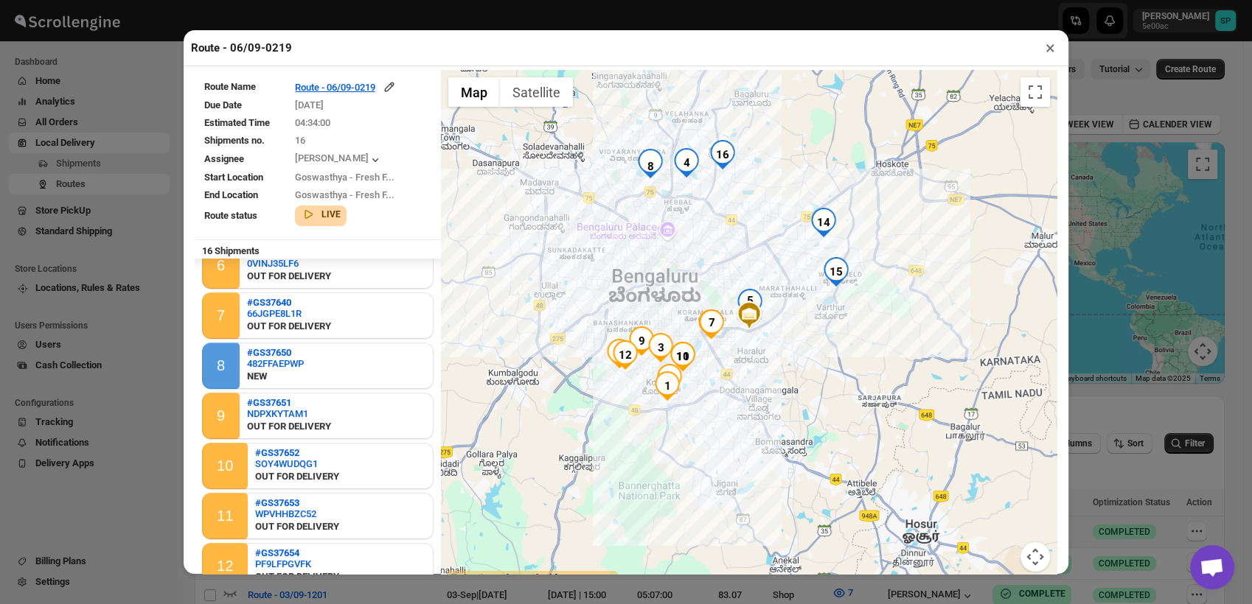
scroll to position [442, 0]
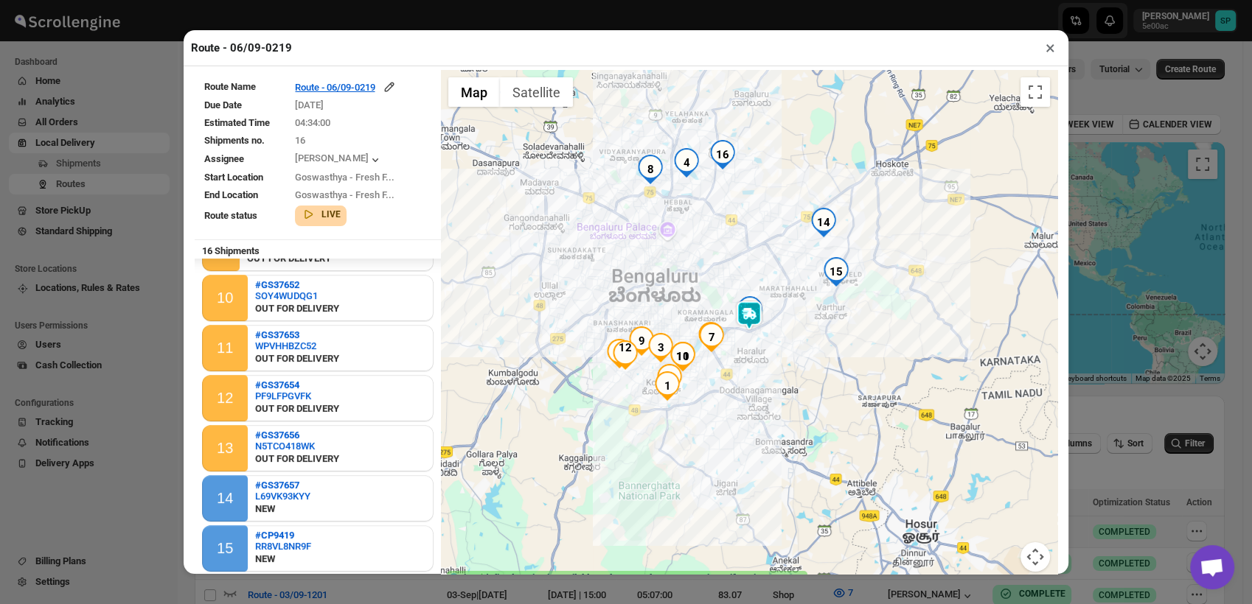
click at [1051, 47] on button "×" at bounding box center [1049, 48] width 21 height 21
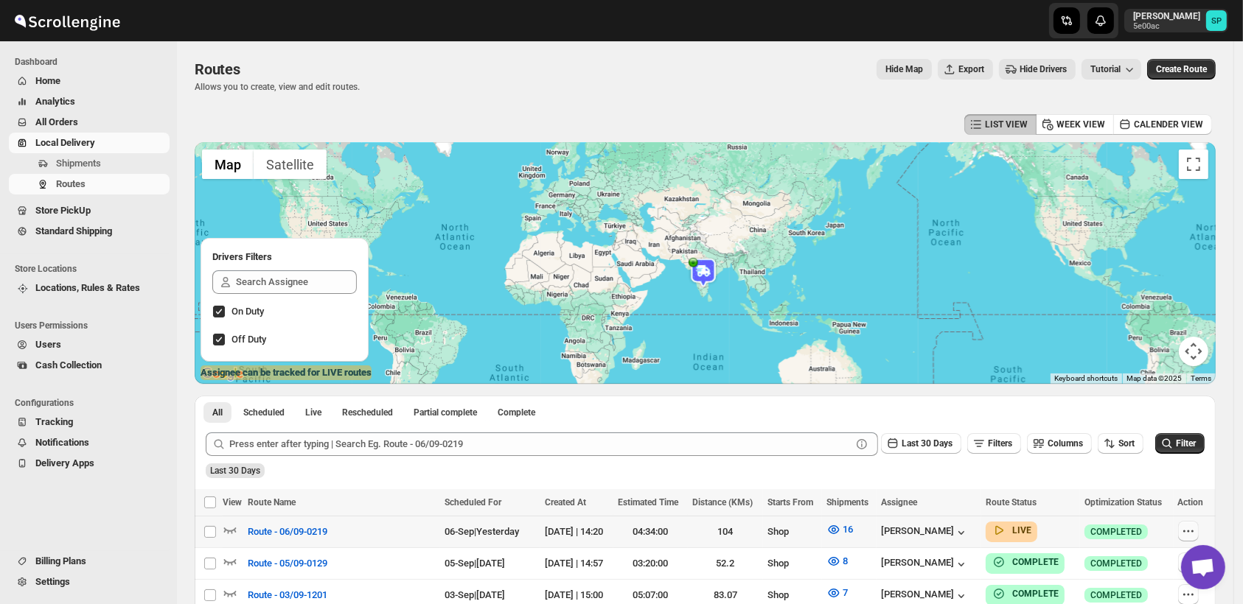
click at [1191, 529] on icon "button" at bounding box center [1188, 531] width 15 height 15
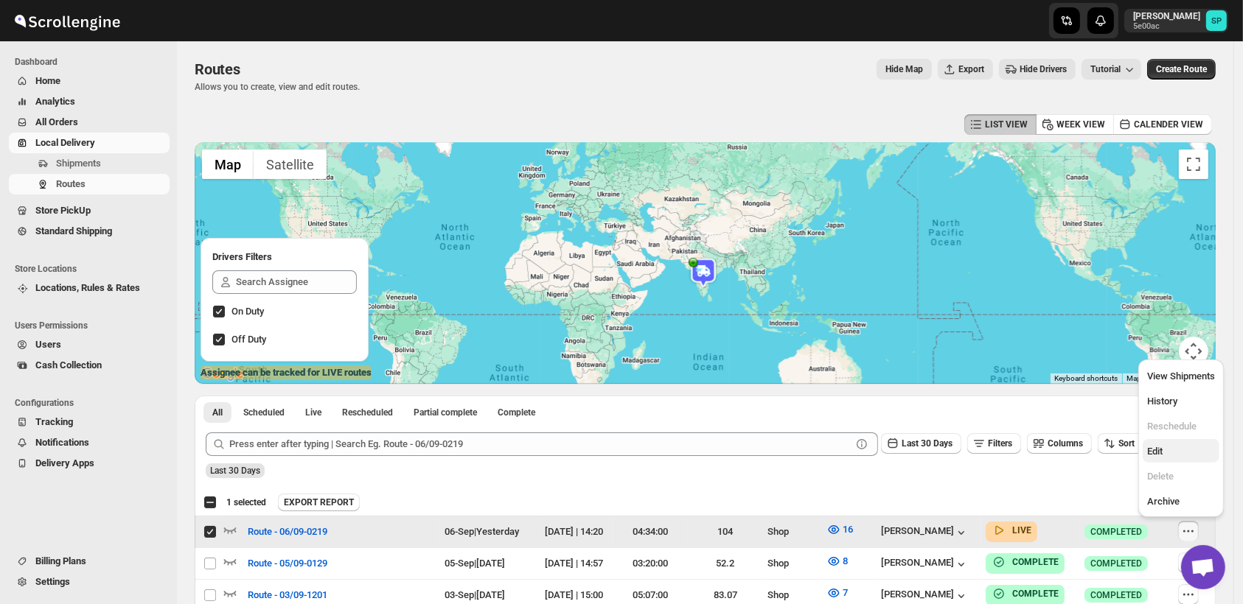
click at [1171, 448] on span "Edit" at bounding box center [1181, 451] width 68 height 15
checkbox input "false"
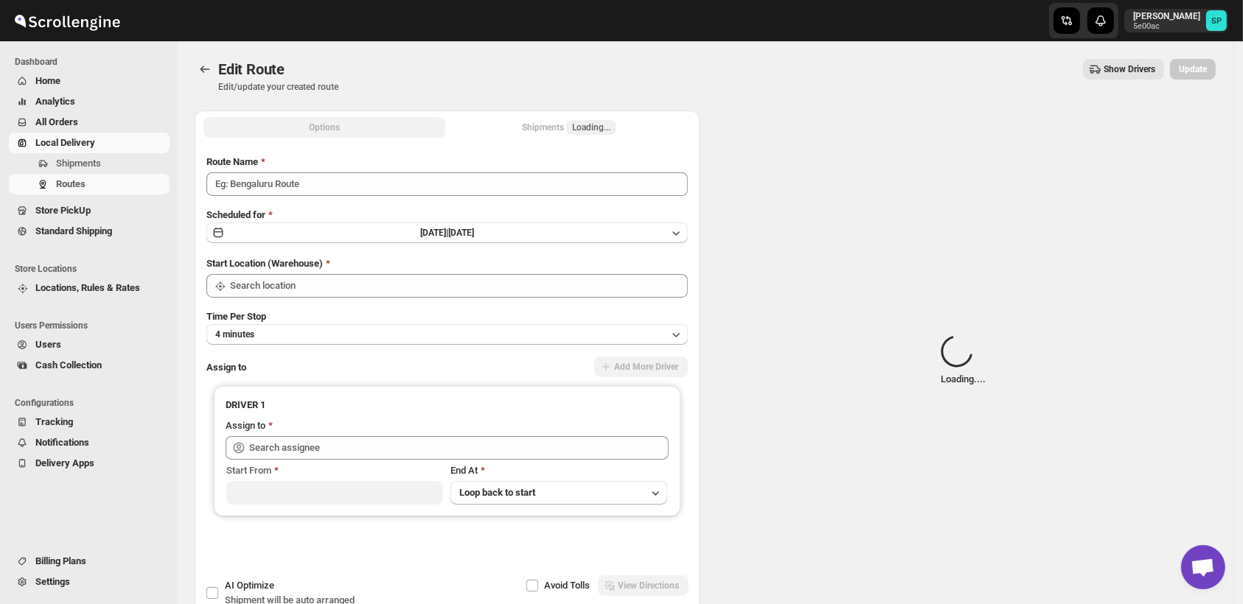
type input "Route - 06/09-0219"
type input "Shop"
type input "[PERSON_NAME] ([EMAIL_ADDRESS][DOMAIN_NAME])"
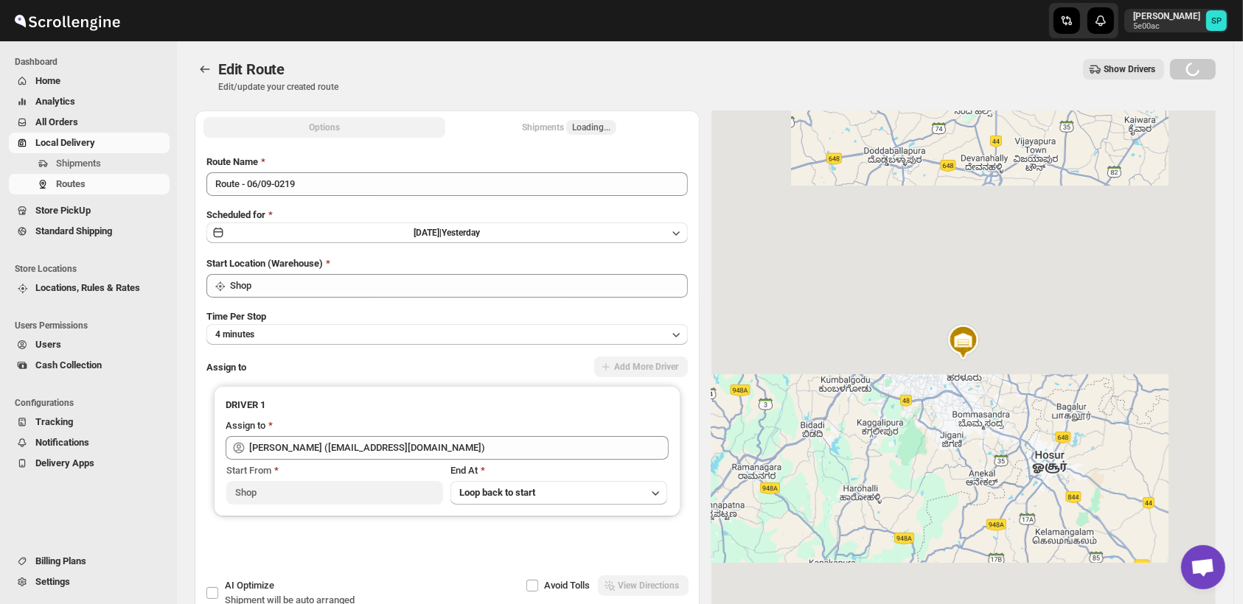
click at [543, 127] on div "Shipments Loading..." at bounding box center [569, 127] width 94 height 15
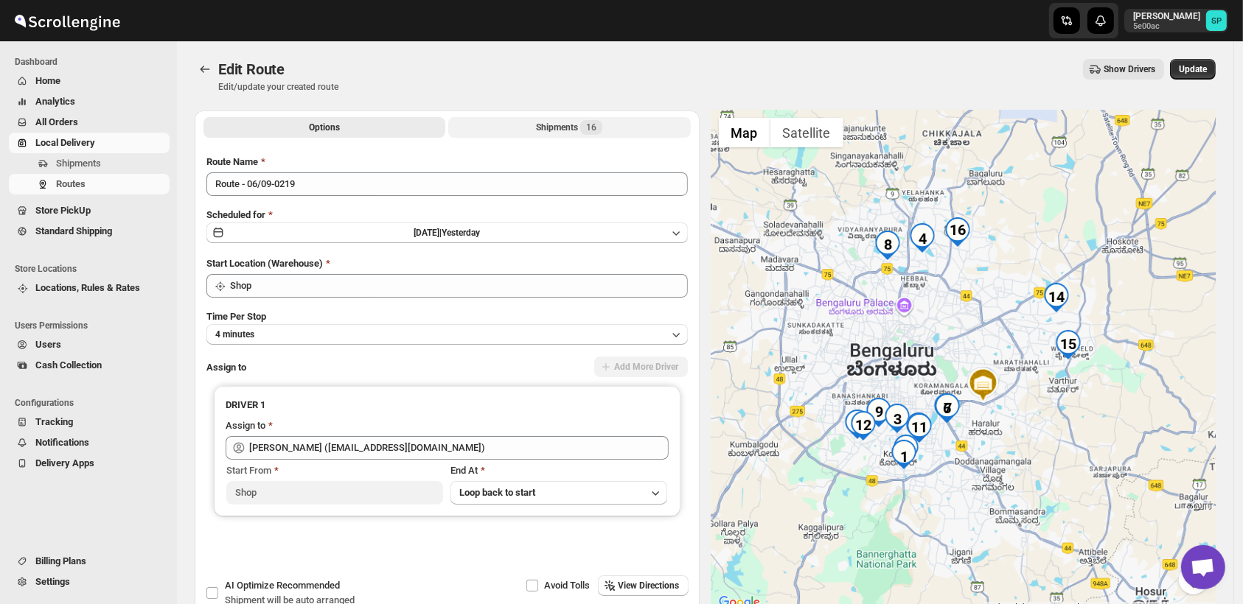
click at [543, 127] on div "Shipments 16" at bounding box center [569, 127] width 66 height 15
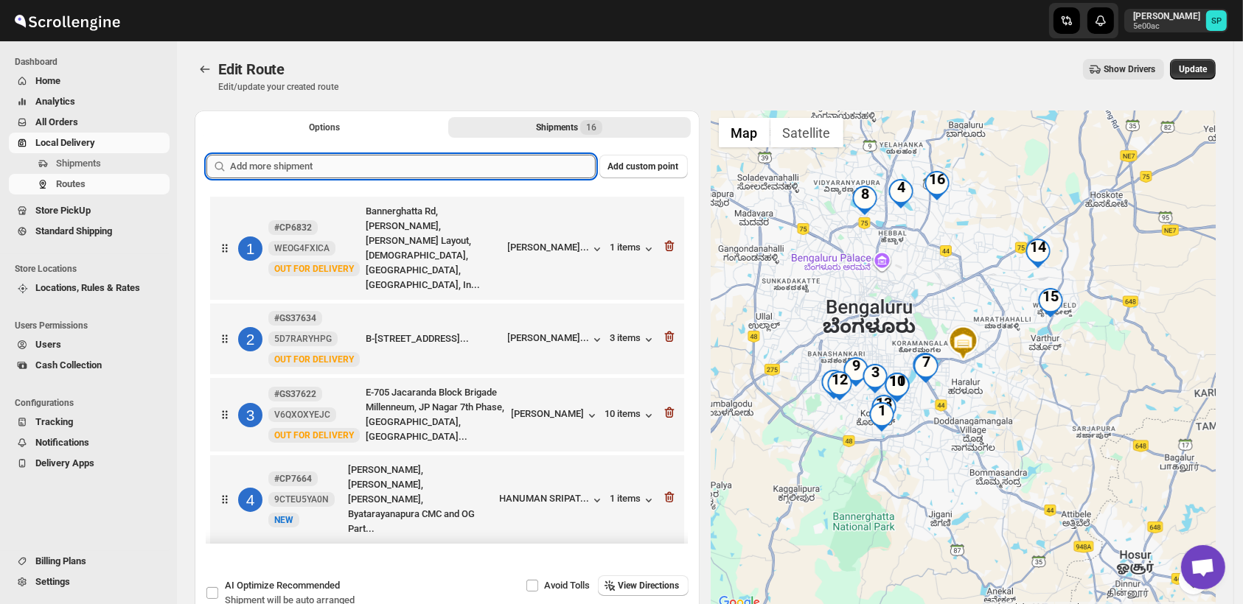
click at [398, 176] on input "text" at bounding box center [413, 167] width 366 height 24
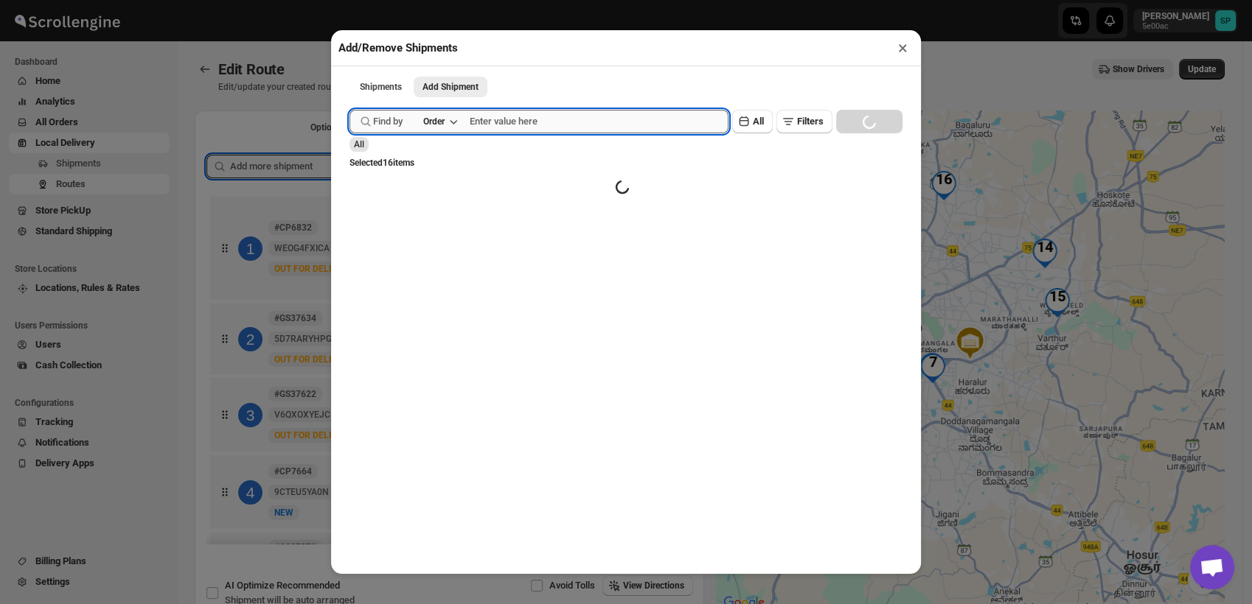
click at [512, 125] on input "text" at bounding box center [599, 122] width 259 height 24
paste input "Gs37664"
type input "Gs37664"
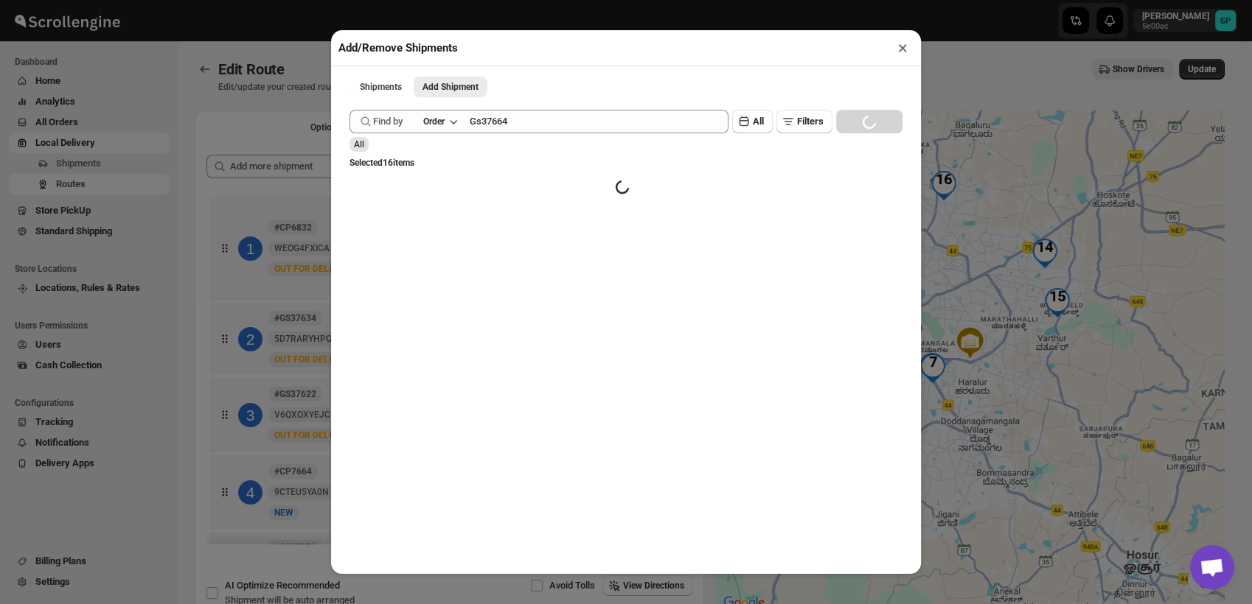
click at [851, 123] on div "Find by Order Gs37664 Clear All Filters Loading SEARCH" at bounding box center [625, 122] width 553 height 24
click at [850, 123] on div "Find by Order Gs37664 Clear All Filters Loading SEARCH" at bounding box center [625, 122] width 553 height 24
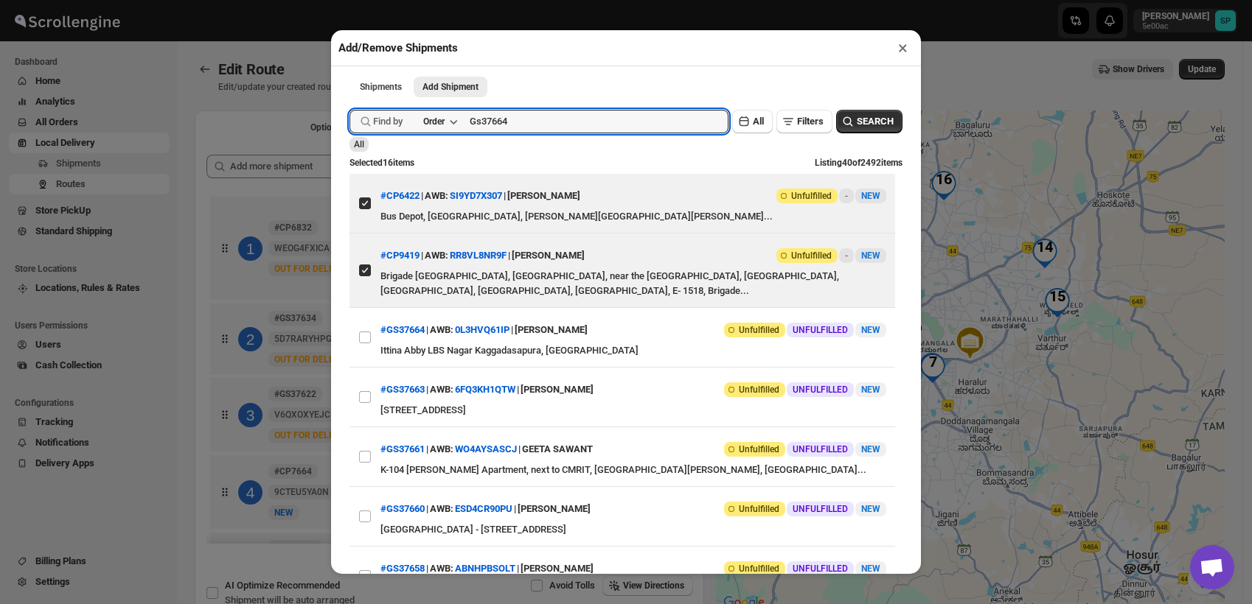
click at [578, 124] on input "Gs37664" at bounding box center [599, 122] width 259 height 24
click at [862, 128] on span "SEARCH" at bounding box center [875, 121] width 37 height 15
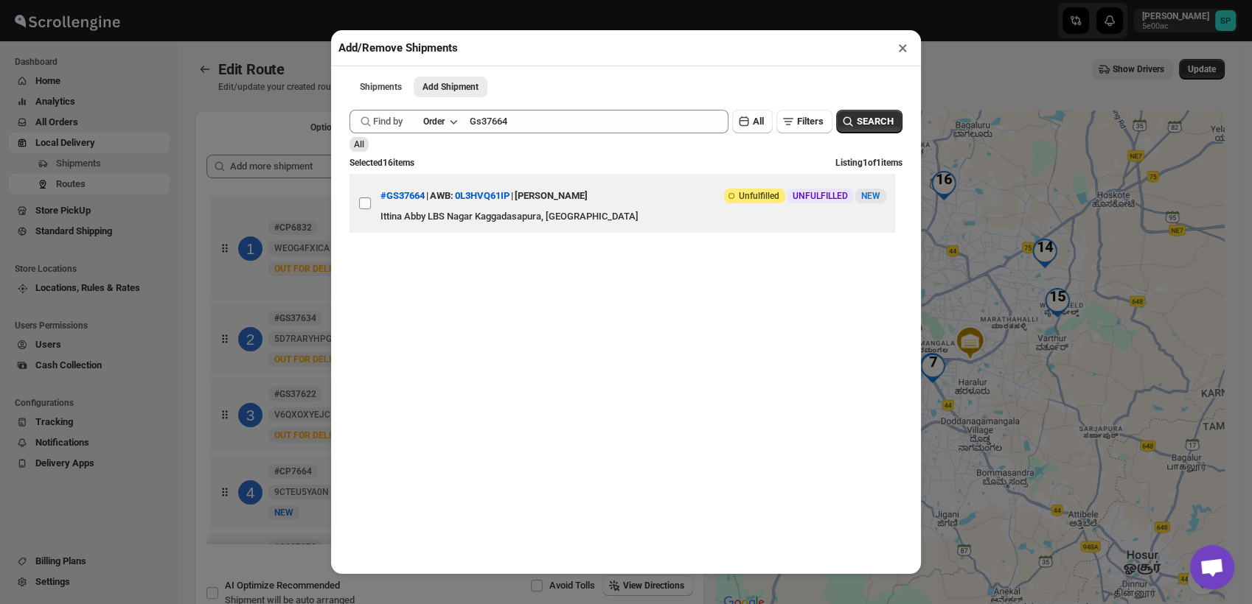
click at [363, 206] on input "View details for 68bd38ee460e7d7809208c71" at bounding box center [365, 204] width 12 height 12
checkbox input "true"
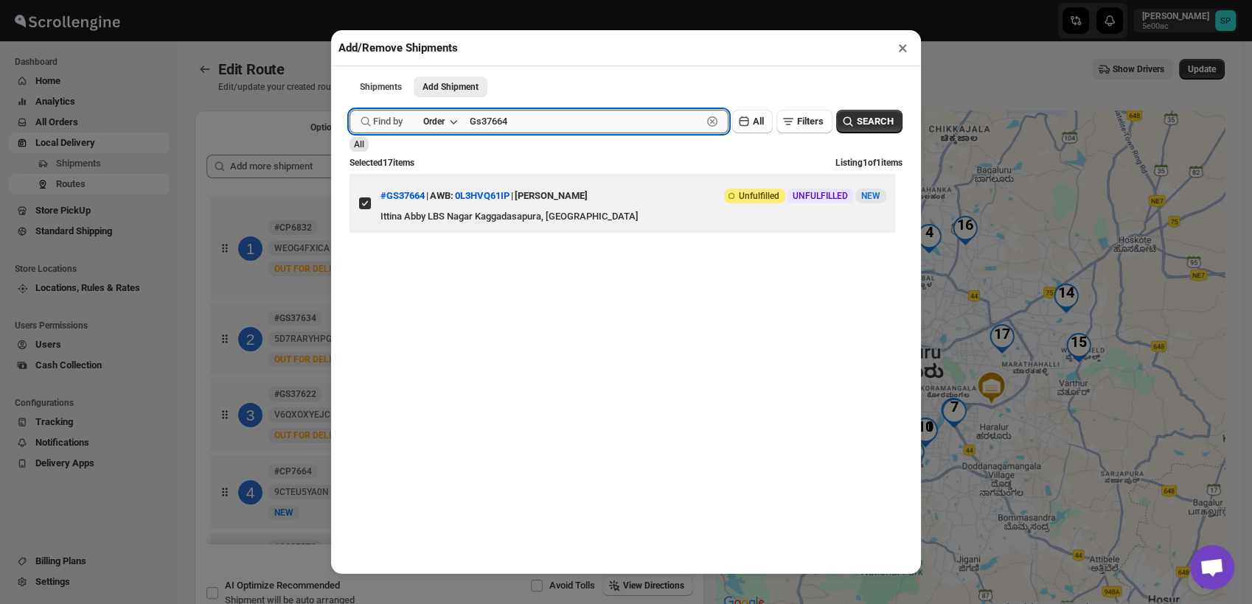
click at [495, 121] on input "Gs37664" at bounding box center [586, 122] width 232 height 24
paste input "S37663"
type input "GS37663"
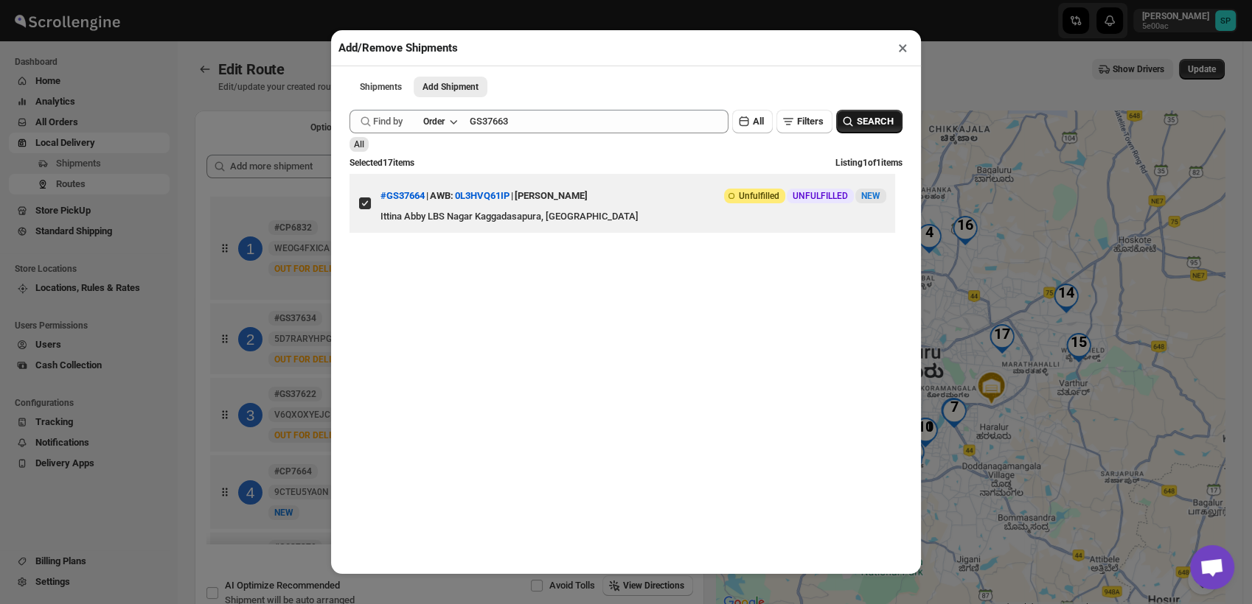
click at [866, 116] on button "SEARCH" at bounding box center [869, 122] width 66 height 24
click at [362, 206] on input "View details for 68bd34a7460e7d7809208c50" at bounding box center [365, 204] width 12 height 12
checkbox input "true"
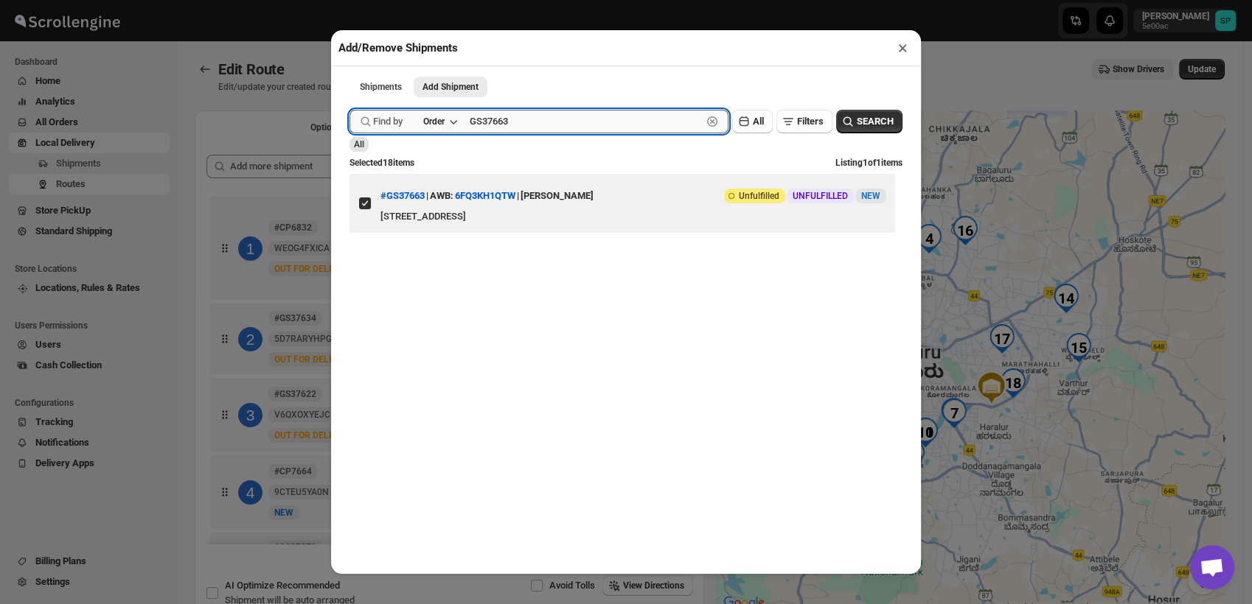
click at [499, 122] on input "GS37663" at bounding box center [586, 122] width 232 height 24
paste input "1"
type input "GS37661"
click at [862, 125] on span "SEARCH" at bounding box center [875, 121] width 37 height 15
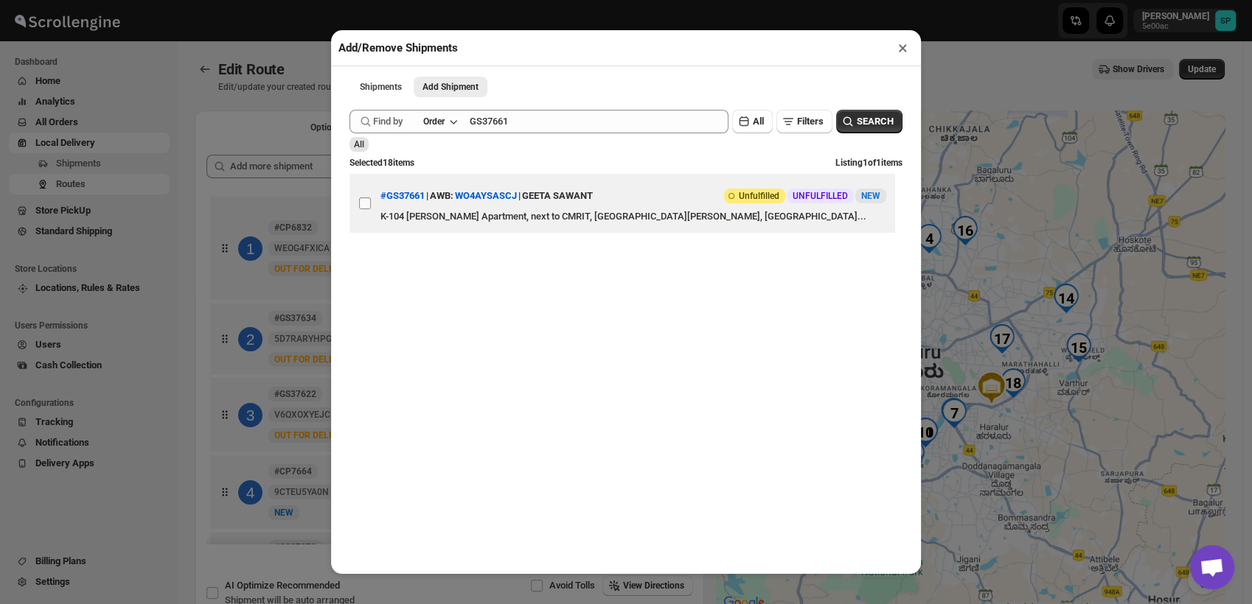
click at [366, 209] on input "View details for 68bd2a78460e7d7809208be9" at bounding box center [365, 204] width 12 height 12
checkbox input "true"
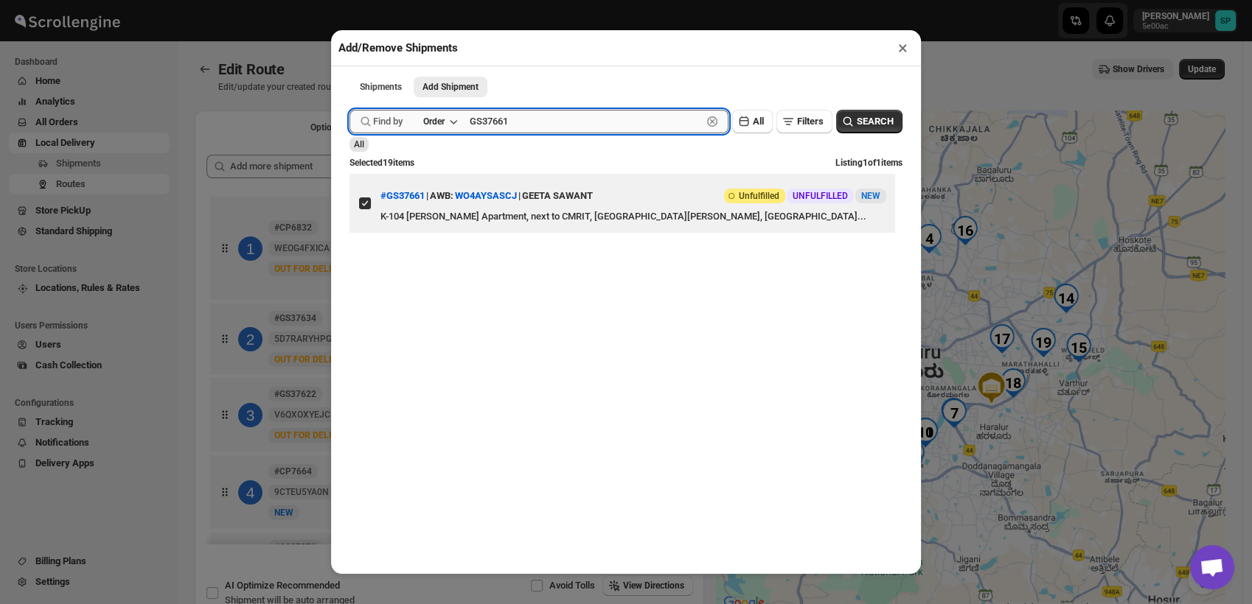
click at [496, 125] on input "GS37661" at bounding box center [586, 122] width 232 height 24
paste input "0"
type input "GS37660"
click at [885, 125] on button "SEARCH" at bounding box center [869, 122] width 66 height 24
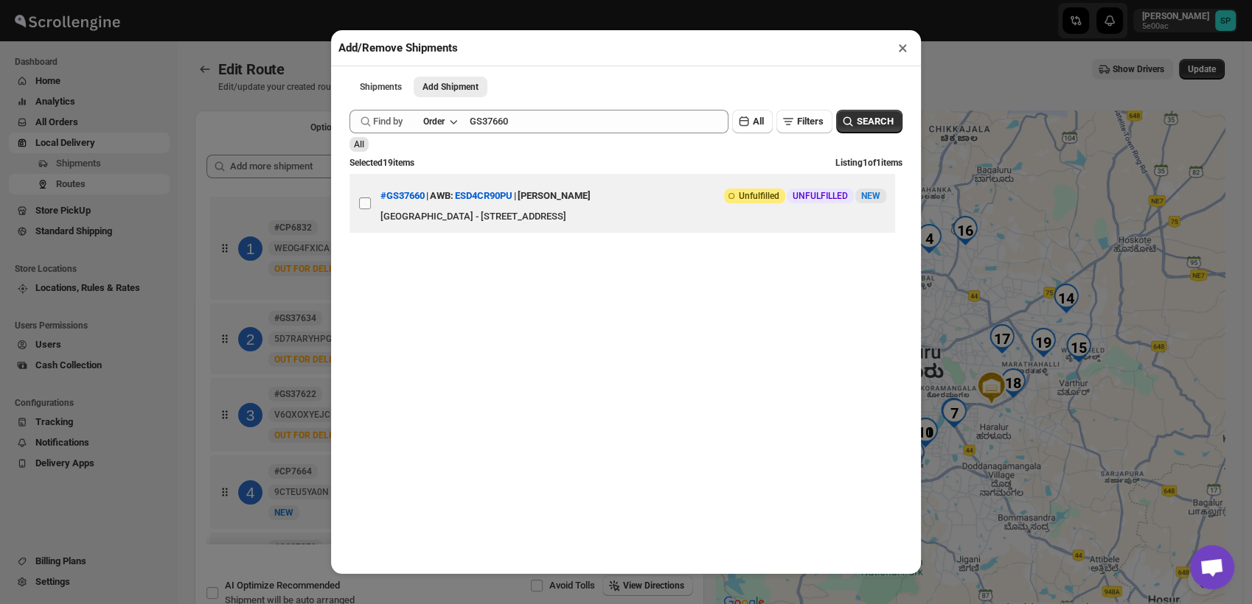
click at [360, 209] on input "View details for 68bd2800460e7d7809208bd4" at bounding box center [365, 204] width 12 height 12
checkbox input "true"
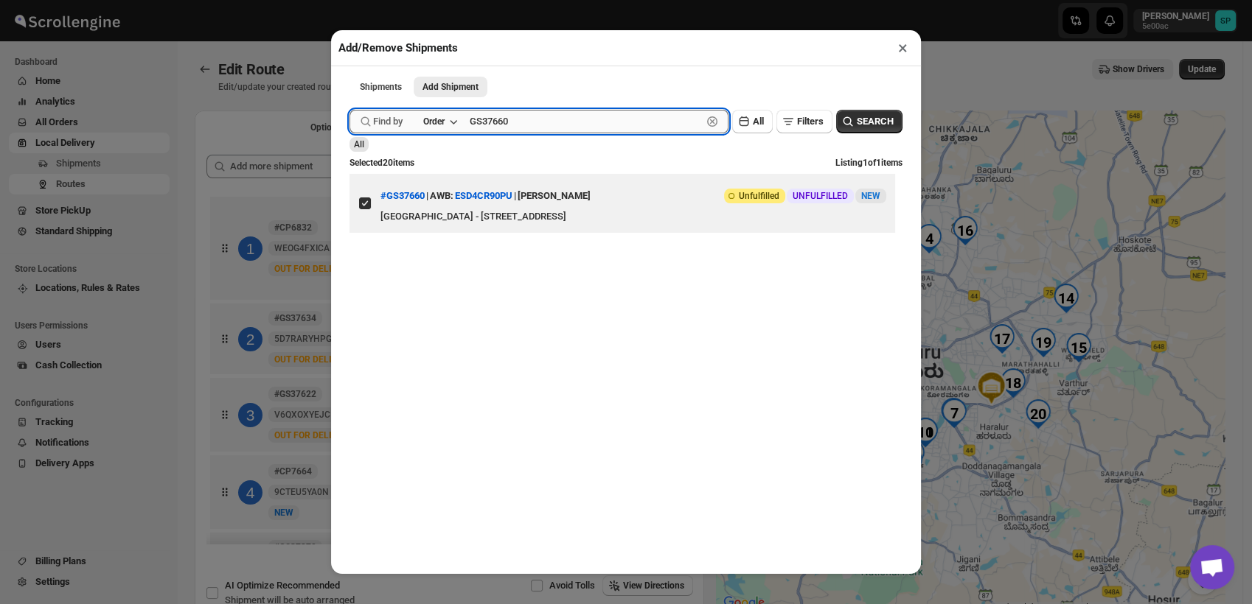
click at [520, 121] on input "GS37660" at bounding box center [586, 122] width 232 height 24
paste input "57"
click at [849, 116] on button "SEARCH" at bounding box center [869, 122] width 66 height 24
click at [512, 116] on input "GS37657" at bounding box center [586, 122] width 232 height 24
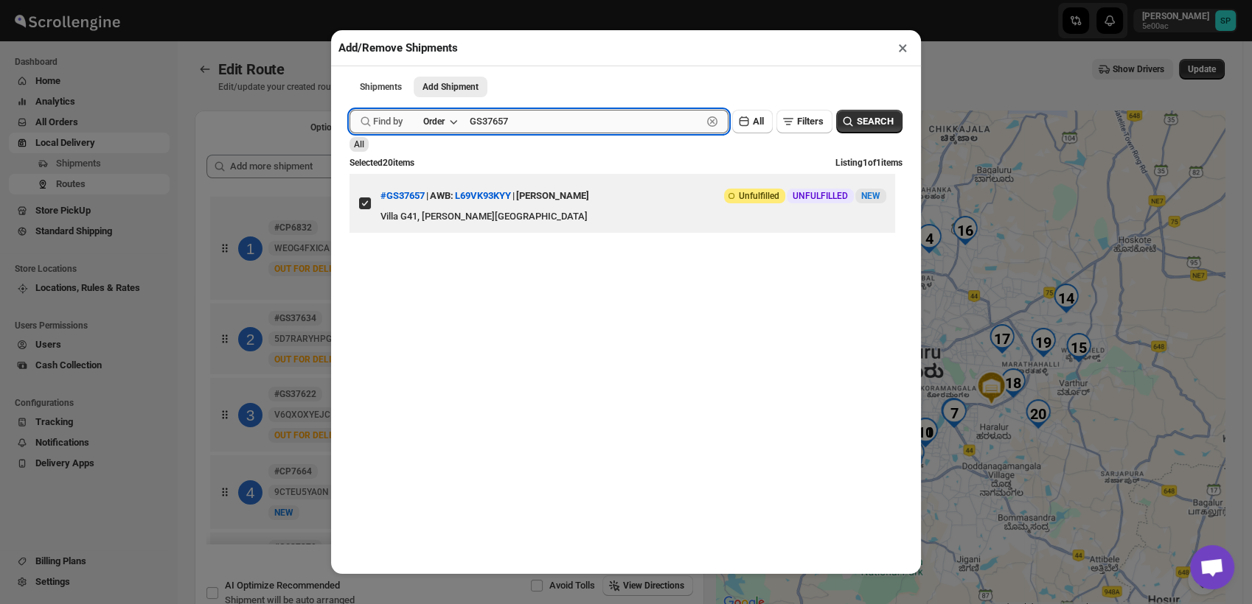
click at [512, 116] on input "GS37657" at bounding box center [586, 122] width 232 height 24
paste input "4"
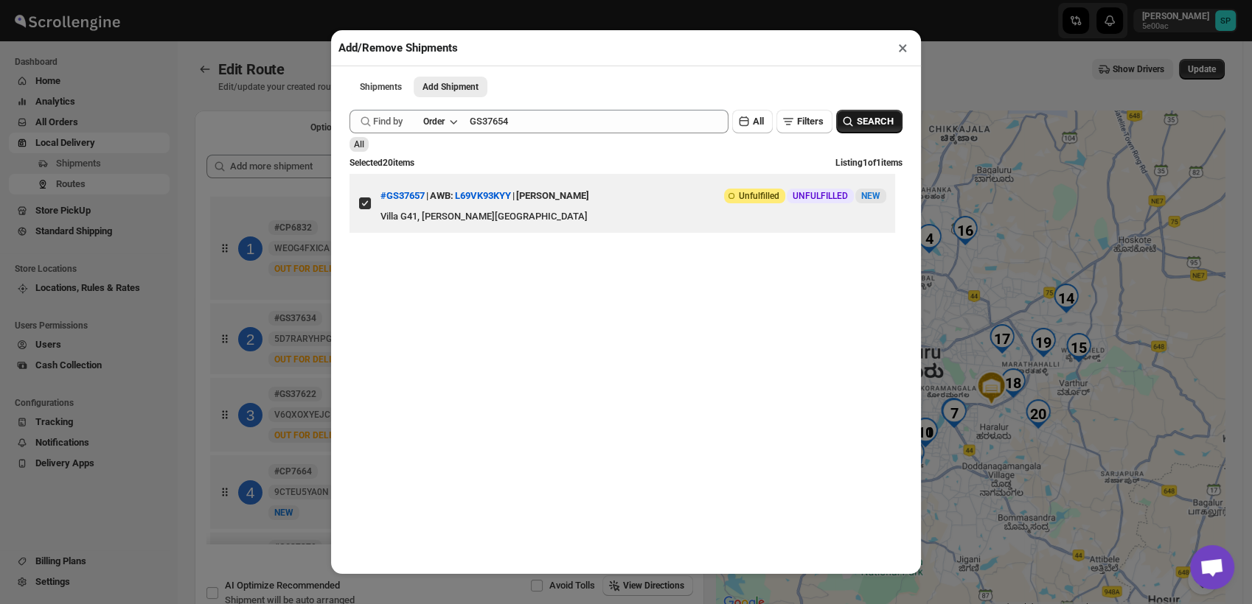
click at [849, 116] on button "SEARCH" at bounding box center [869, 122] width 66 height 24
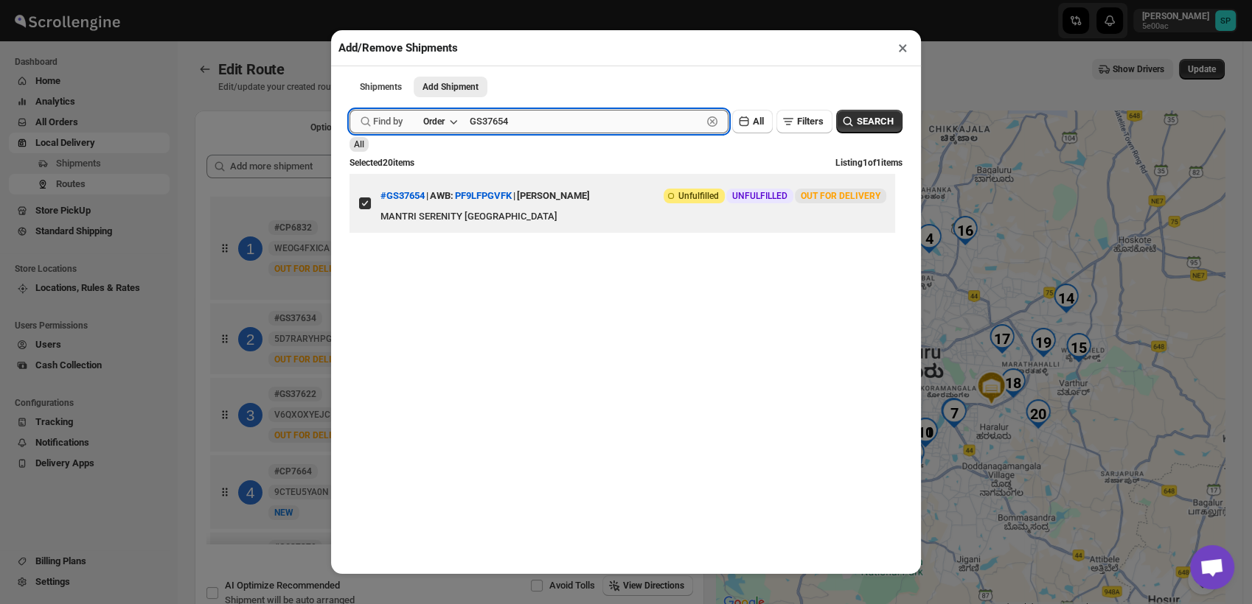
click at [551, 124] on input "GS37654" at bounding box center [586, 122] width 232 height 24
paste input "0"
click at [843, 122] on icon "button" at bounding box center [847, 121] width 15 height 15
click at [522, 122] on input "GS37650" at bounding box center [586, 122] width 232 height 24
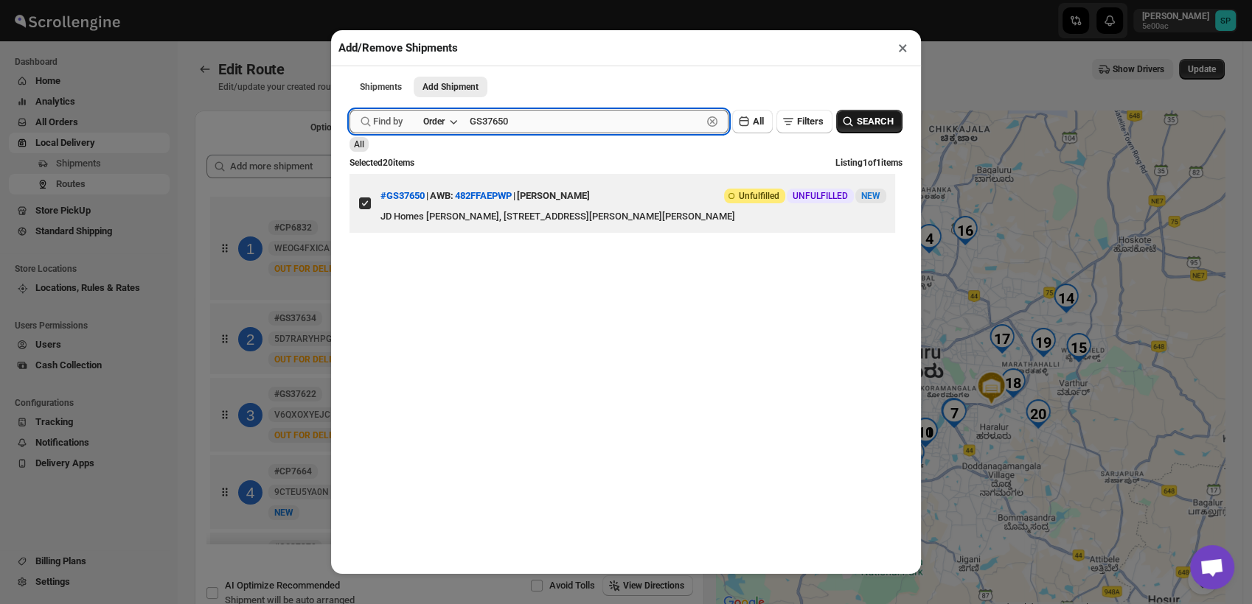
click at [522, 122] on input "GS37650" at bounding box center [586, 122] width 232 height 24
paste input "8"
click at [876, 121] on span "SEARCH" at bounding box center [875, 121] width 37 height 15
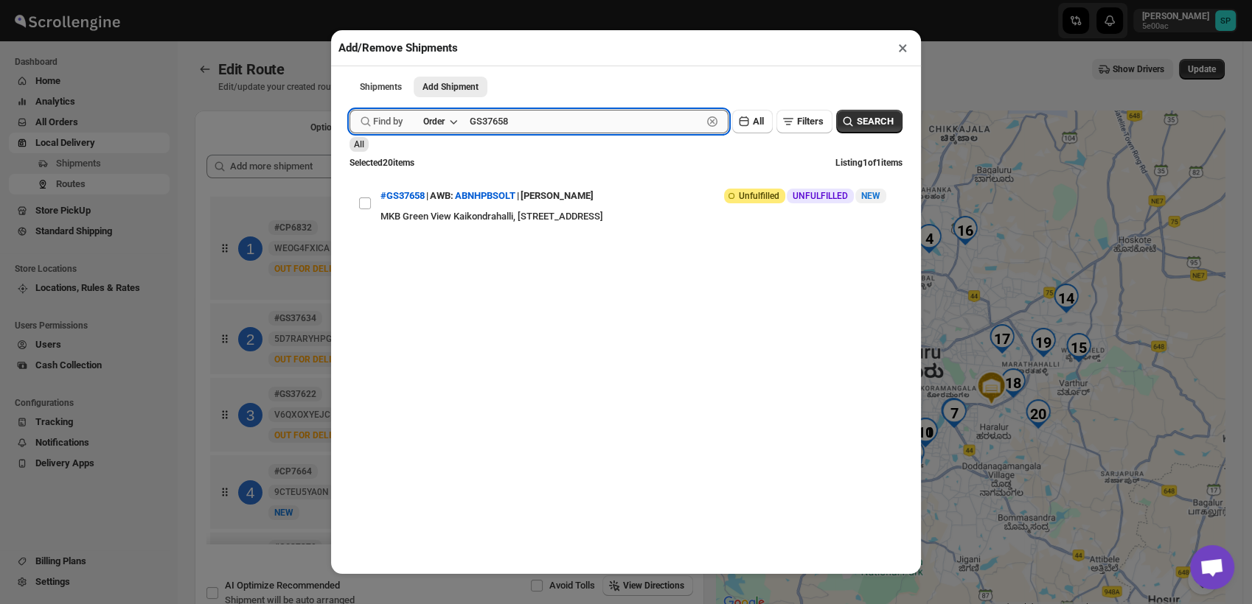
click at [523, 121] on input "GS37658" at bounding box center [586, 122] width 232 height 24
paste input "0"
click at [857, 121] on span "SEARCH" at bounding box center [875, 121] width 37 height 15
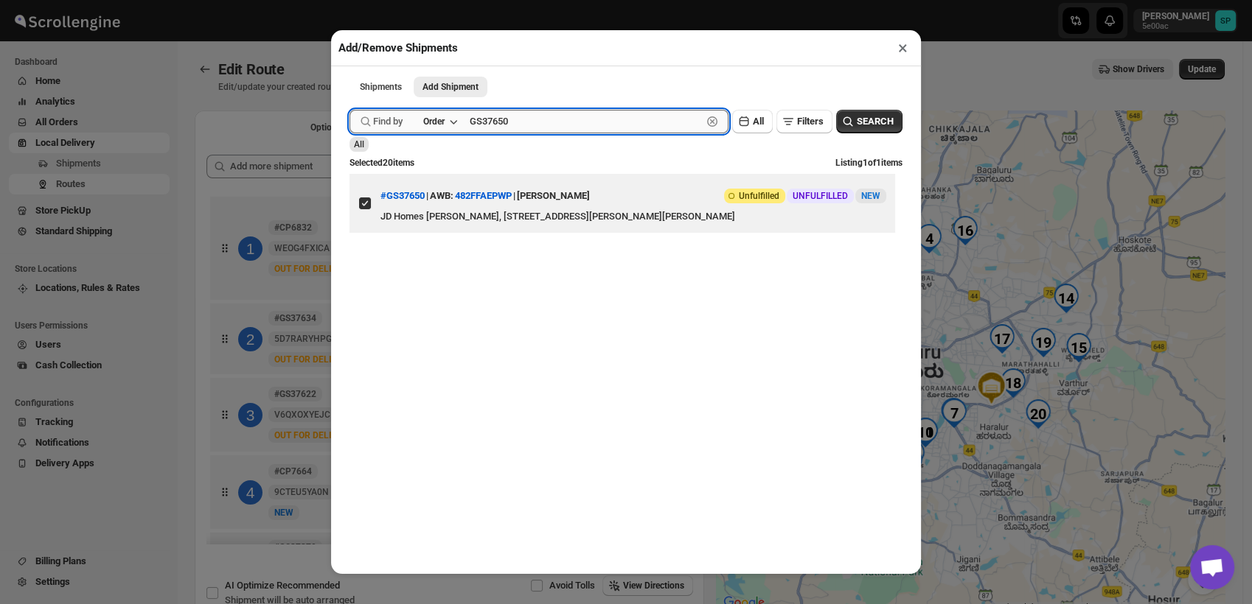
click at [525, 123] on input "GS37650" at bounding box center [586, 122] width 232 height 24
paste input "8"
type input "GS37658"
click at [866, 128] on span "SEARCH" at bounding box center [875, 121] width 37 height 15
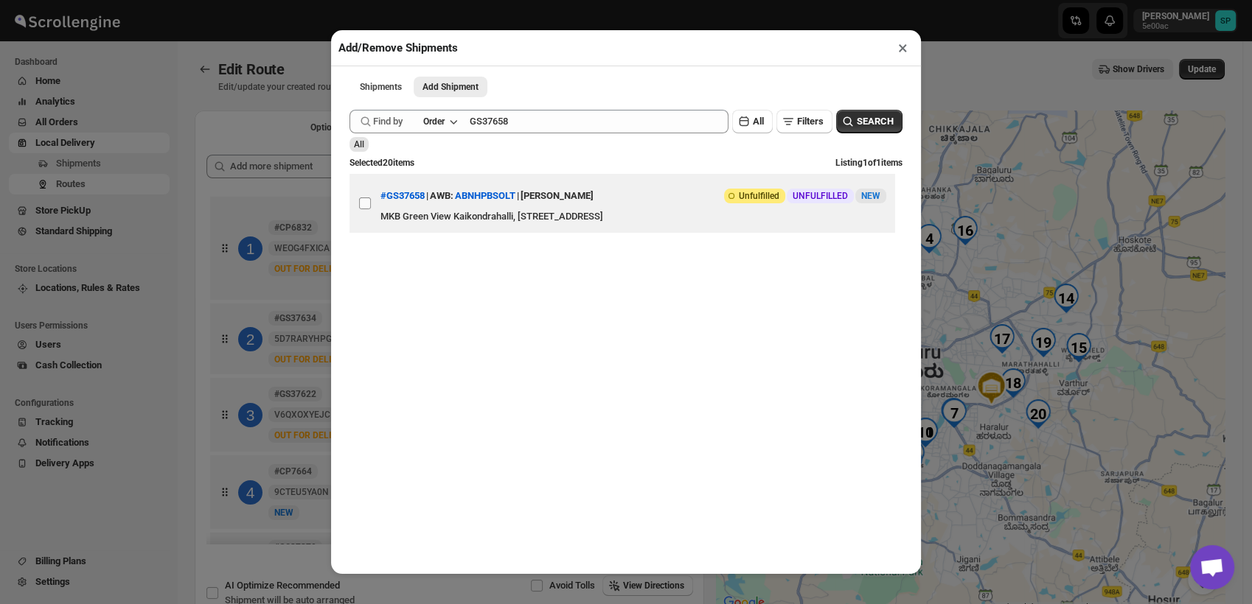
click at [366, 206] on input "View details for 68bd21cb460e7d7809208b8f" at bounding box center [365, 204] width 12 height 12
checkbox input "true"
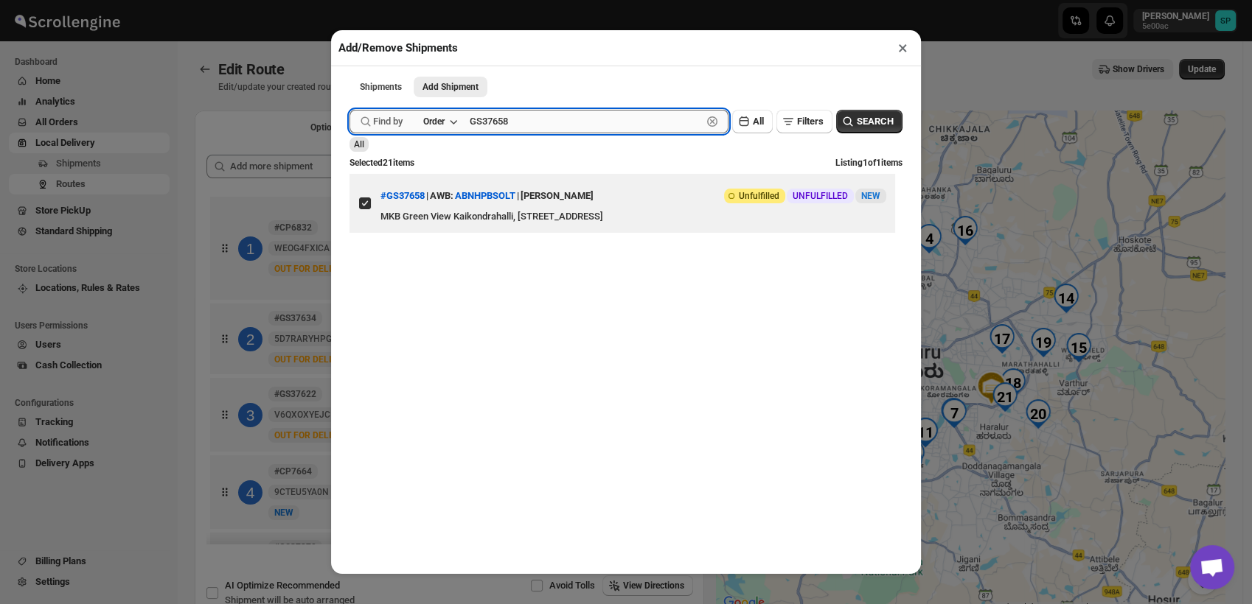
click at [488, 127] on input "GS37658" at bounding box center [586, 122] width 232 height 24
paste input "22"
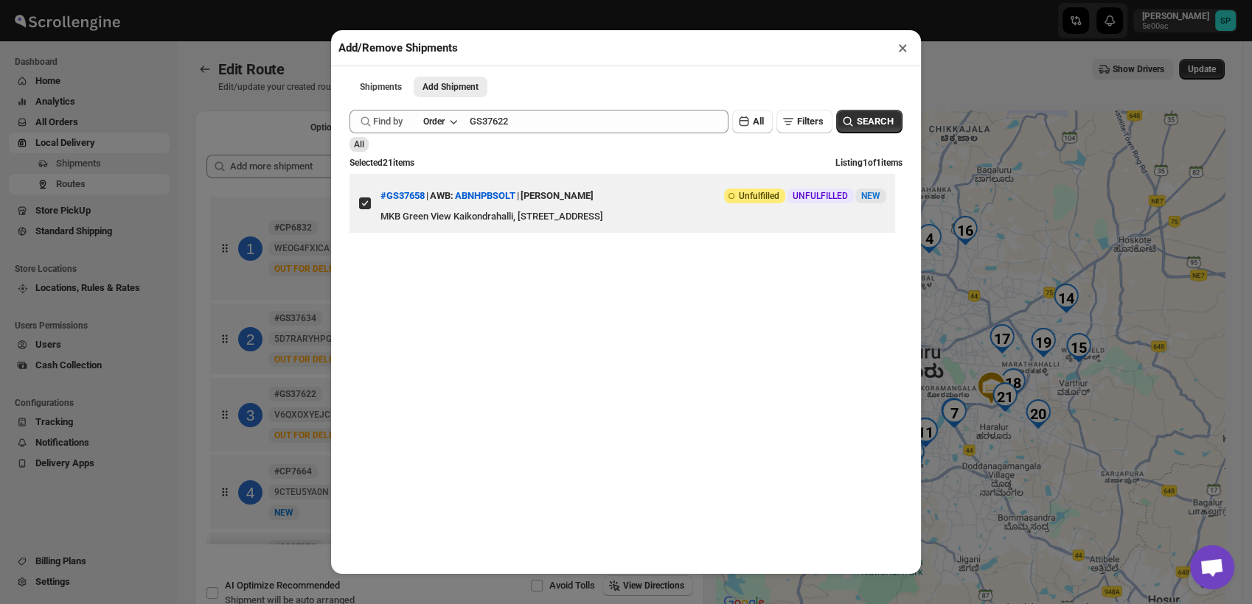
click at [840, 129] on icon "button" at bounding box center [847, 121] width 15 height 15
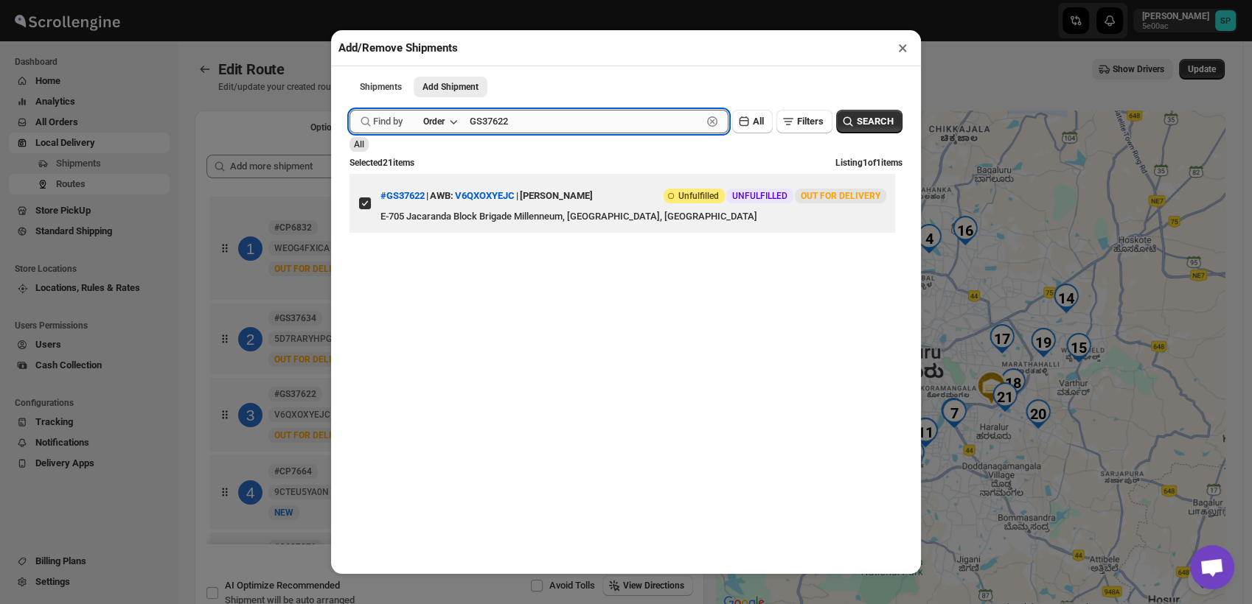
click at [485, 124] on input "GS37622" at bounding box center [586, 122] width 232 height 24
paste input "18"
type input "GS37618"
click at [866, 129] on span "SEARCH" at bounding box center [875, 121] width 37 height 15
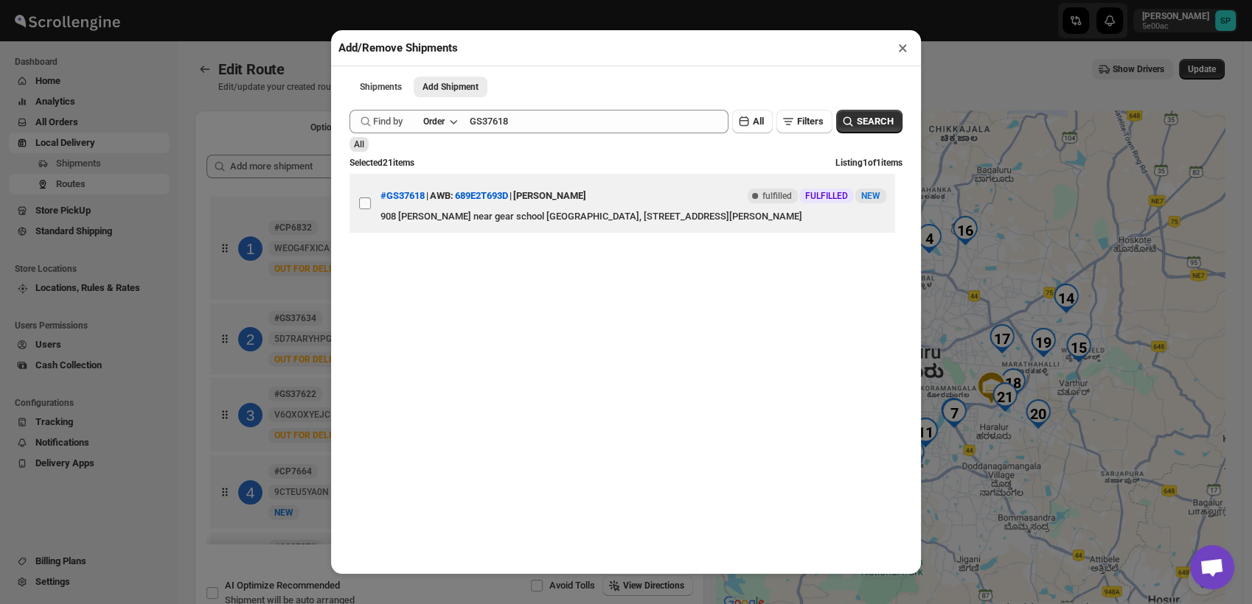
click at [366, 208] on input "View details for 68ba96e0460e7d7809206961" at bounding box center [365, 204] width 12 height 12
click at [363, 208] on input "View details for 68ba96e0460e7d7809206961" at bounding box center [365, 204] width 12 height 12
checkbox input "false"
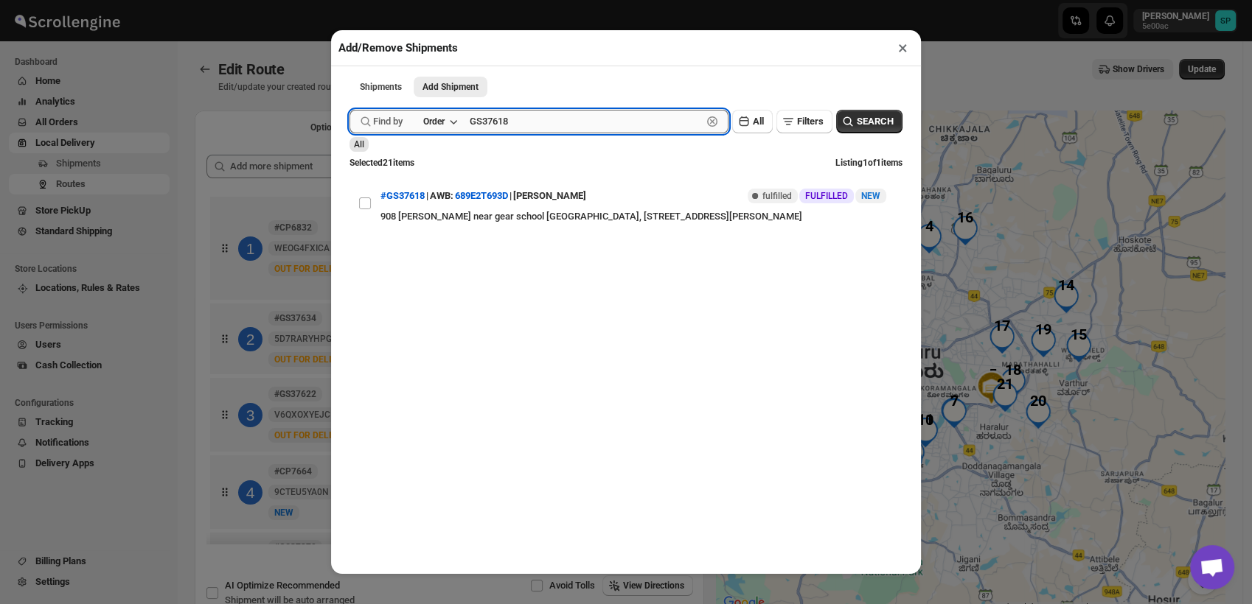
click at [501, 127] on input "GS37618" at bounding box center [586, 122] width 232 height 24
paste input "22"
type input "GS37622"
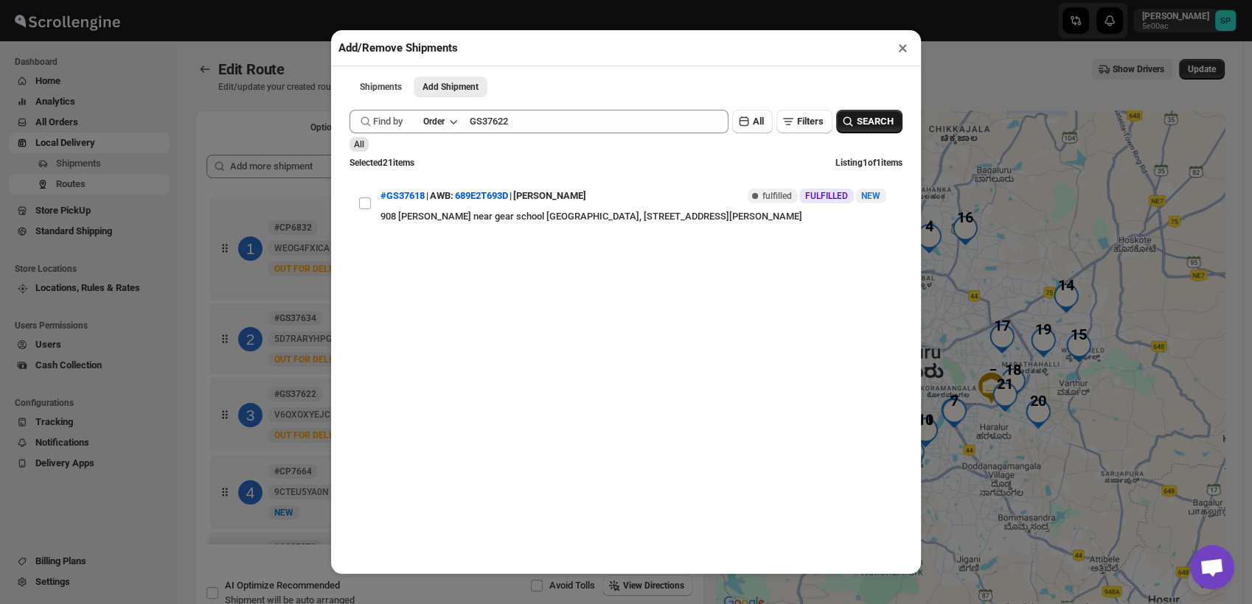
click at [857, 122] on span "SEARCH" at bounding box center [875, 121] width 37 height 15
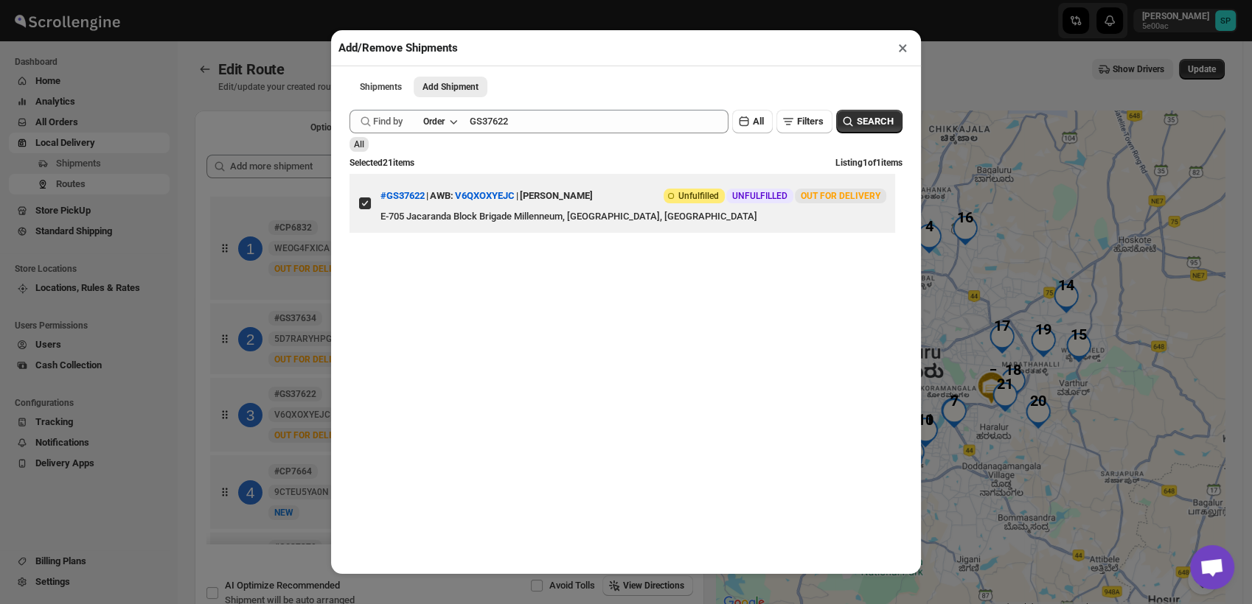
click at [897, 48] on button "×" at bounding box center [902, 48] width 21 height 21
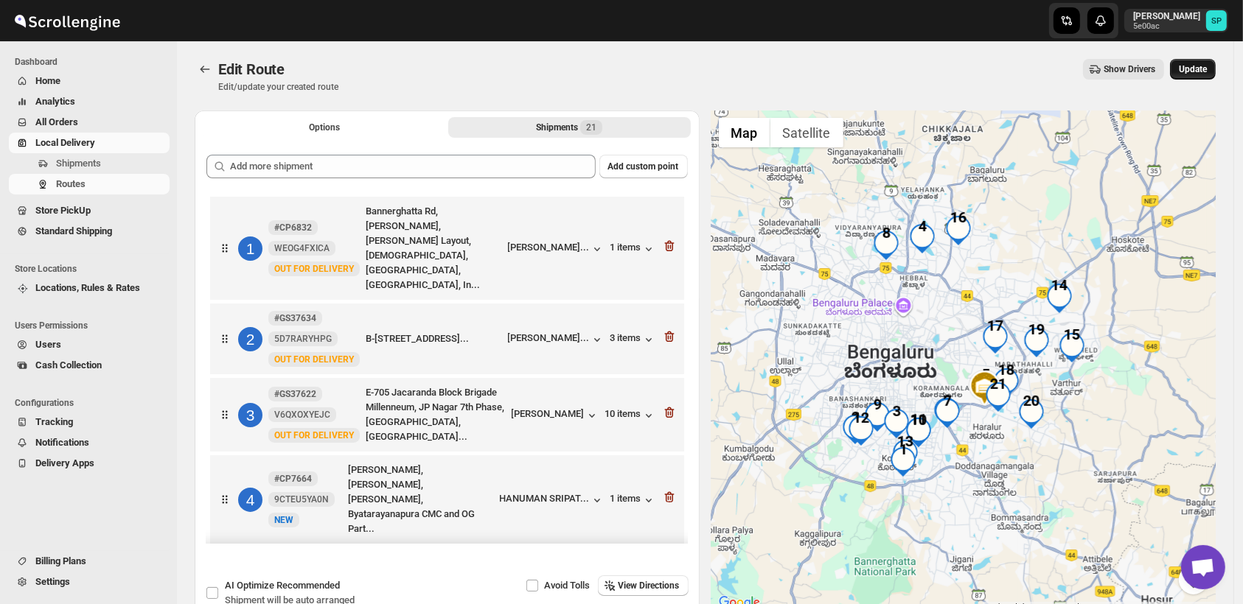
click at [1202, 69] on span "Update" at bounding box center [1193, 69] width 28 height 12
